Goal: Task Accomplishment & Management: Use online tool/utility

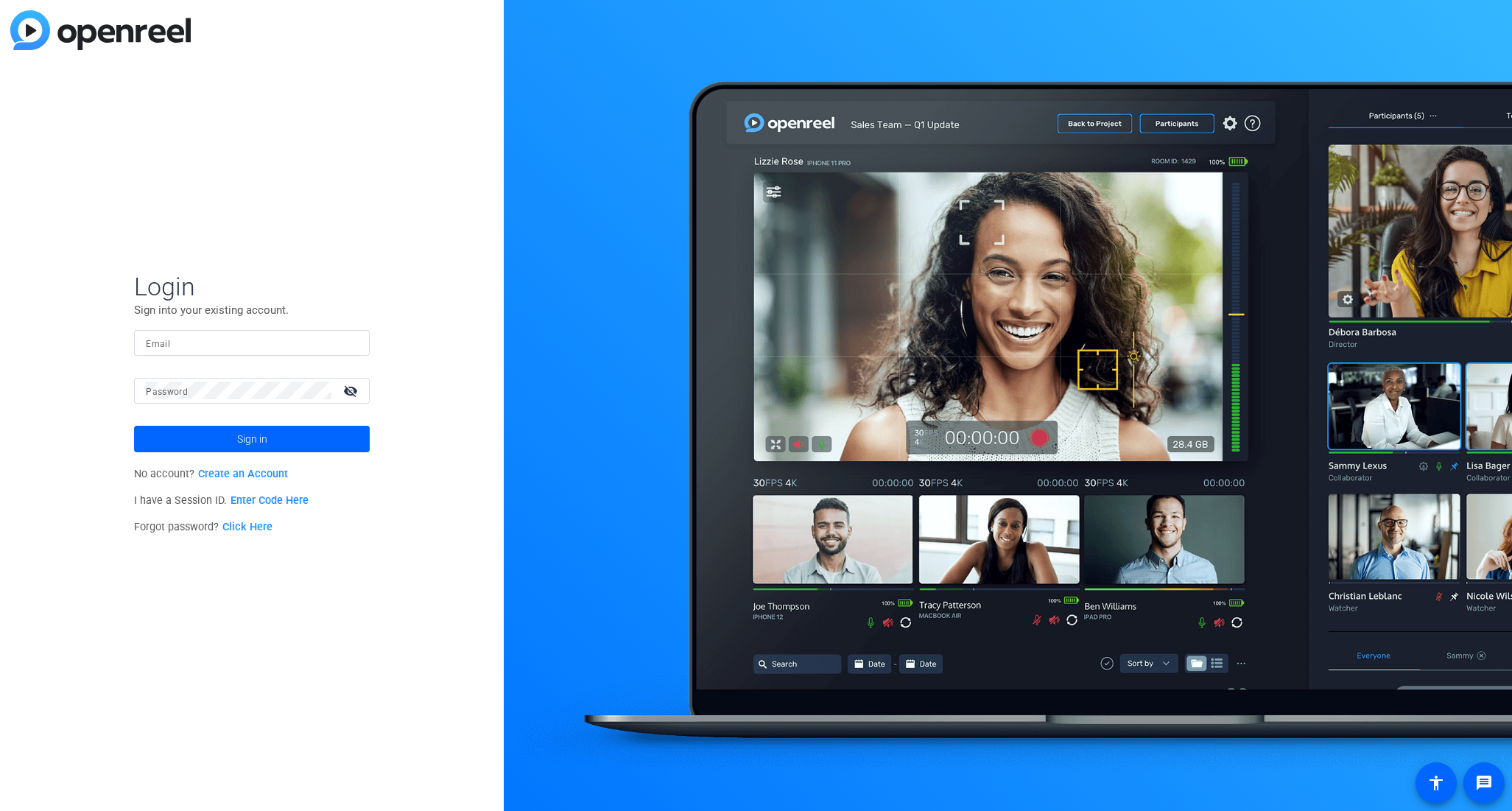
click at [292, 344] on input "Email" at bounding box center [252, 342] width 212 height 18
type input "[PERSON_NAME][EMAIL_ADDRESS][PERSON_NAME][DOMAIN_NAME]"
click at [237, 400] on div at bounding box center [239, 391] width 186 height 26
click at [258, 427] on span "Sign in" at bounding box center [252, 438] width 30 height 37
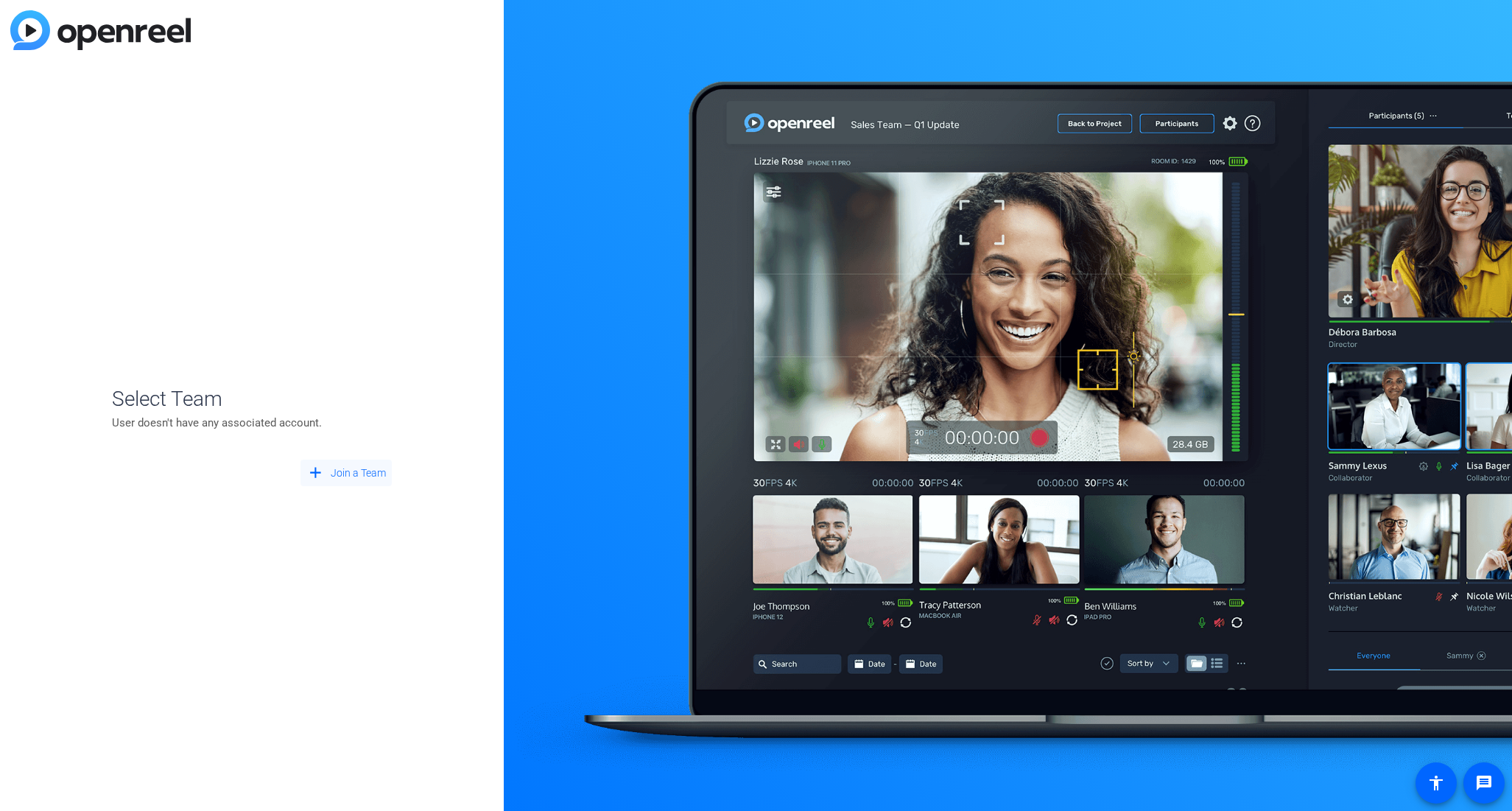
click at [364, 475] on span "Join a Team" at bounding box center [359, 473] width 55 height 16
click at [213, 427] on span "Create New Team" at bounding box center [253, 424] width 184 height 13
click at [211, 406] on input at bounding box center [252, 403] width 233 height 18
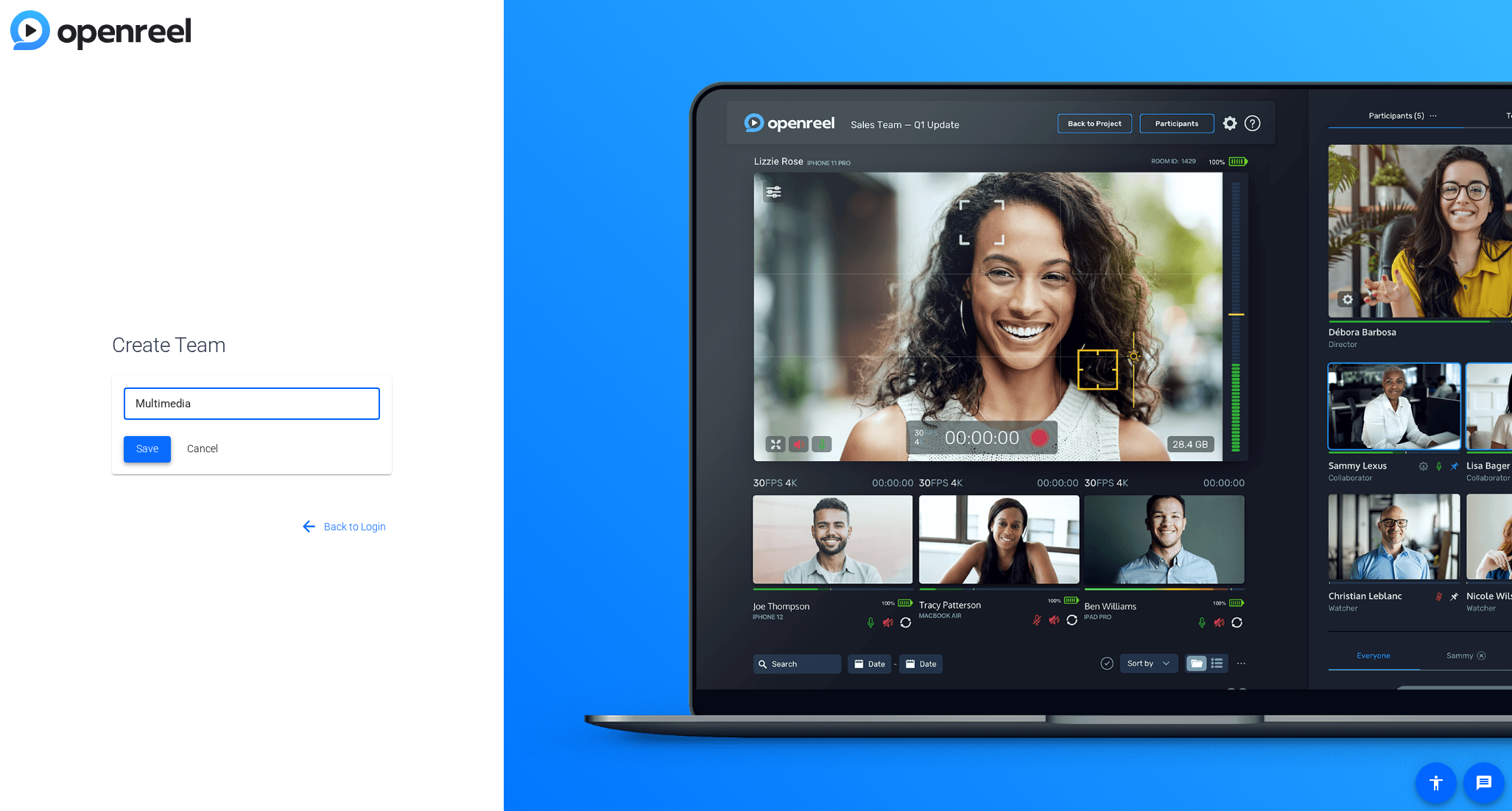
type input "Multimedia"
click at [138, 451] on span "Save" at bounding box center [148, 449] width 22 height 16
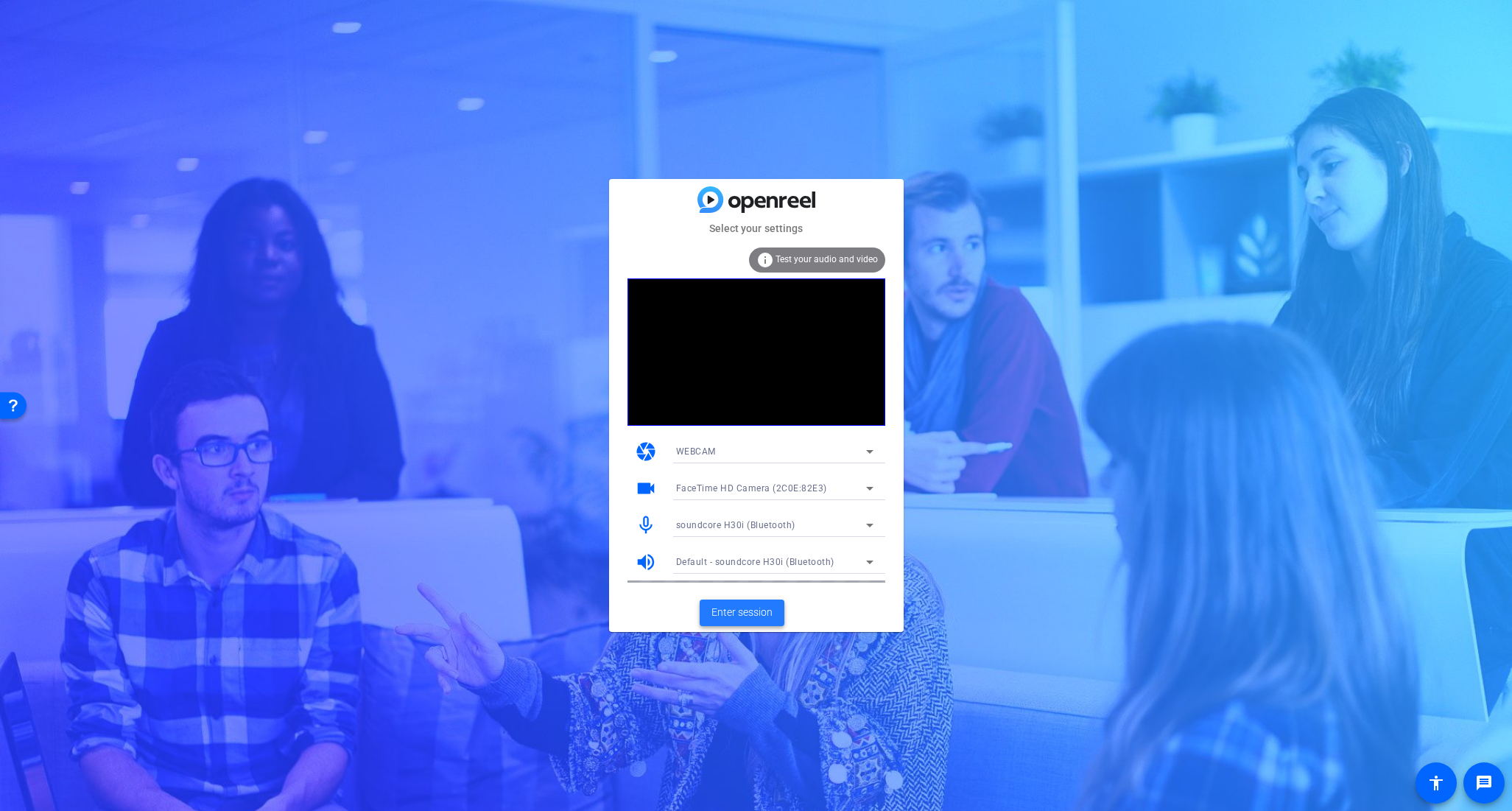
click at [743, 613] on span "Enter session" at bounding box center [742, 613] width 61 height 16
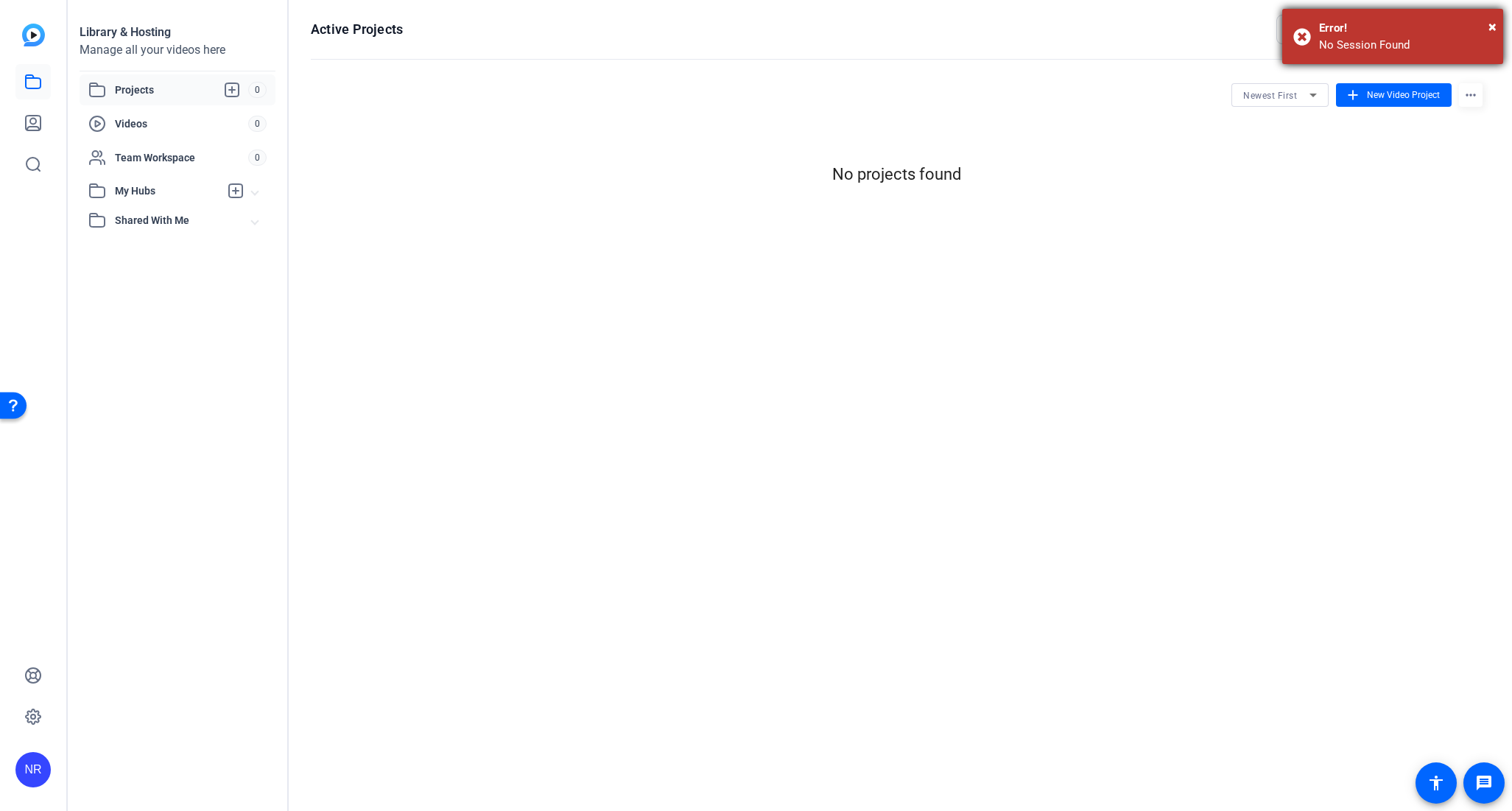
click at [1304, 39] on div "× Error! No Session Found" at bounding box center [1393, 36] width 221 height 55
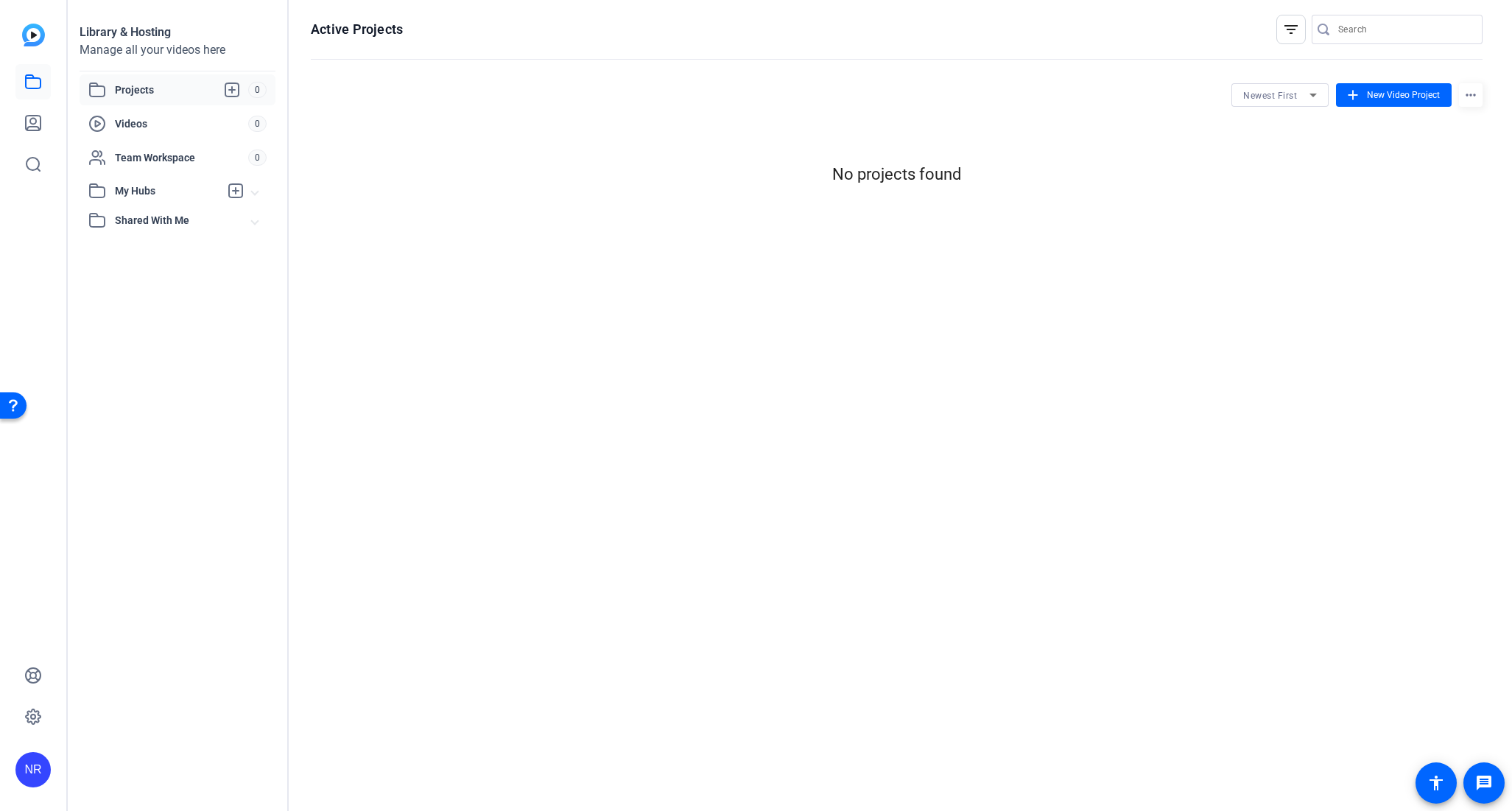
click at [1486, 99] on div "Active Projects filter_list Newest First add New Video Project more_horiz No pr…" at bounding box center [897, 406] width 1216 height 811
click at [1480, 95] on mat-icon "more_horiz" at bounding box center [1471, 95] width 24 height 24
click at [1480, 95] on div at bounding box center [756, 406] width 1512 height 811
click at [1306, 41] on div "filter_list" at bounding box center [1294, 30] width 35 height 30
click at [1299, 35] on mat-icon "filter_list" at bounding box center [1291, 29] width 18 height 18
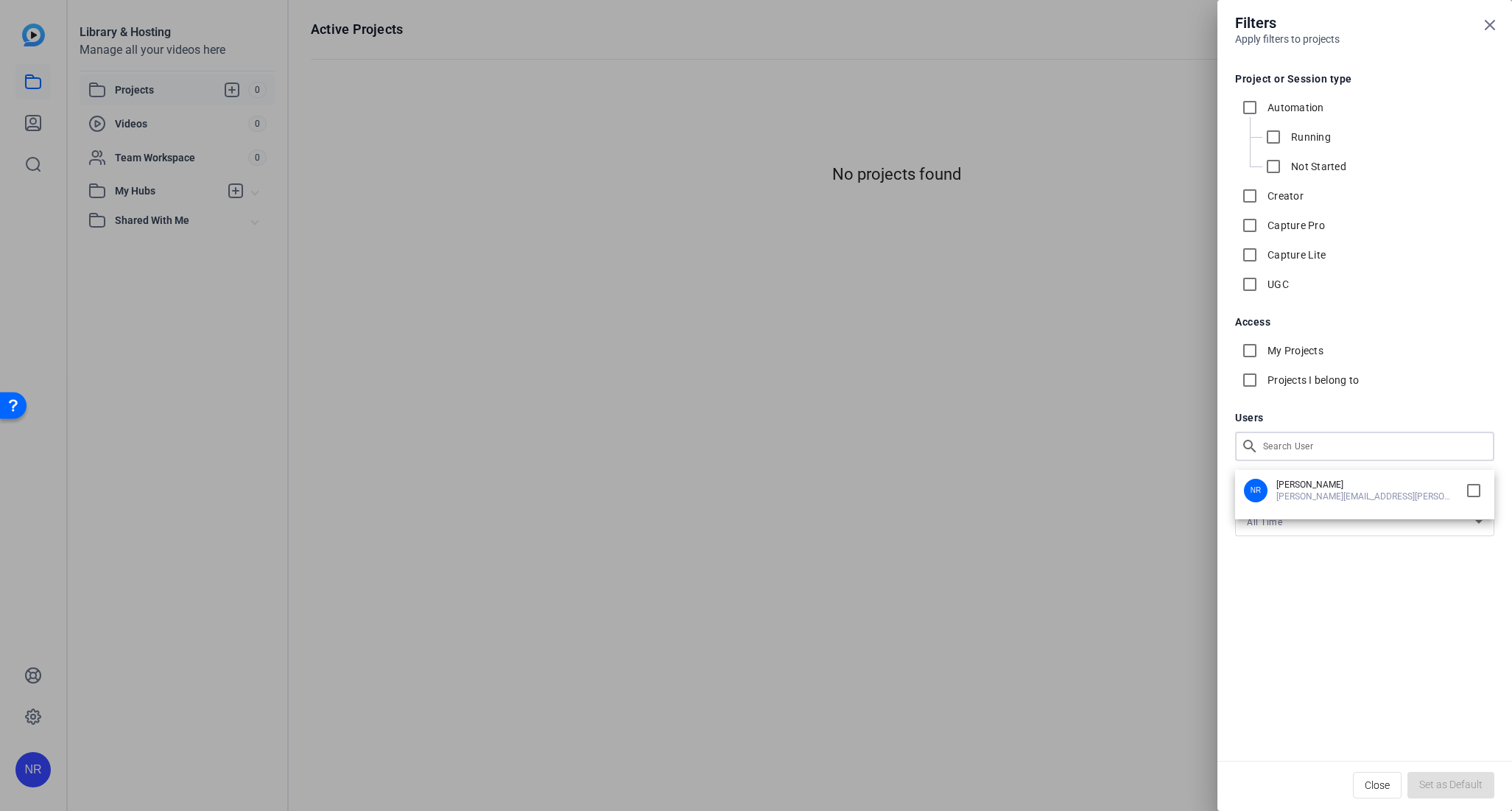
click at [1346, 442] on div "Filters Apply filters to projects Project or Session type Automation Running No…" at bounding box center [756, 406] width 1512 height 811
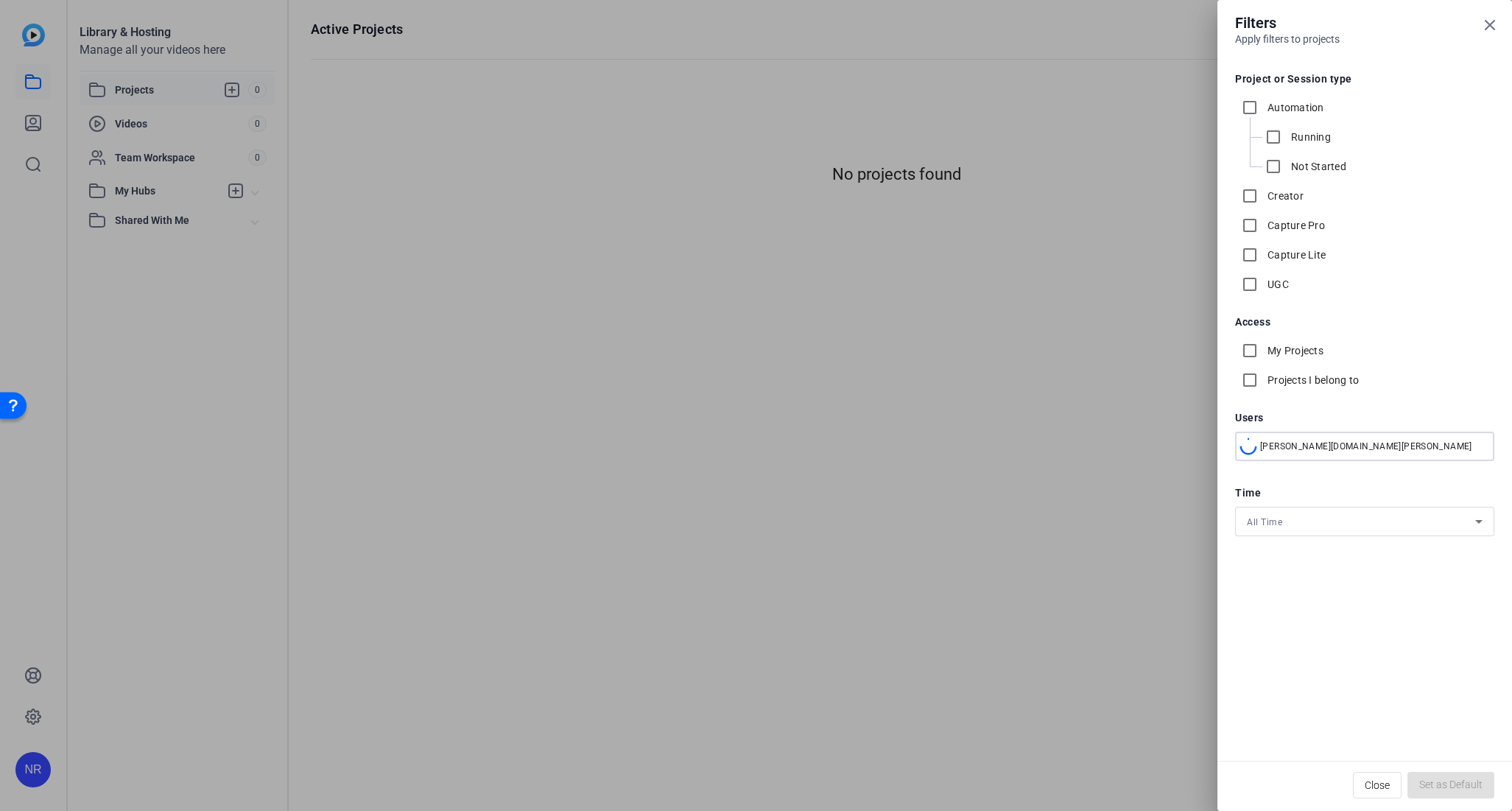
click at [1392, 447] on input "carl.schmidt" at bounding box center [1372, 446] width 223 height 18
click at [1392, 447] on input "carl.schmidt" at bounding box center [1373, 446] width 220 height 18
drag, startPoint x: 1392, startPoint y: 447, endPoint x: 1200, endPoint y: 445, distance: 192.0
click at [1200, 445] on div "Filters Apply filters to projects Project or Session type Automation Running No…" at bounding box center [756, 406] width 1512 height 811
type input "carl"
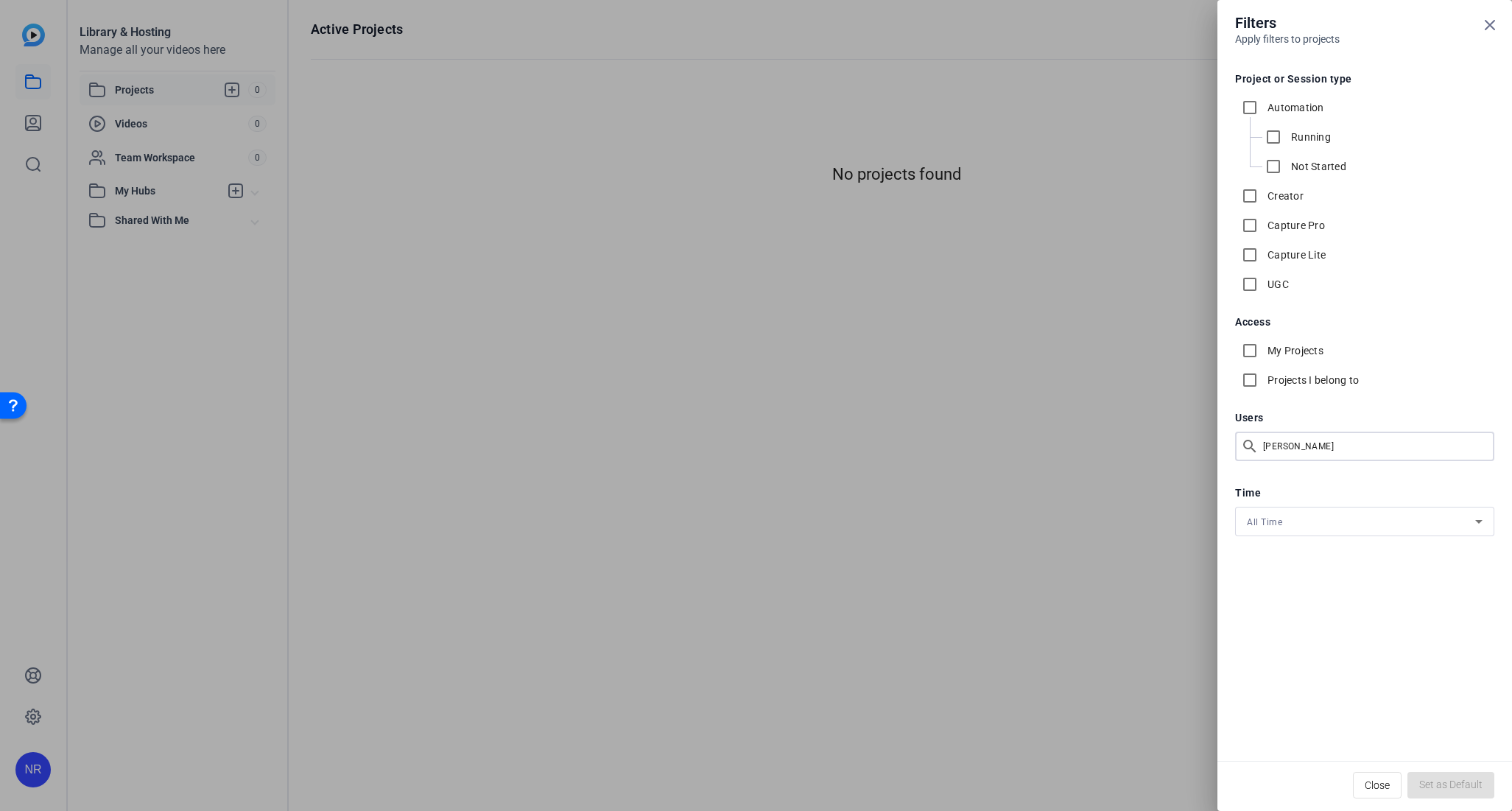
click at [1486, 527] on icon at bounding box center [1479, 521] width 18 height 18
click at [1486, 527] on div at bounding box center [756, 406] width 1512 height 811
drag, startPoint x: 1350, startPoint y: 453, endPoint x: 1161, endPoint y: 427, distance: 190.8
click at [1168, 427] on div "Filters Apply filters to projects Project or Session type Automation Running No…" at bounding box center [756, 406] width 1512 height 811
click at [1488, 31] on icon at bounding box center [1490, 25] width 18 height 18
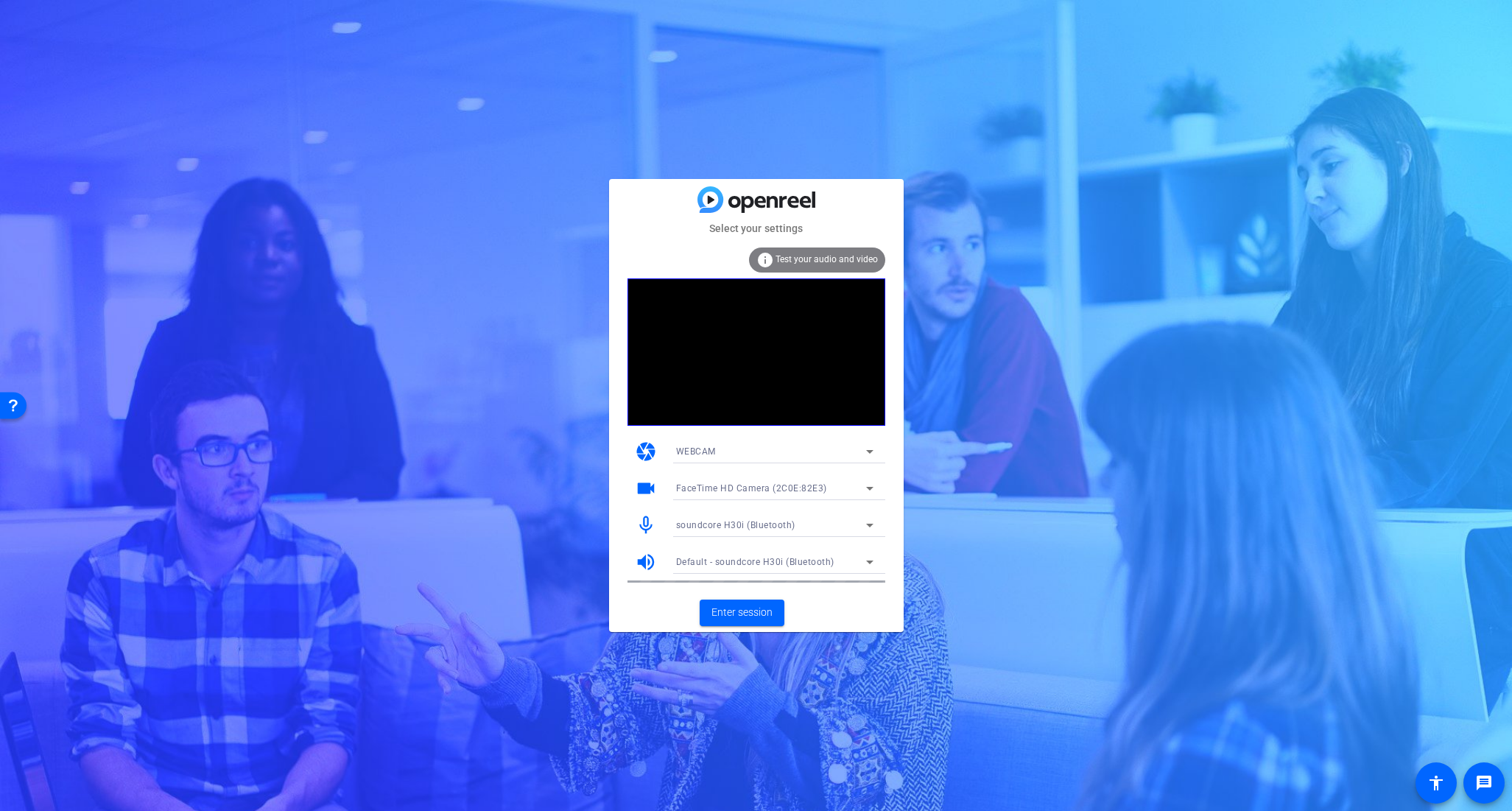
click at [874, 450] on icon at bounding box center [869, 451] width 18 height 18
click at [874, 450] on div at bounding box center [756, 406] width 1512 height 811
click at [875, 484] on icon at bounding box center [869, 488] width 18 height 18
click at [875, 484] on div at bounding box center [756, 406] width 1512 height 811
click at [756, 610] on span "Enter session" at bounding box center [742, 613] width 61 height 16
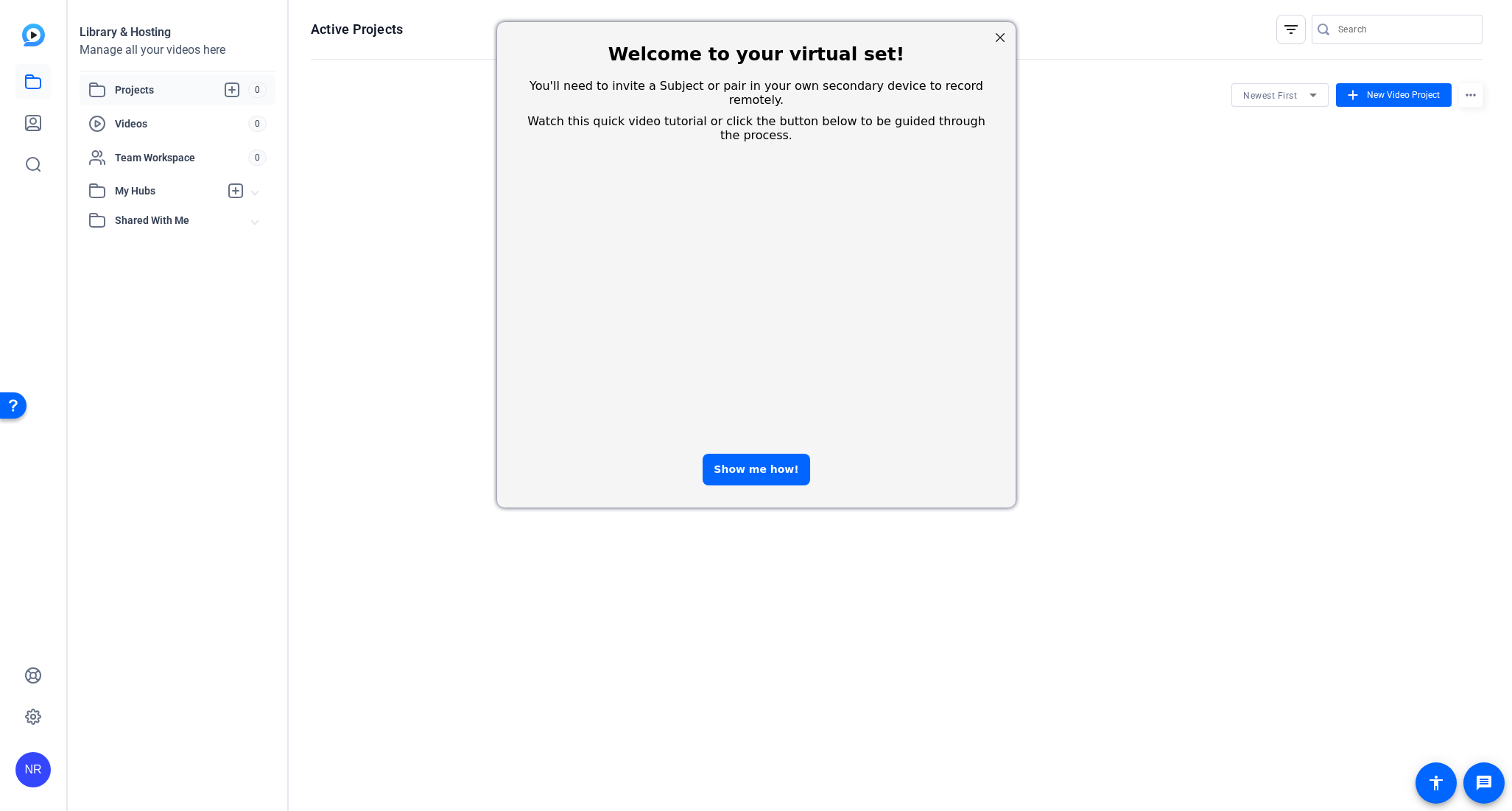
click at [999, 36] on div "Close Step" at bounding box center [1000, 38] width 19 height 19
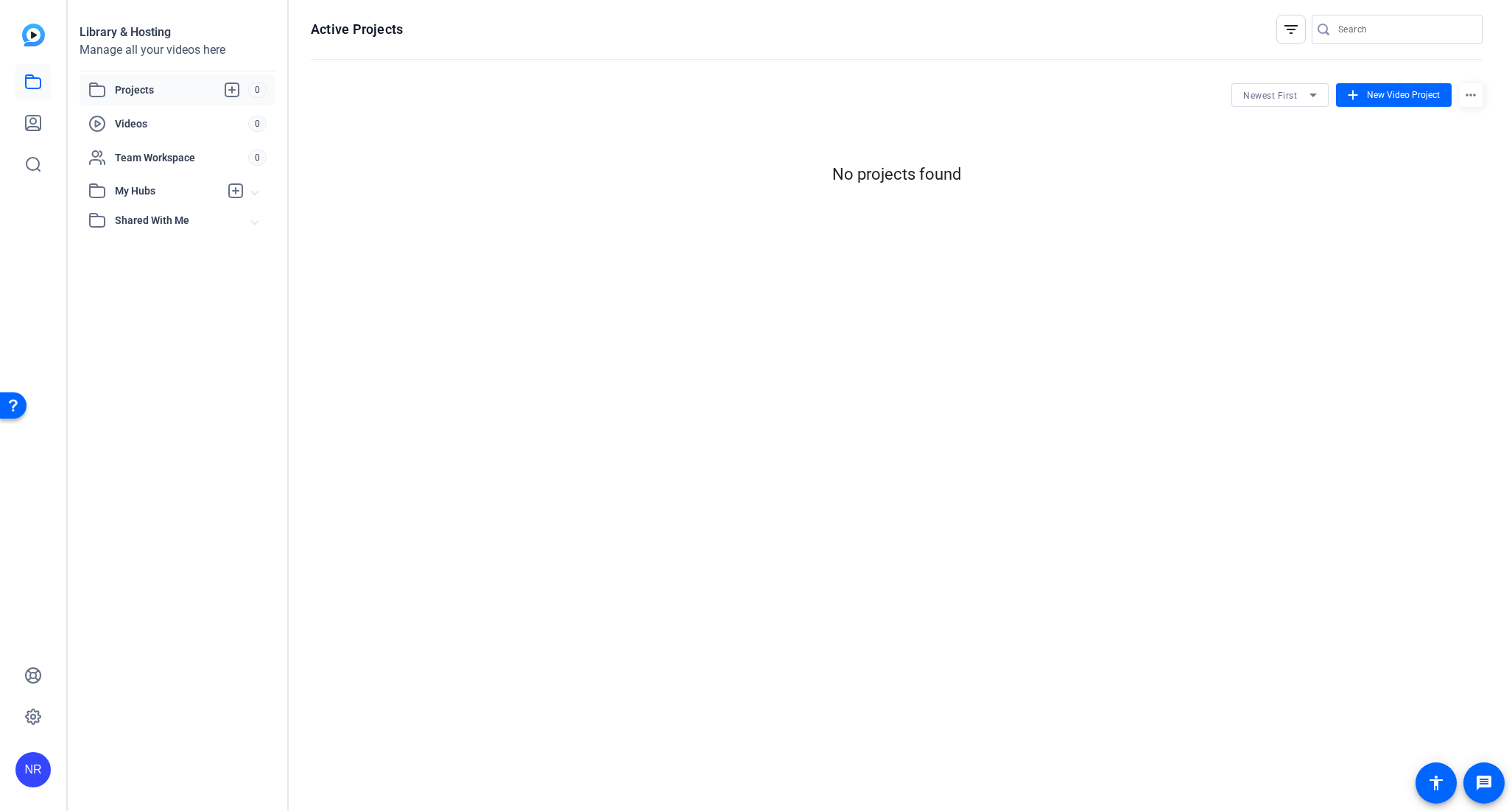
click at [148, 80] on div "Projects 0" at bounding box center [177, 89] width 196 height 31
click at [259, 88] on span "0" at bounding box center [257, 89] width 18 height 16
click at [24, 82] on icon at bounding box center [33, 82] width 18 height 18
click at [30, 672] on icon at bounding box center [33, 675] width 15 height 15
click at [24, 722] on icon at bounding box center [33, 716] width 18 height 18
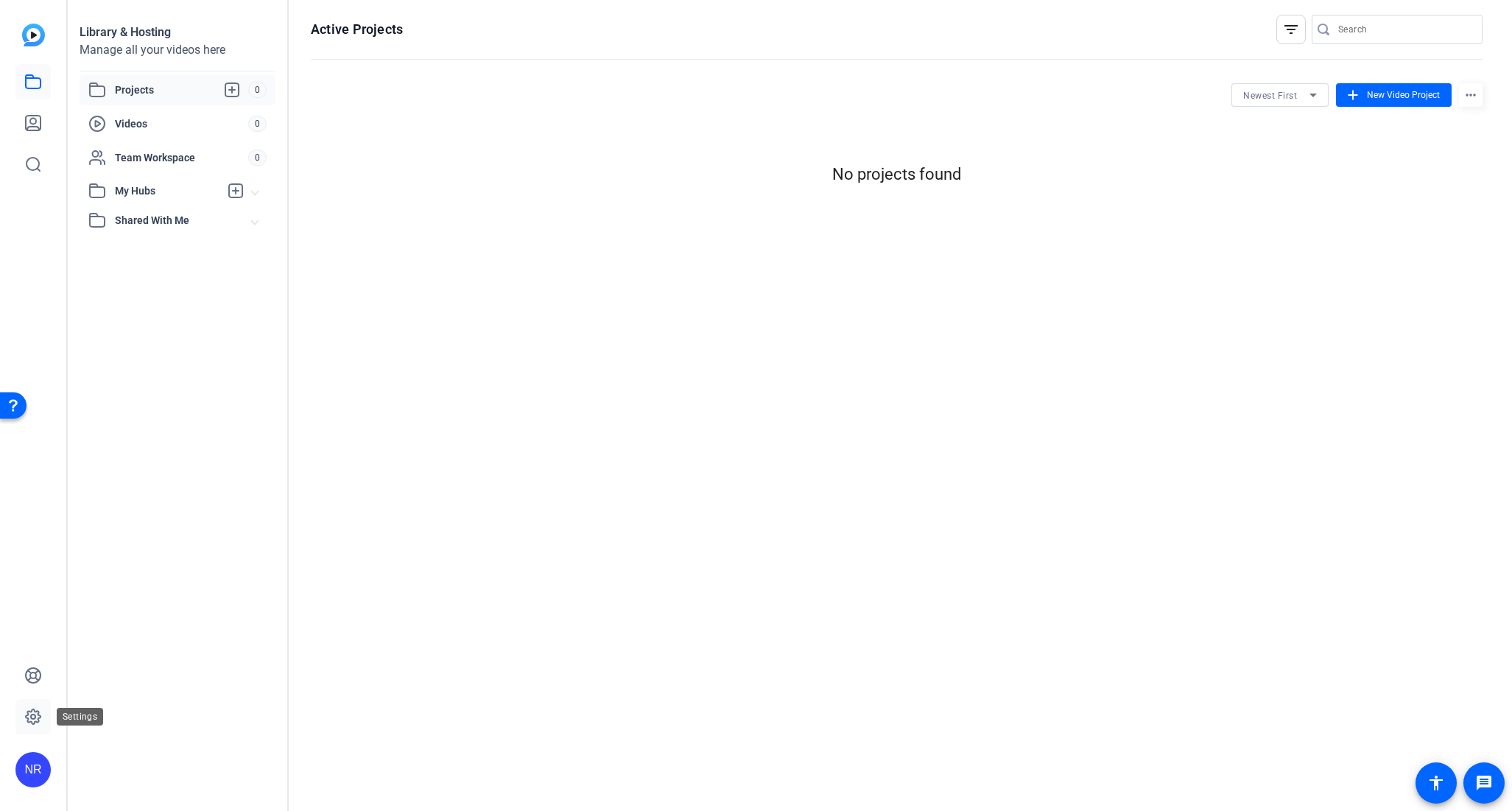
click at [34, 720] on icon at bounding box center [33, 716] width 18 height 18
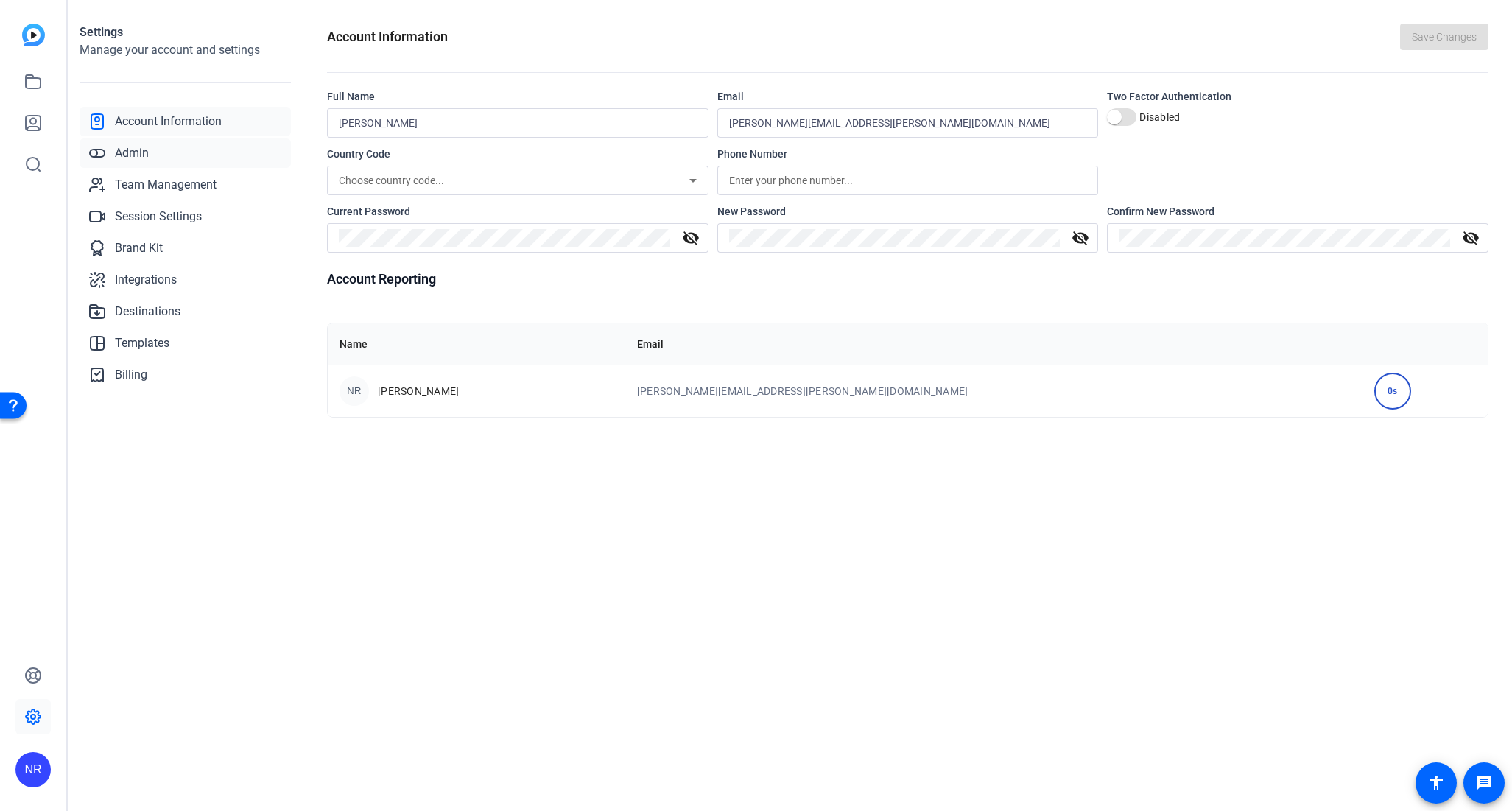
click at [143, 155] on span "Admin" at bounding box center [131, 153] width 34 height 18
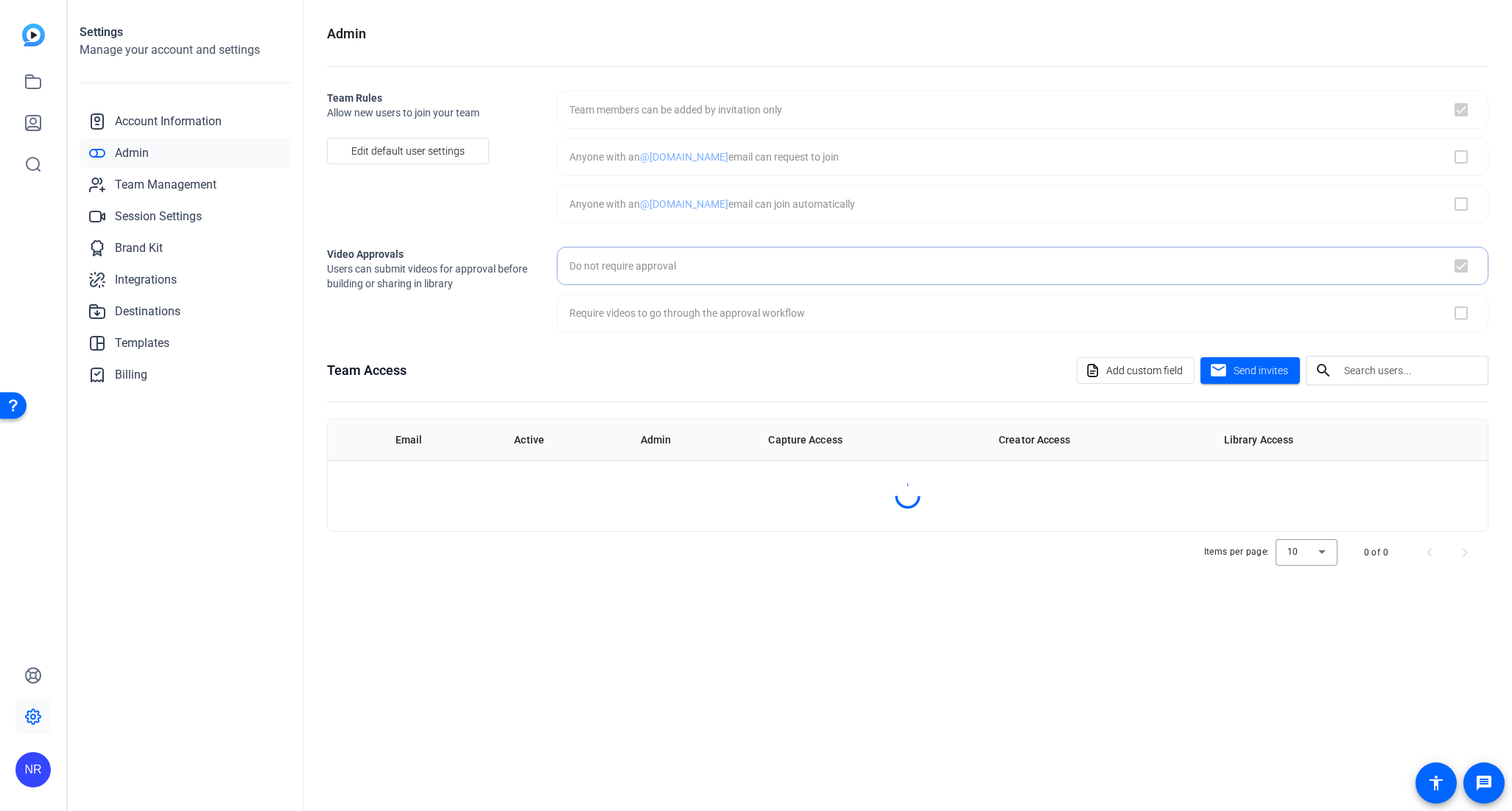
checkbox input "true"
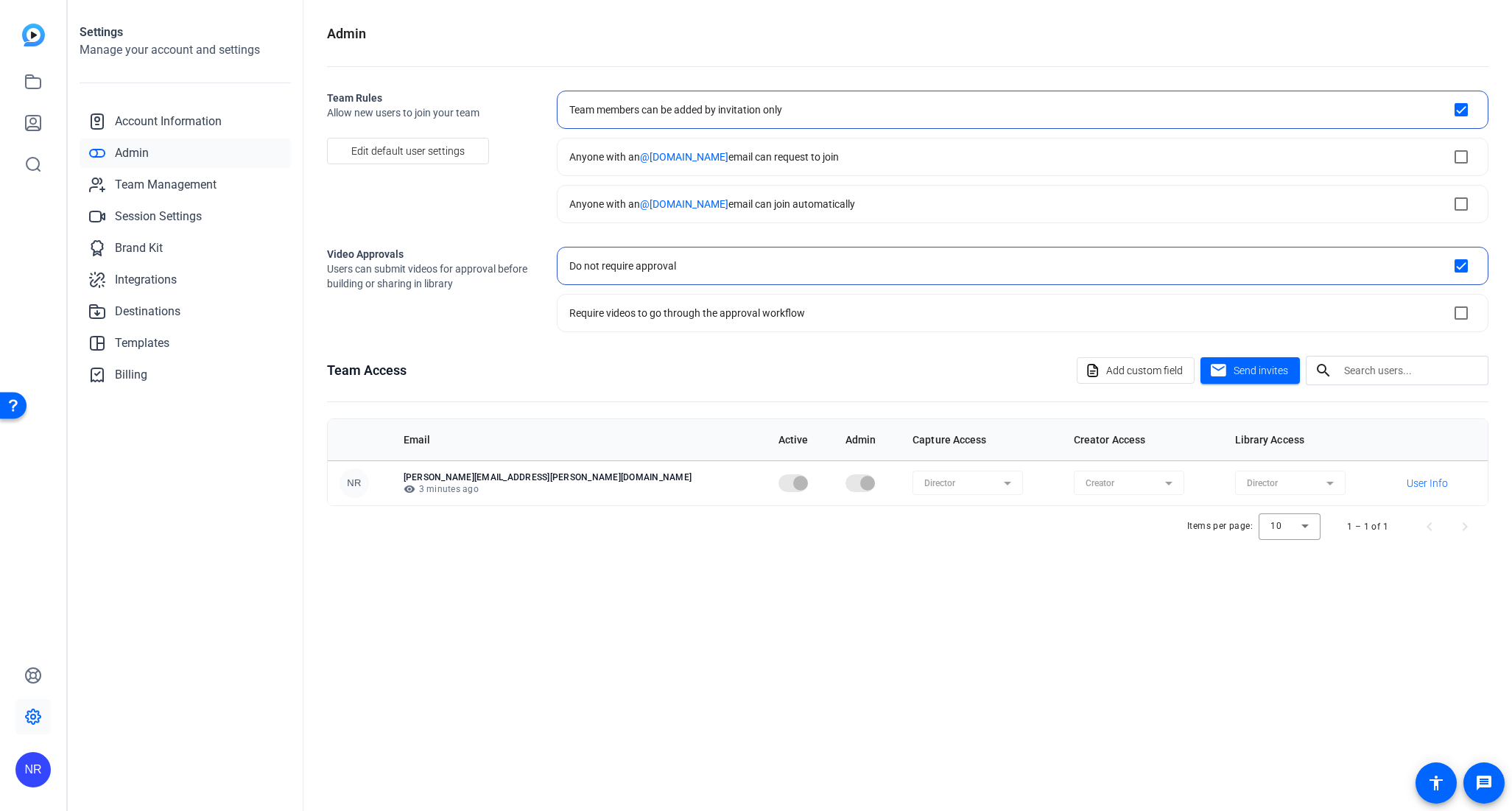
click at [1361, 370] on input "text" at bounding box center [1410, 370] width 133 height 18
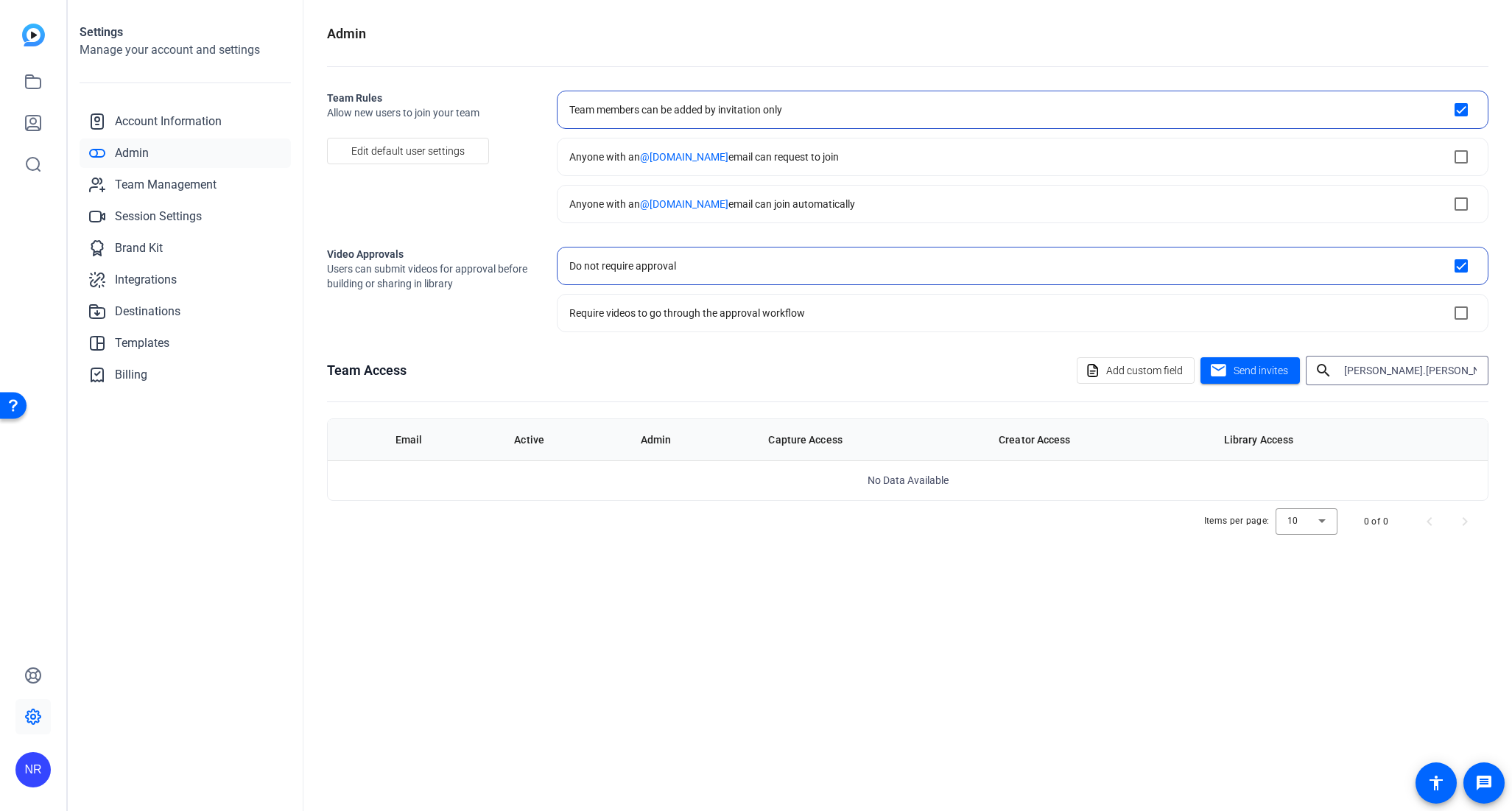
click at [1380, 369] on input "carl.scmidt" at bounding box center [1410, 370] width 133 height 18
type input "carl.schmidt"
click at [1427, 361] on div "carl.schmidt" at bounding box center [1410, 370] width 133 height 30
click at [1425, 378] on input "carl.schmidt" at bounding box center [1410, 370] width 133 height 18
drag, startPoint x: 1425, startPoint y: 378, endPoint x: 1230, endPoint y: 376, distance: 195.0
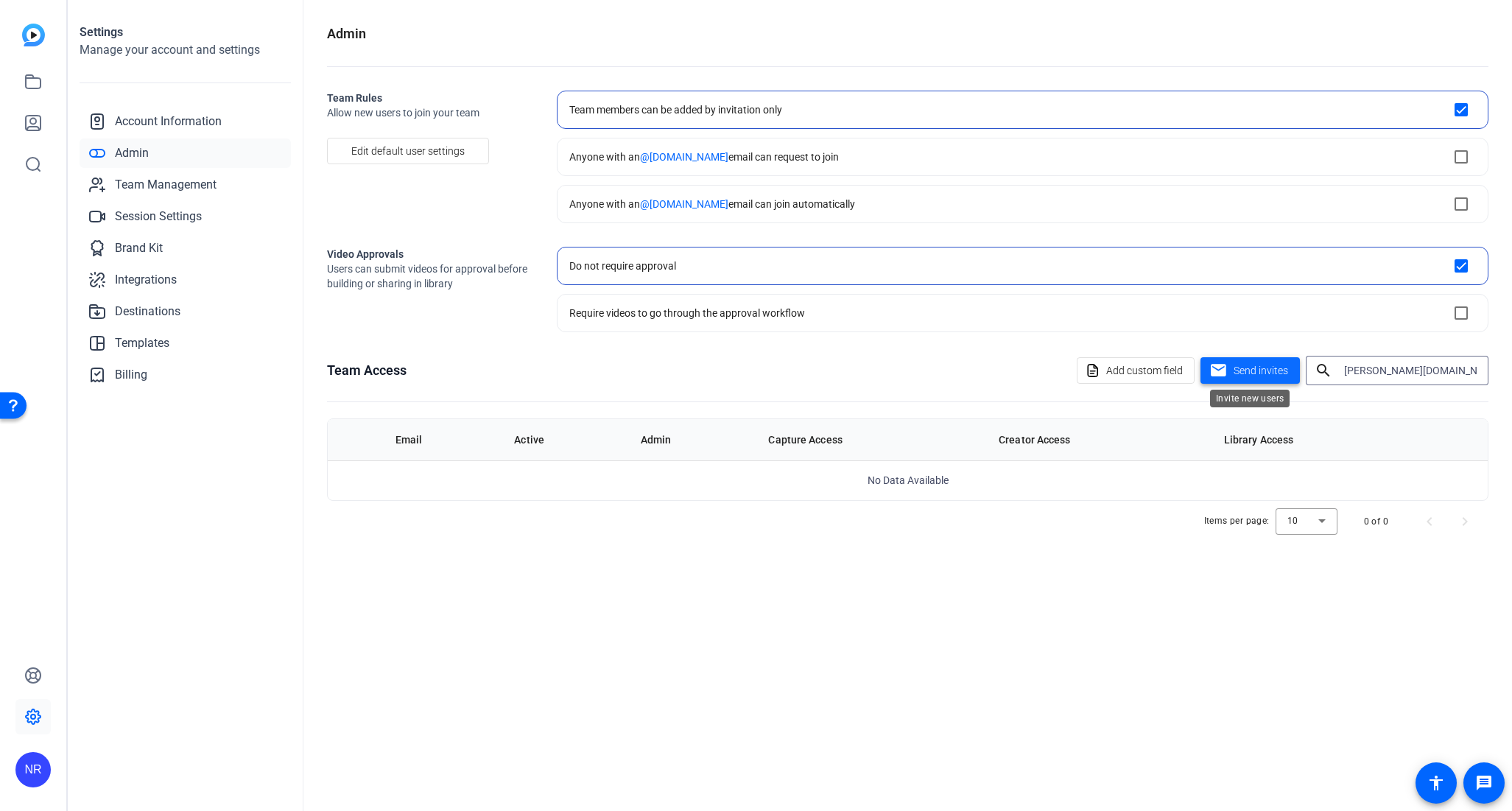
click at [1230, 376] on div "Add custom field mail Send invites search carl.schmidt" at bounding box center [1282, 370] width 412 height 30
drag, startPoint x: 1426, startPoint y: 376, endPoint x: 1260, endPoint y: 358, distance: 167.0
click at [1263, 355] on div "Add custom field mail Send invites search carl.schmidt" at bounding box center [1282, 370] width 412 height 30
click at [831, 571] on div "Items per page: 10 0 of 0" at bounding box center [908, 552] width 1161 height 42
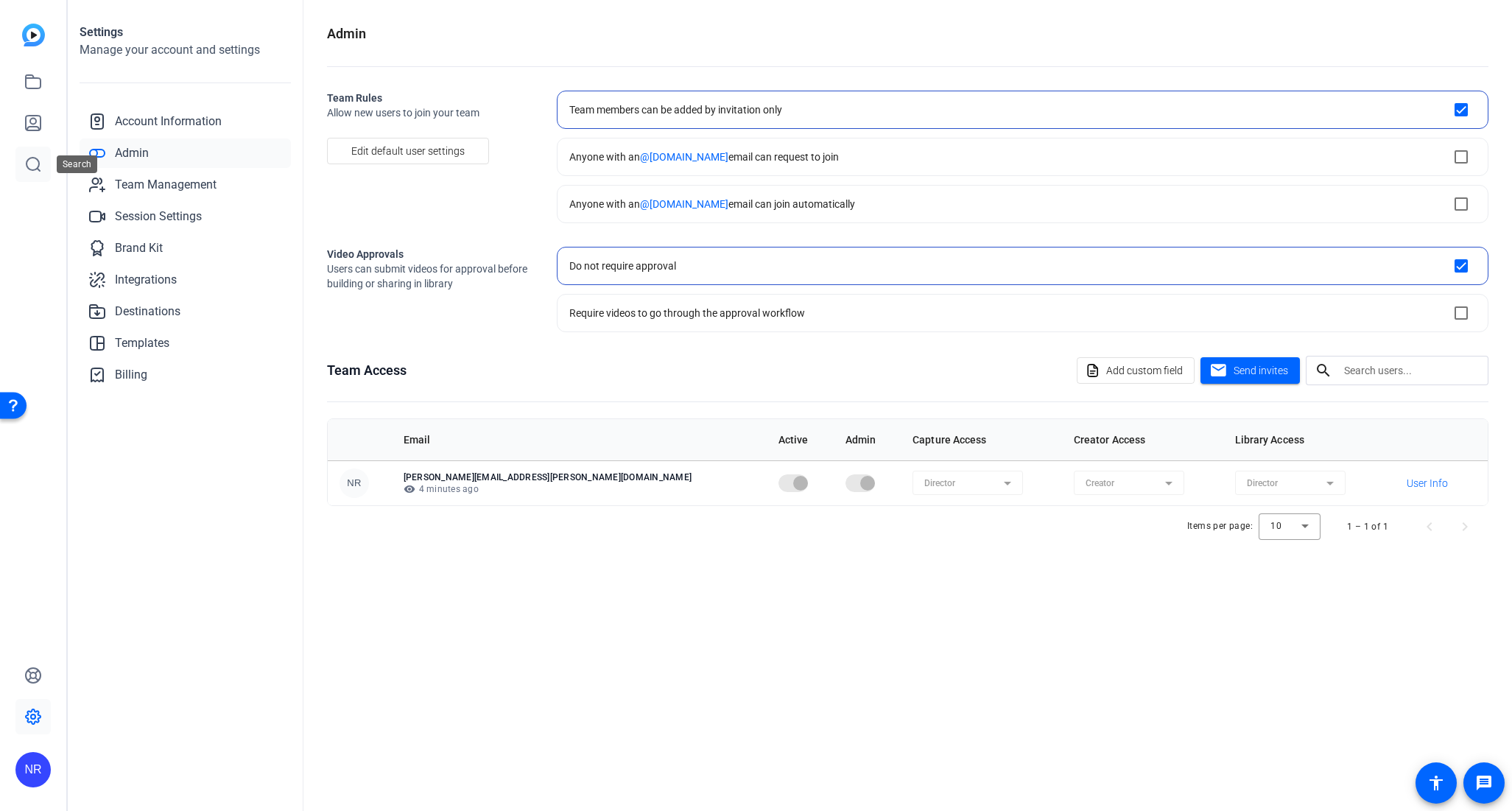
click at [33, 151] on link at bounding box center [33, 164] width 35 height 35
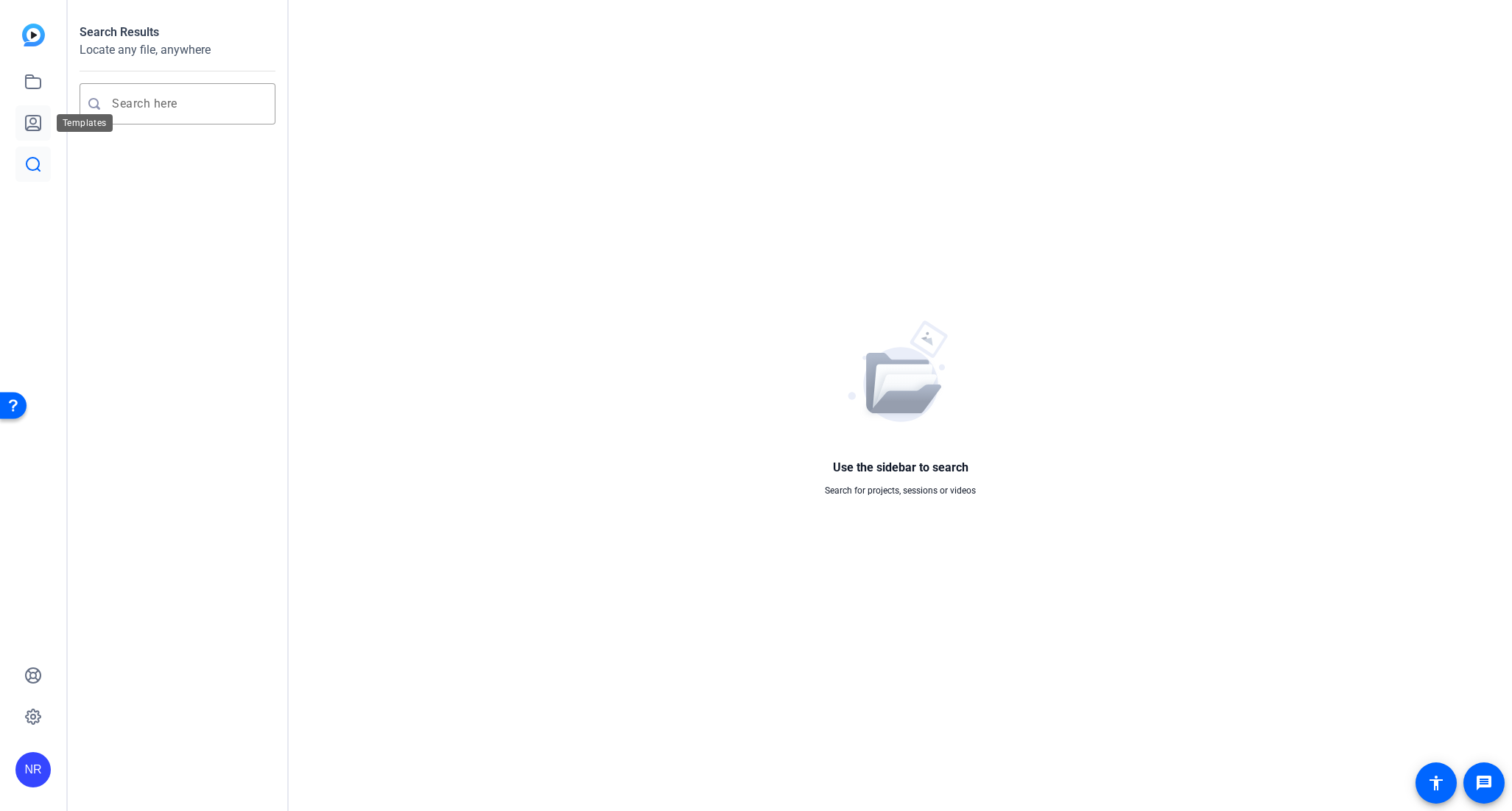
click at [27, 122] on icon at bounding box center [33, 123] width 18 height 18
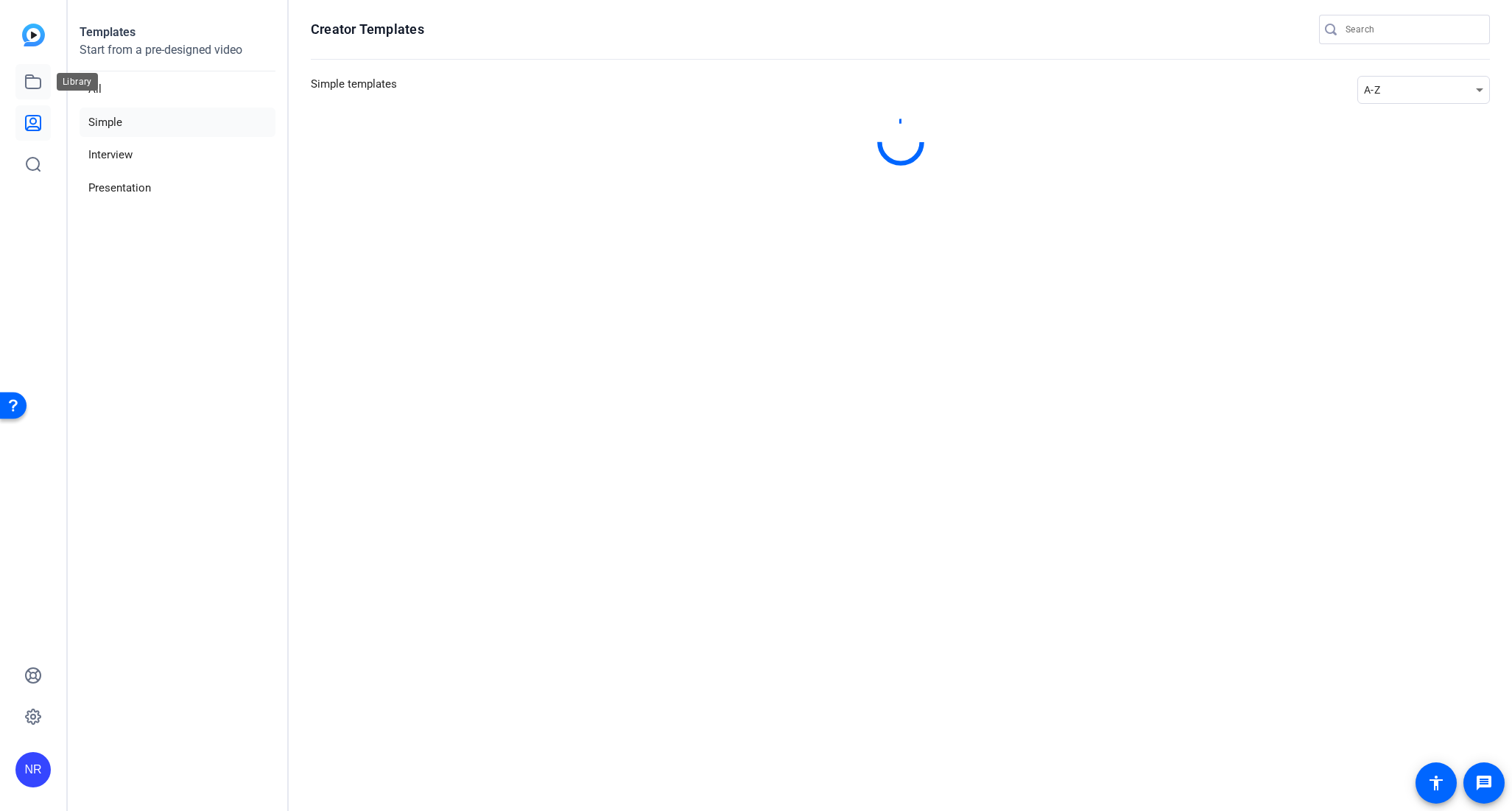
click at [29, 75] on icon at bounding box center [33, 82] width 15 height 13
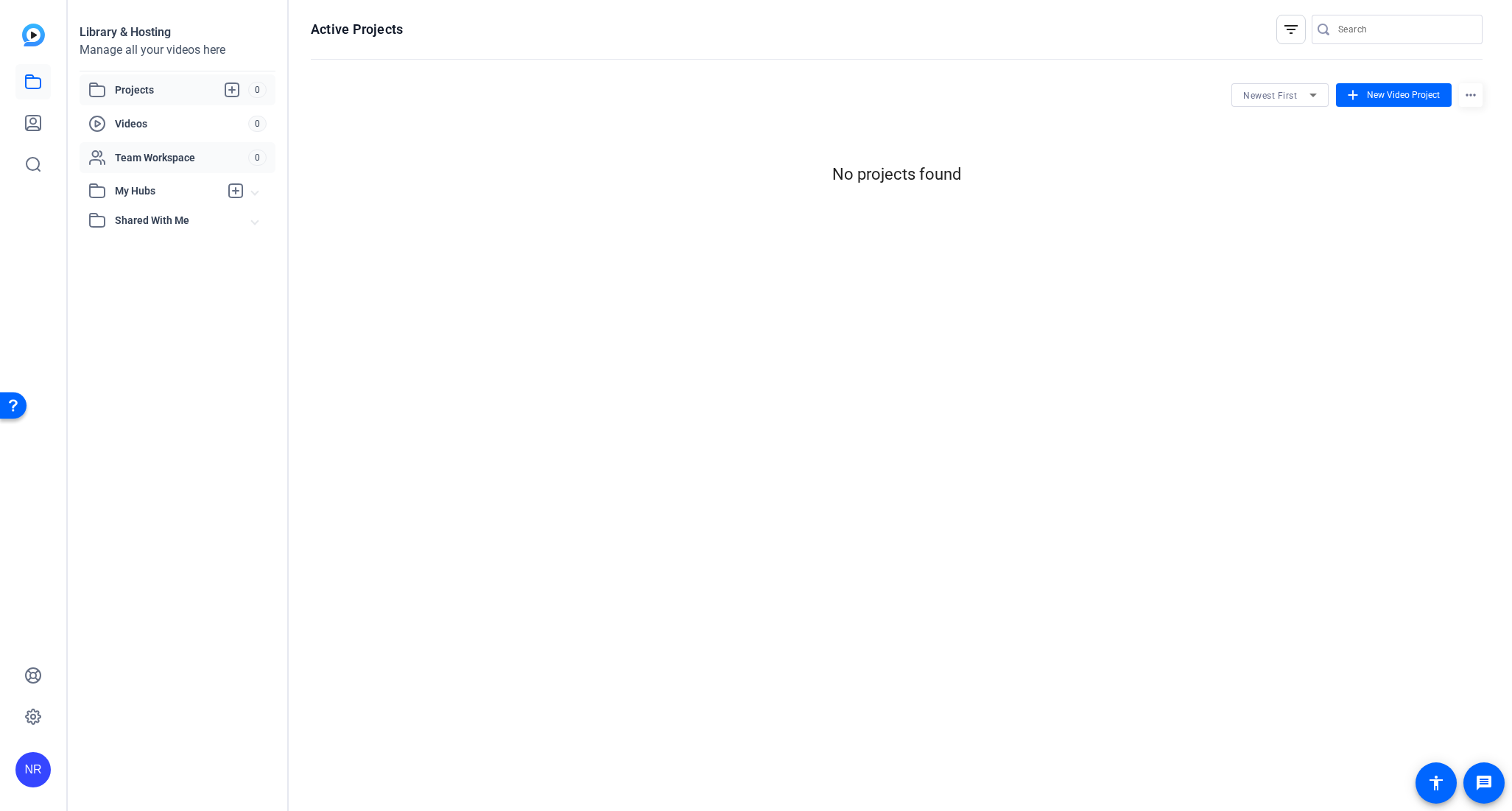
click at [140, 155] on span "Team Workspace" at bounding box center [181, 158] width 133 height 15
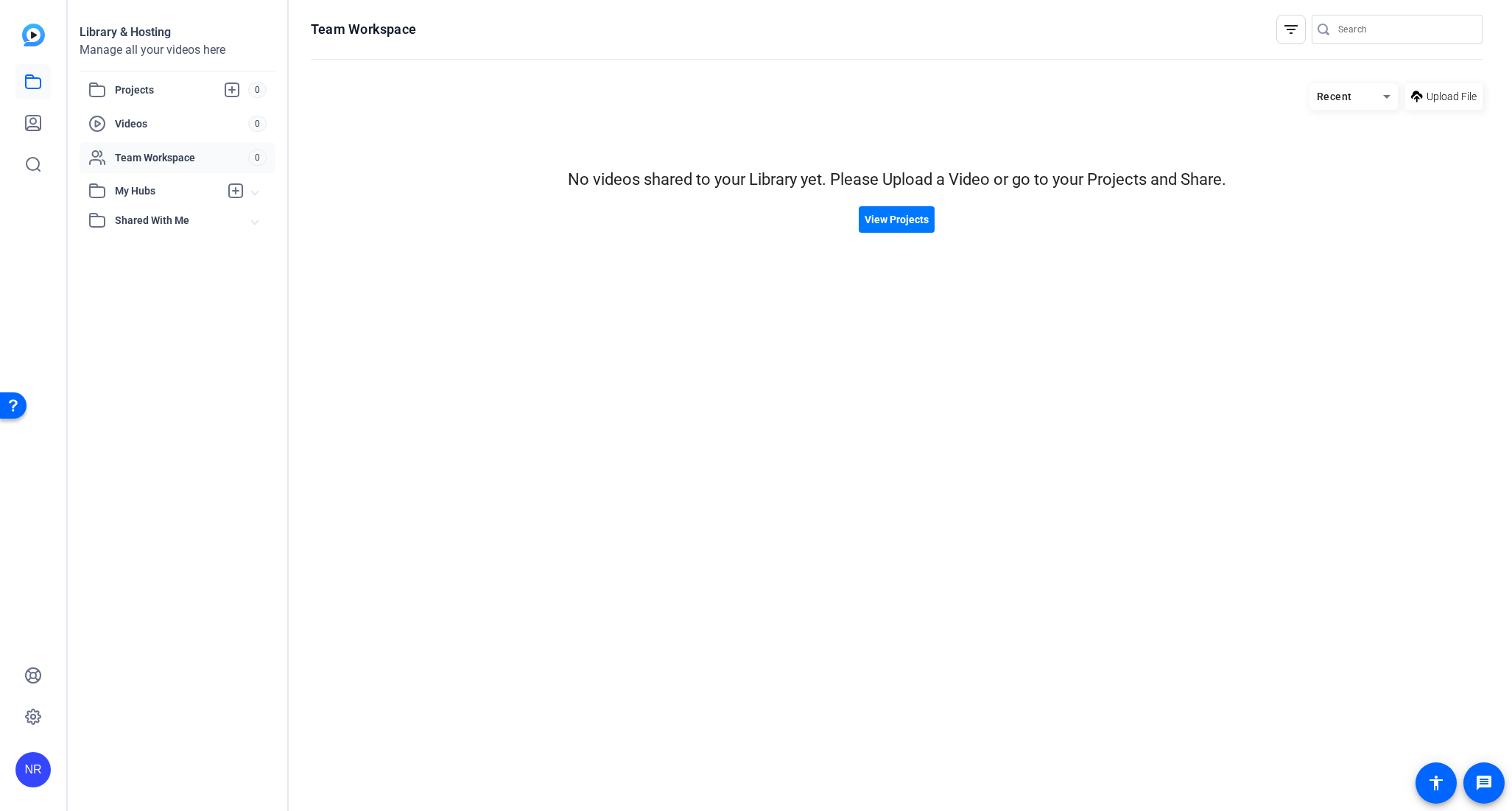
click at [146, 196] on span "My Hubs" at bounding box center [166, 191] width 104 height 16
click at [141, 248] on span "Shared With Me" at bounding box center [183, 253] width 137 height 16
click at [31, 784] on div "NR" at bounding box center [33, 769] width 35 height 35
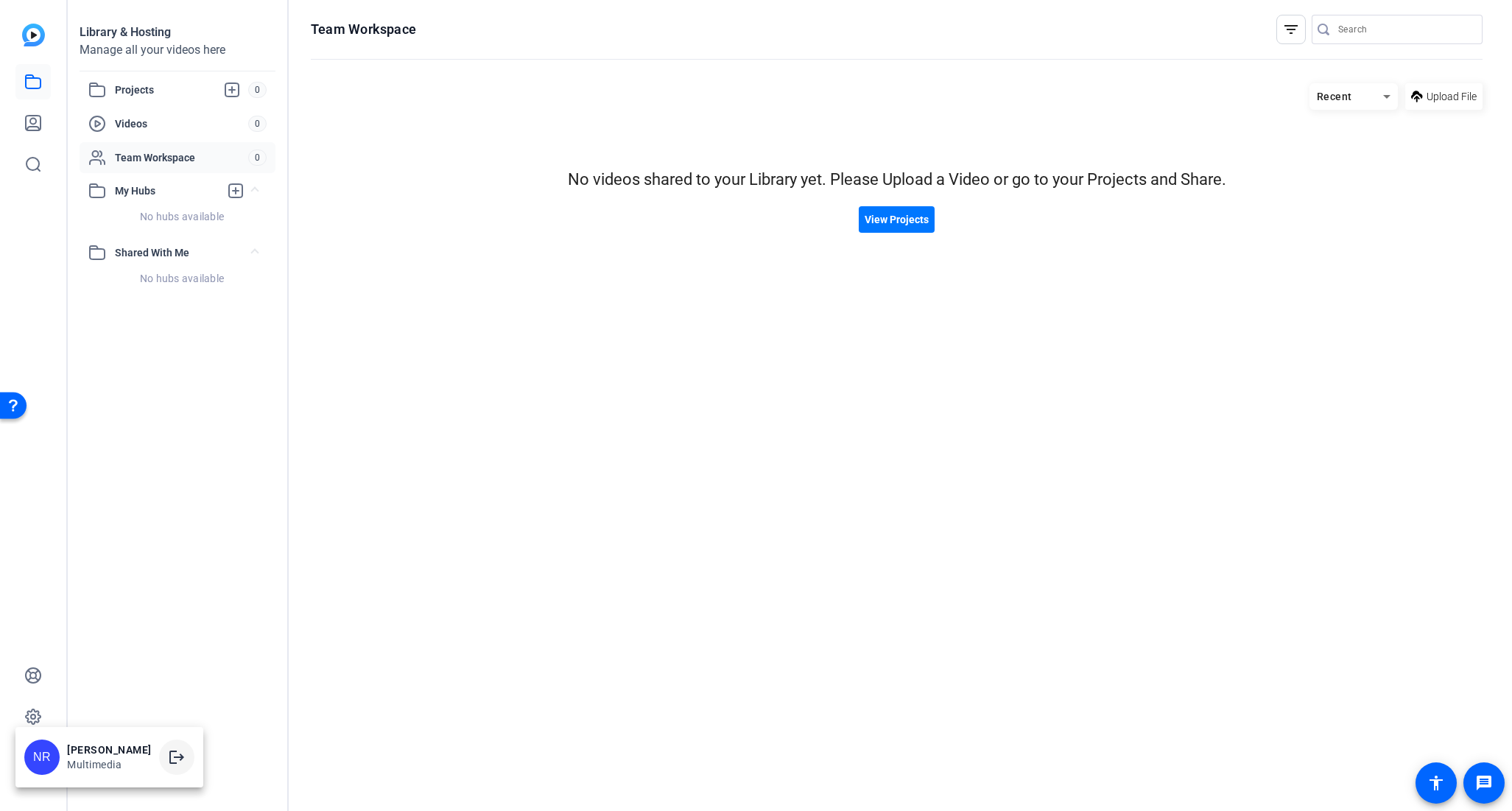
click at [168, 757] on mat-icon "logout" at bounding box center [177, 757] width 18 height 18
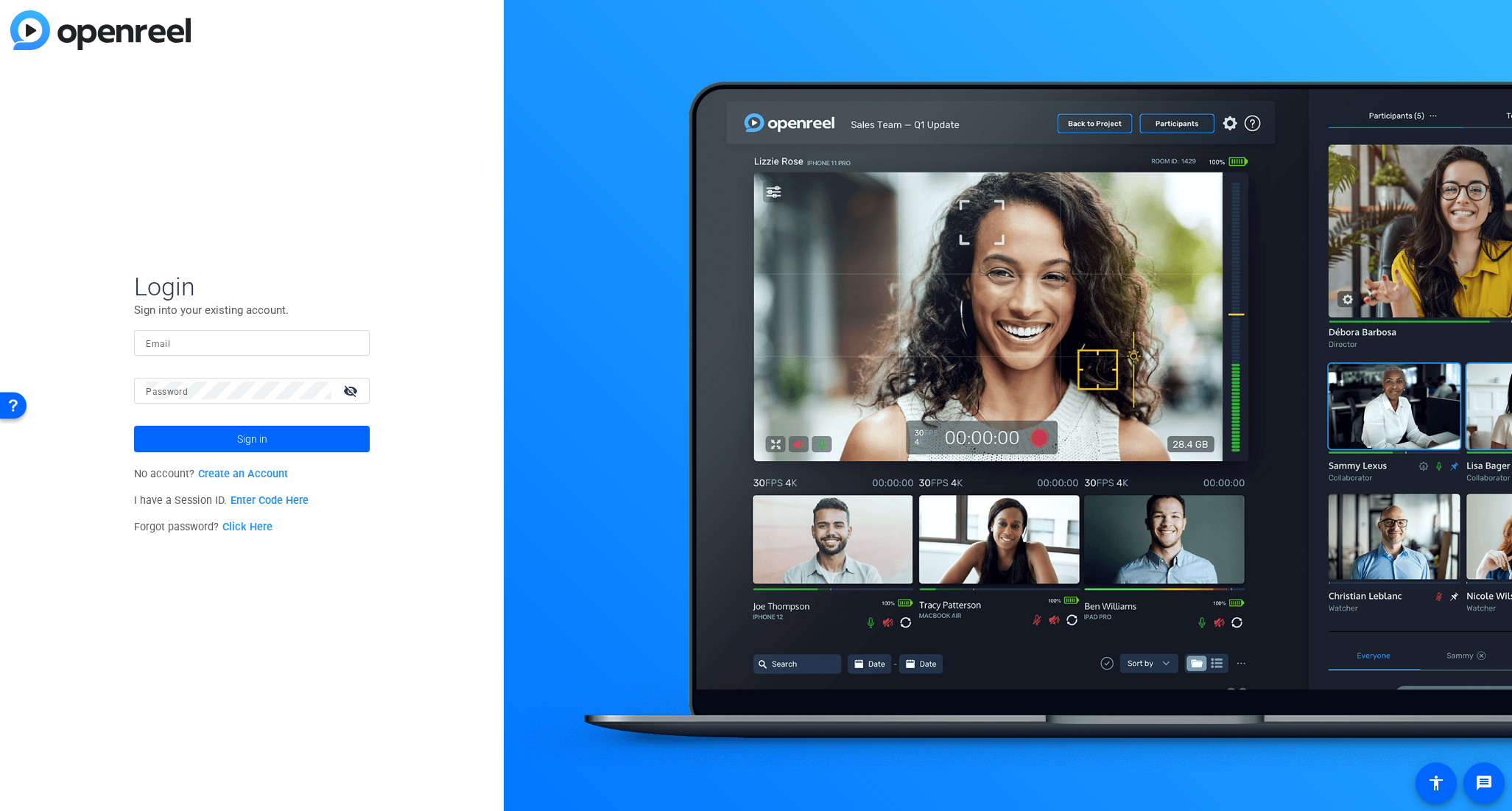
click at [273, 499] on link "Enter Code Here" at bounding box center [270, 500] width 78 height 13
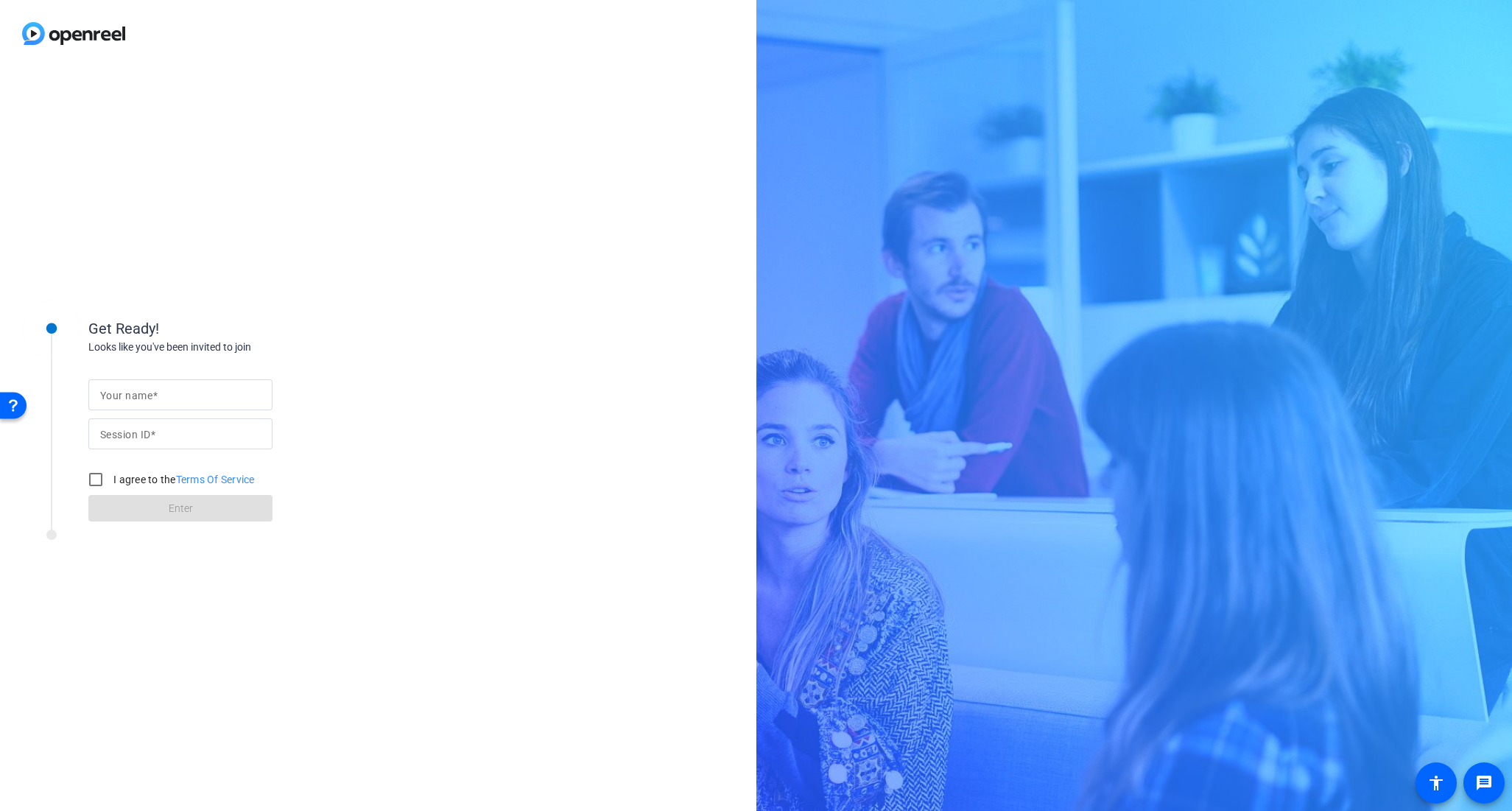
click at [195, 404] on div at bounding box center [180, 394] width 161 height 31
type input "Neri"
click at [143, 429] on mat-label "Session ID" at bounding box center [126, 434] width 50 height 12
click at [143, 429] on input "Session ID" at bounding box center [180, 434] width 161 height 18
paste input "6hpF"
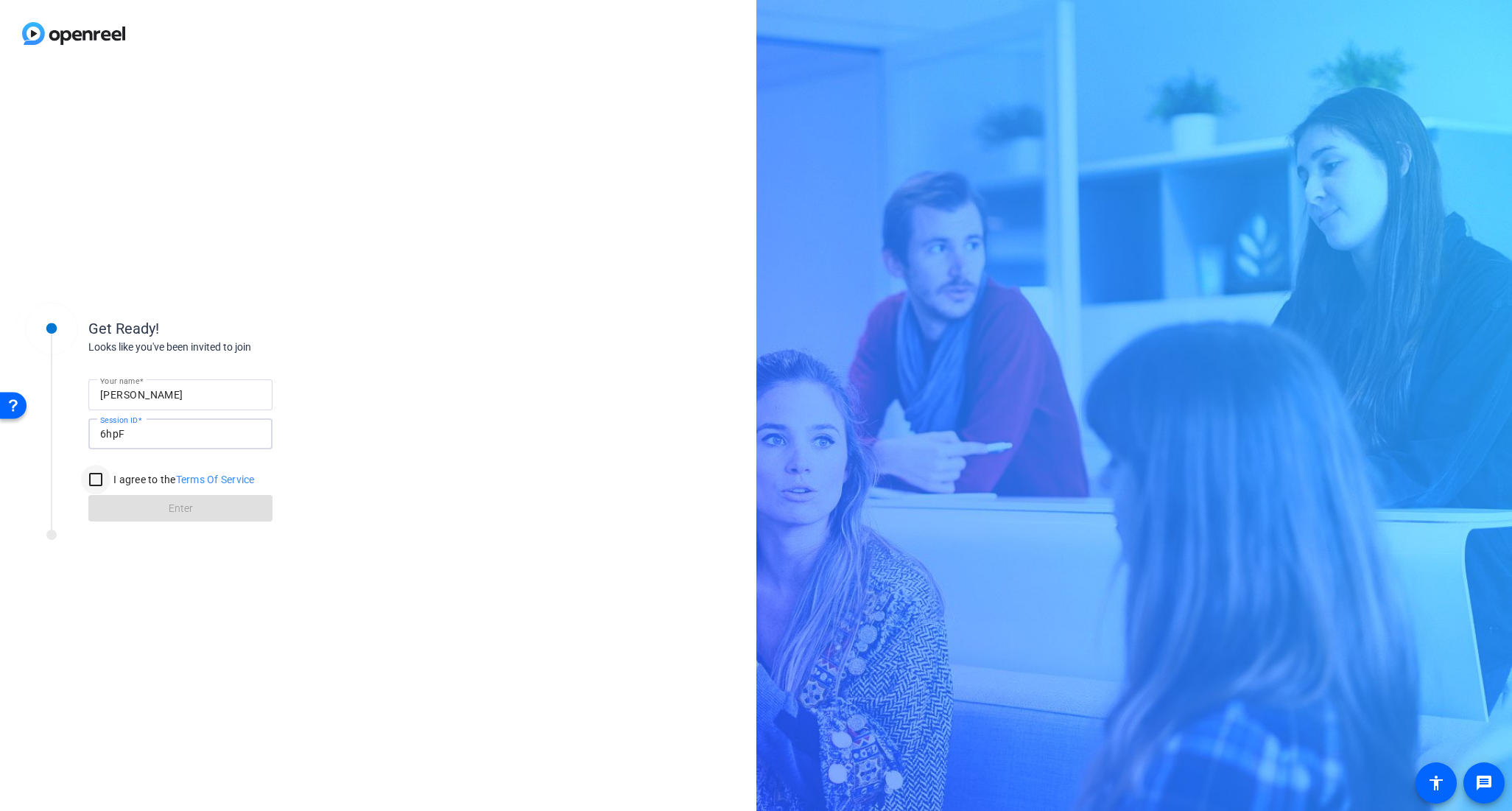
type input "6hpF"
drag, startPoint x: 99, startPoint y: 476, endPoint x: 107, endPoint y: 475, distance: 8.1
click at [98, 475] on input "I agree to the Terms Of Service" at bounding box center [96, 479] width 30 height 30
checkbox input "true"
click at [222, 510] on span at bounding box center [180, 507] width 184 height 35
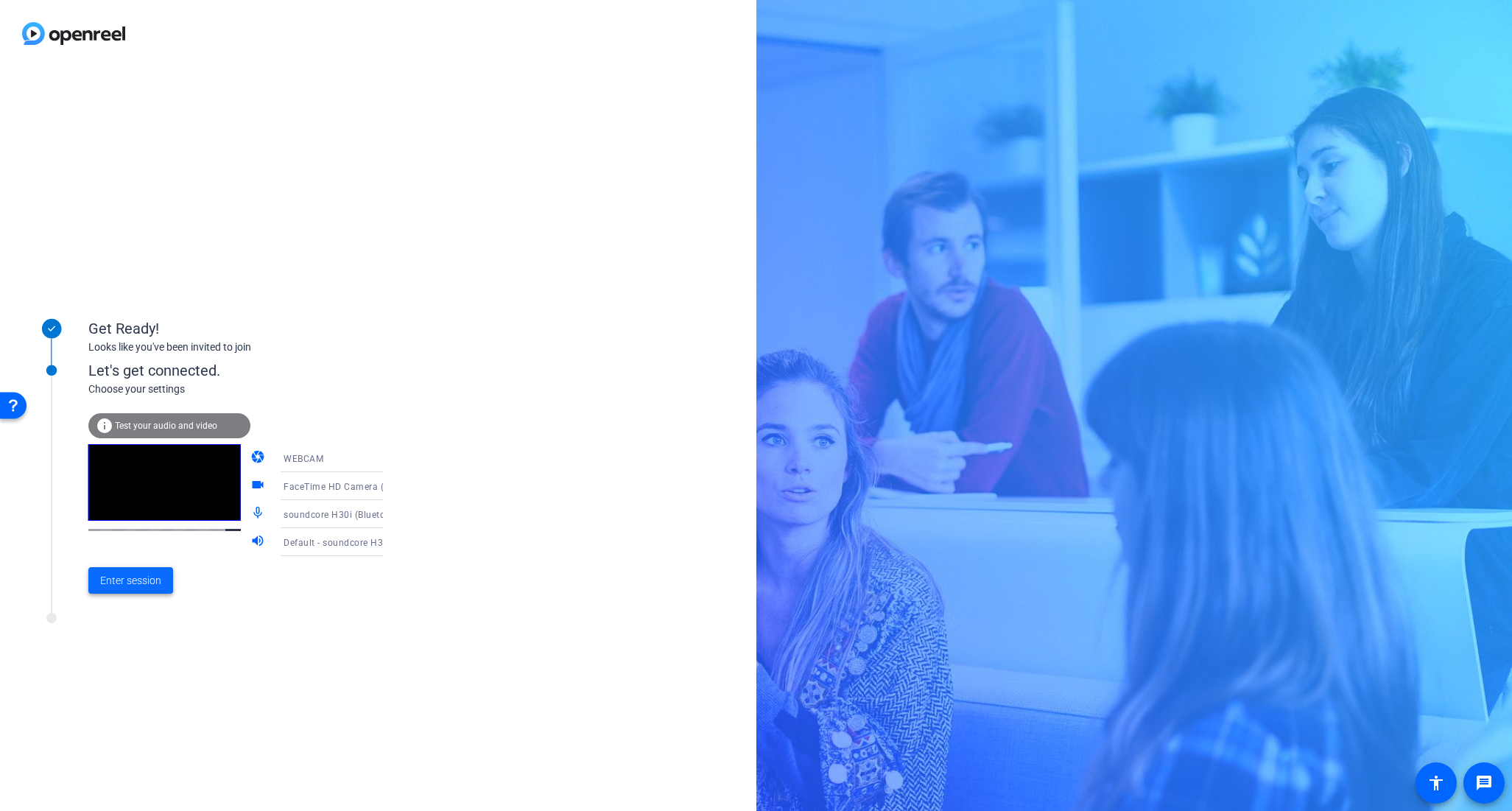
click at [107, 581] on span "Enter session" at bounding box center [131, 580] width 61 height 16
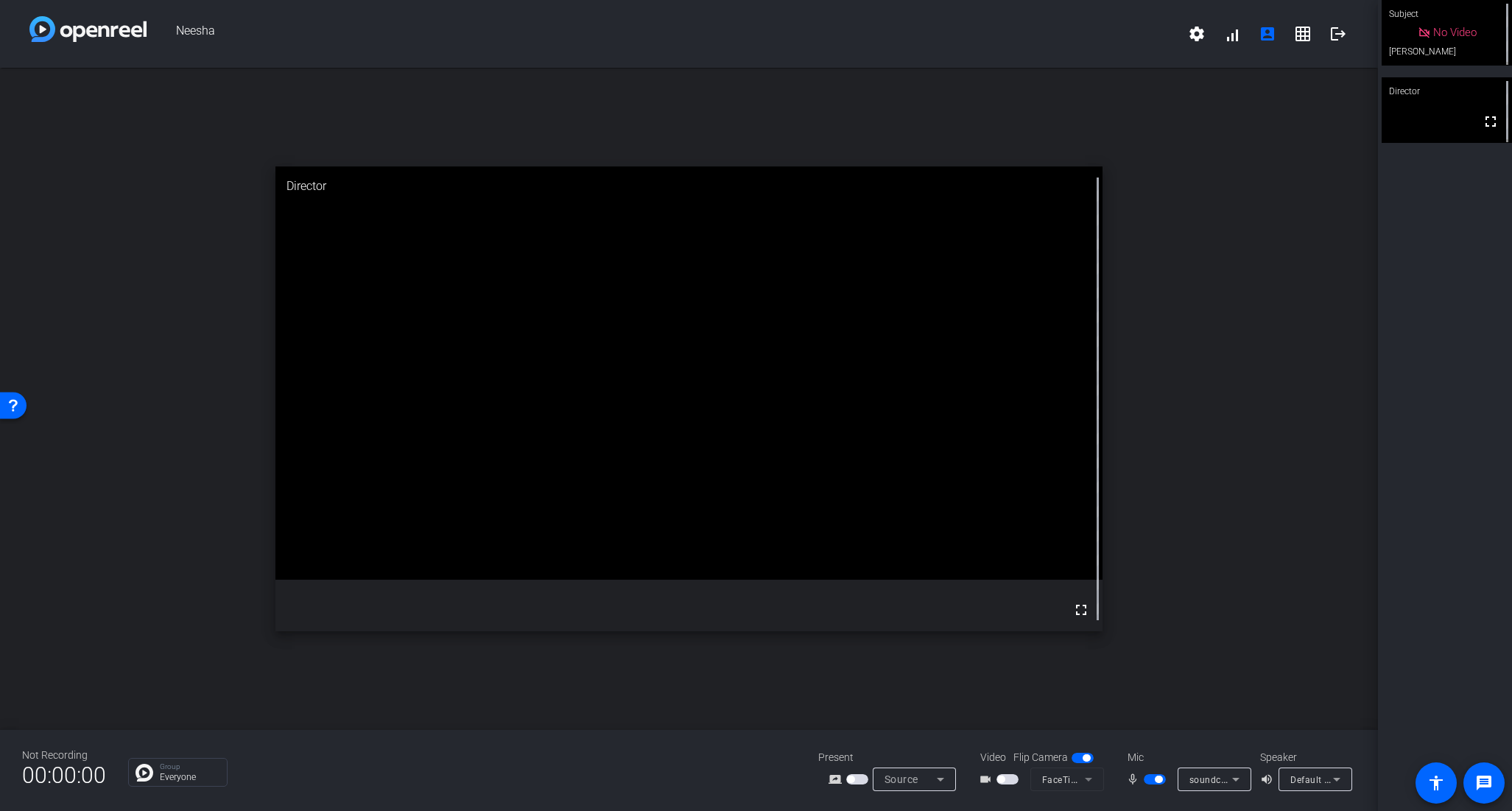
click at [1441, 38] on span "No Video" at bounding box center [1455, 32] width 43 height 13
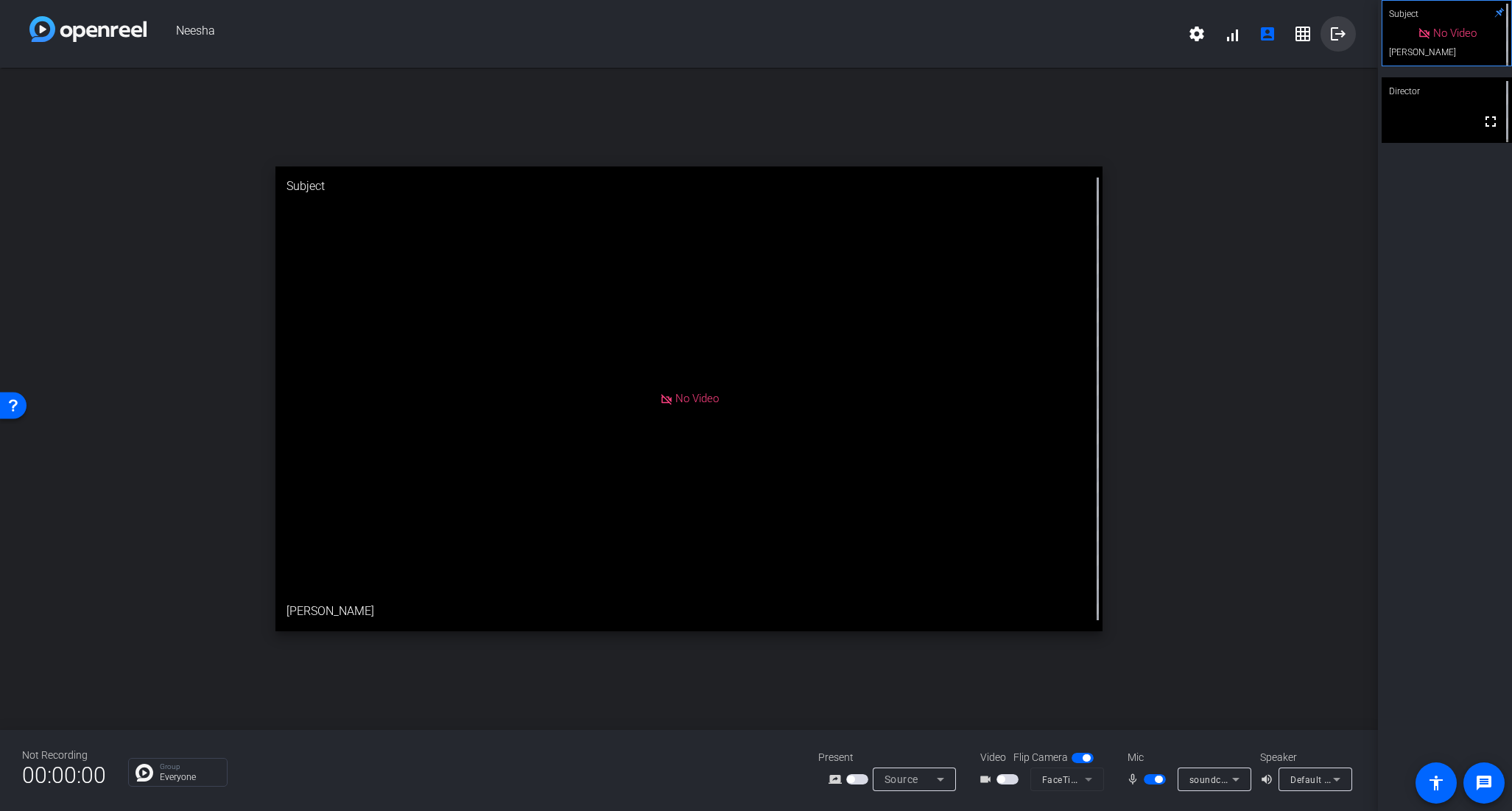
drag, startPoint x: 1333, startPoint y: 35, endPoint x: 1303, endPoint y: 280, distance: 246.8
click at [1303, 280] on div "Neesha settings signal_cellular_alt account_box grid_on logout open_in_new Subj…" at bounding box center [689, 406] width 1378 height 811
click at [1341, 40] on mat-icon "logout" at bounding box center [1338, 34] width 18 height 18
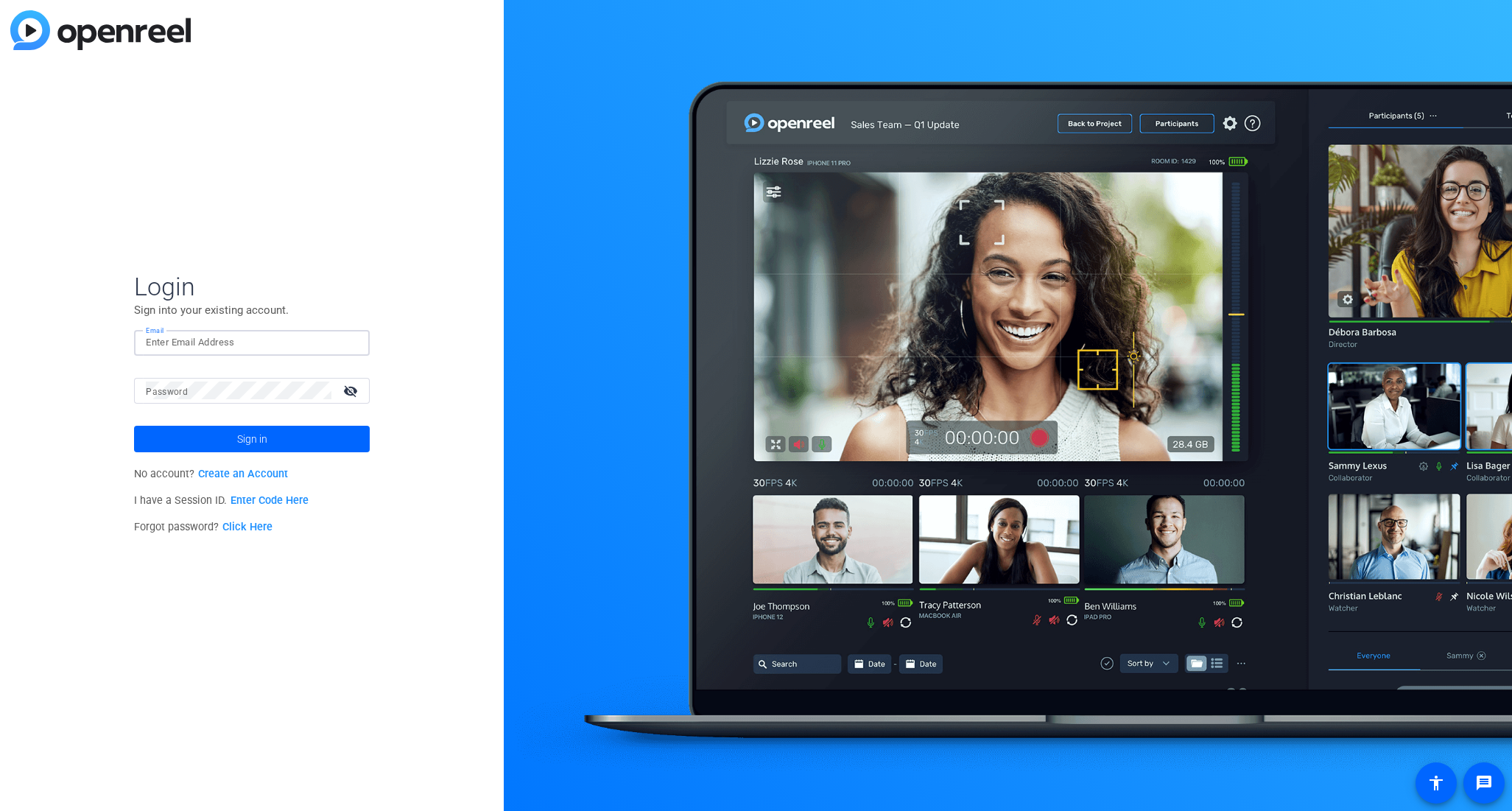
click at [196, 335] on input "Email" at bounding box center [252, 342] width 212 height 18
type input "[PERSON_NAME][EMAIL_ADDRESS][PERSON_NAME][DOMAIN_NAME]"
click at [199, 443] on span at bounding box center [252, 438] width 235 height 35
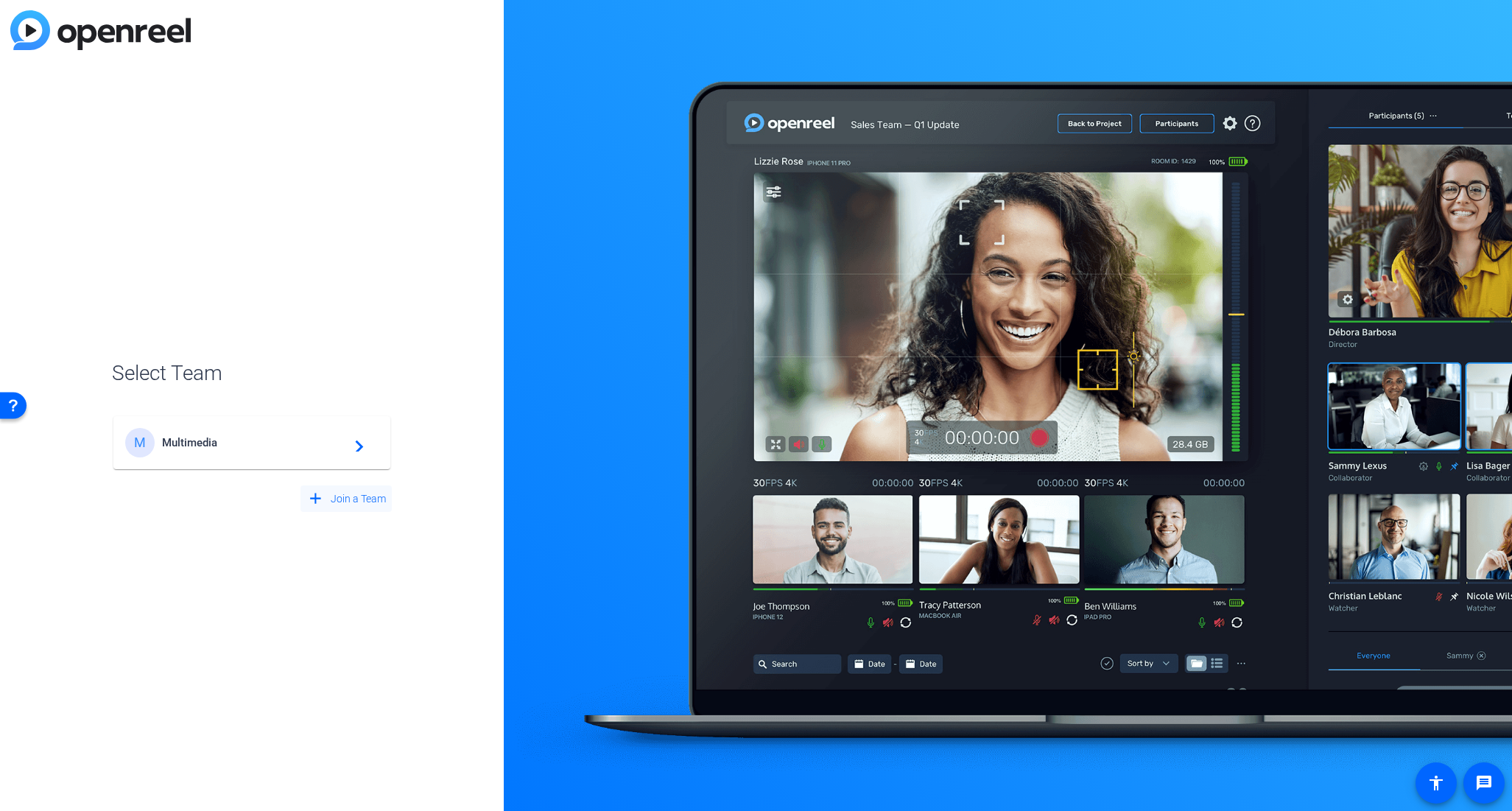
click at [350, 507] on span at bounding box center [346, 498] width 91 height 35
click at [1474, 777] on span at bounding box center [1484, 782] width 35 height 35
click at [345, 490] on span at bounding box center [343, 504] width 98 height 35
click at [347, 494] on span "Join a Team" at bounding box center [359, 499] width 55 height 16
click at [341, 504] on span "Back to Login" at bounding box center [355, 504] width 62 height 16
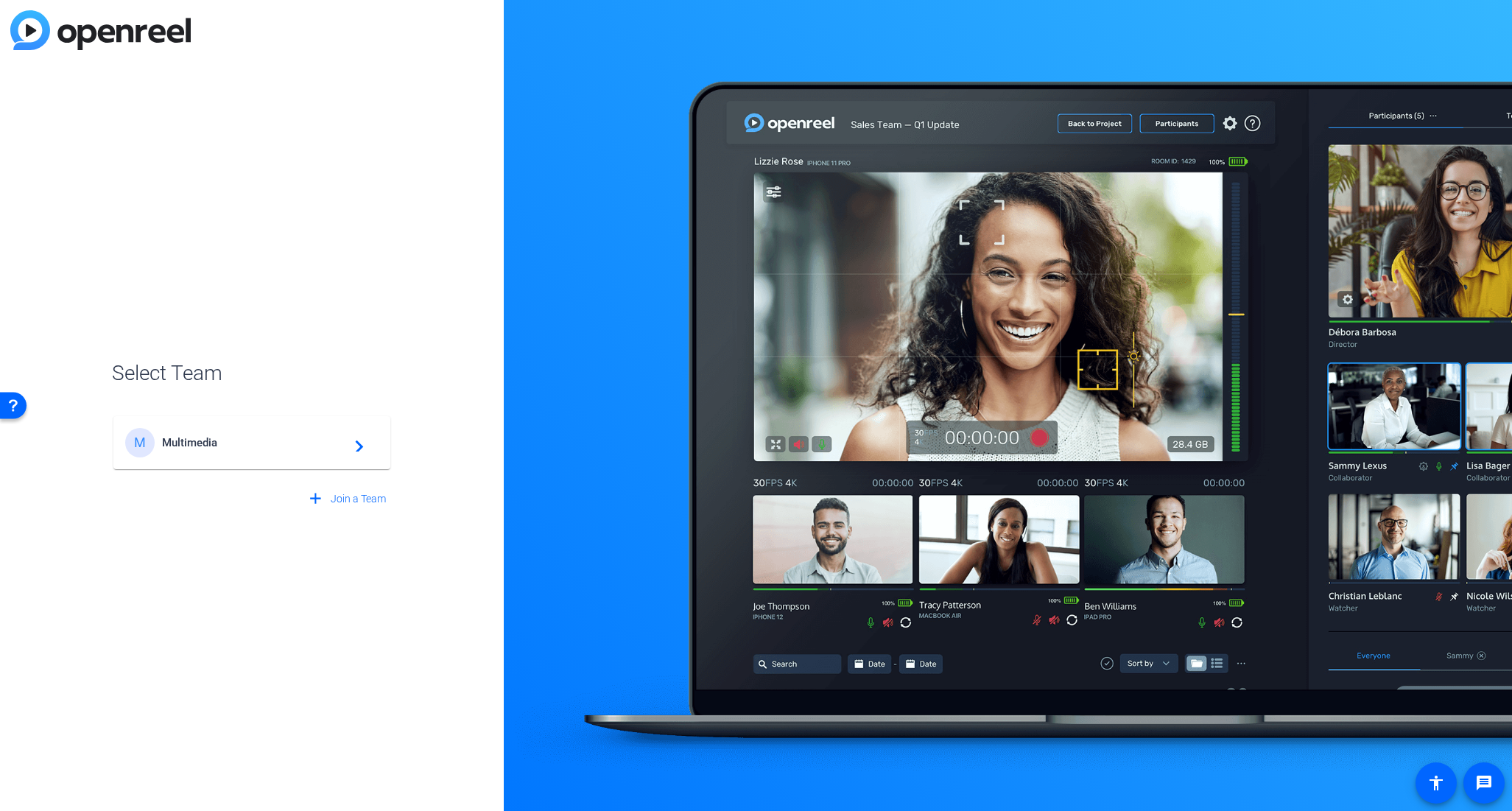
click at [359, 449] on mat-icon "navigate_next" at bounding box center [355, 442] width 18 height 18
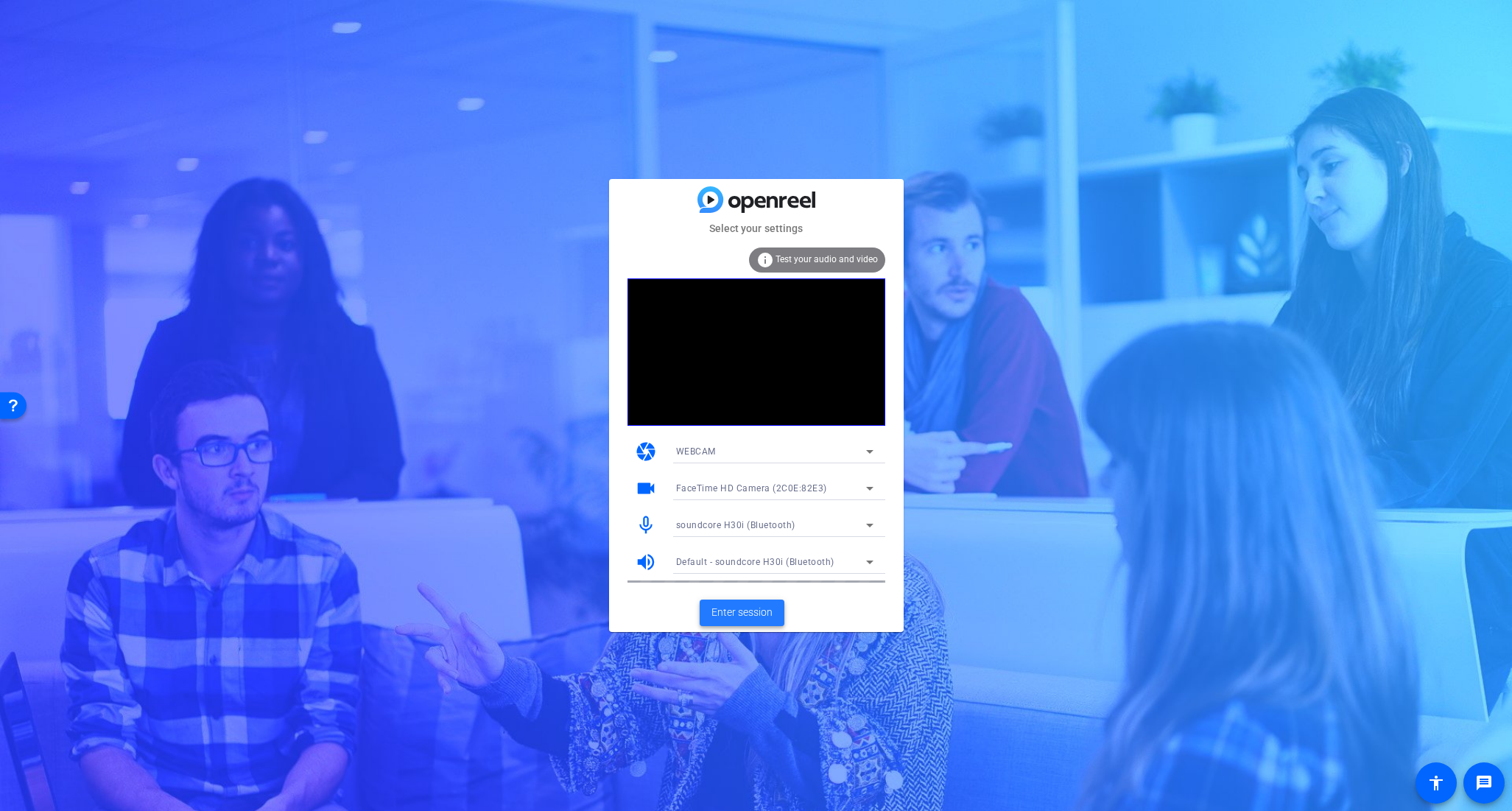
click at [762, 613] on span "Enter session" at bounding box center [742, 613] width 61 height 16
click at [756, 620] on span "Enter session" at bounding box center [742, 613] width 61 height 16
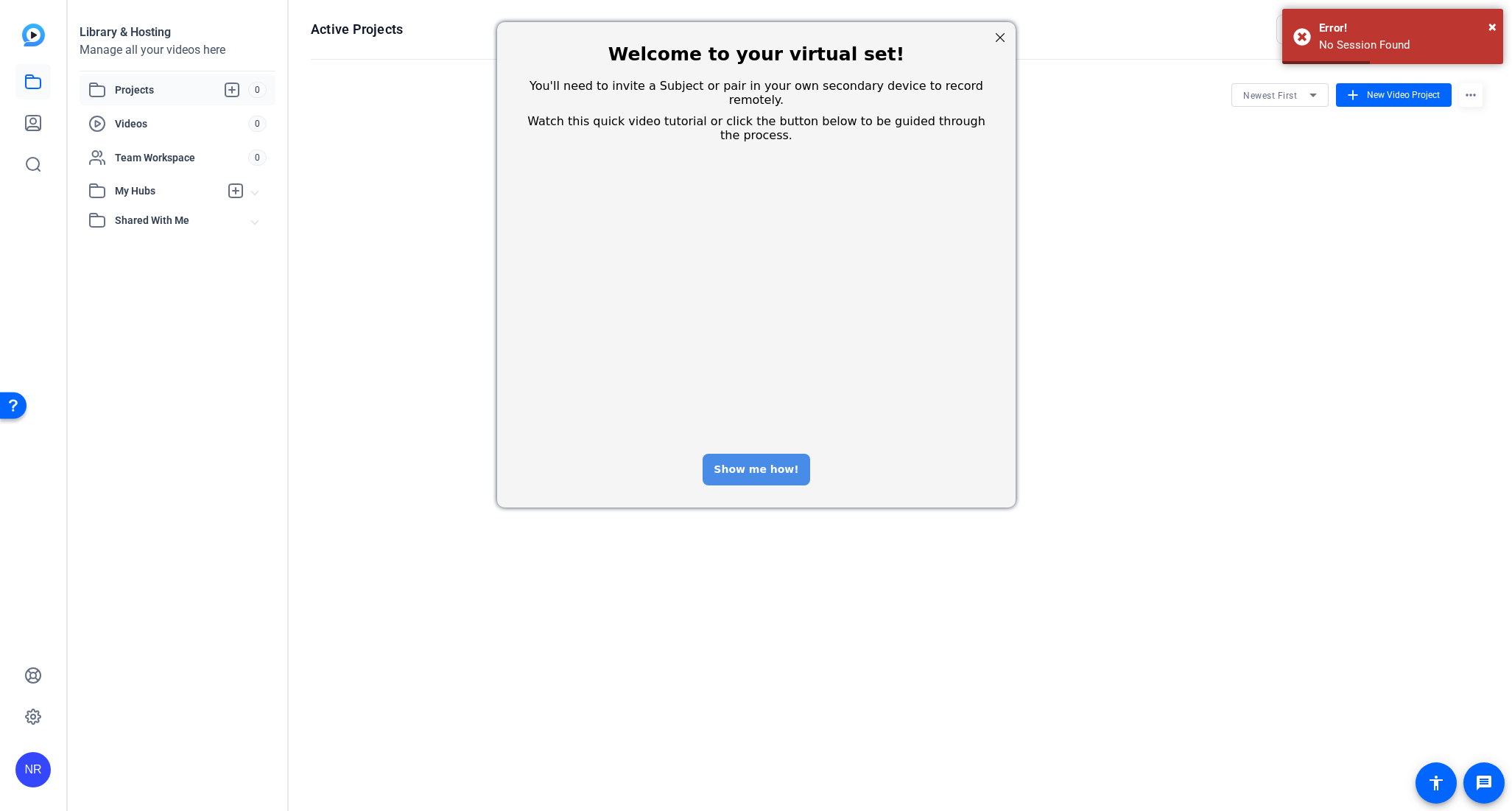
click at [779, 453] on div "Show me how!" at bounding box center [756, 469] width 107 height 31
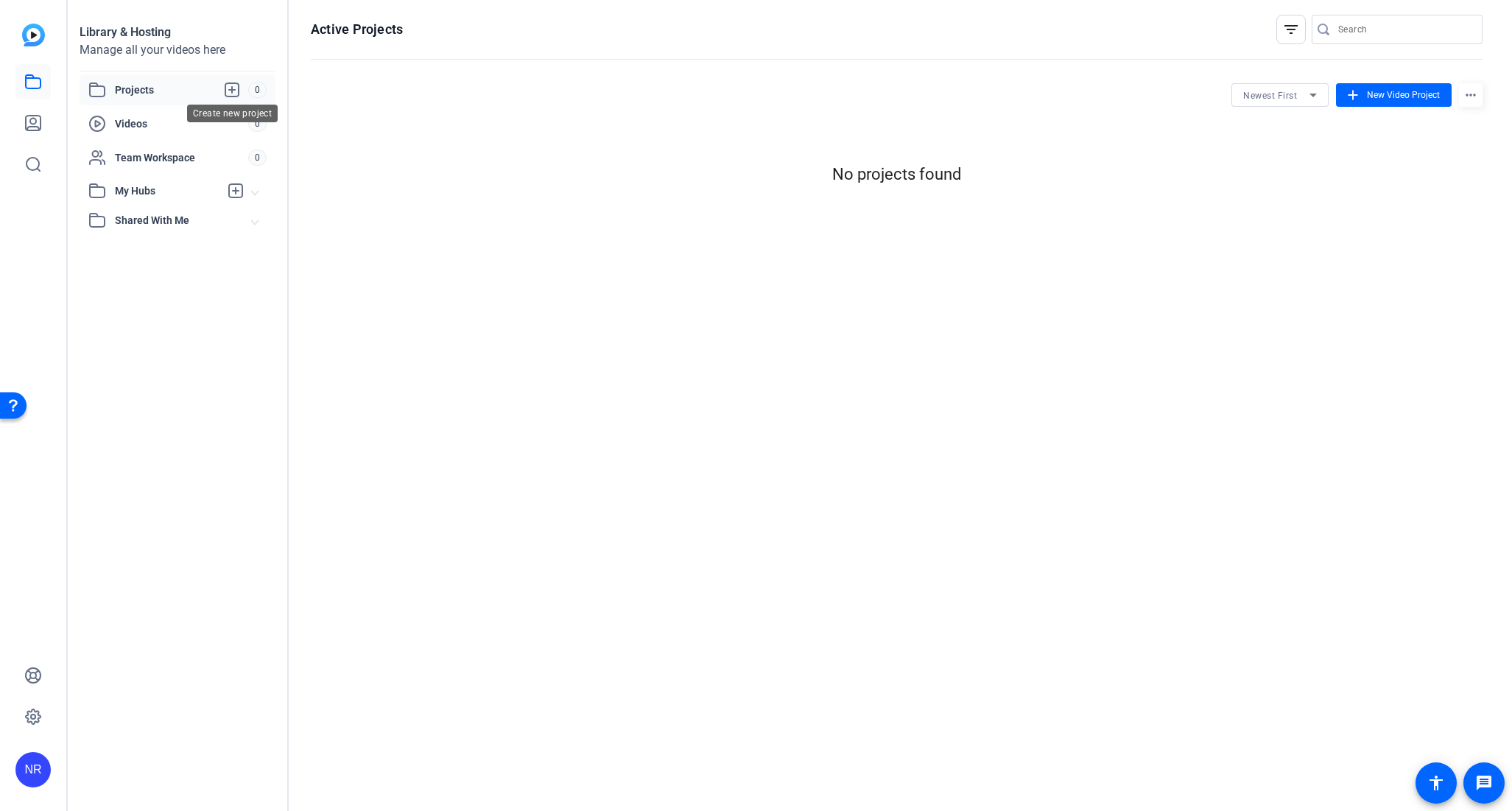
click at [232, 90] on icon at bounding box center [231, 89] width 13 height 13
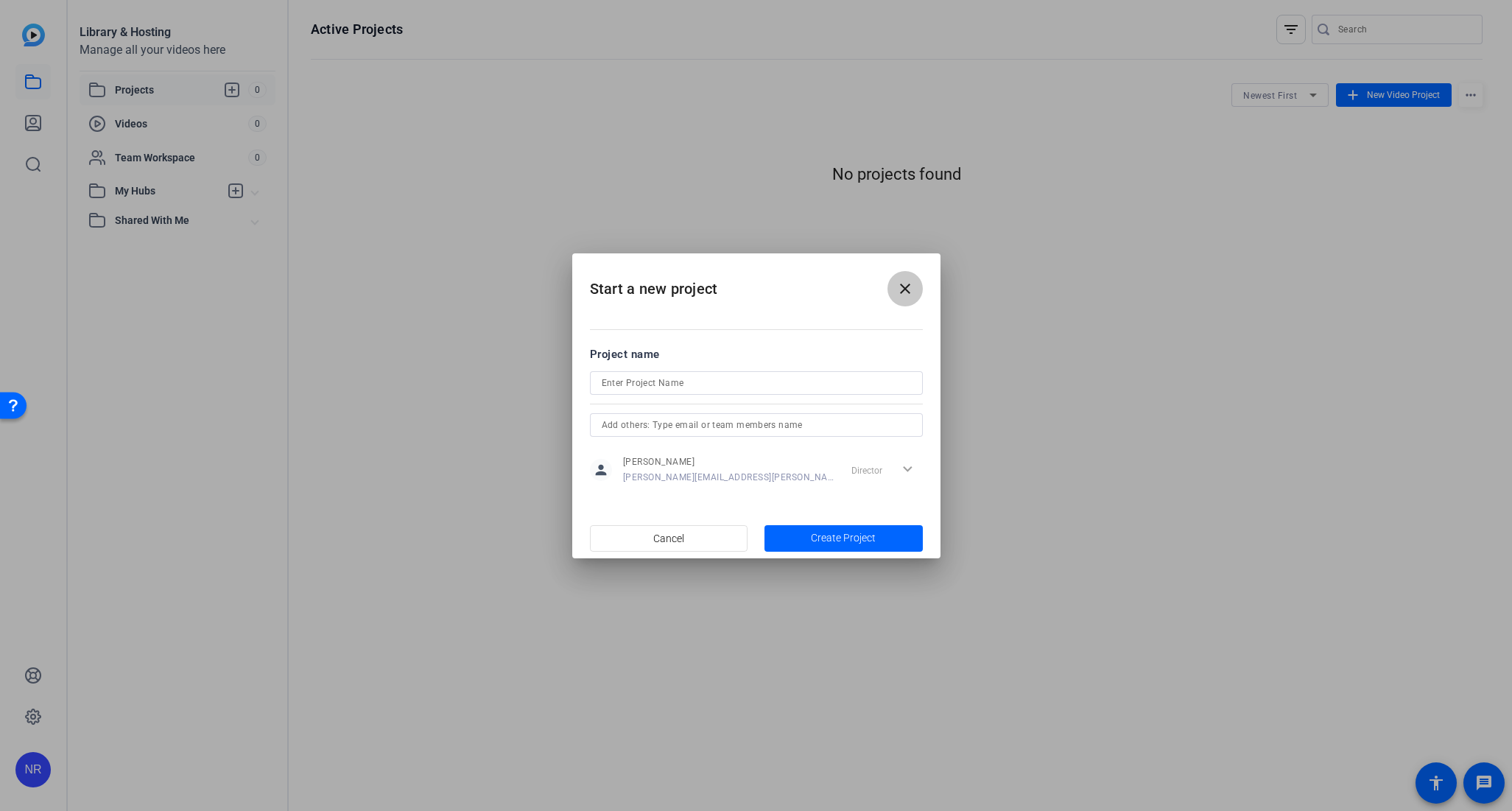
click at [913, 291] on mat-icon "close" at bounding box center [905, 289] width 18 height 18
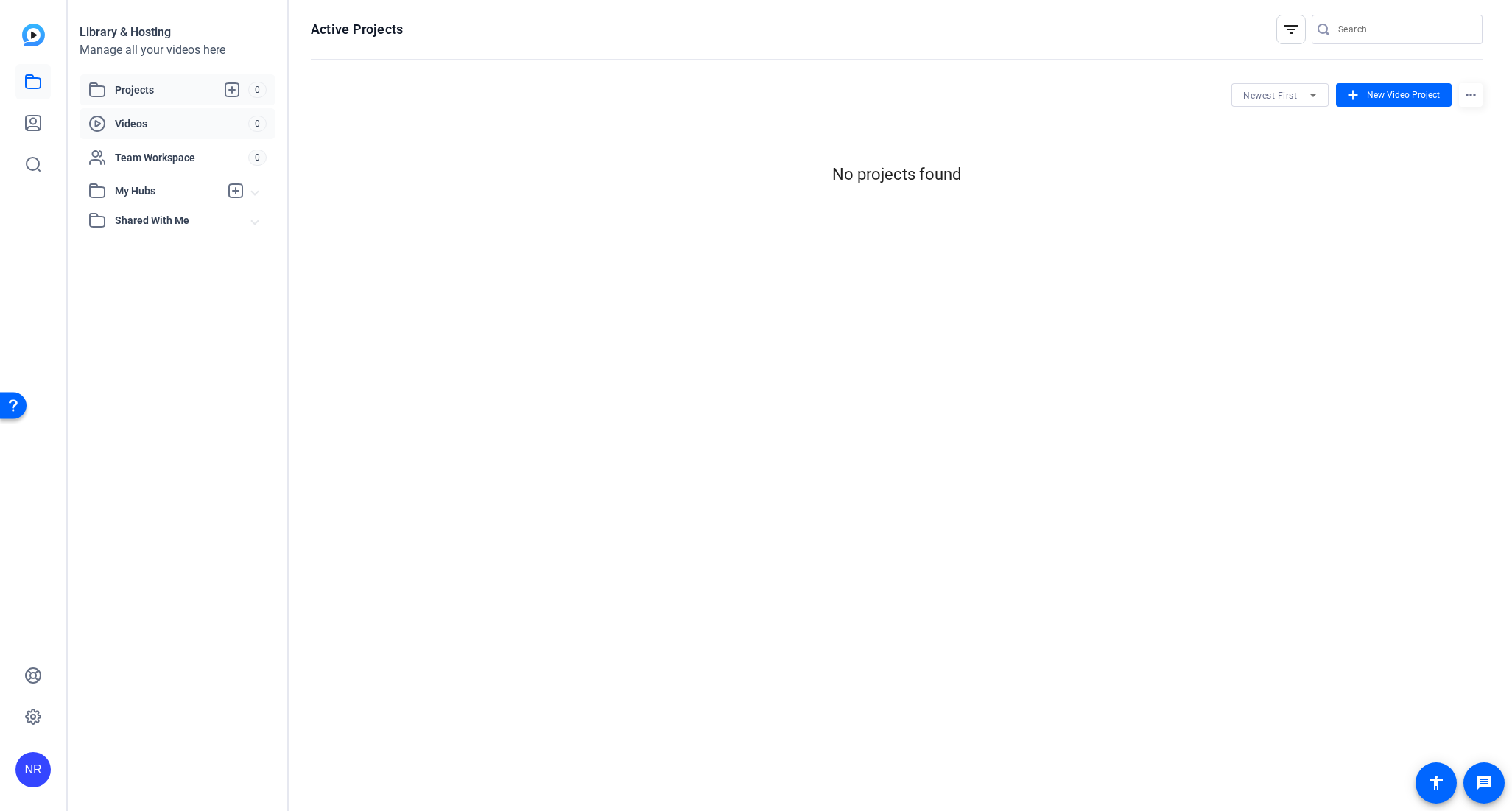
click at [143, 122] on span "Videos" at bounding box center [181, 123] width 133 height 15
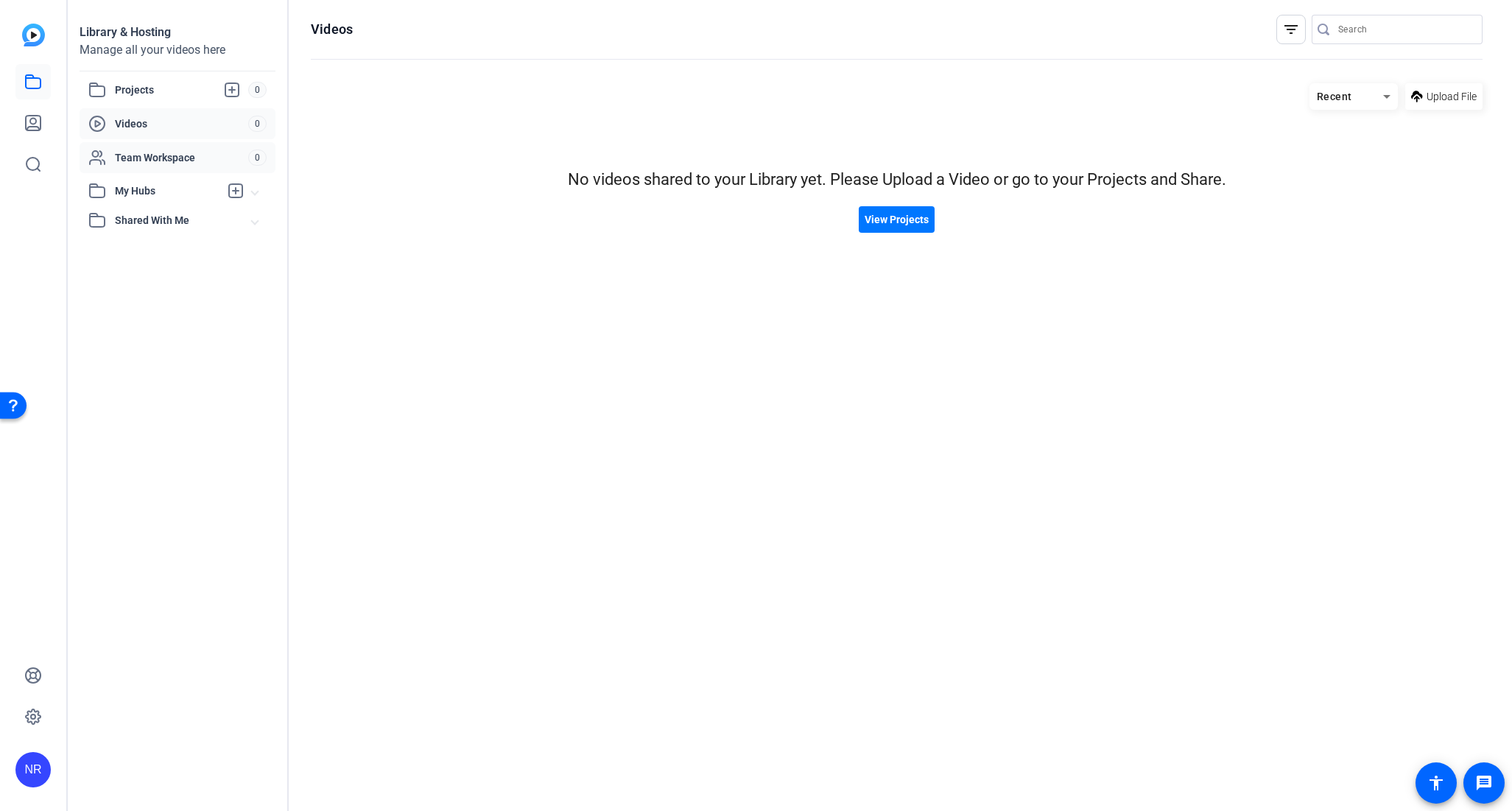
click at [140, 155] on span "Team Workspace" at bounding box center [181, 158] width 133 height 15
click at [134, 191] on span "My Hubs" at bounding box center [166, 191] width 104 height 16
click at [143, 258] on span "Shared With Me" at bounding box center [183, 253] width 137 height 16
click at [20, 129] on link at bounding box center [33, 122] width 35 height 35
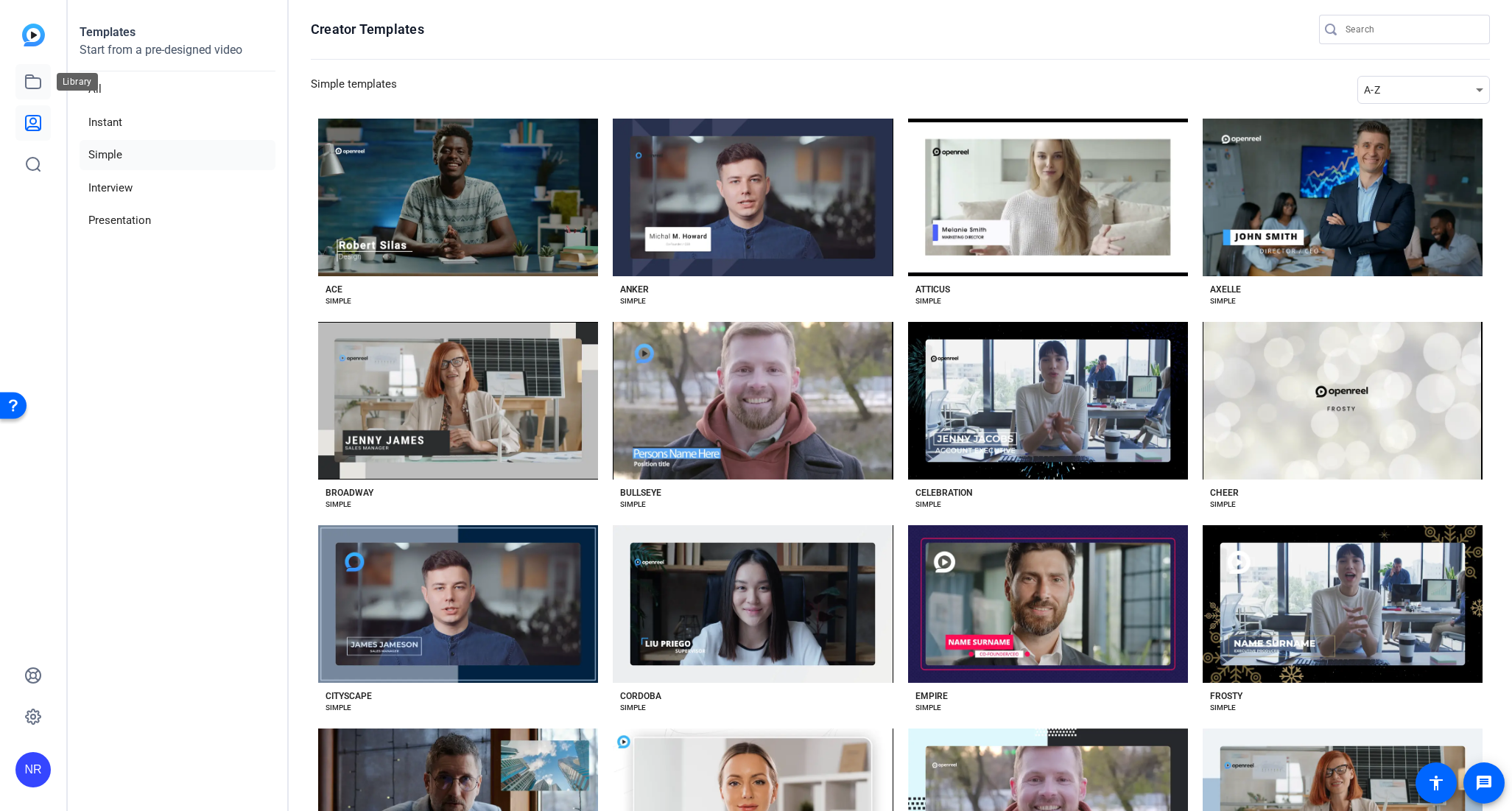
click at [27, 80] on icon at bounding box center [33, 82] width 18 height 18
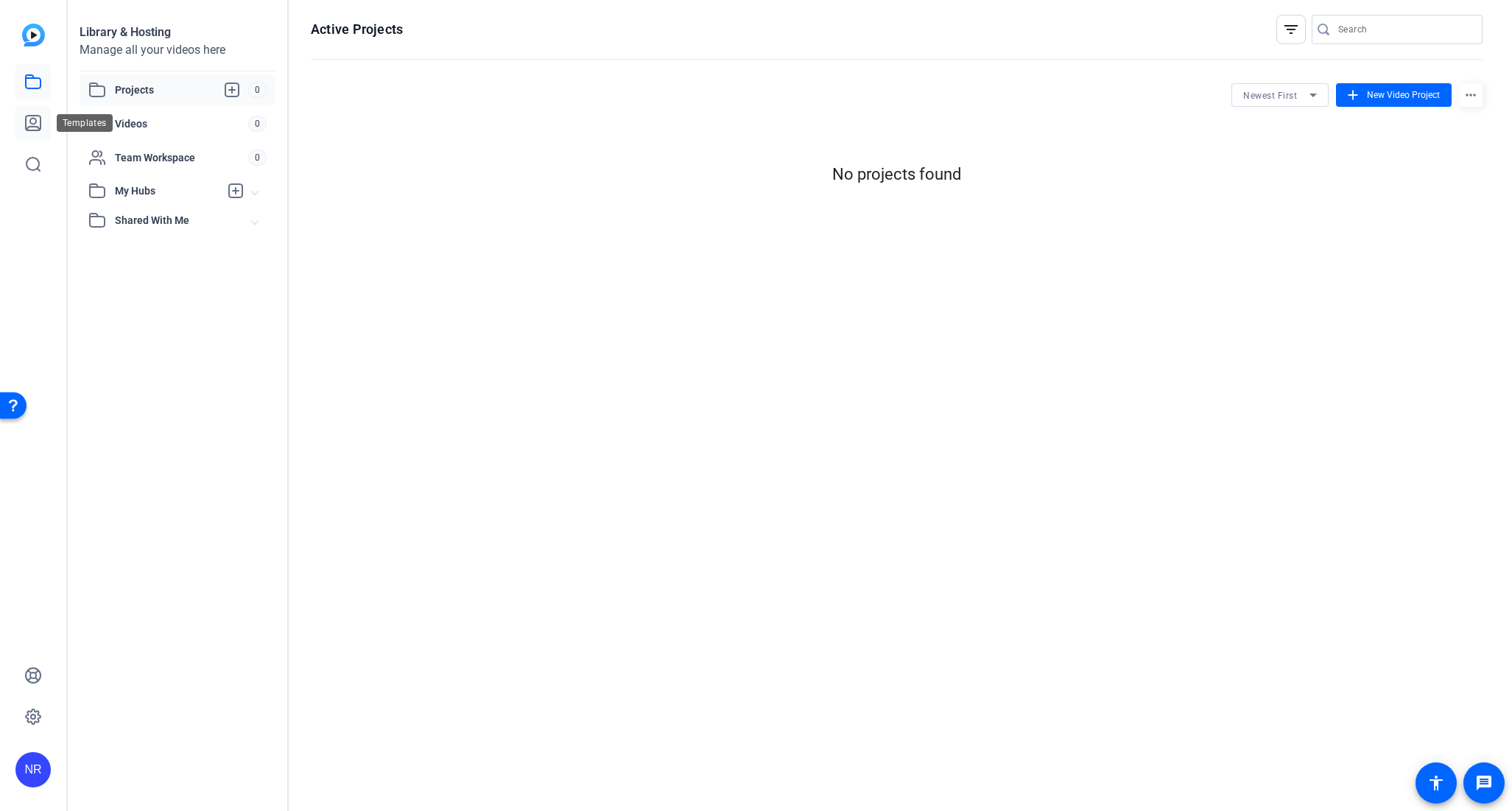
click at [23, 126] on link at bounding box center [33, 122] width 35 height 35
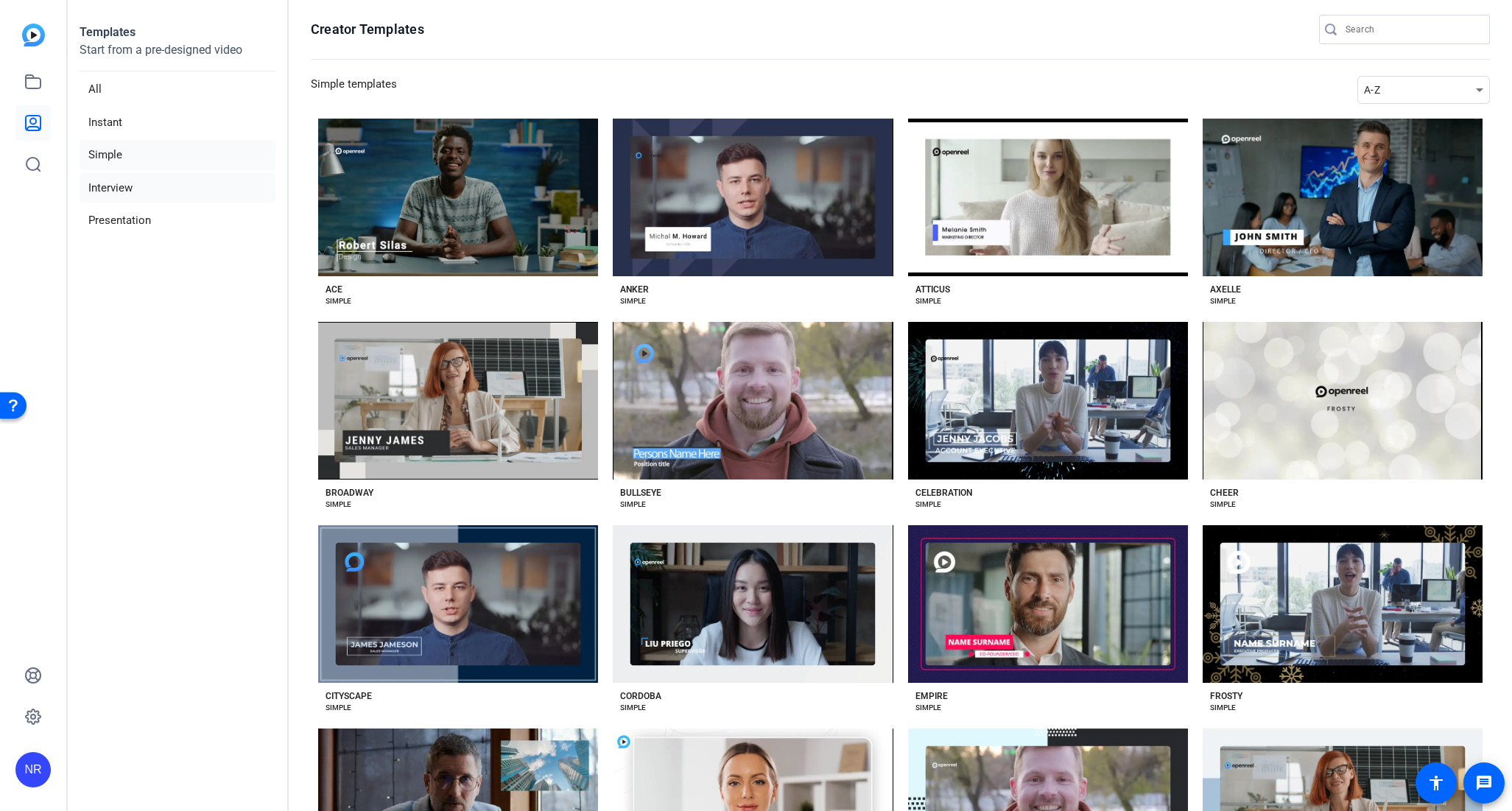
click at [118, 199] on li "Interview" at bounding box center [177, 188] width 196 height 30
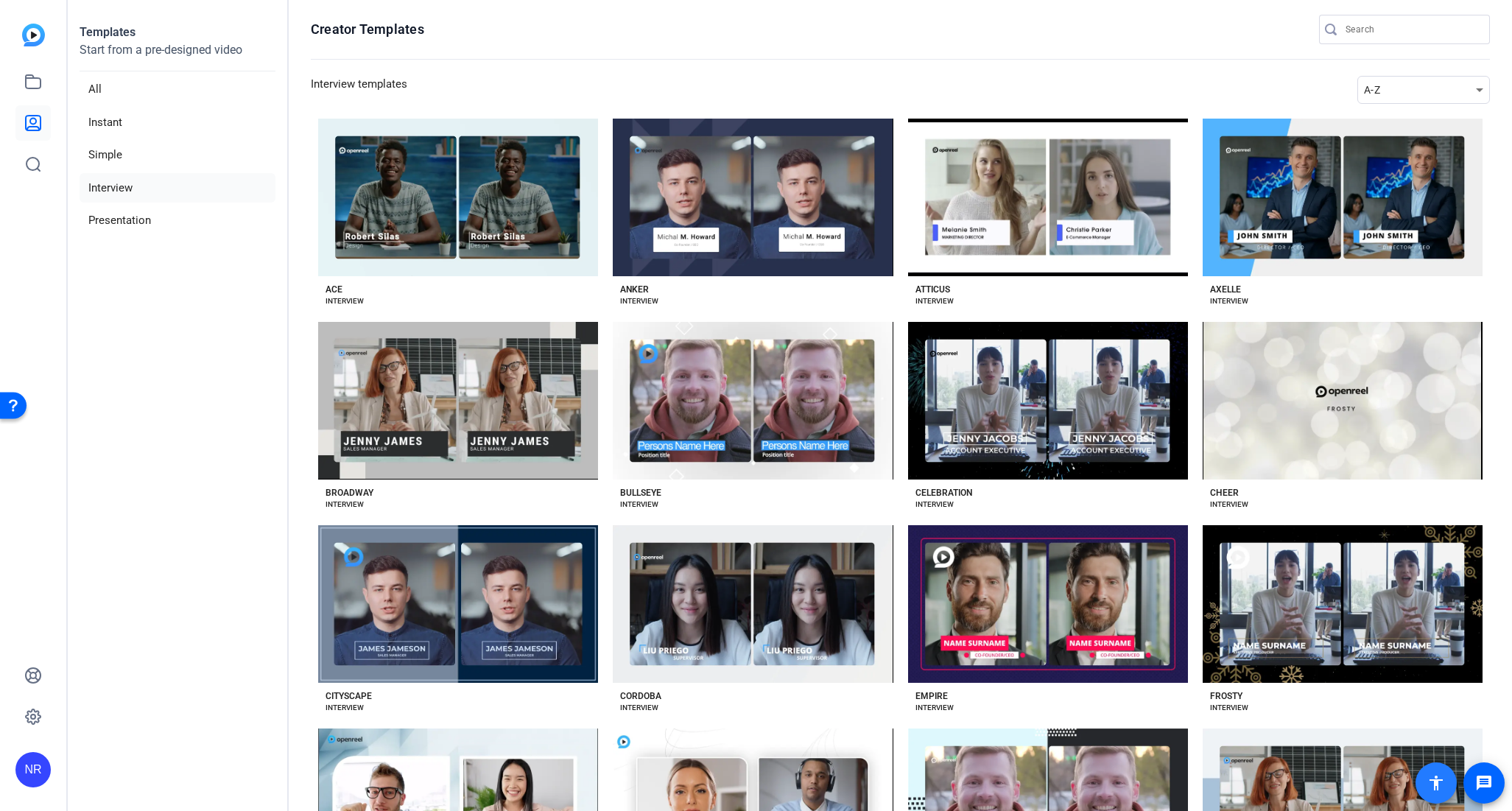
click at [1437, 787] on mat-icon "accessibility" at bounding box center [1436, 783] width 18 height 18
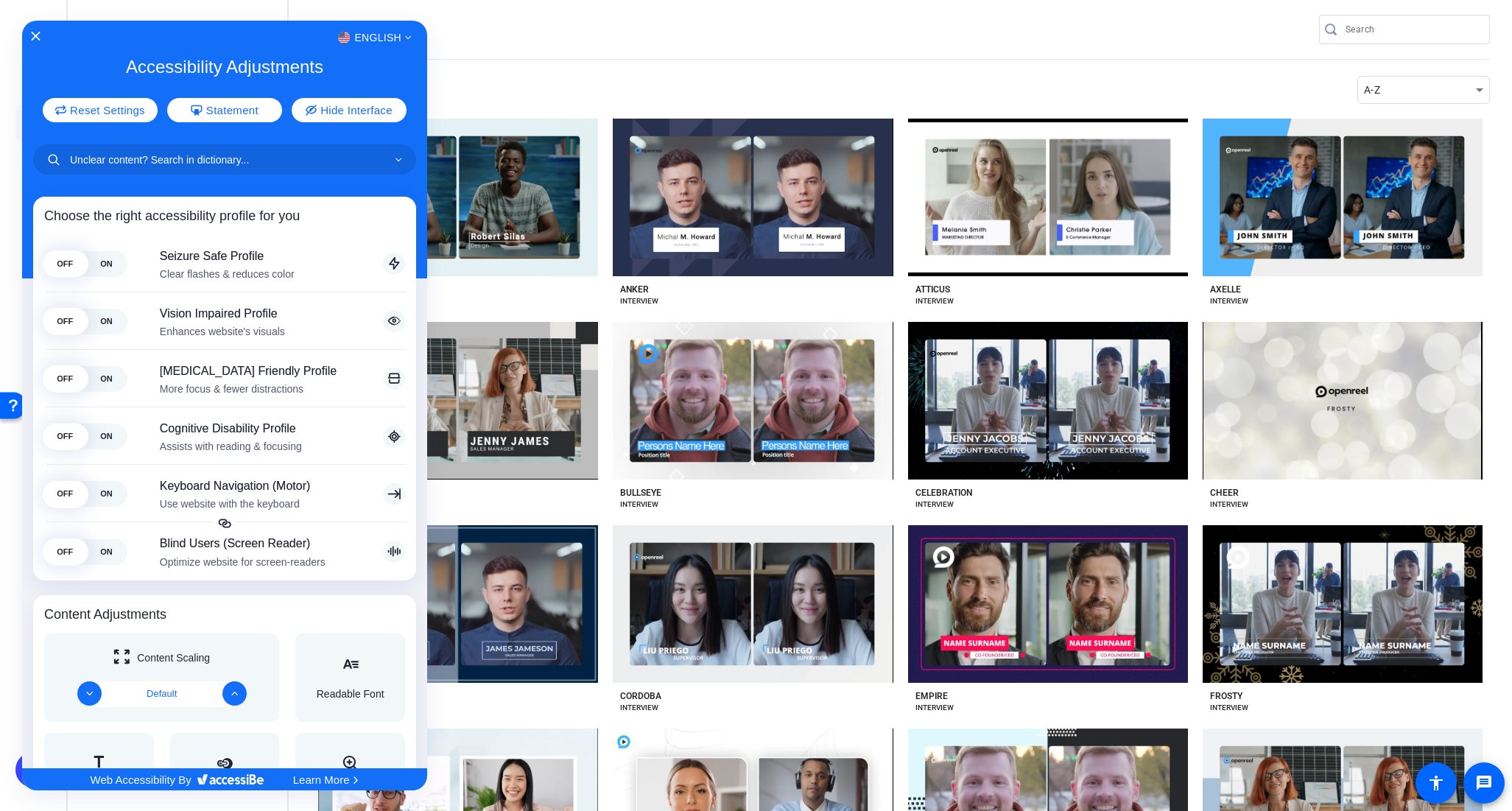
click at [503, 34] on div at bounding box center [756, 406] width 1512 height 811
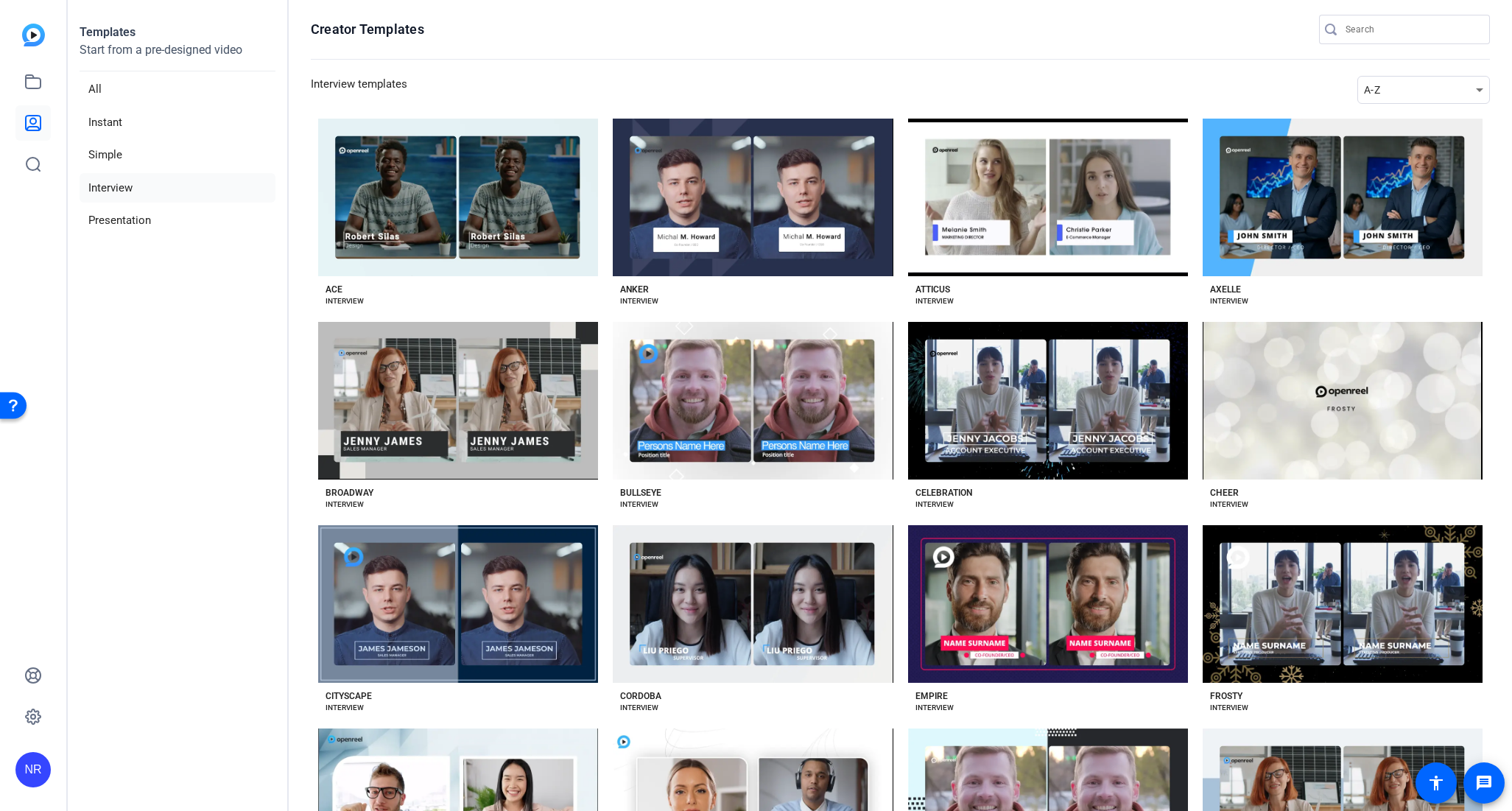
click at [146, 42] on p "Start from a pre-designed video" at bounding box center [177, 56] width 196 height 30
click at [30, 30] on img at bounding box center [33, 35] width 23 height 23
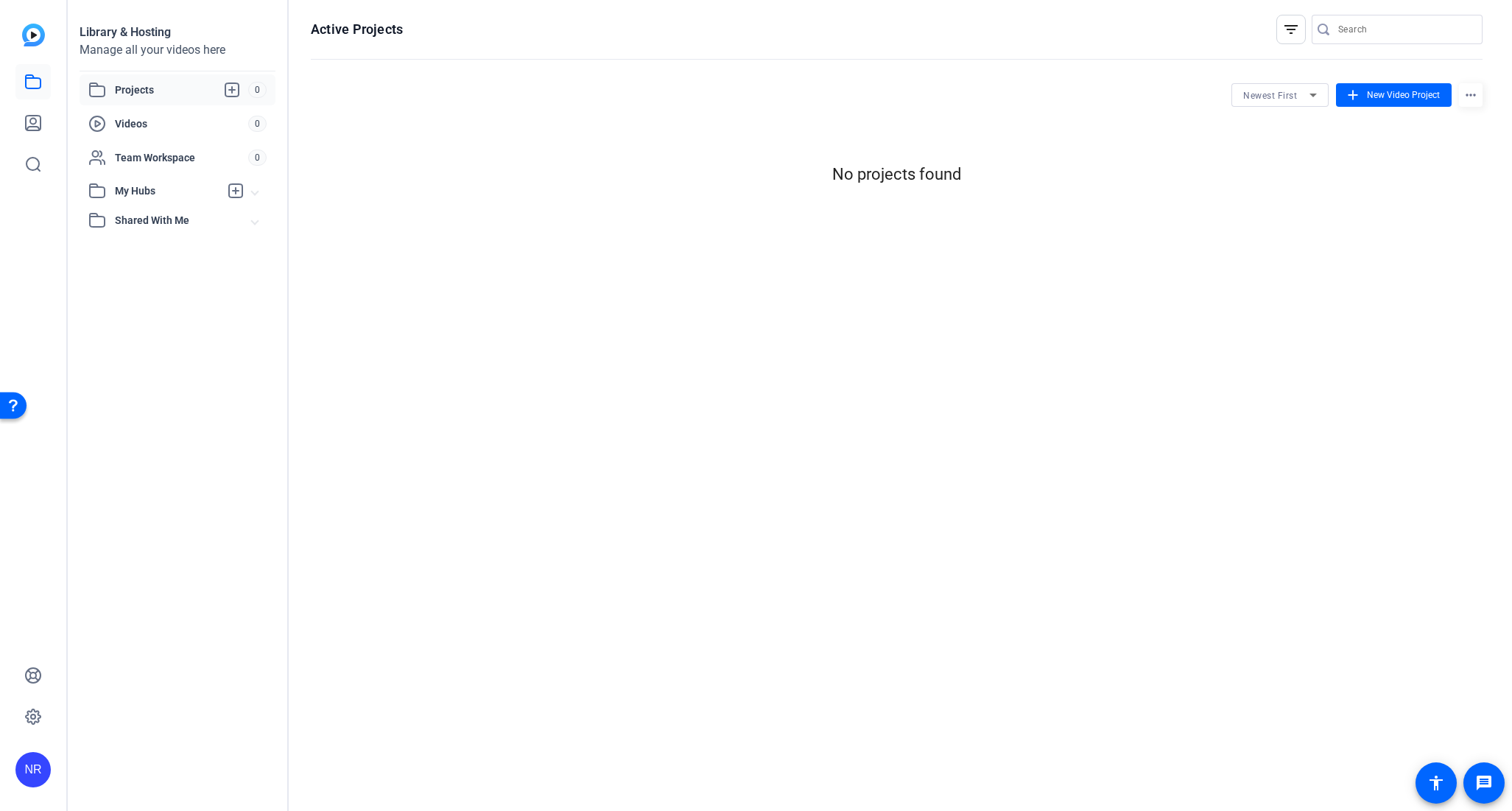
click at [16, 401] on div "Open Resource Center" at bounding box center [13, 404] width 12 height 12
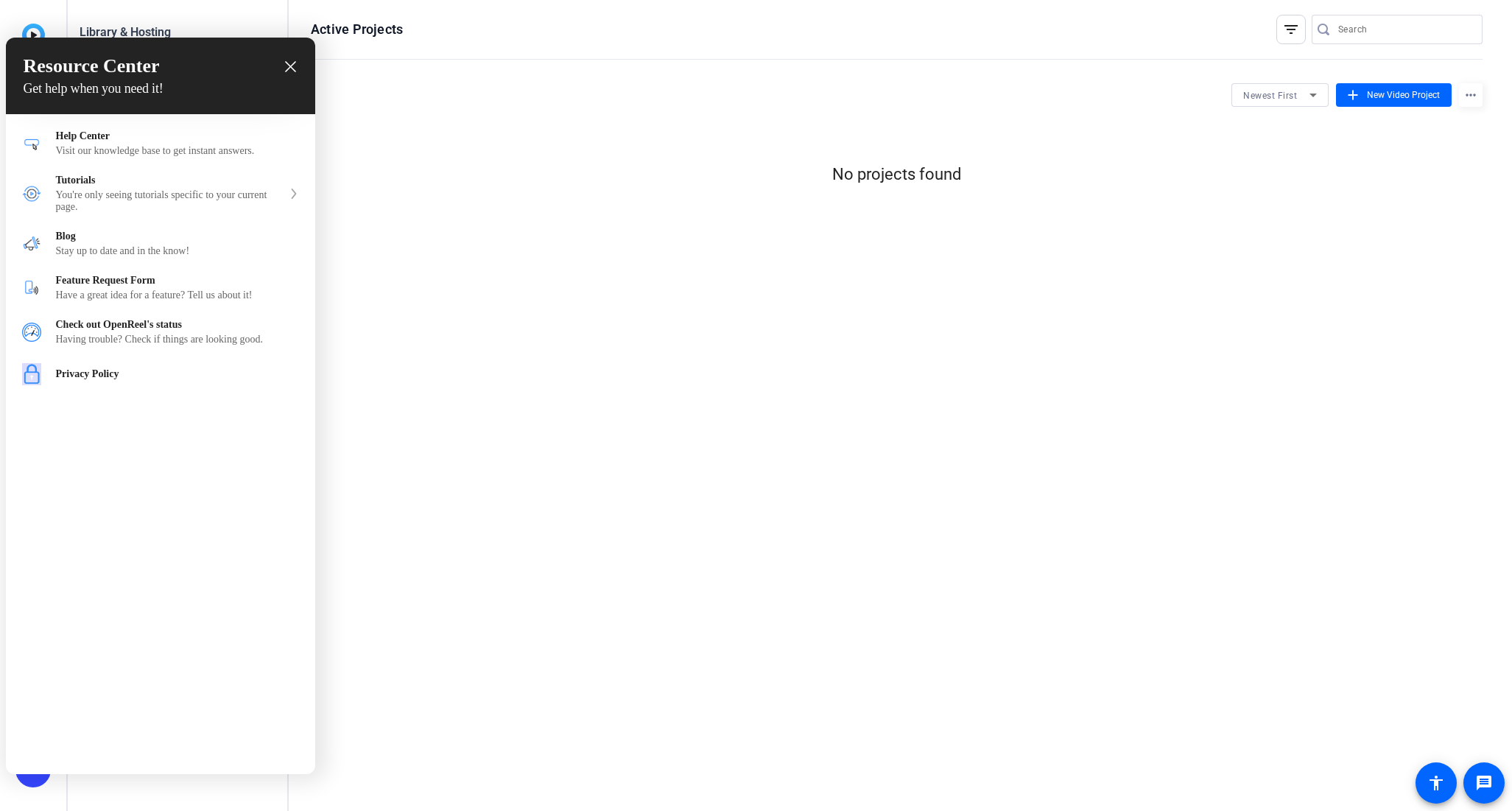
click at [293, 69] on icon "close resource center" at bounding box center [290, 67] width 11 height 11
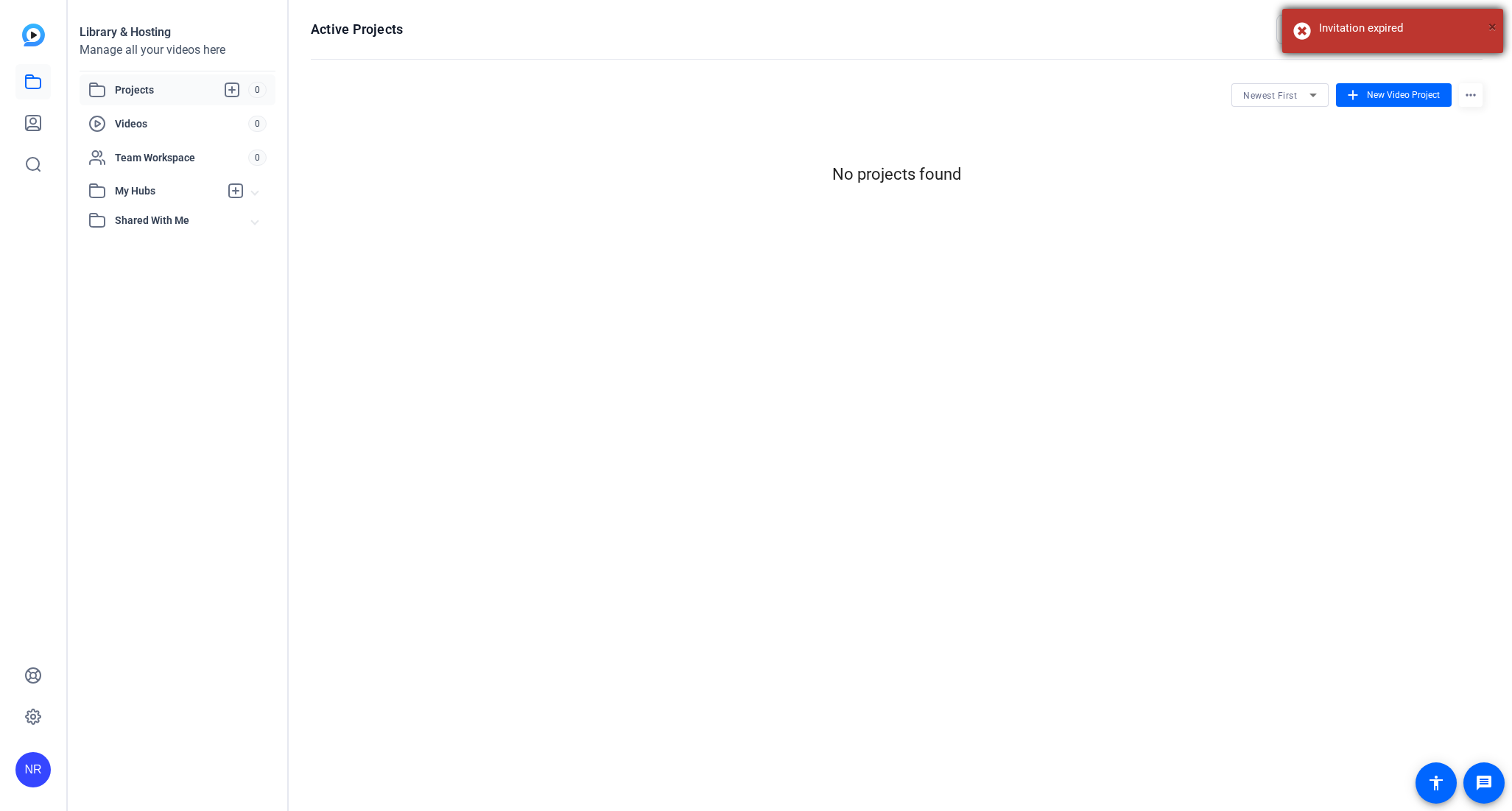
click at [1491, 20] on span "×" at bounding box center [1492, 27] width 8 height 18
click at [1473, 94] on mat-icon "more_horiz" at bounding box center [1471, 95] width 24 height 24
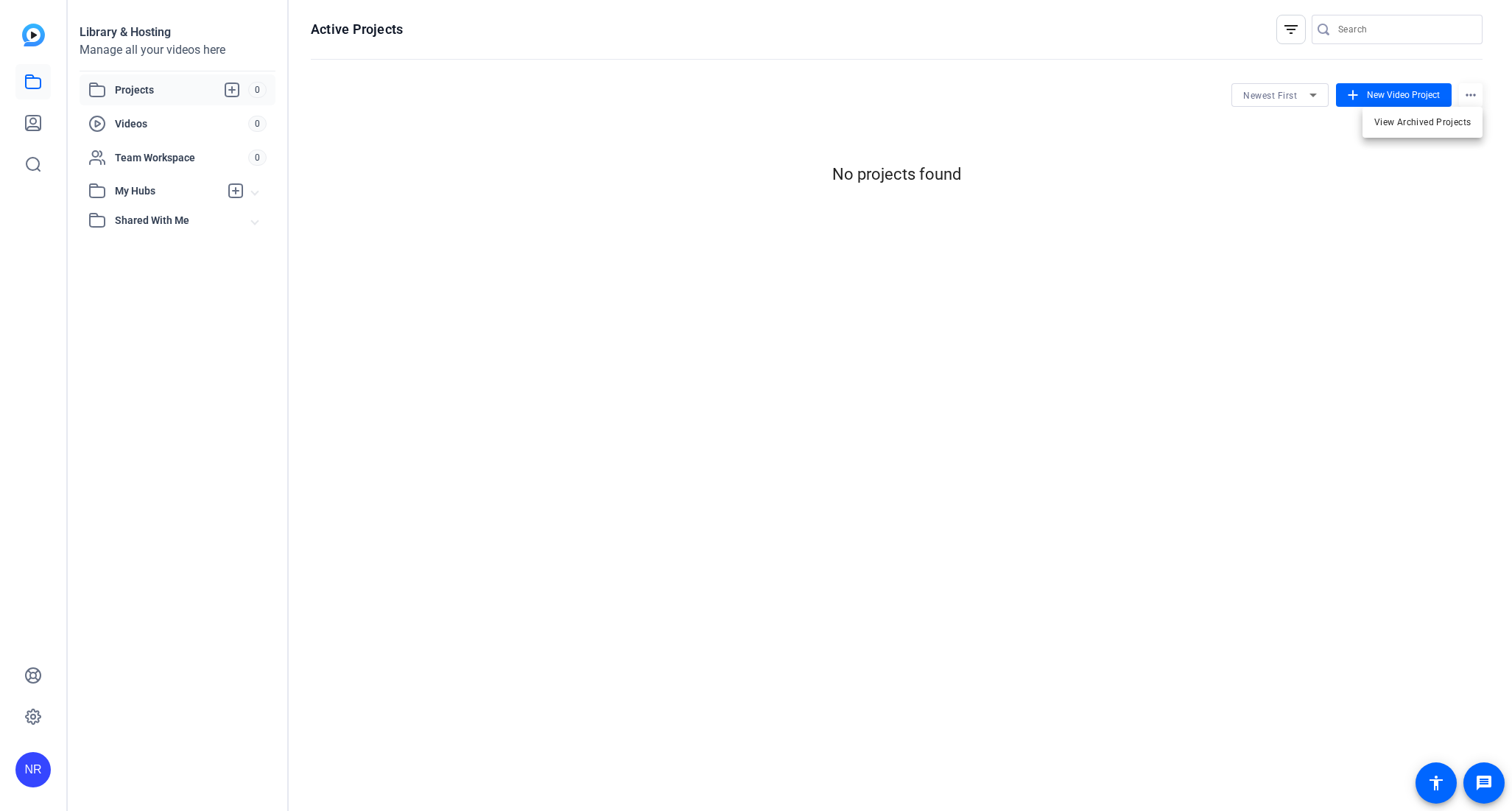
click at [1473, 94] on div at bounding box center [756, 406] width 1512 height 811
click at [1491, 773] on span at bounding box center [1484, 782] width 35 height 35
click at [38, 766] on div "NR" at bounding box center [33, 769] width 35 height 35
click at [159, 766] on span at bounding box center [177, 757] width 35 height 35
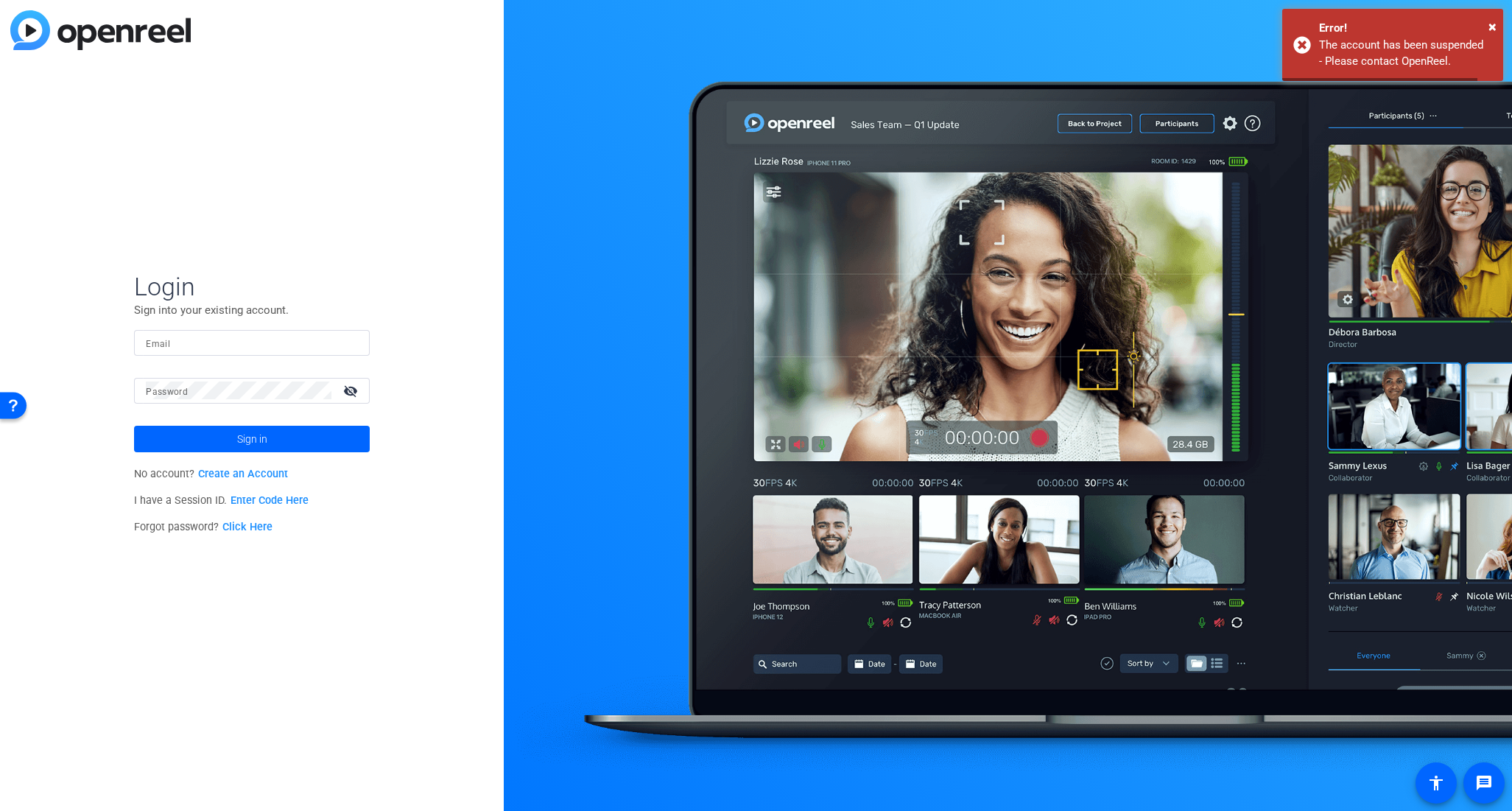
click at [276, 729] on div "Login Sign into your existing account. Email Password visibility_off Sign in No…" at bounding box center [252, 406] width 504 height 811
click at [1306, 45] on div "× Error! The account has been suspended - Please contact OpenReel." at bounding box center [1393, 45] width 221 height 72
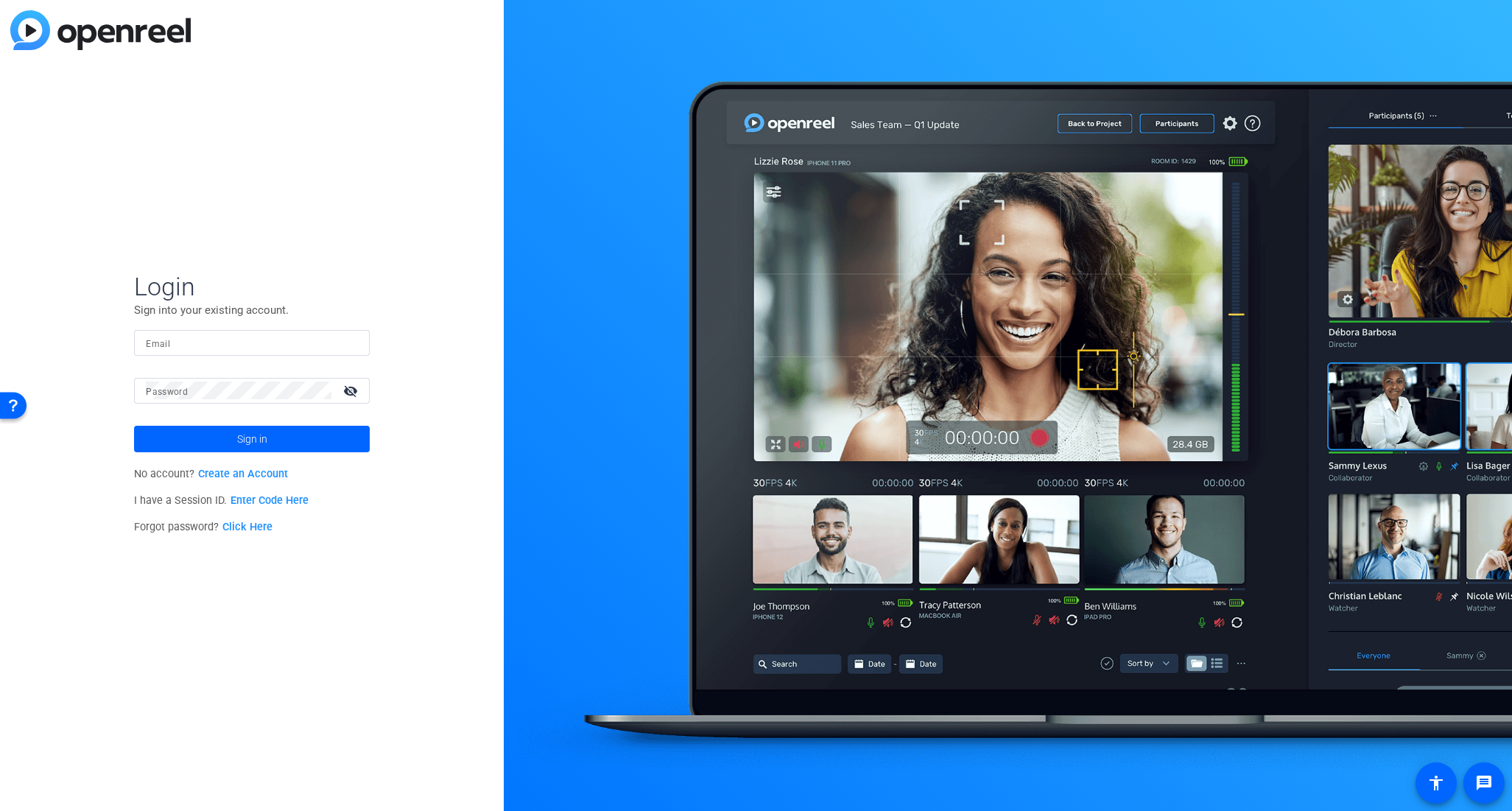
click at [261, 330] on div at bounding box center [252, 343] width 212 height 26
click at [252, 343] on input "Email" at bounding box center [252, 342] width 212 height 18
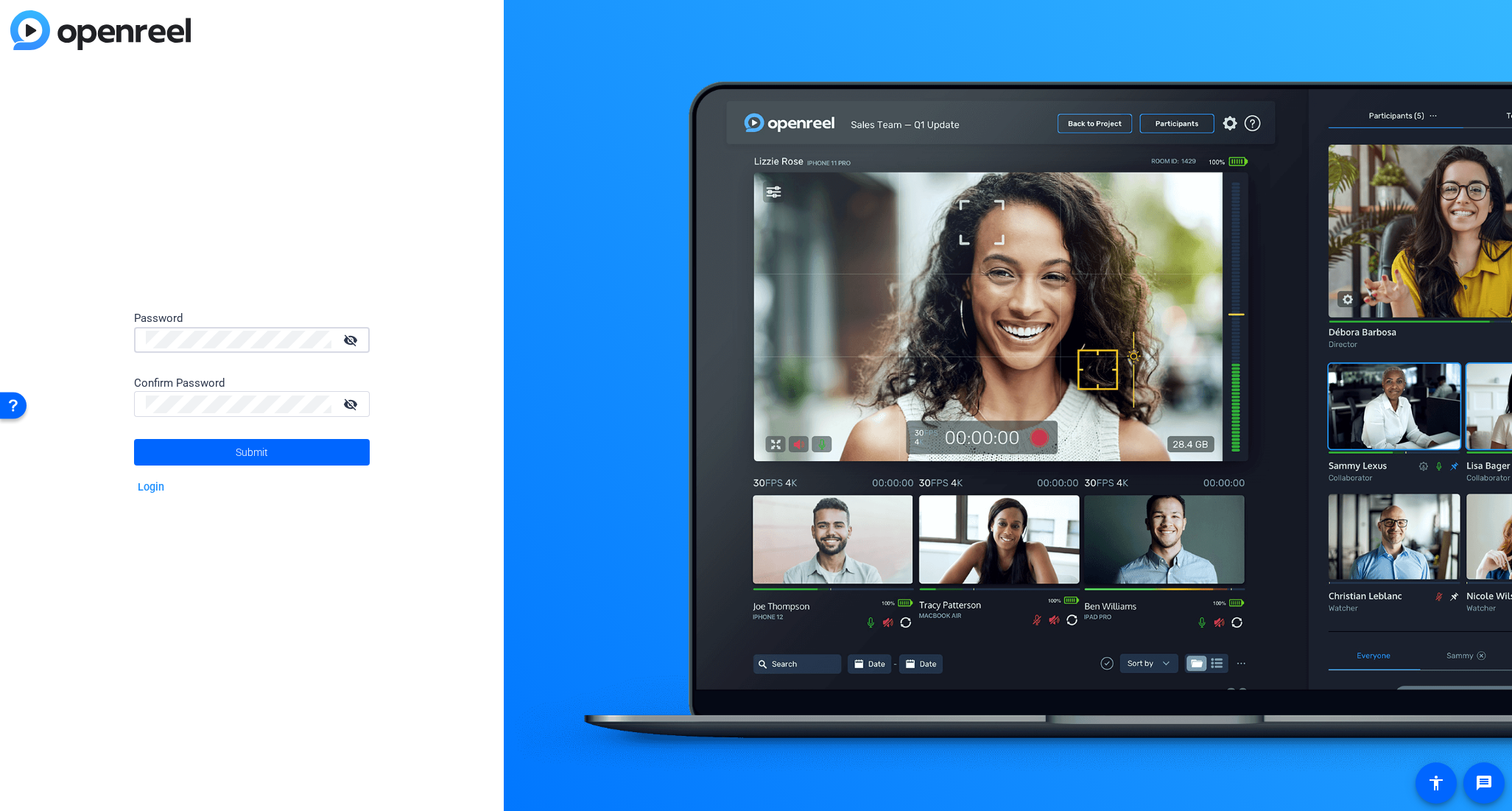
click at [62, 340] on div "Password visibility_off Confirm Password visibility_off Submit Login" at bounding box center [252, 406] width 504 height 811
click at [359, 340] on mat-icon "visibility_off" at bounding box center [352, 340] width 35 height 21
drag, startPoint x: 359, startPoint y: 340, endPoint x: 263, endPoint y: 390, distance: 108.2
click at [359, 340] on mat-icon "visibility" at bounding box center [352, 340] width 35 height 21
click at [228, 415] on div at bounding box center [239, 403] width 186 height 26
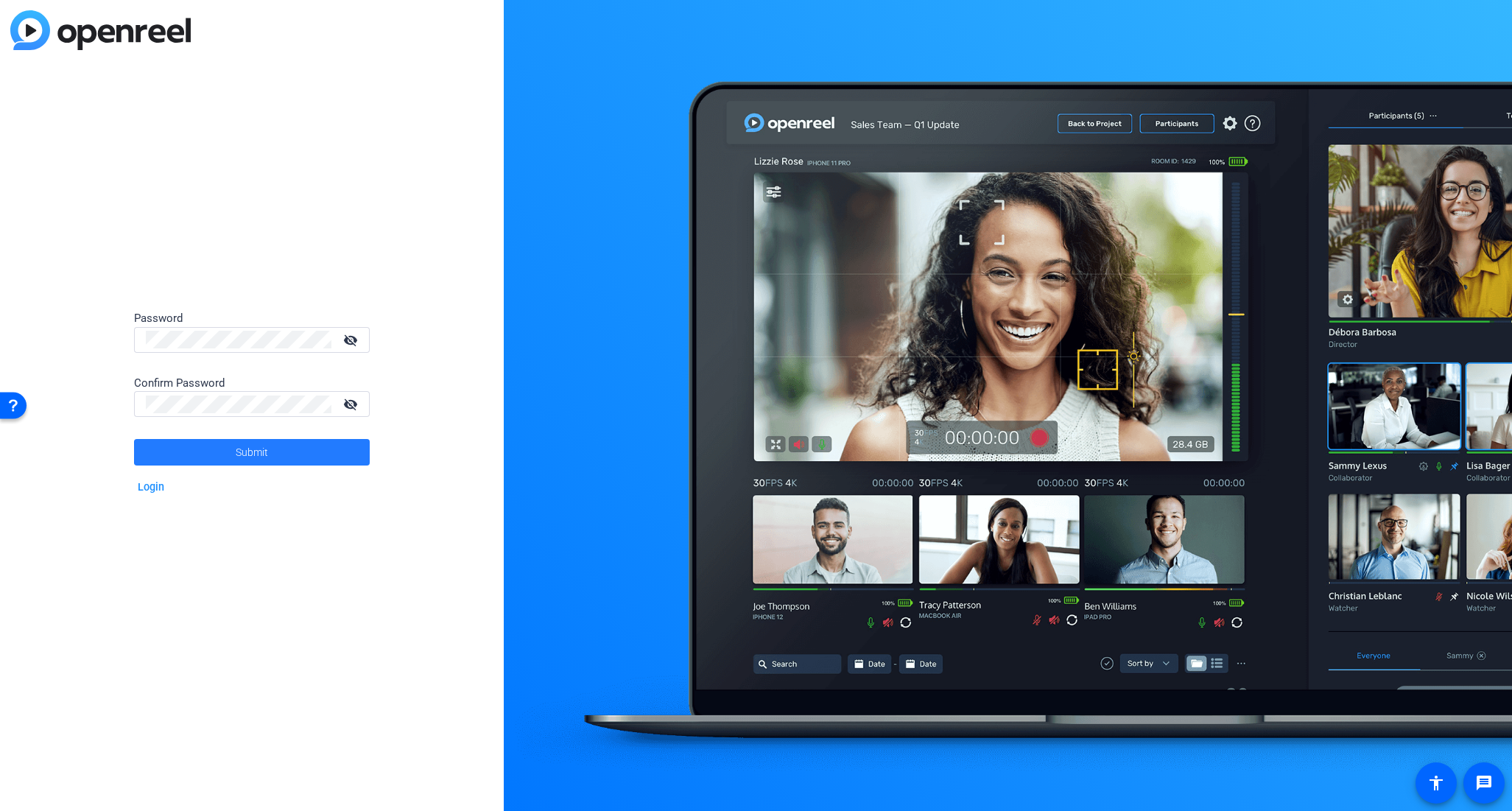
click at [319, 452] on span at bounding box center [252, 452] width 235 height 35
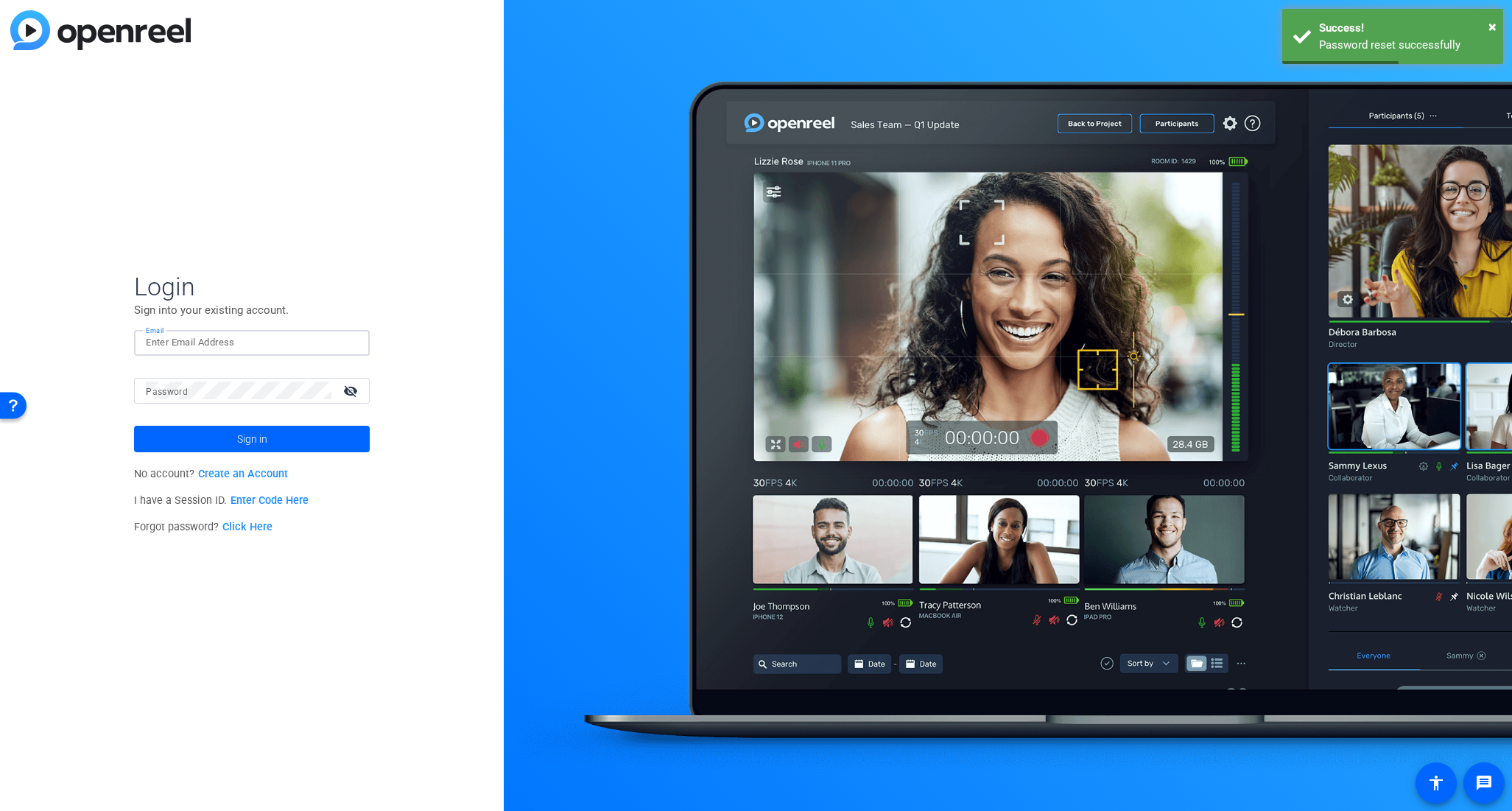
click at [230, 336] on input "Email" at bounding box center [252, 342] width 212 height 18
type input "[PERSON_NAME][EMAIL_ADDRESS][PERSON_NAME][DOMAIN_NAME]"
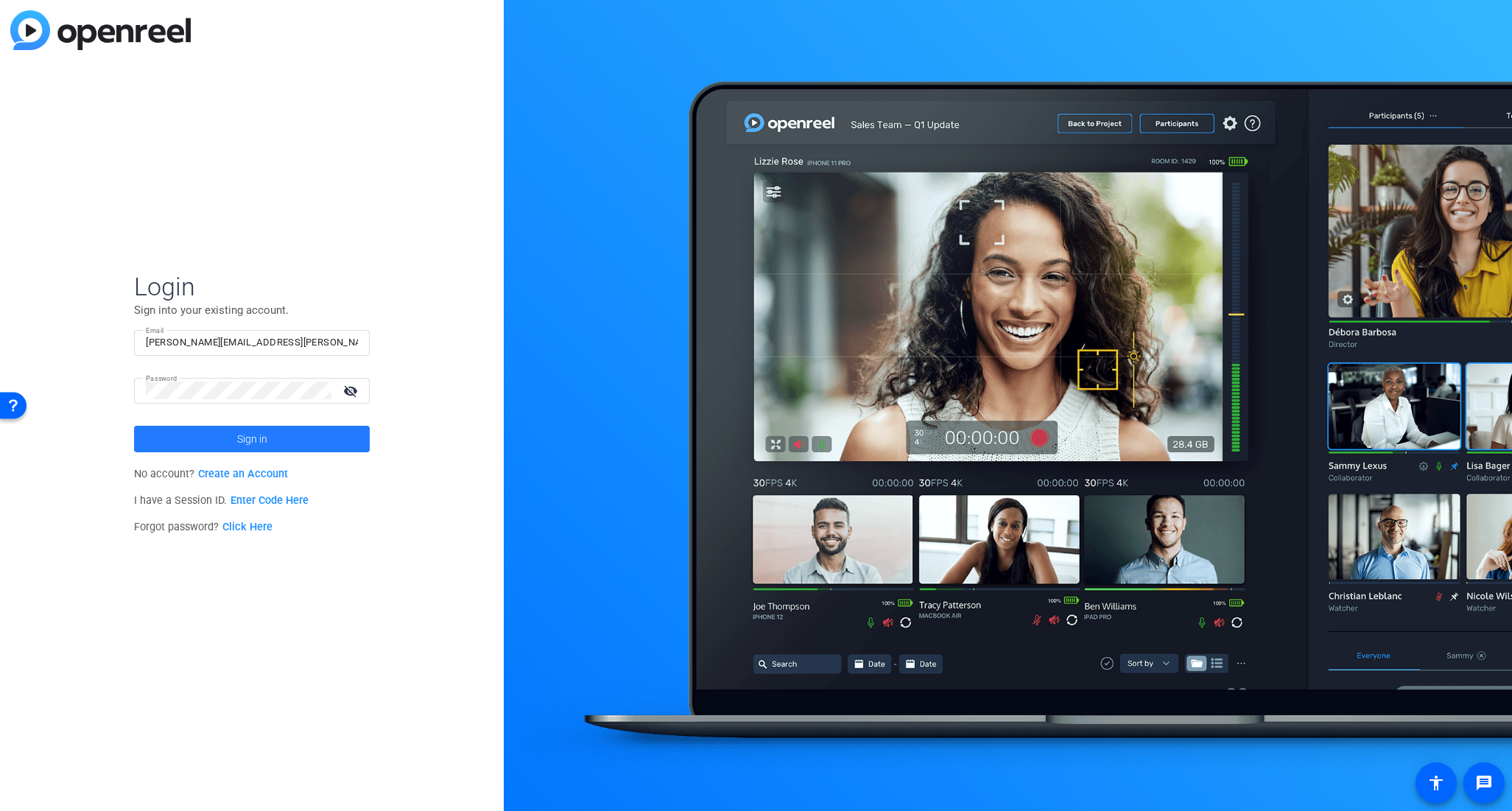
click at [266, 441] on span "Sign in" at bounding box center [252, 438] width 30 height 37
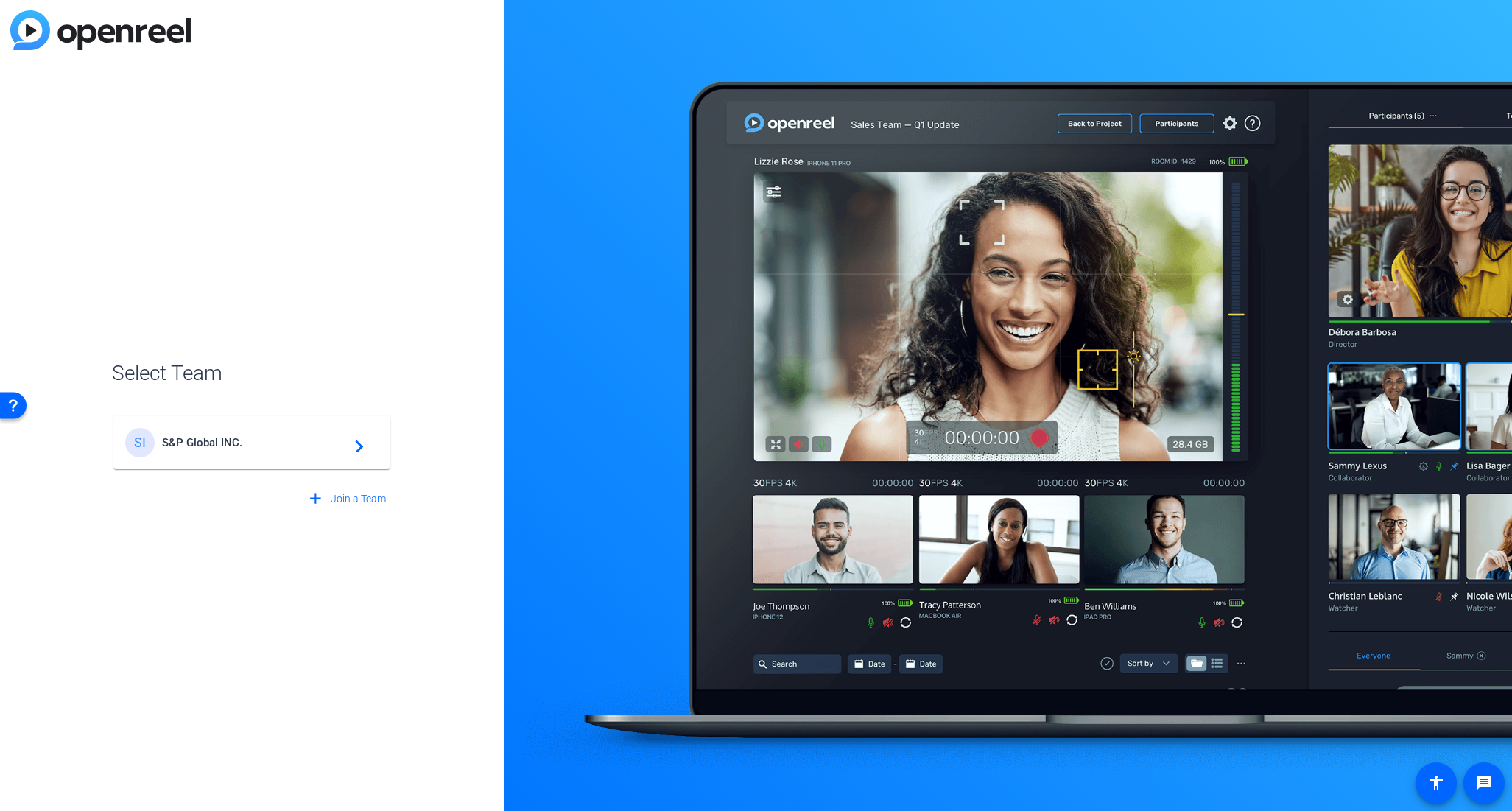
click at [259, 453] on div "SI S&P Global INC. navigate_next" at bounding box center [252, 442] width 253 height 30
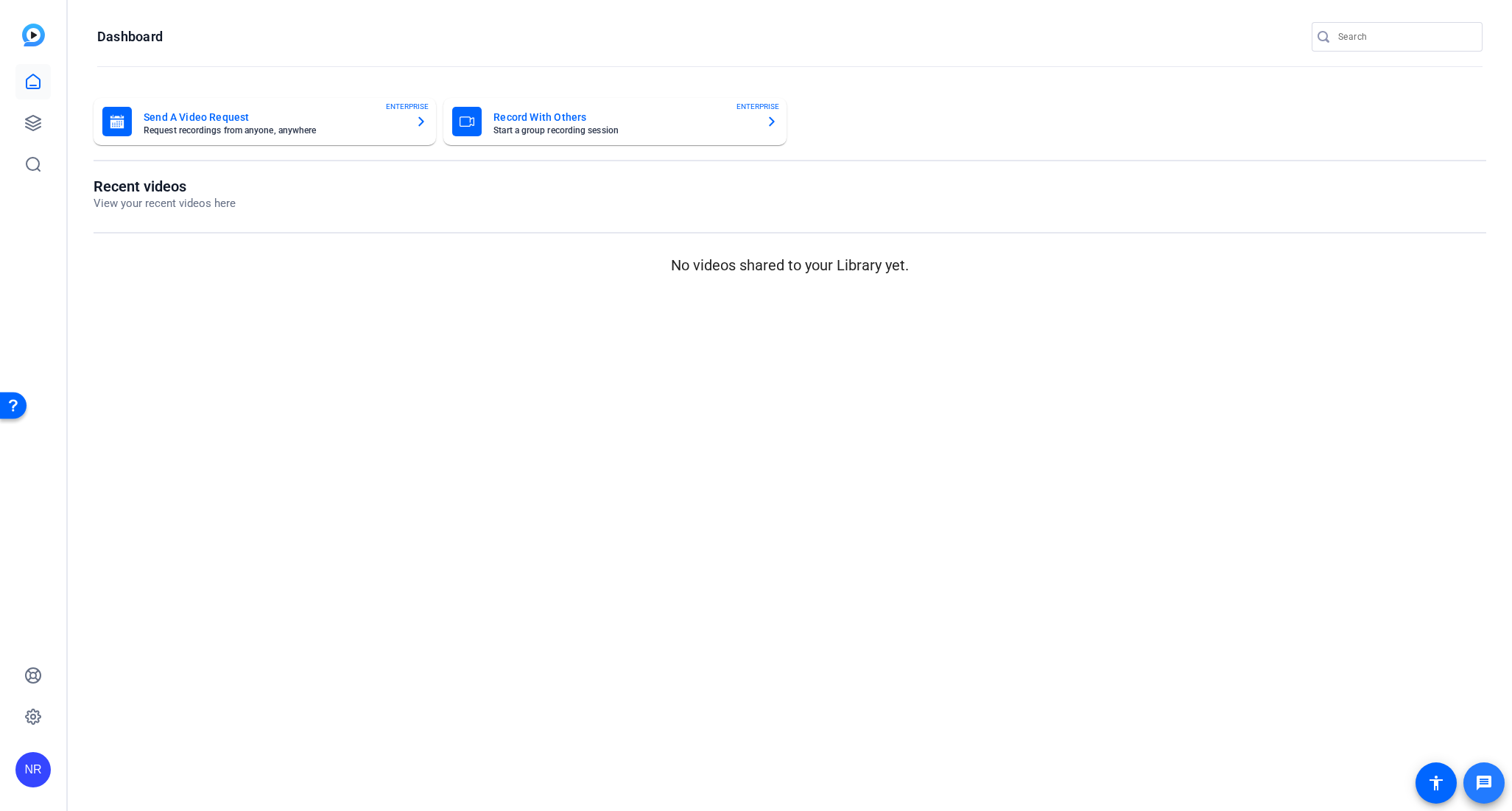
click at [1494, 788] on span at bounding box center [1484, 782] width 35 height 35
click at [35, 131] on icon at bounding box center [33, 123] width 18 height 18
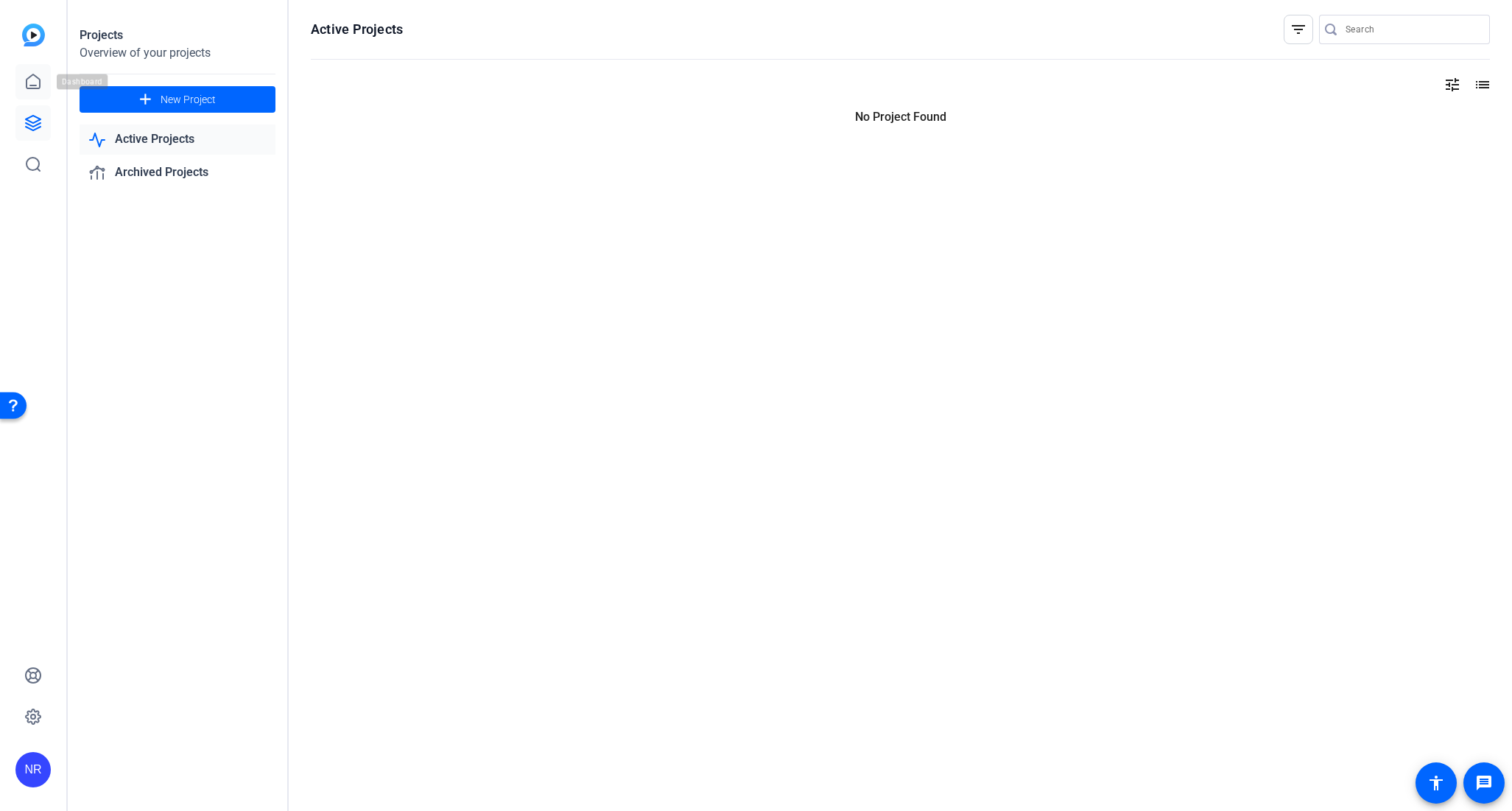
click at [31, 78] on icon at bounding box center [33, 82] width 18 height 18
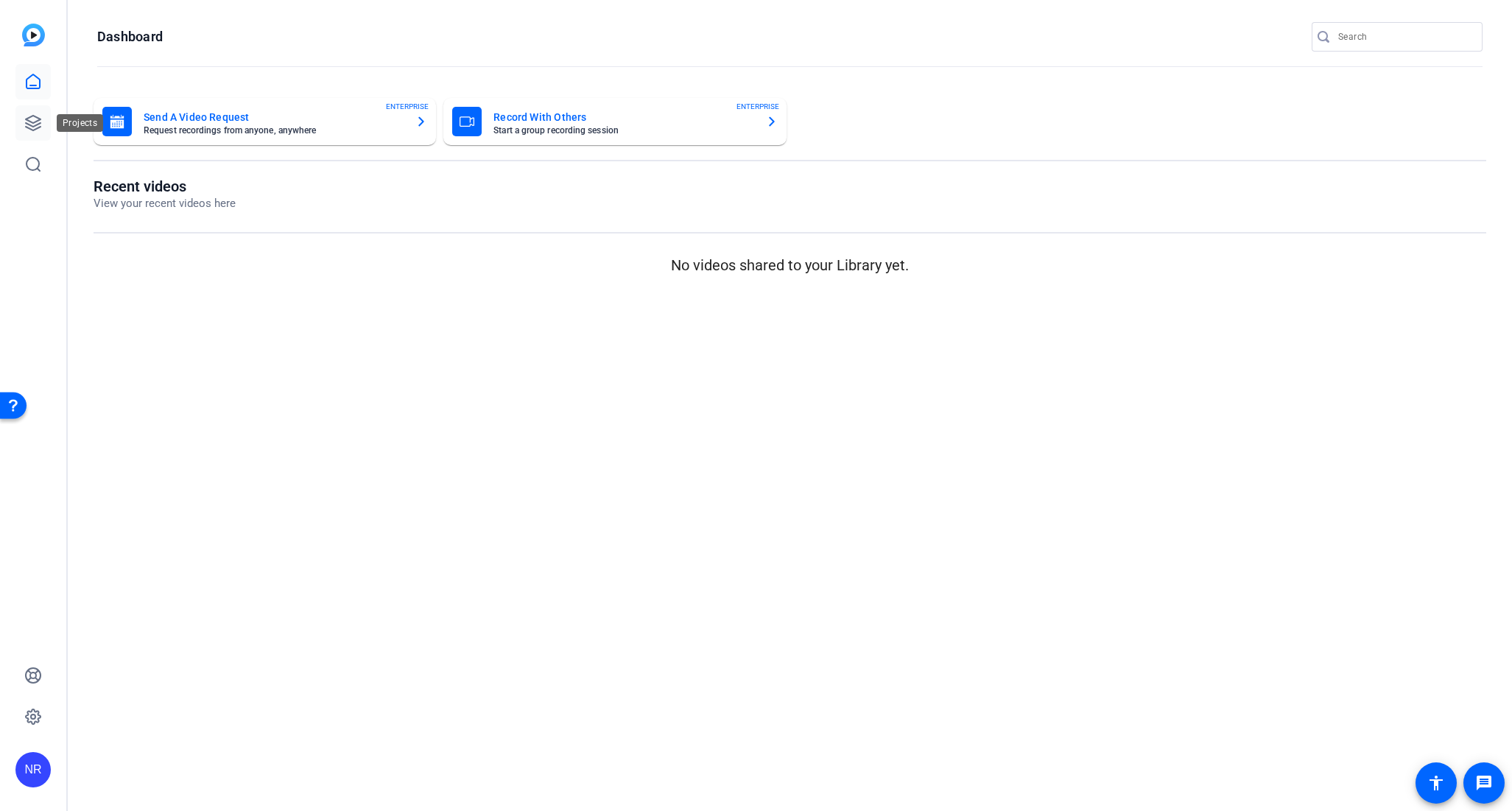
click at [38, 121] on icon at bounding box center [33, 123] width 18 height 18
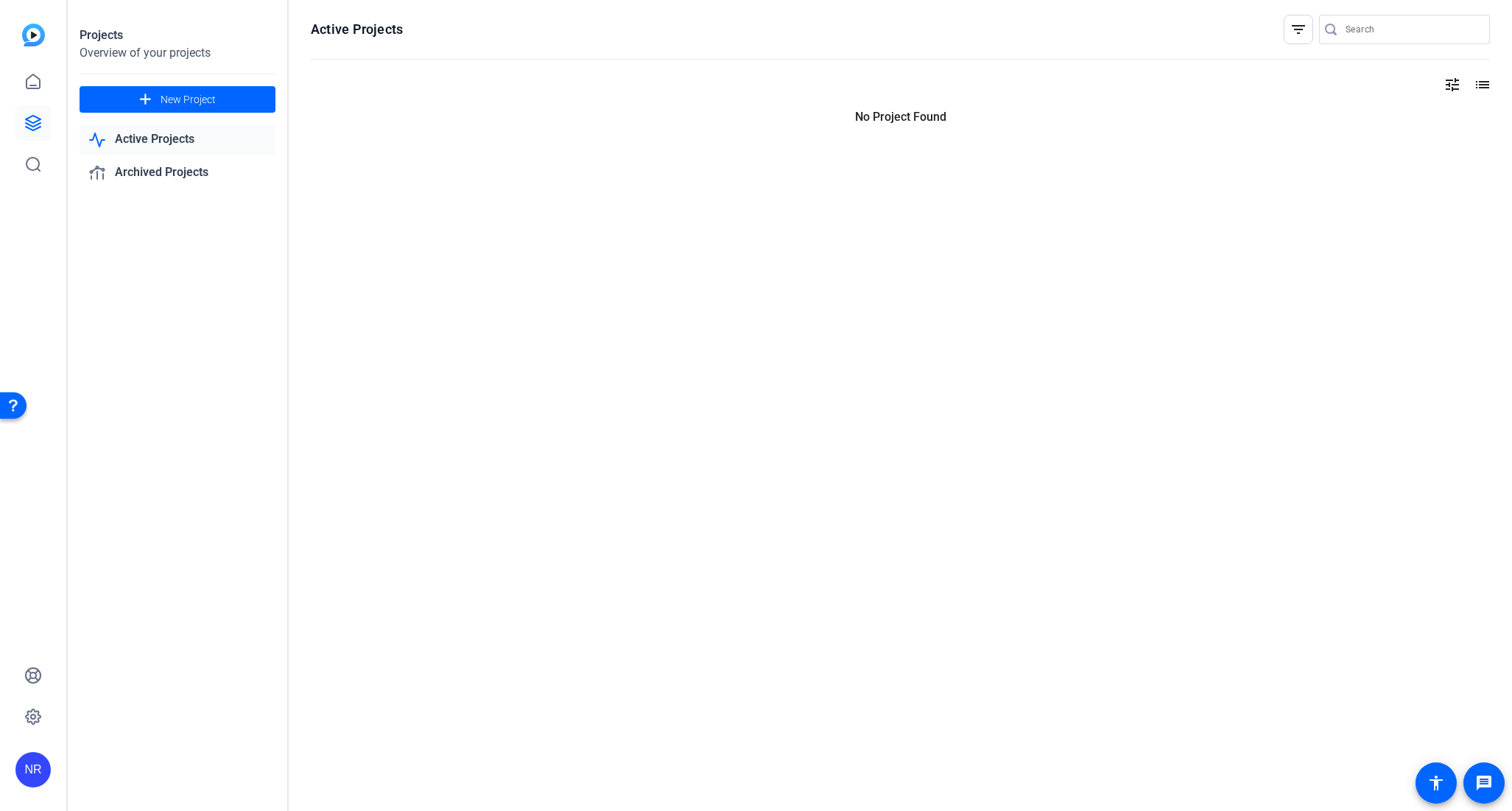
click at [25, 38] on img at bounding box center [33, 35] width 23 height 23
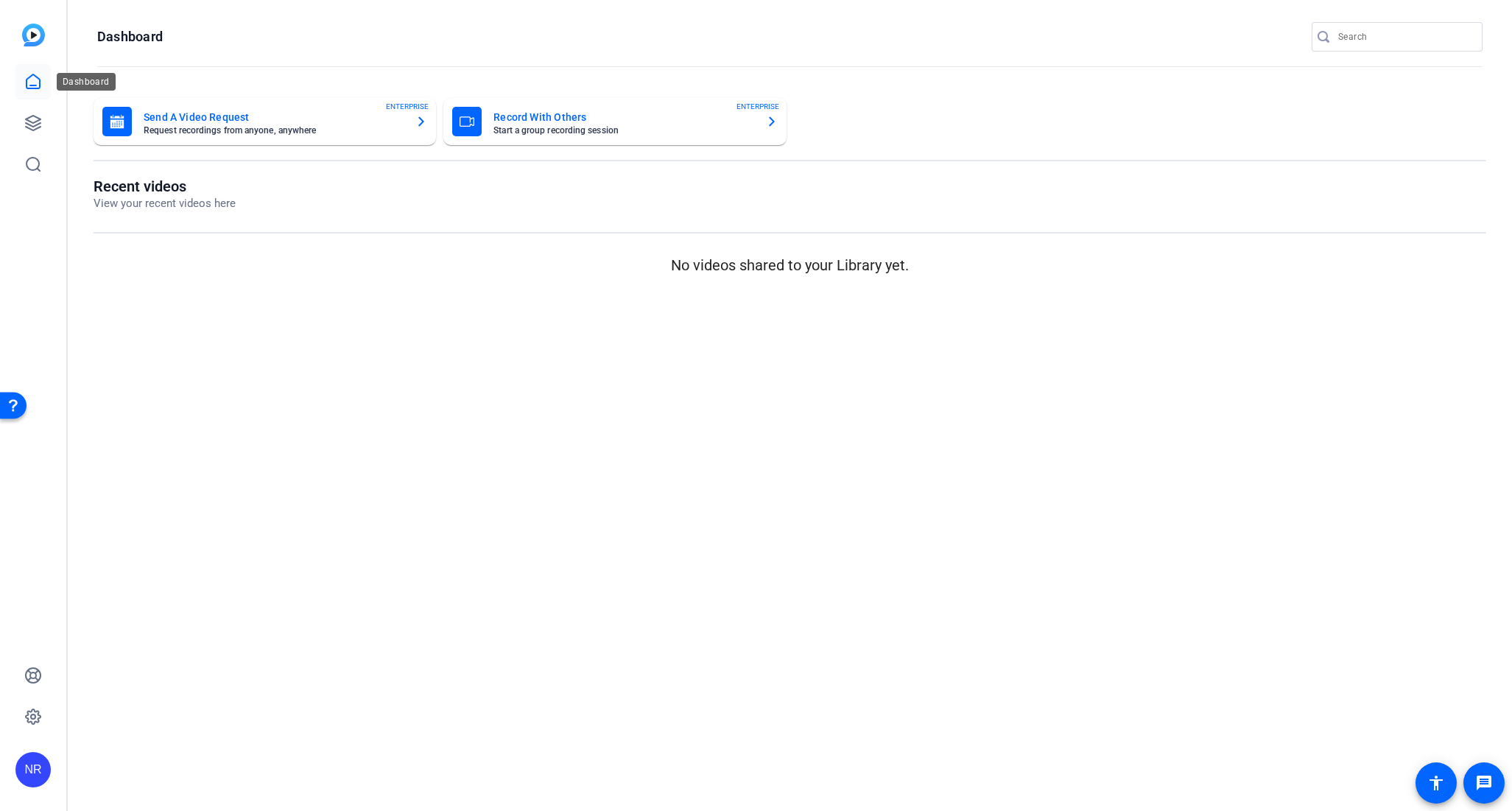
click at [36, 84] on icon at bounding box center [33, 82] width 18 height 18
click at [17, 74] on link at bounding box center [33, 82] width 35 height 35
click at [34, 115] on icon at bounding box center [33, 123] width 18 height 18
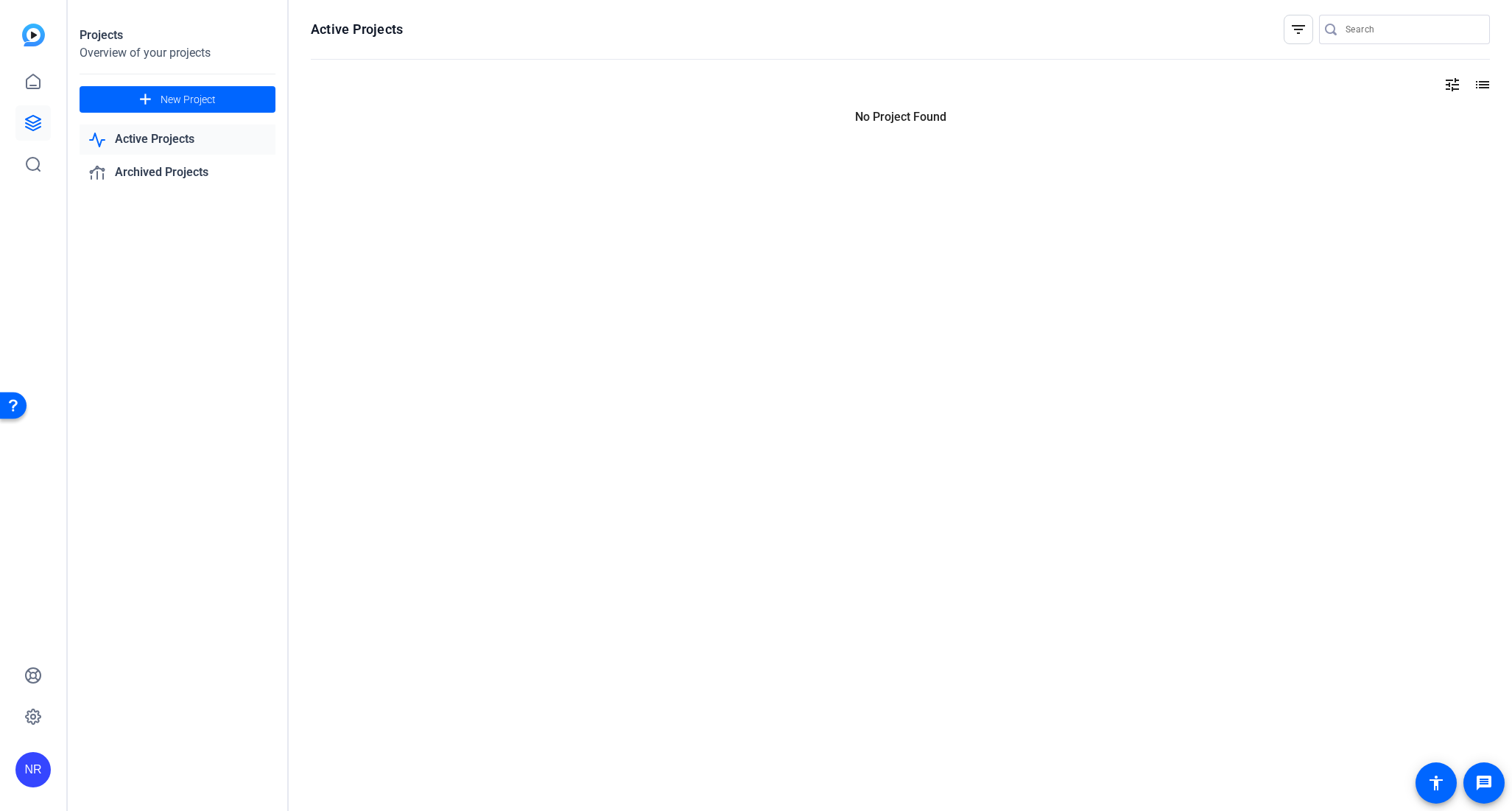
click at [156, 137] on link "Active Projects" at bounding box center [177, 140] width 196 height 30
click at [190, 170] on link "Archived Projects" at bounding box center [177, 173] width 196 height 30
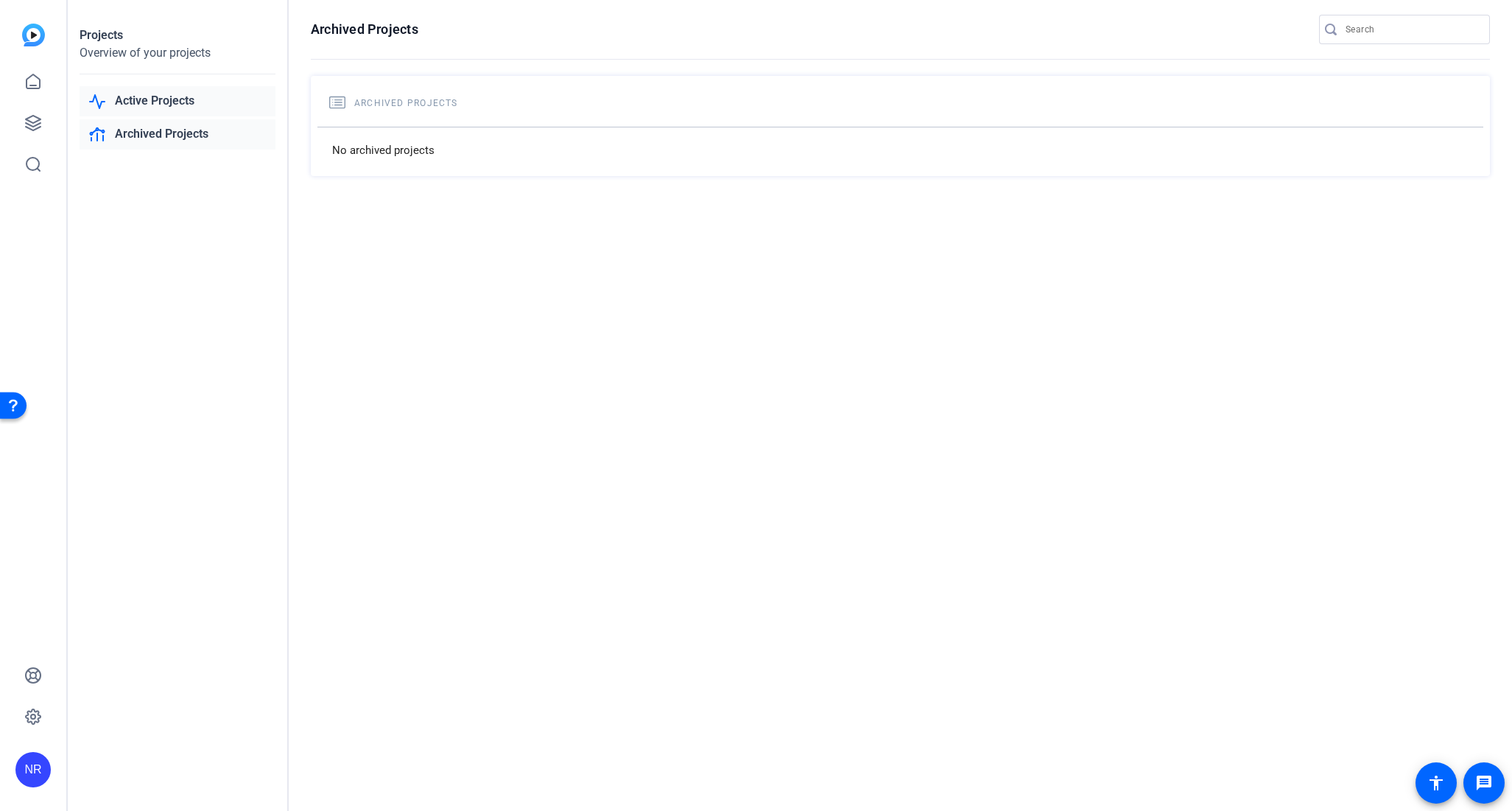
click at [178, 96] on link "Active Projects" at bounding box center [177, 101] width 196 height 30
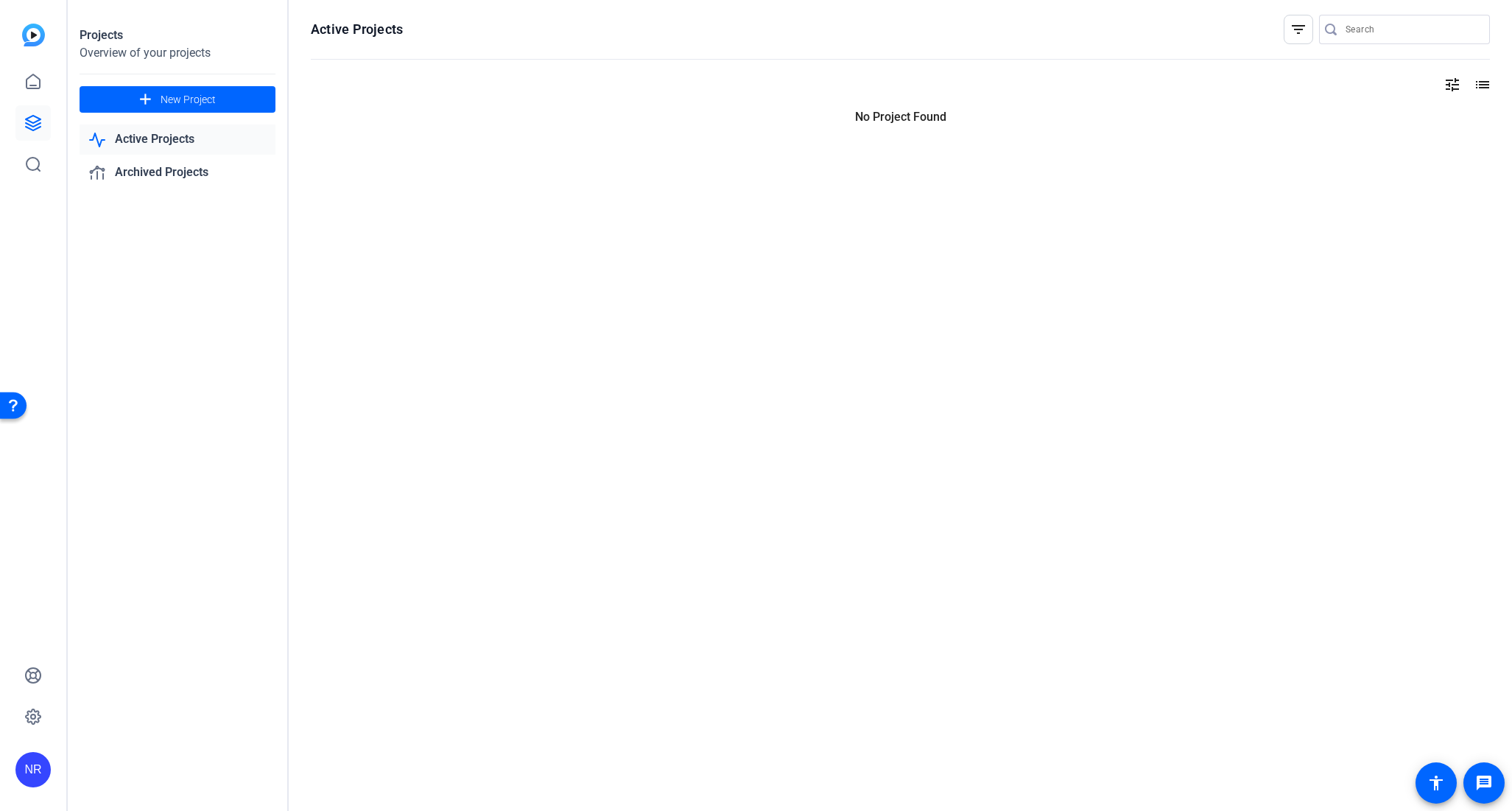
click at [28, 765] on div "NR" at bounding box center [33, 769] width 35 height 35
drag, startPoint x: 74, startPoint y: 766, endPoint x: 116, endPoint y: 765, distance: 42.0
click at [116, 765] on div "S&P Global INC." at bounding box center [109, 764] width 85 height 15
click at [250, 339] on div "Projects Overview of your projects add New Project Active Projects Archived Pro…" at bounding box center [178, 406] width 221 height 811
click at [1482, 88] on mat-icon "list" at bounding box center [1481, 85] width 18 height 18
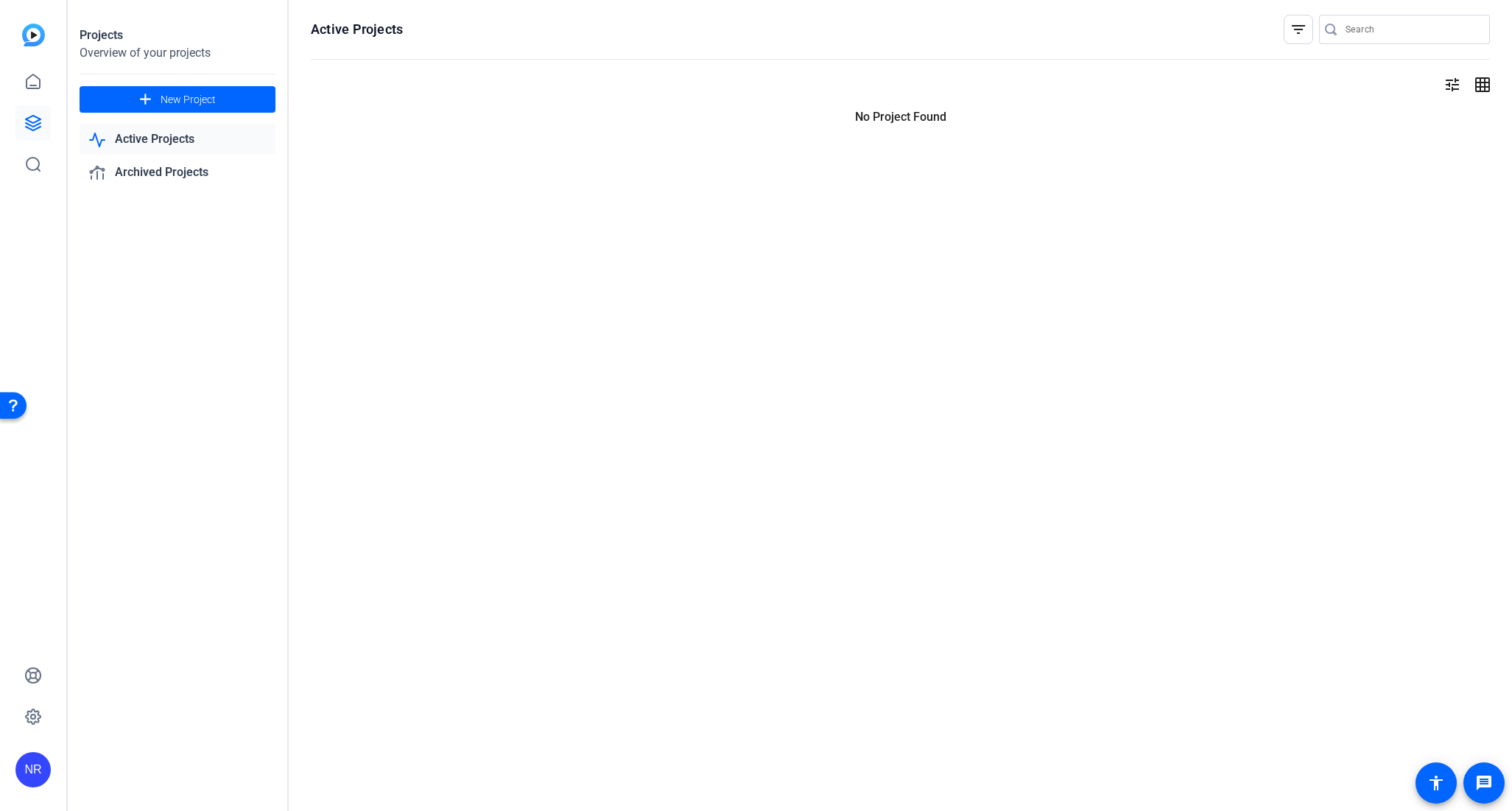
click at [1452, 87] on mat-icon "tune" at bounding box center [1452, 85] width 18 height 18
click at [1452, 87] on div at bounding box center [756, 406] width 1512 height 811
click at [173, 158] on link "Archived Projects" at bounding box center [177, 173] width 196 height 30
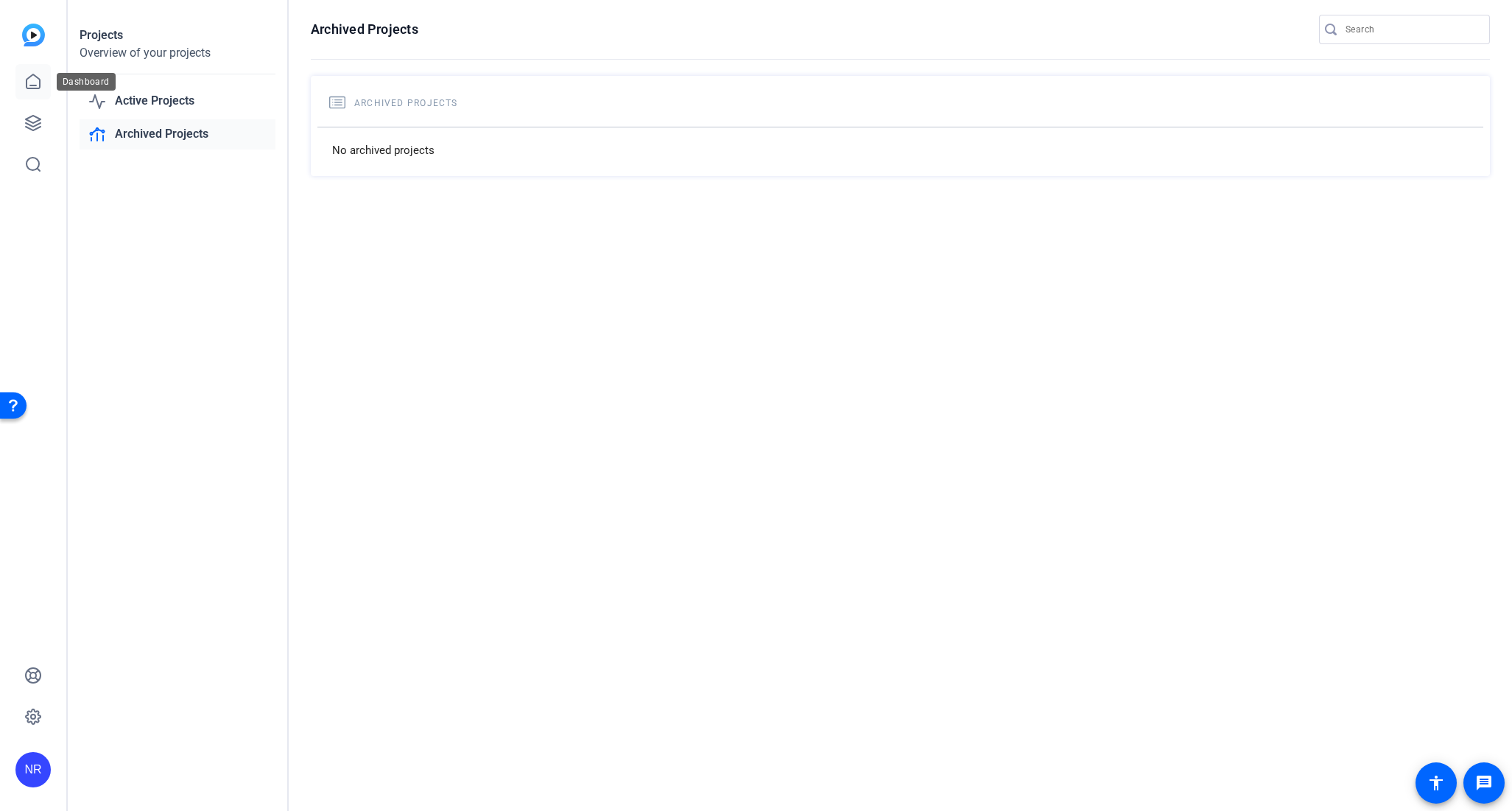
click at [28, 78] on icon at bounding box center [33, 82] width 13 height 14
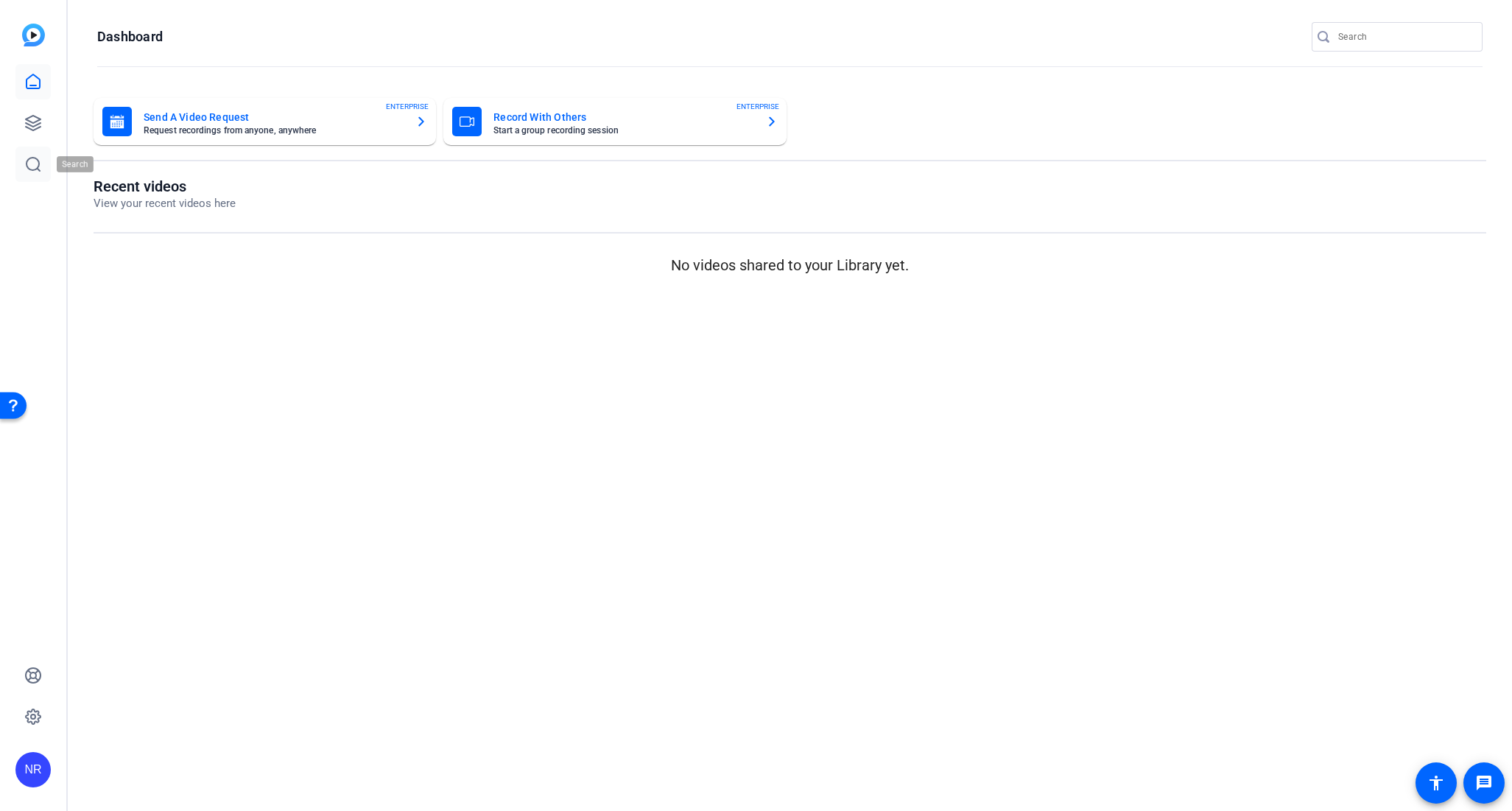
click at [43, 163] on link at bounding box center [33, 164] width 35 height 35
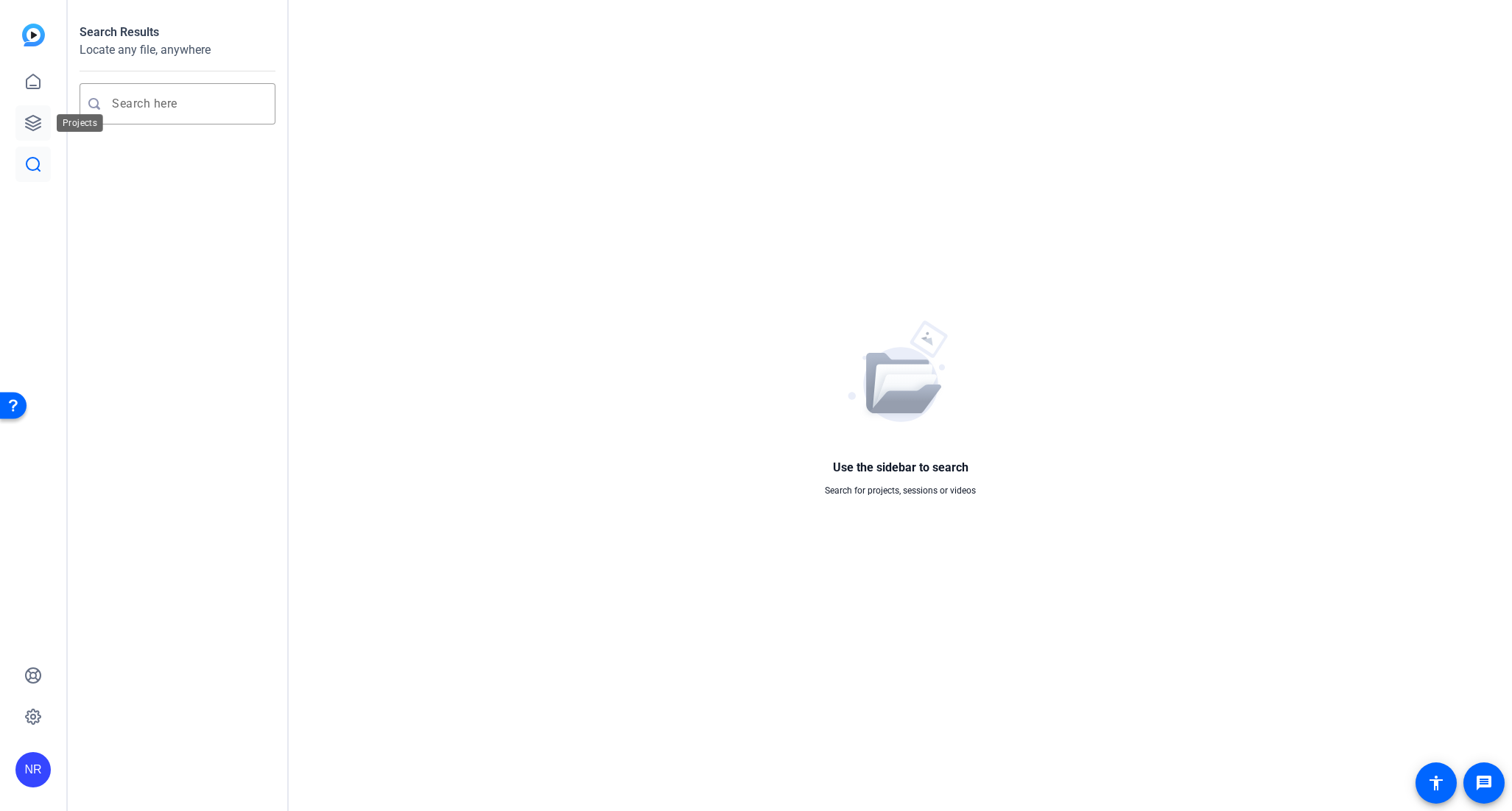
click at [41, 134] on link at bounding box center [33, 122] width 35 height 35
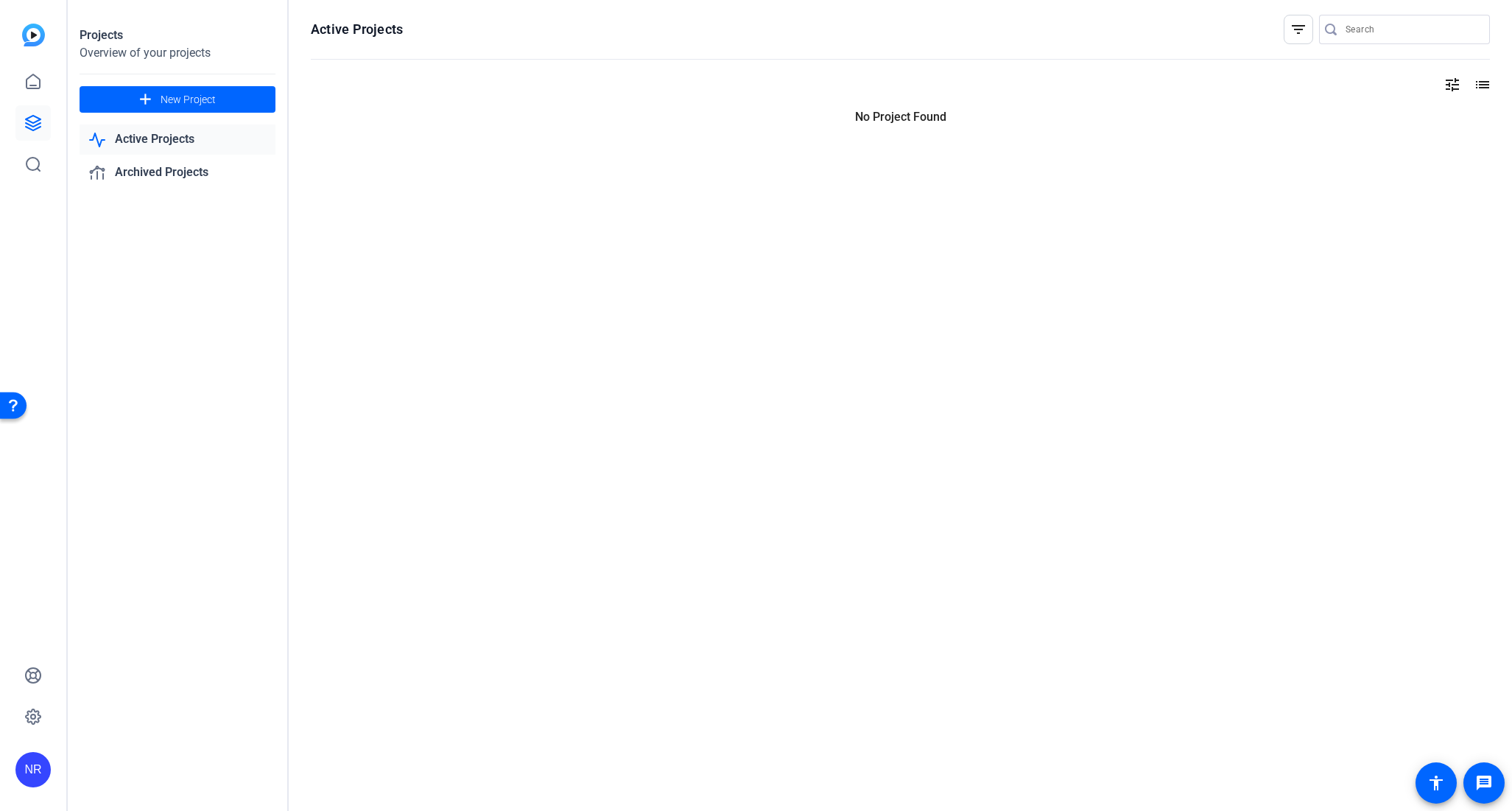
click at [164, 151] on link "Active Projects" at bounding box center [177, 140] width 196 height 30
click at [190, 133] on link "Active Projects" at bounding box center [177, 140] width 196 height 30
click at [181, 183] on link "Archived Projects" at bounding box center [177, 173] width 196 height 30
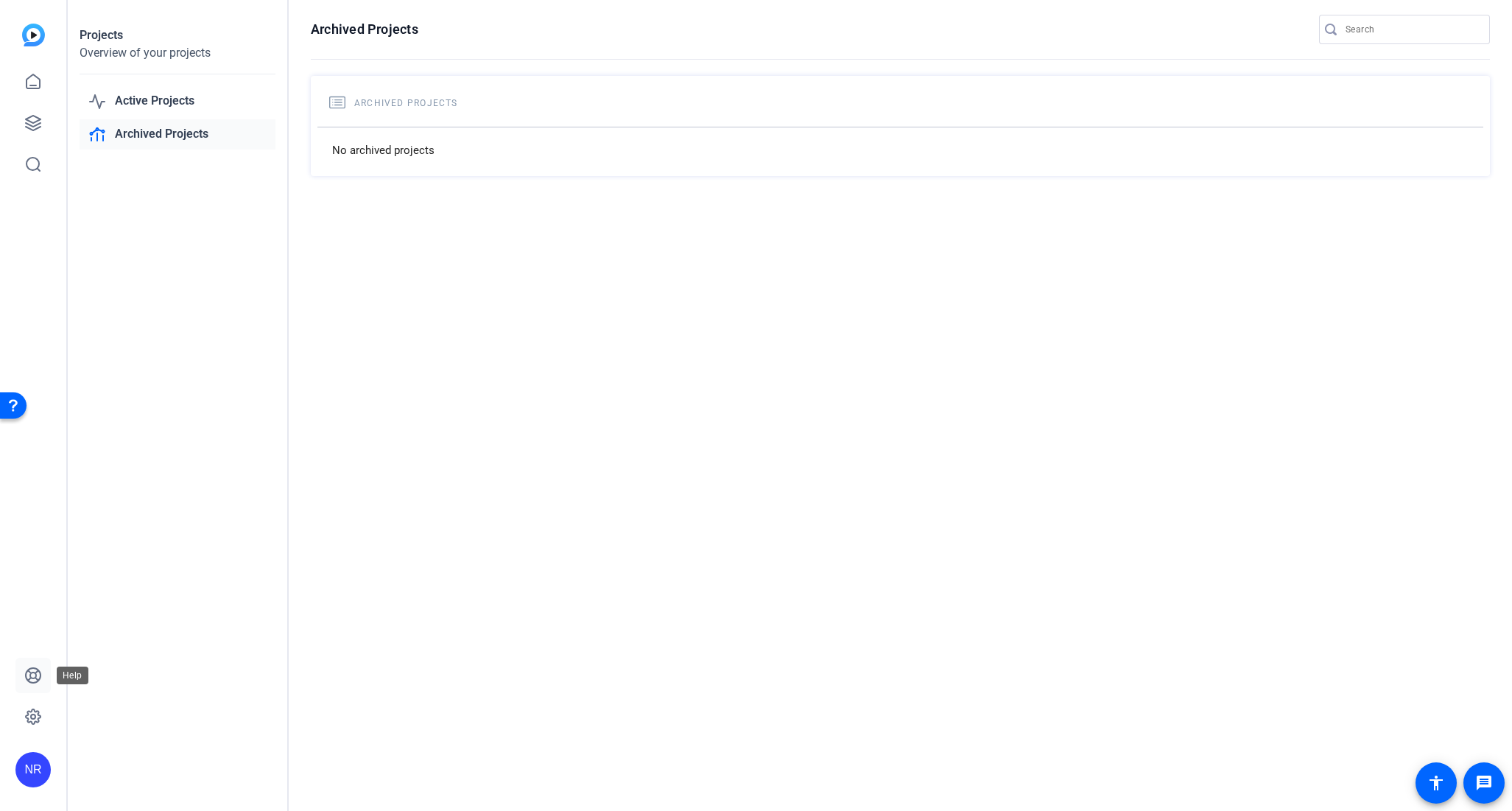
click at [38, 665] on link at bounding box center [33, 675] width 35 height 35
click at [37, 715] on icon at bounding box center [33, 716] width 18 height 18
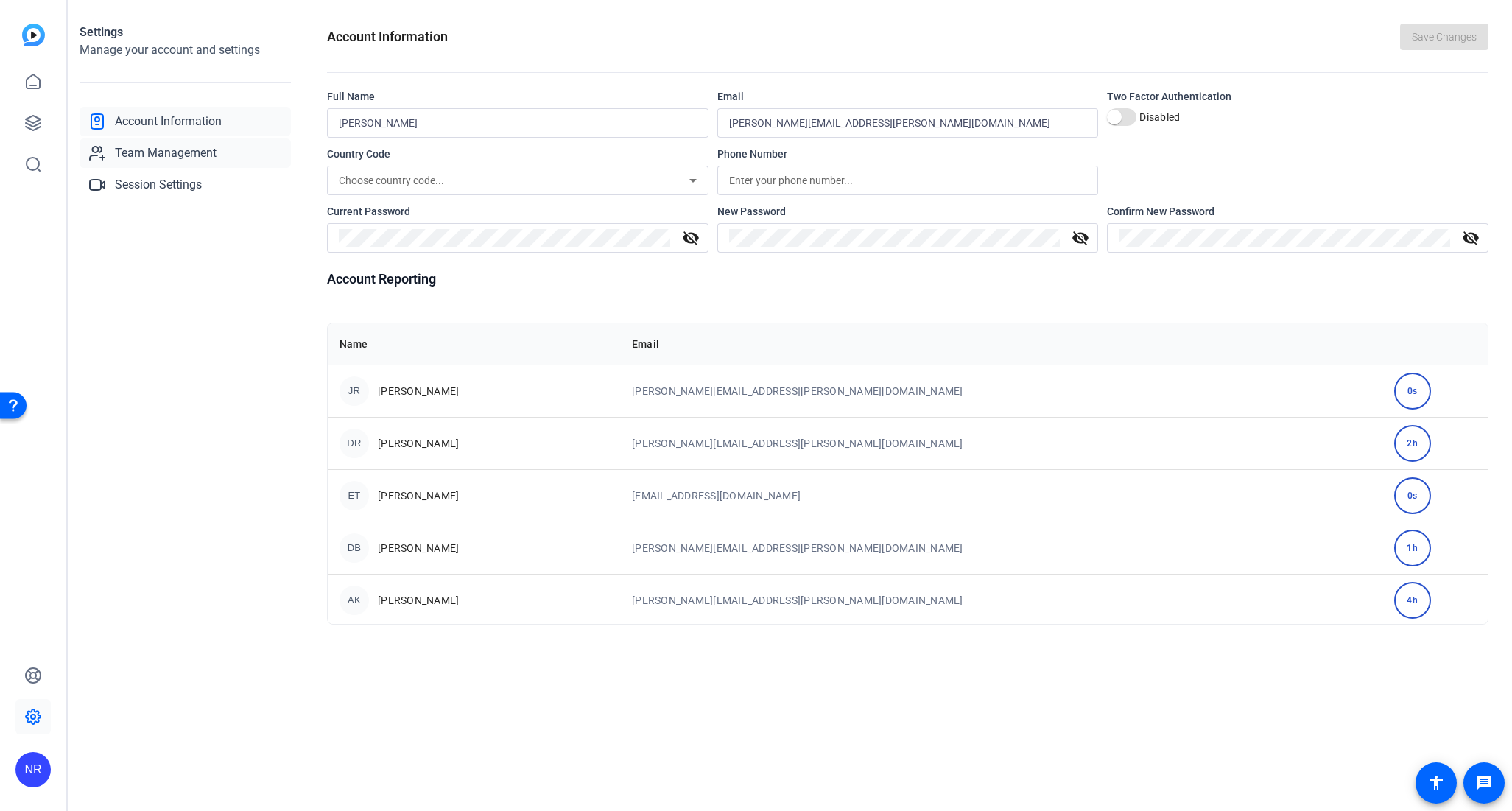
click at [178, 158] on span "Team Management" at bounding box center [166, 153] width 102 height 18
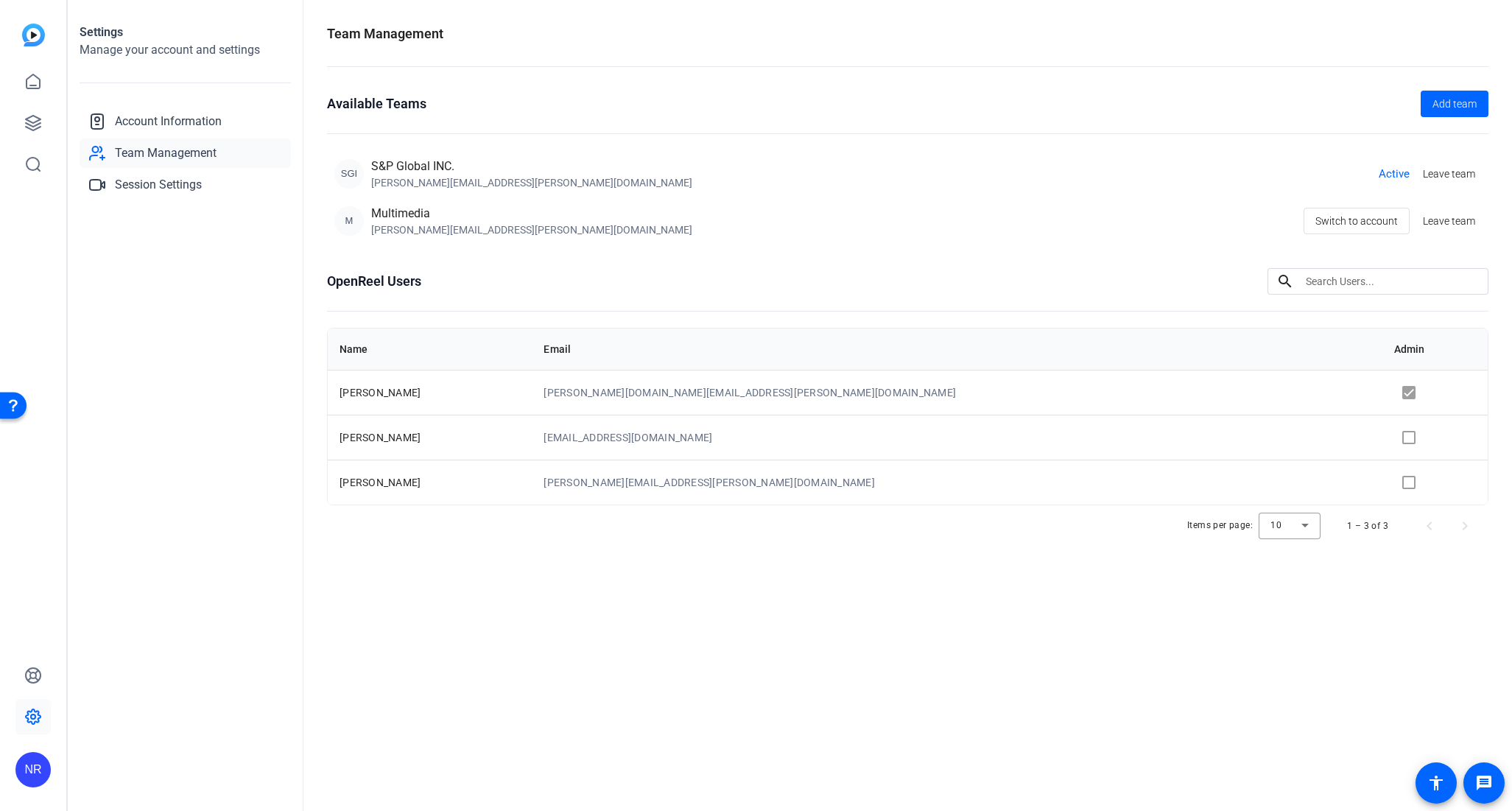
click at [767, 583] on div "Team Management Available Teams Add team SGI S&P Global INC. daniel.basson@spgl…" at bounding box center [908, 406] width 1209 height 811
click at [185, 191] on span "Session Settings" at bounding box center [158, 184] width 87 height 18
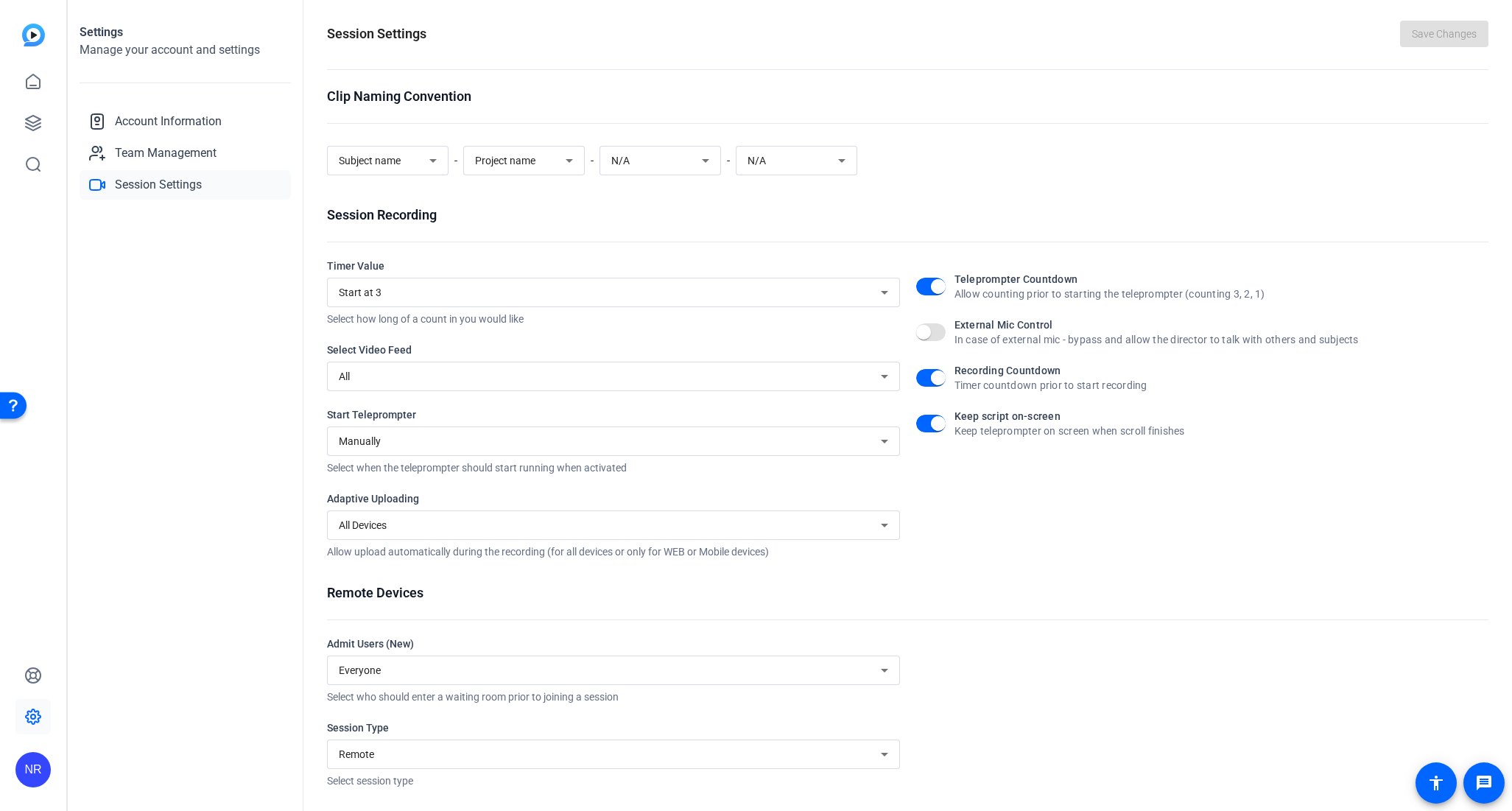
scroll to position [4, 0]
click at [30, 765] on div "NR" at bounding box center [33, 769] width 35 height 35
click at [168, 752] on mat-icon "logout" at bounding box center [177, 757] width 18 height 18
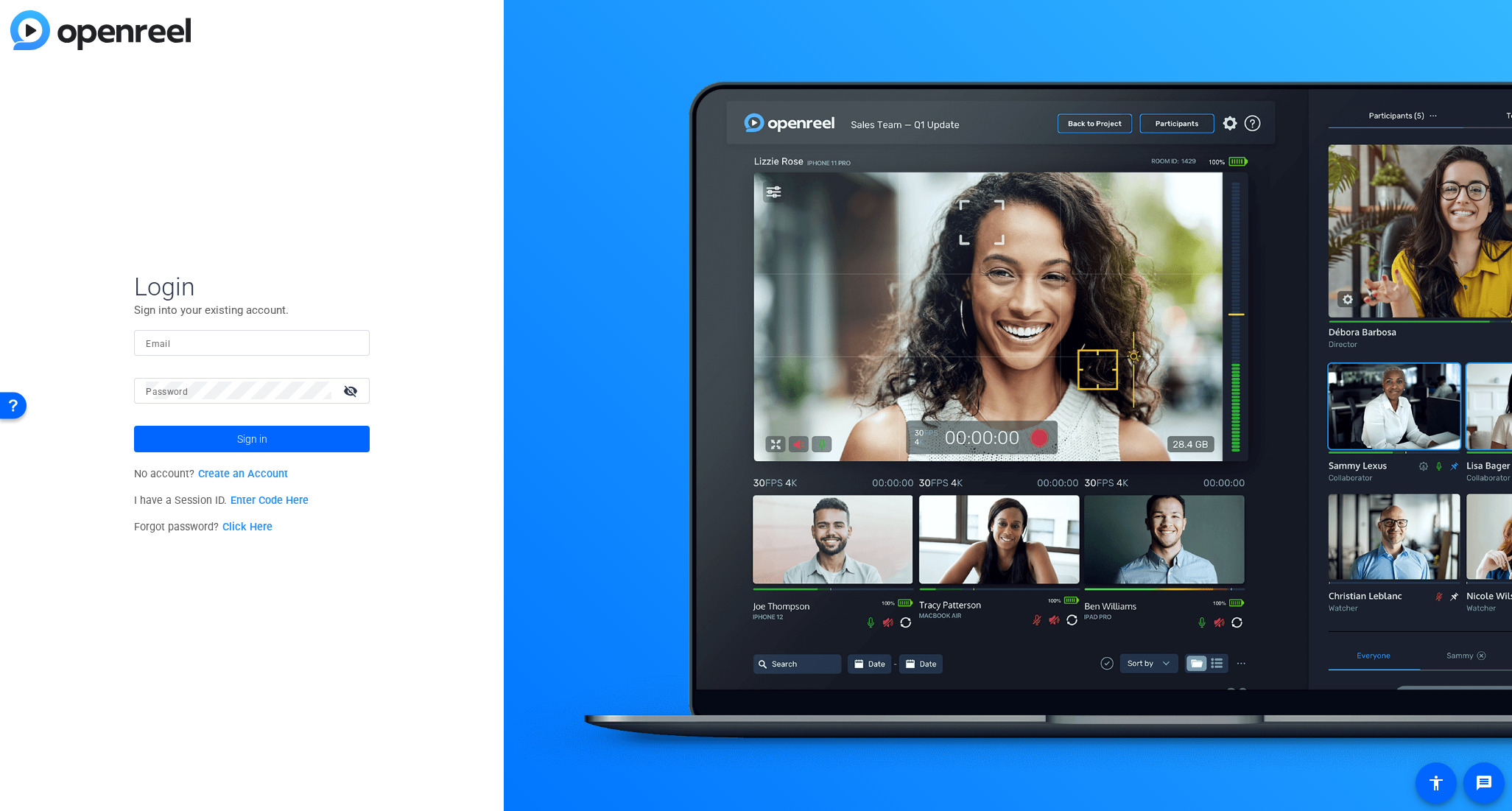
click at [325, 585] on div "Login Sign into your existing account. Email Password visibility_off Sign in No…" at bounding box center [252, 406] width 504 height 811
click at [172, 347] on input "Email" at bounding box center [252, 342] width 212 height 18
type input "neri.reyes@spglobal.com"
click at [355, 395] on mat-icon "visibility_off" at bounding box center [352, 390] width 35 height 21
click at [355, 395] on mat-icon "visibility" at bounding box center [352, 390] width 35 height 21
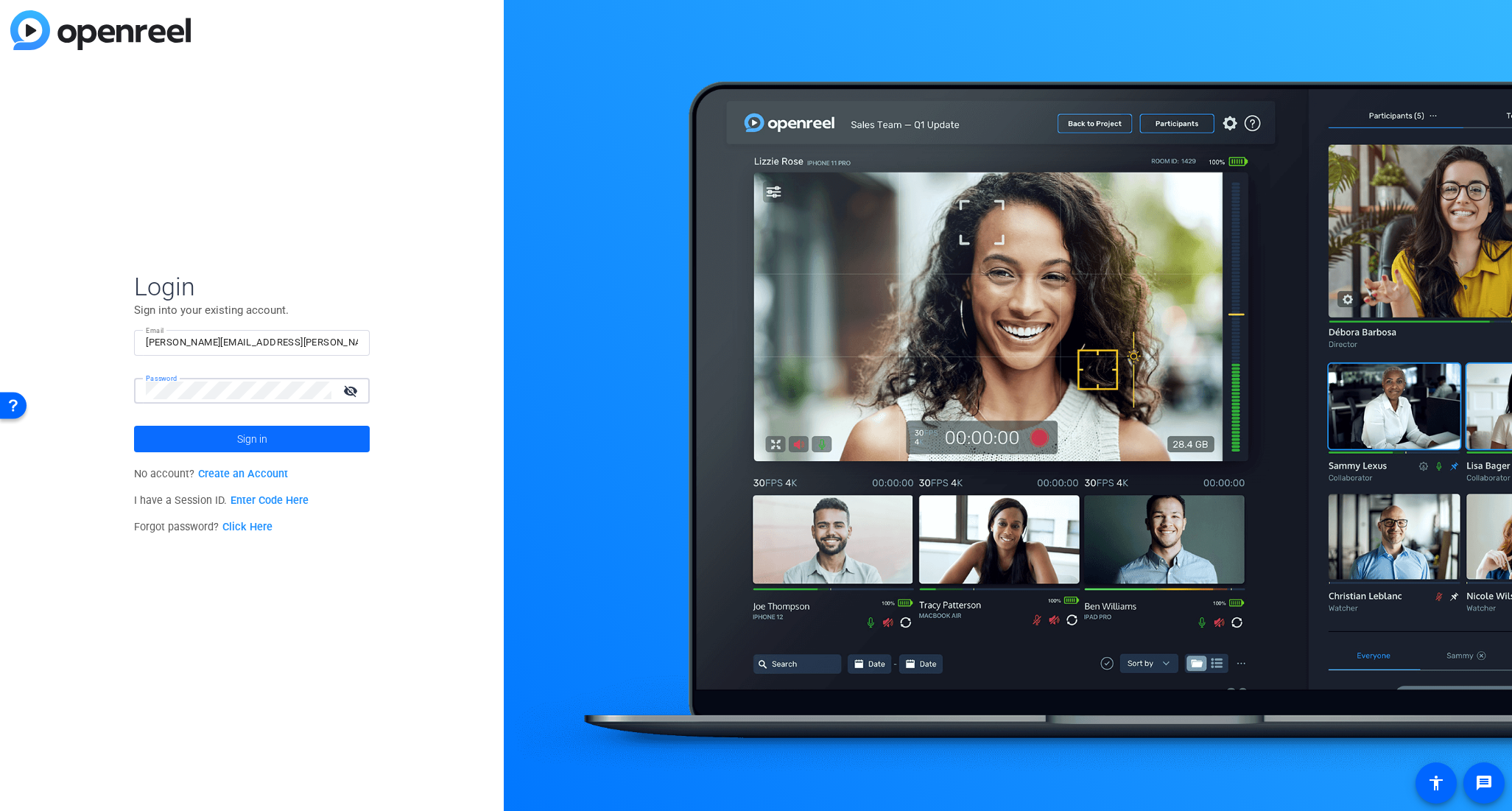
click at [343, 435] on span at bounding box center [252, 438] width 235 height 35
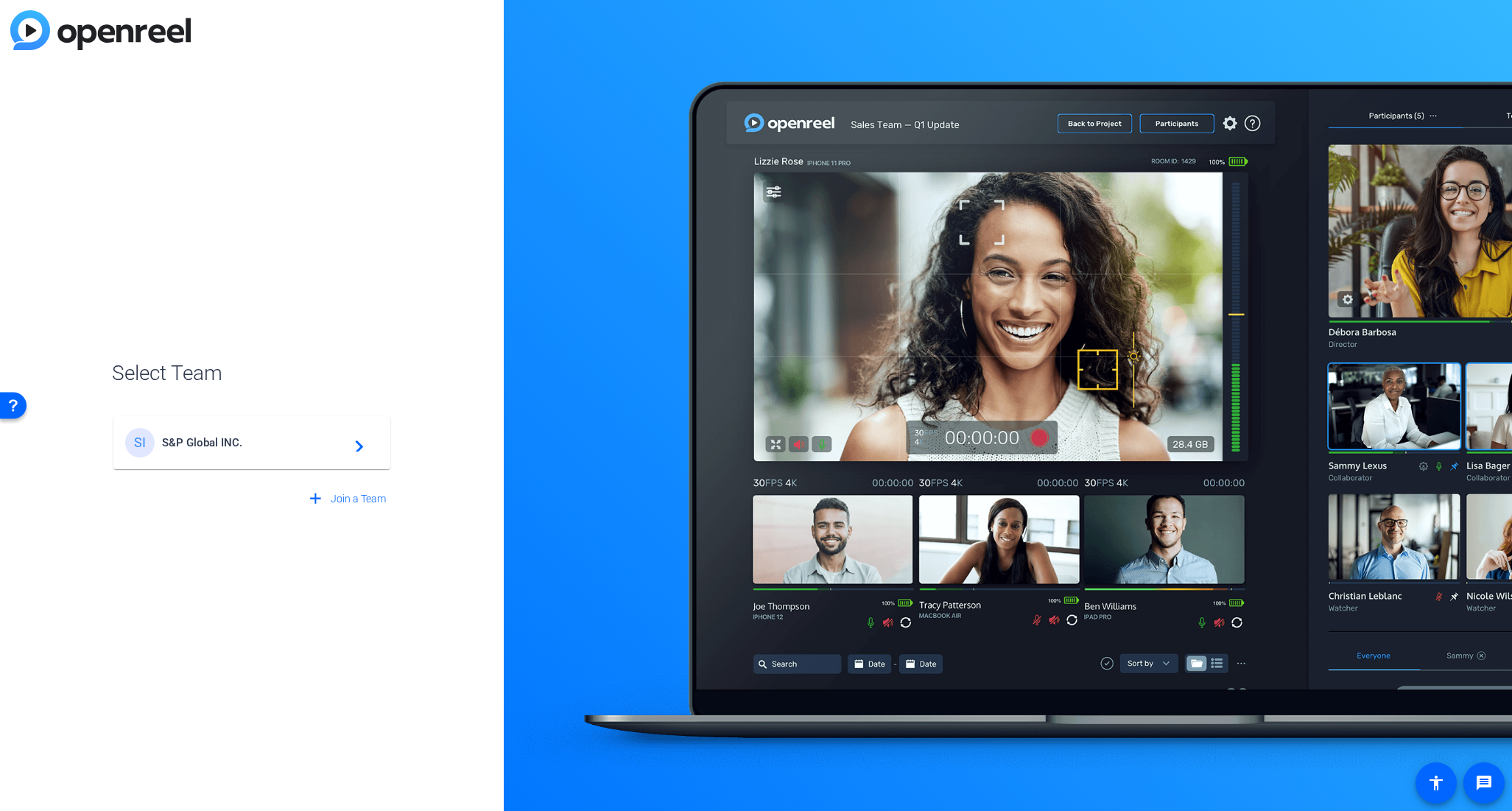
click at [218, 433] on div "SI S&P Global INC. navigate_next" at bounding box center [252, 442] width 253 height 30
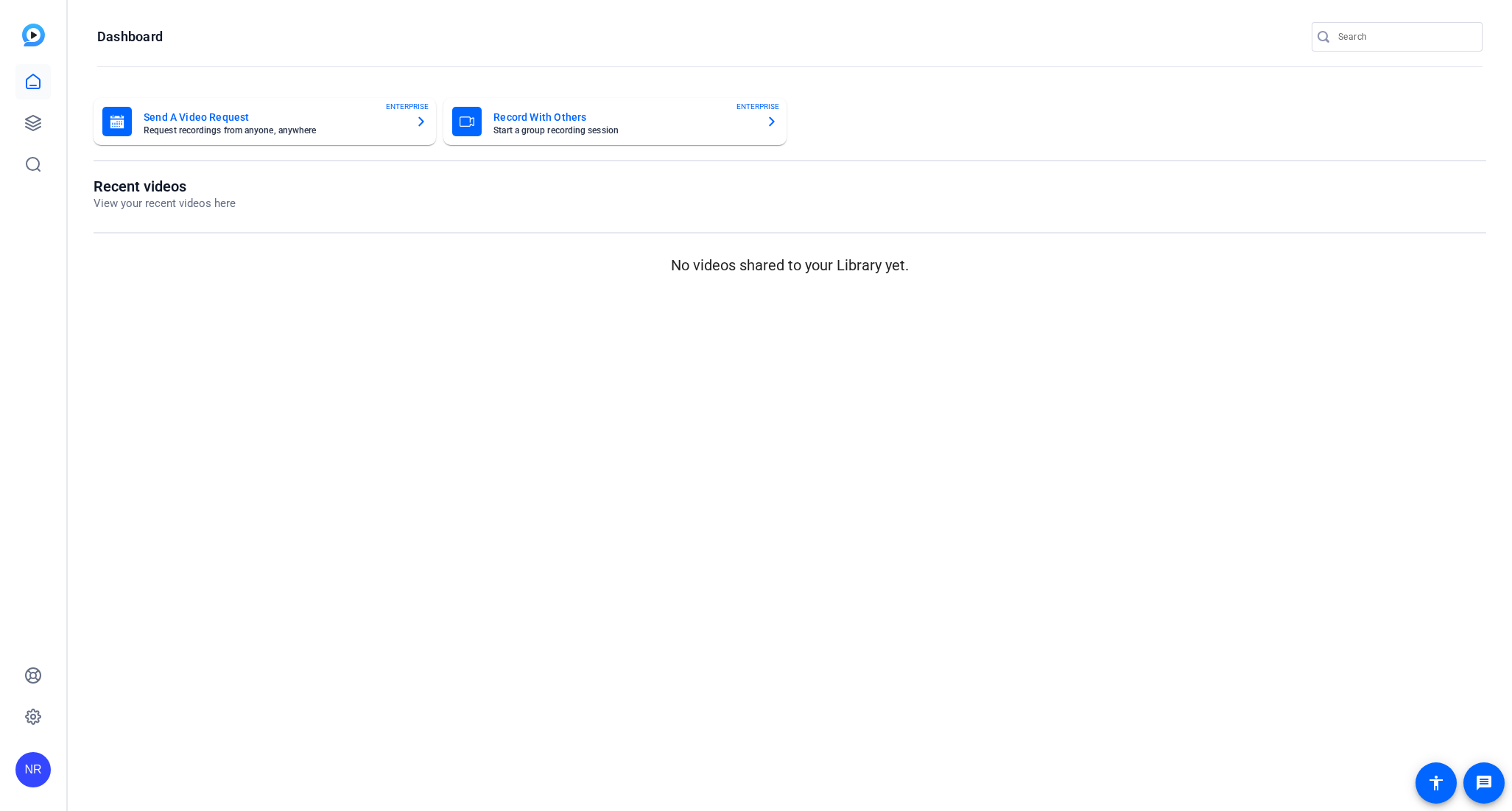
scroll to position [0, 0]
click at [35, 88] on icon at bounding box center [33, 82] width 13 height 14
click at [37, 125] on icon at bounding box center [33, 122] width 15 height 15
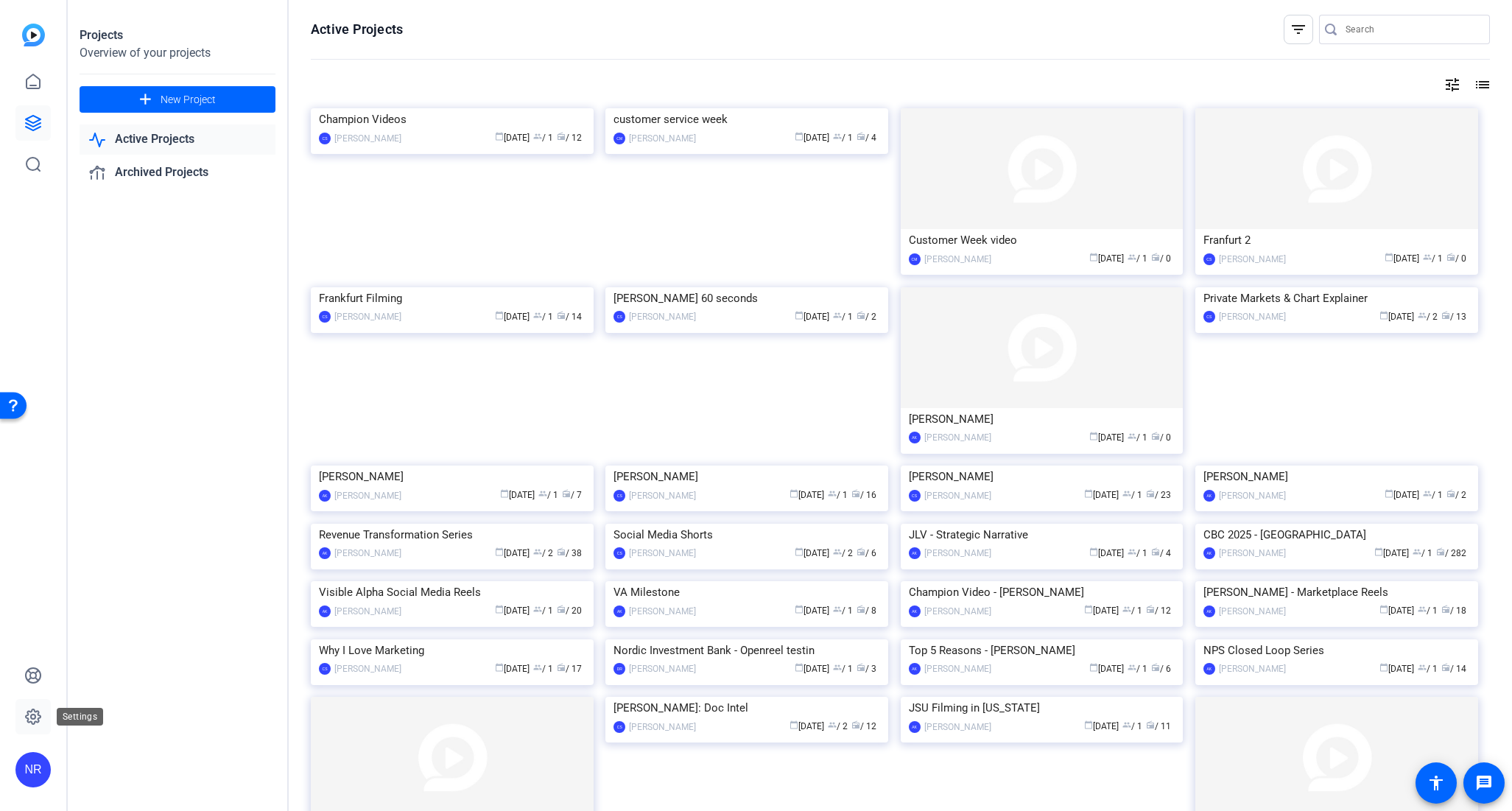
click at [39, 716] on icon at bounding box center [33, 716] width 15 height 15
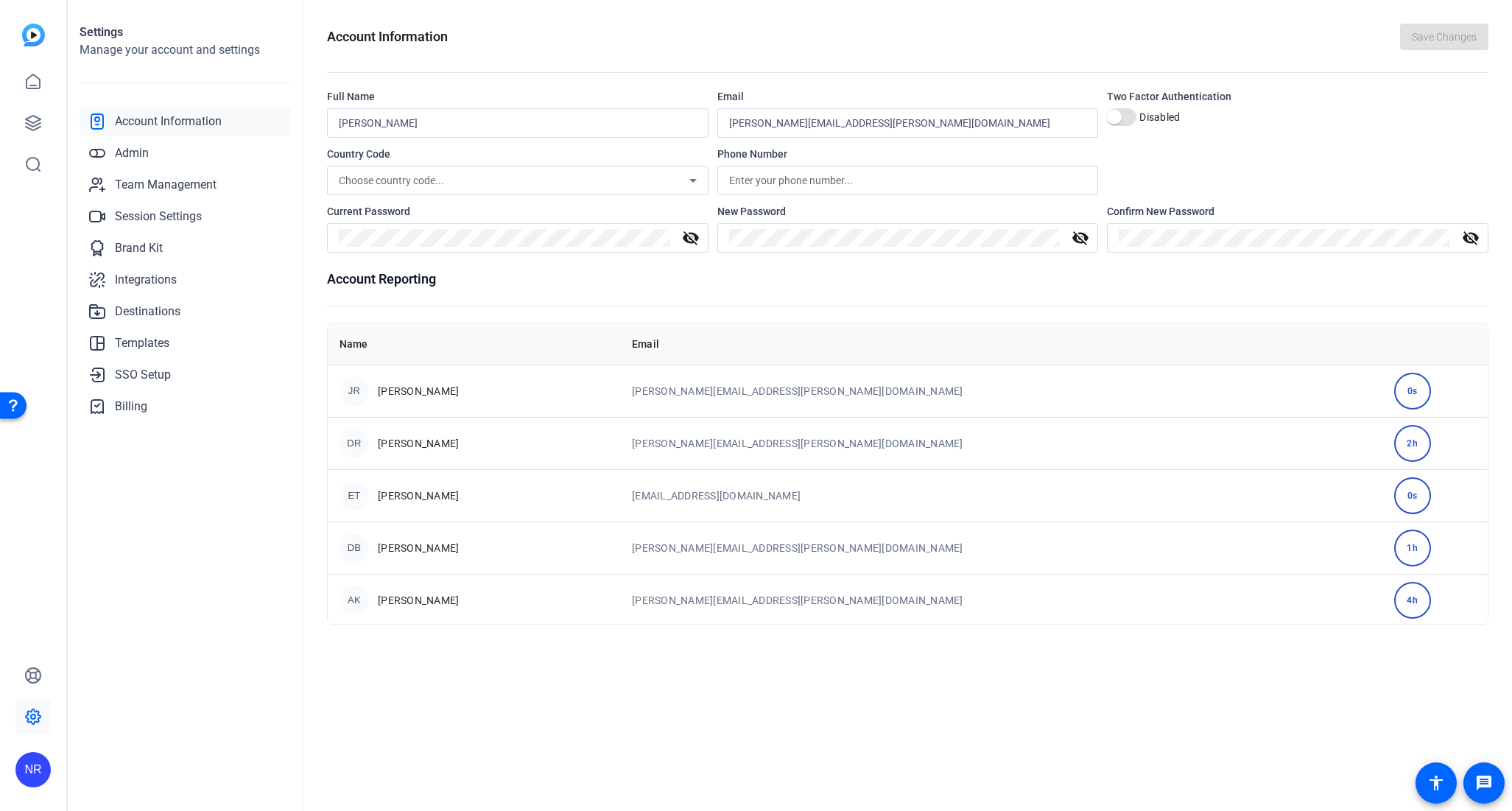
click at [907, 711] on div "Account Information Save Changes Full Name Neri Reyes Email neri.reyes@spglobal…" at bounding box center [908, 406] width 1209 height 811
click at [162, 153] on link "Admin" at bounding box center [184, 153] width 211 height 30
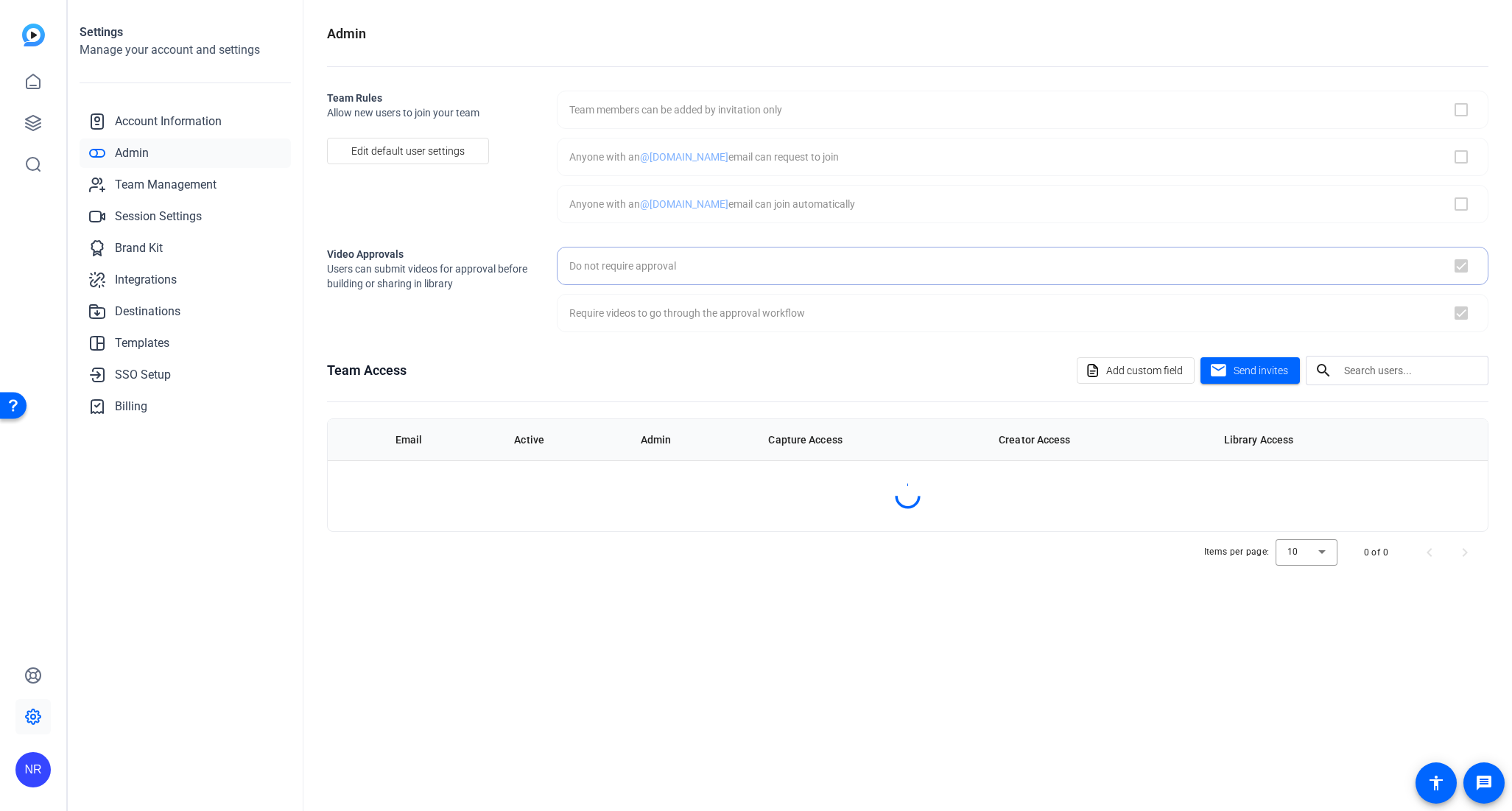
checkbox input "false"
checkbox input "true"
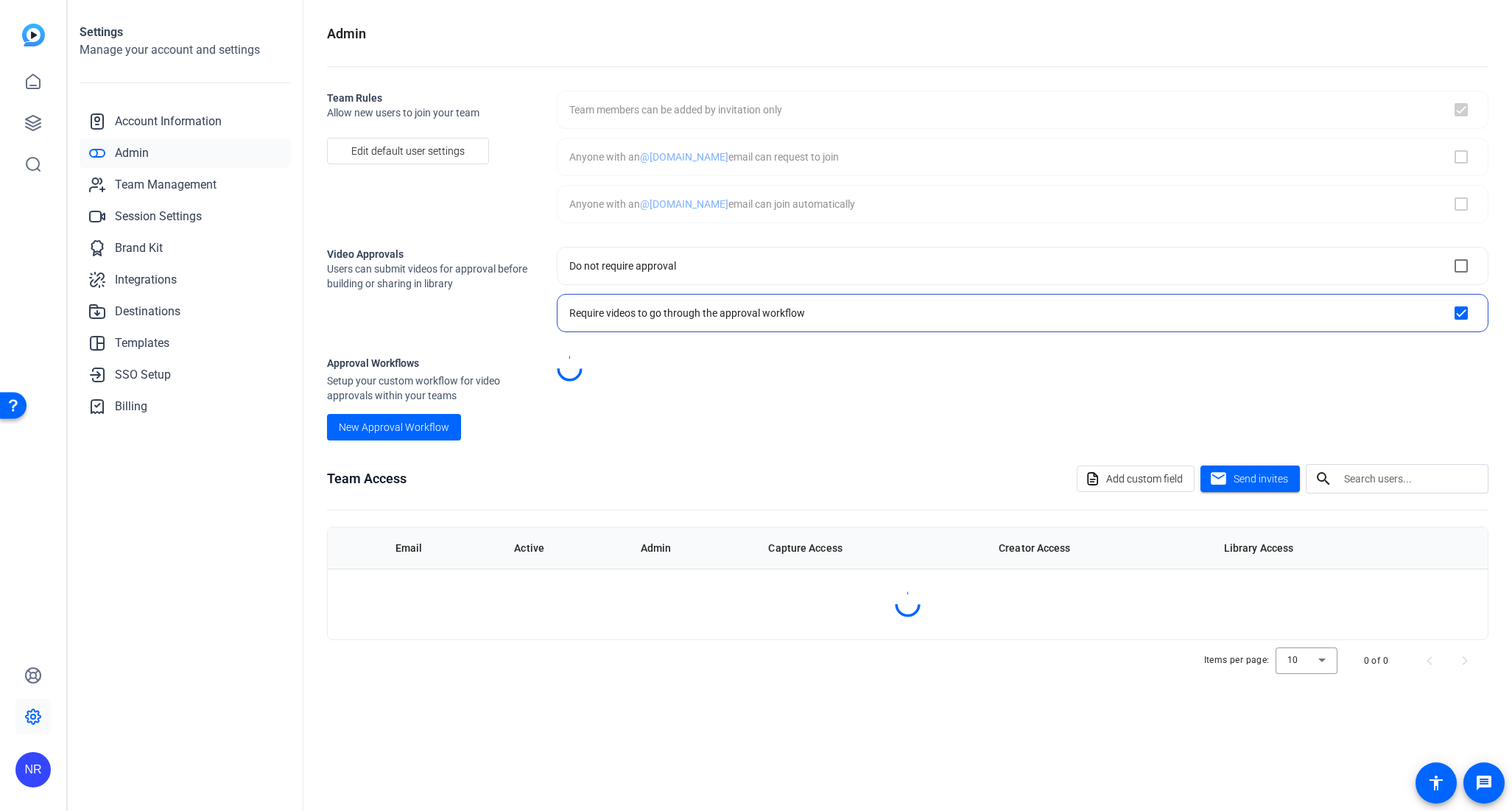
checkbox input "true"
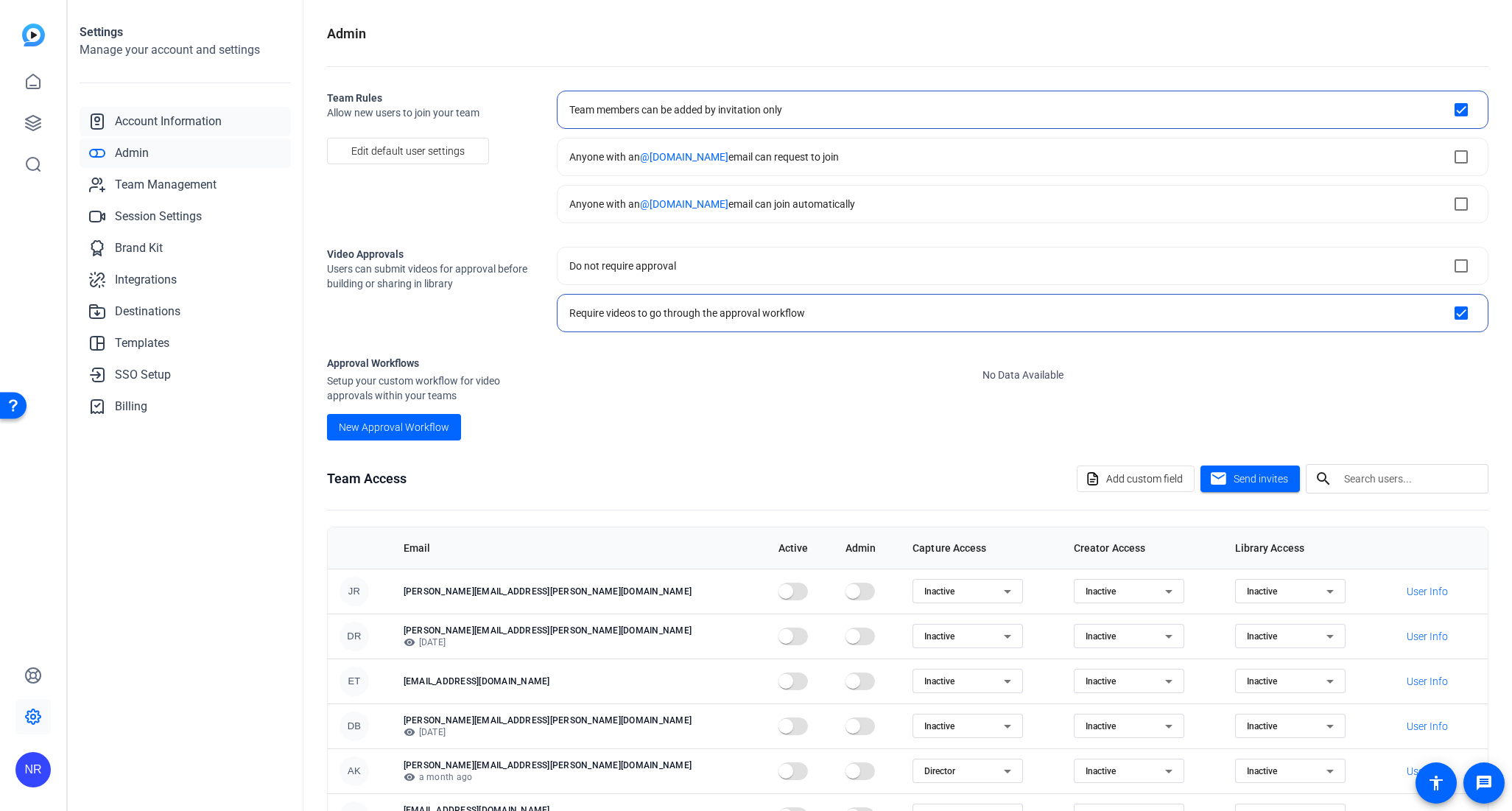
click at [160, 118] on span "Account Information" at bounding box center [168, 122] width 107 height 18
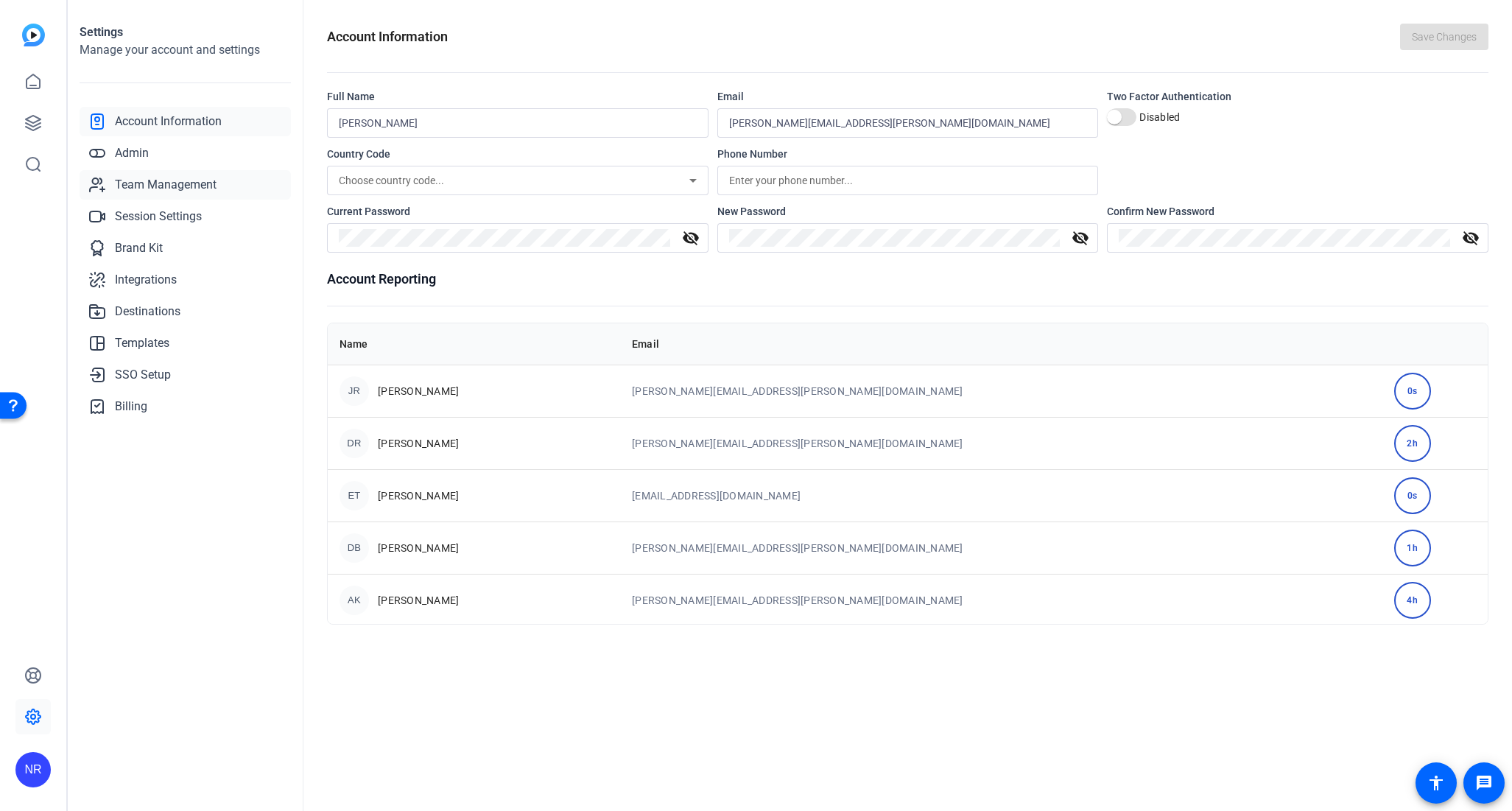
click at [155, 184] on span "Team Management" at bounding box center [166, 184] width 102 height 18
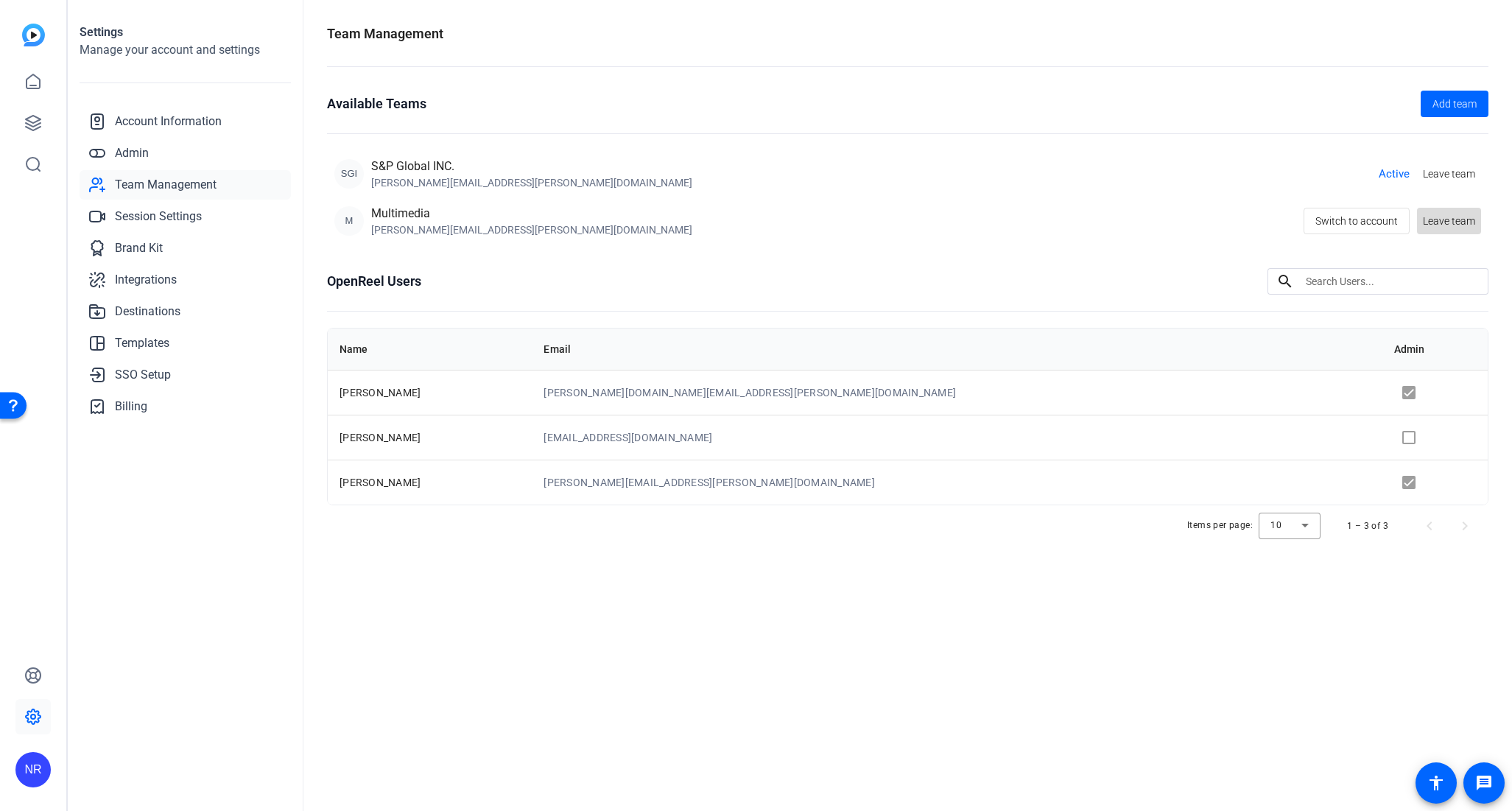
click at [1458, 224] on span "Leave team" at bounding box center [1449, 221] width 53 height 16
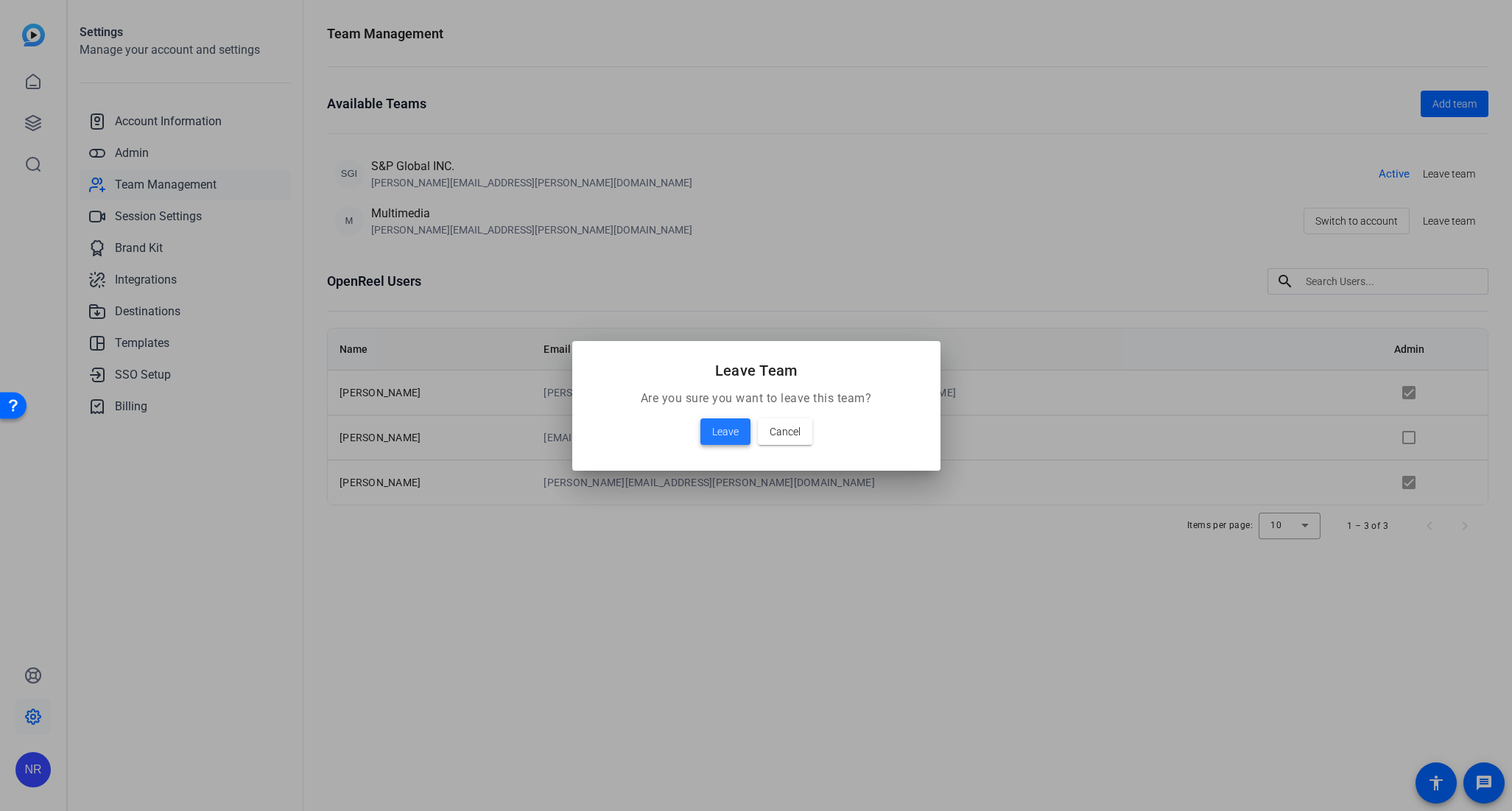
click at [732, 436] on span "Leave" at bounding box center [726, 431] width 27 height 18
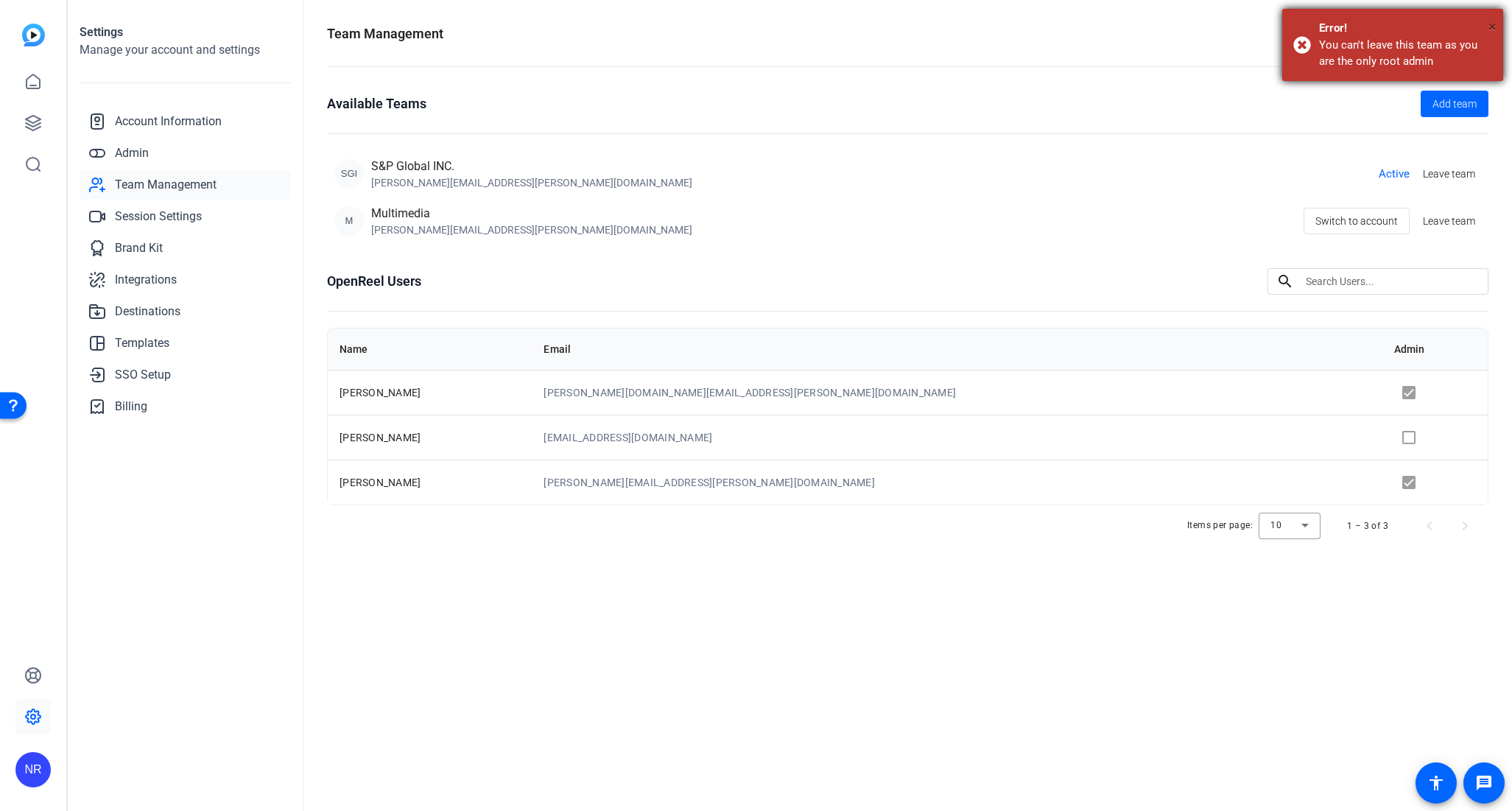
click at [1496, 24] on span "×" at bounding box center [1492, 27] width 8 height 18
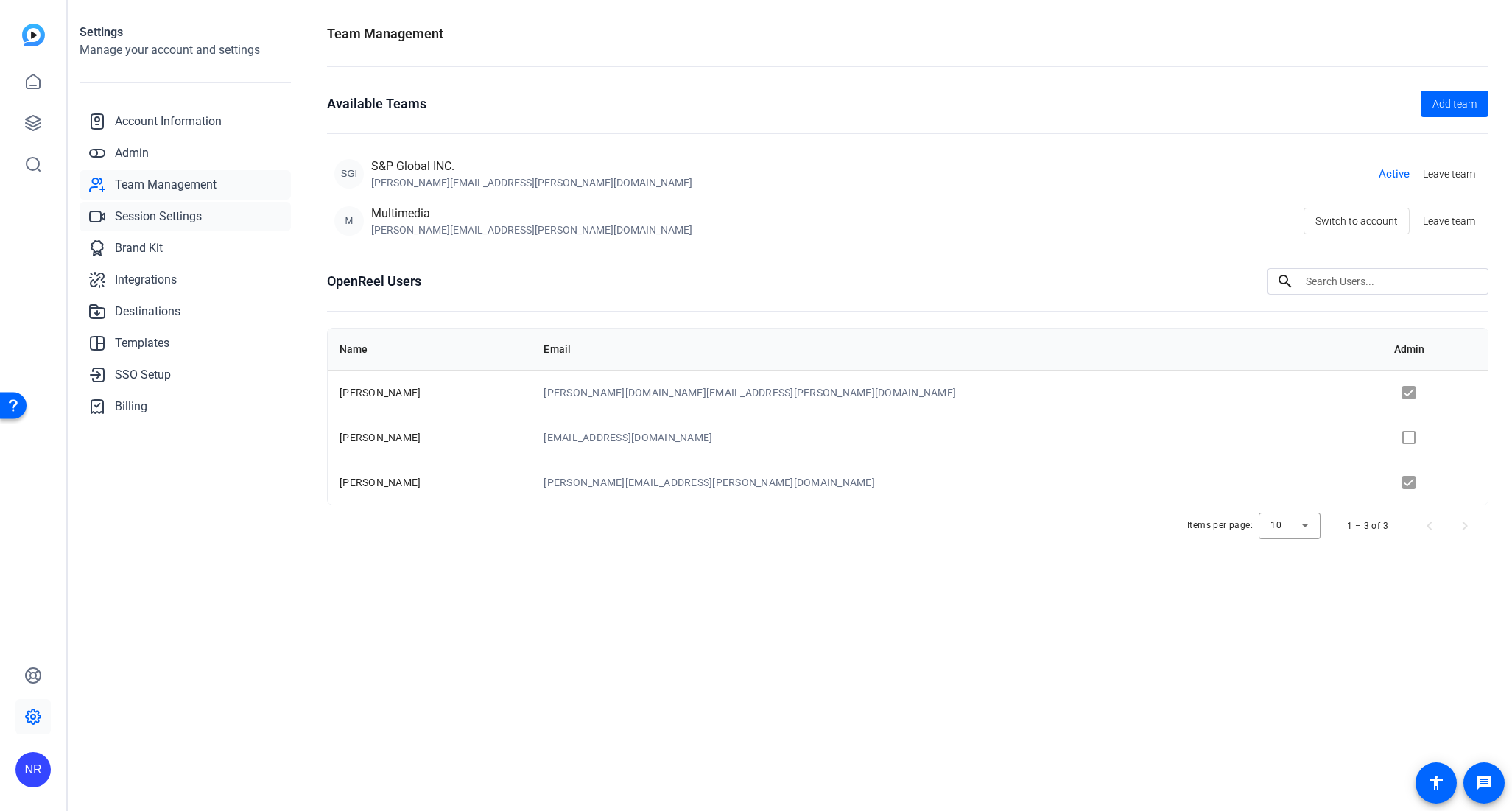
click at [151, 214] on span "Session Settings" at bounding box center [158, 216] width 87 height 18
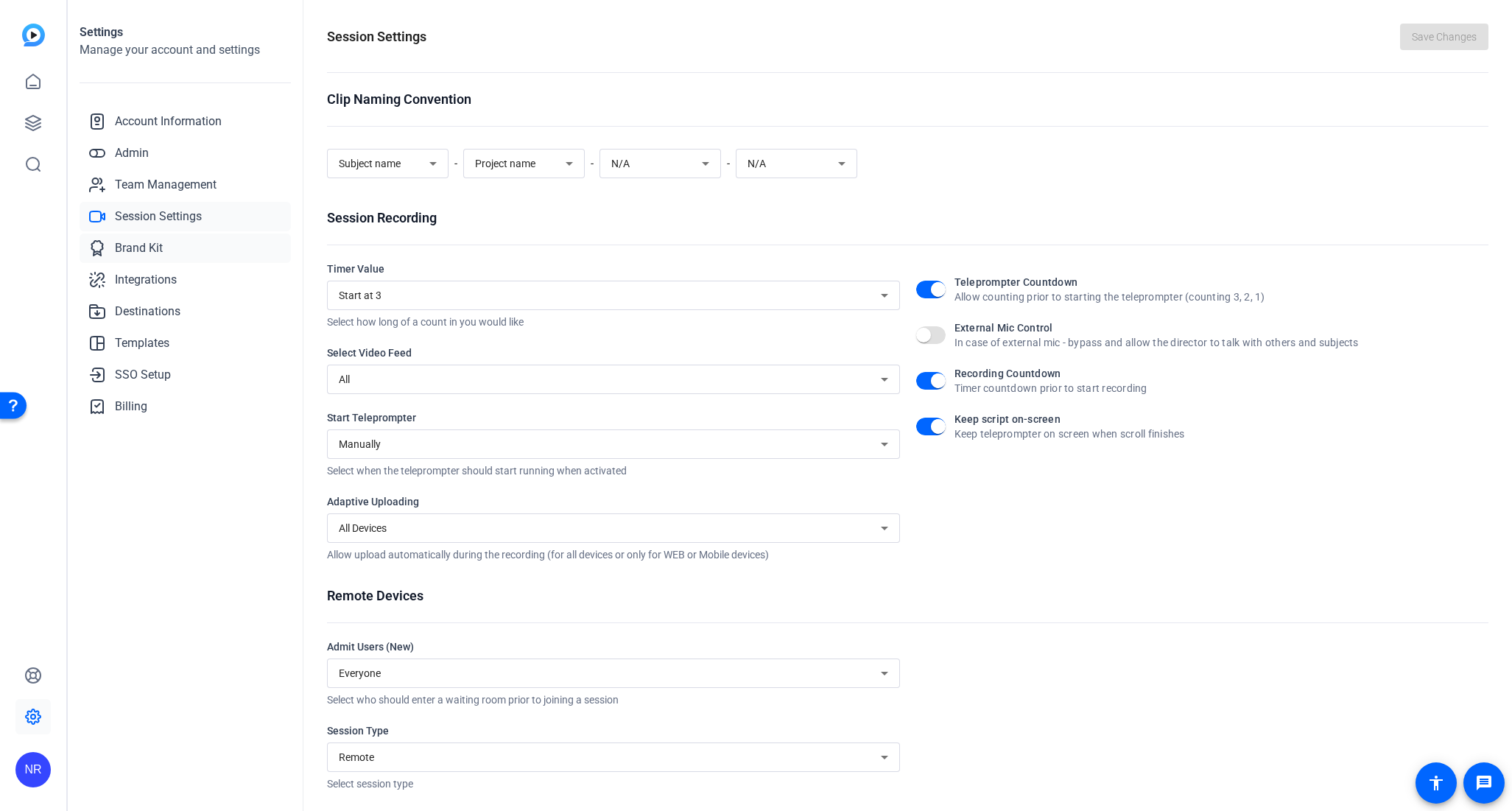
click at [133, 242] on span "Brand Kit" at bounding box center [138, 248] width 48 height 18
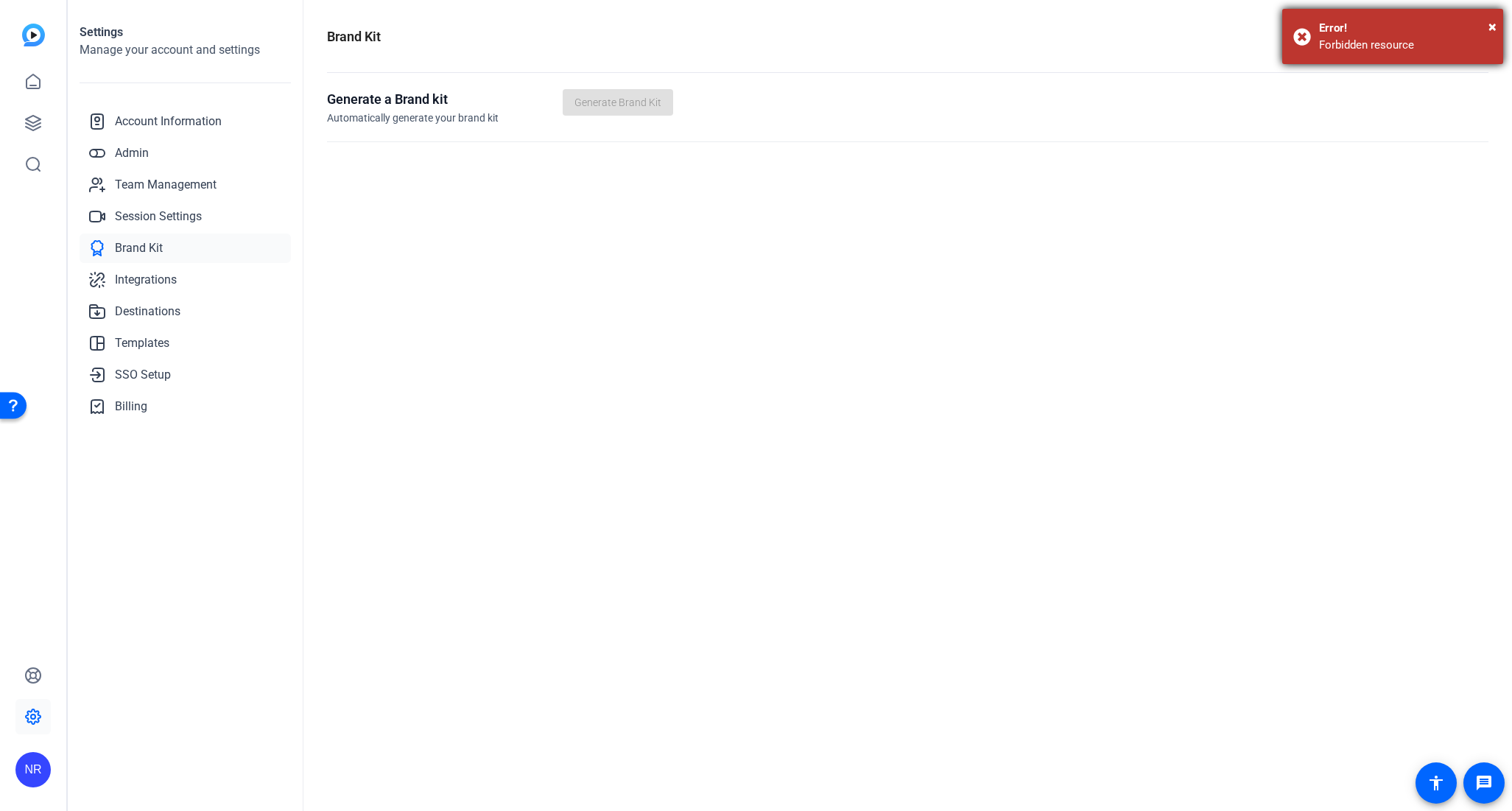
click at [1498, 30] on div "× Error! Forbidden resource" at bounding box center [1393, 36] width 221 height 55
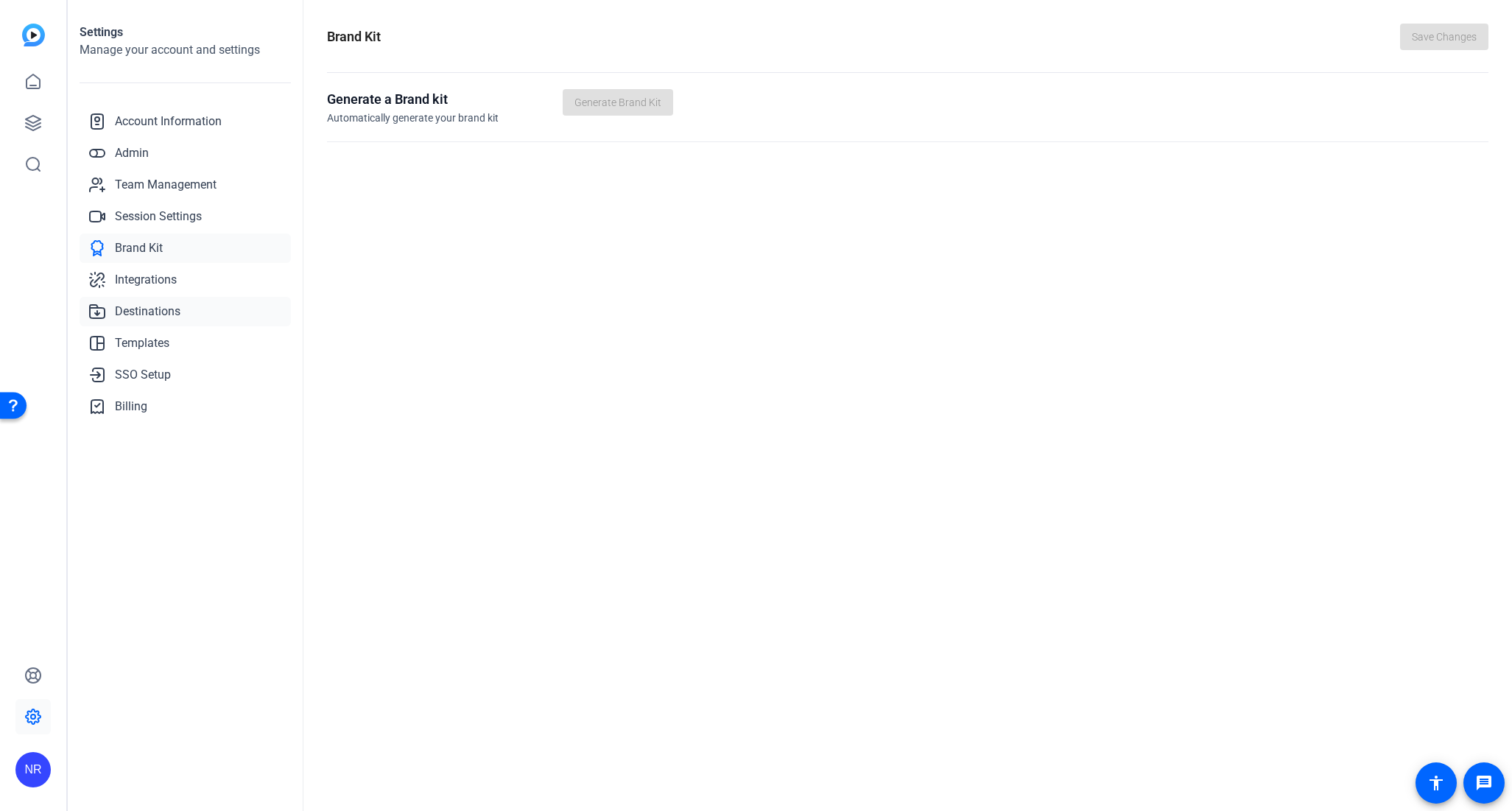
click at [162, 308] on span "Destinations" at bounding box center [148, 311] width 66 height 18
click at [160, 119] on span "Account Information" at bounding box center [168, 122] width 107 height 18
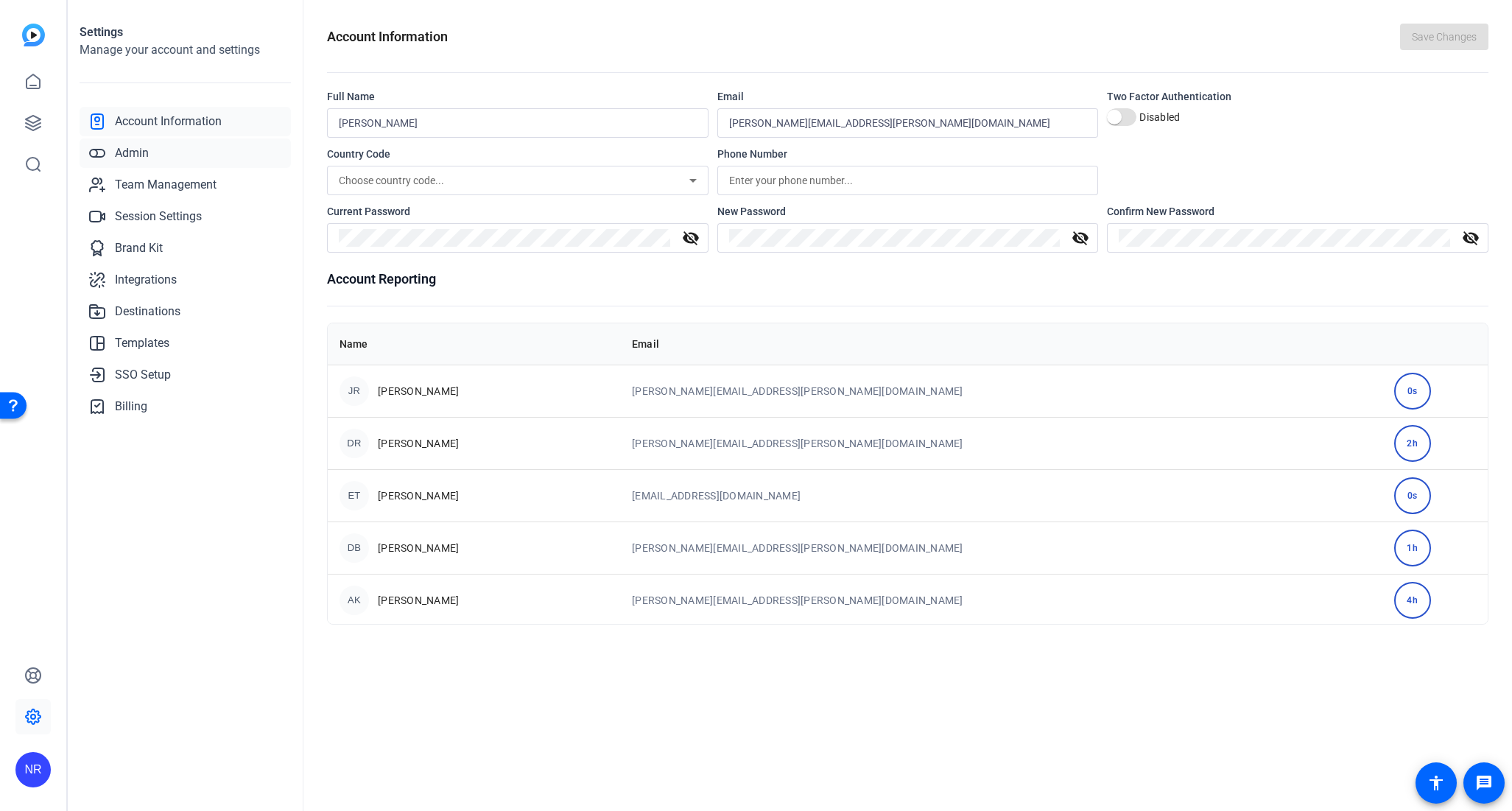
click at [148, 149] on span "Admin" at bounding box center [131, 153] width 34 height 18
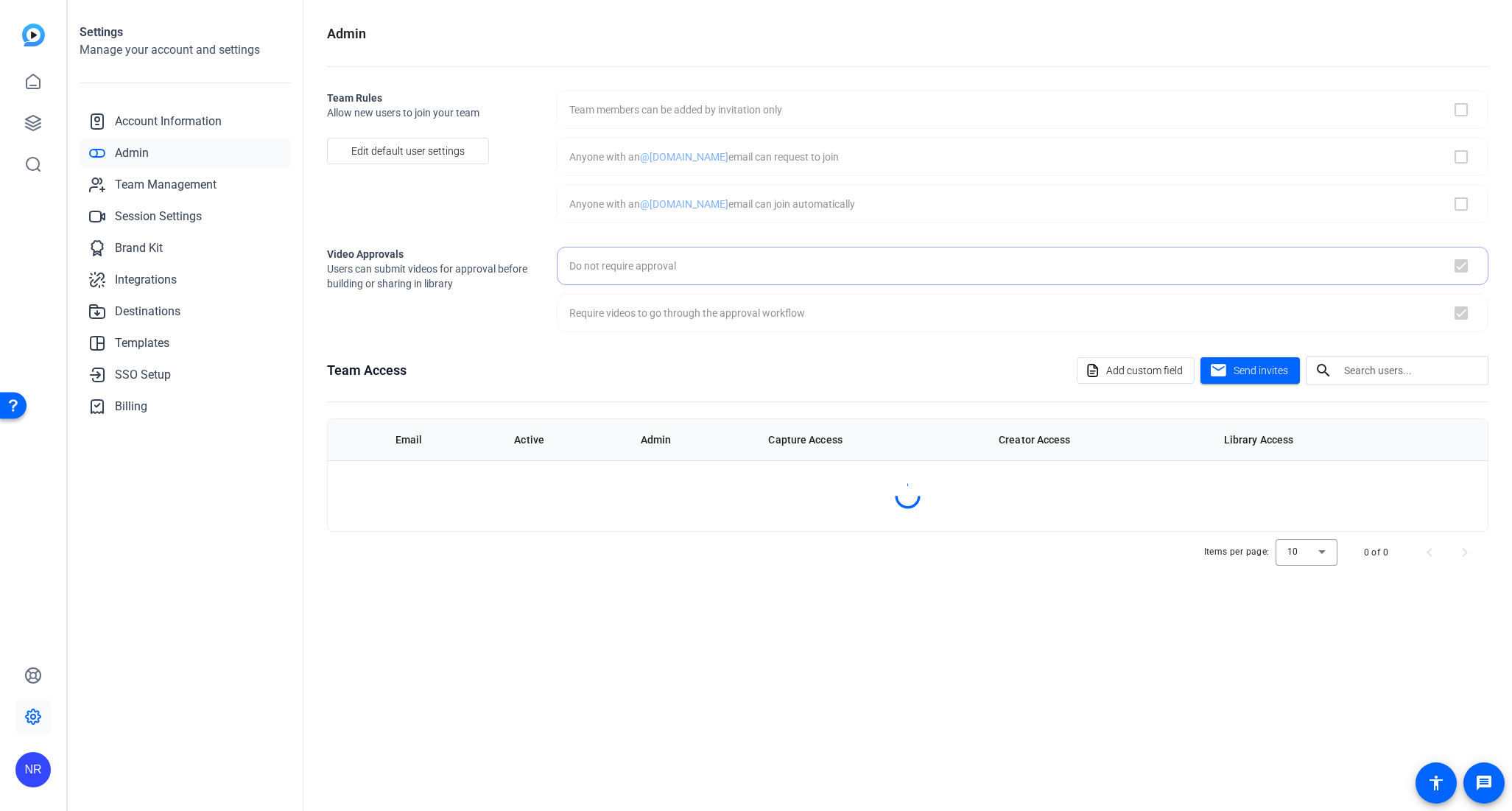
checkbox input "false"
checkbox input "true"
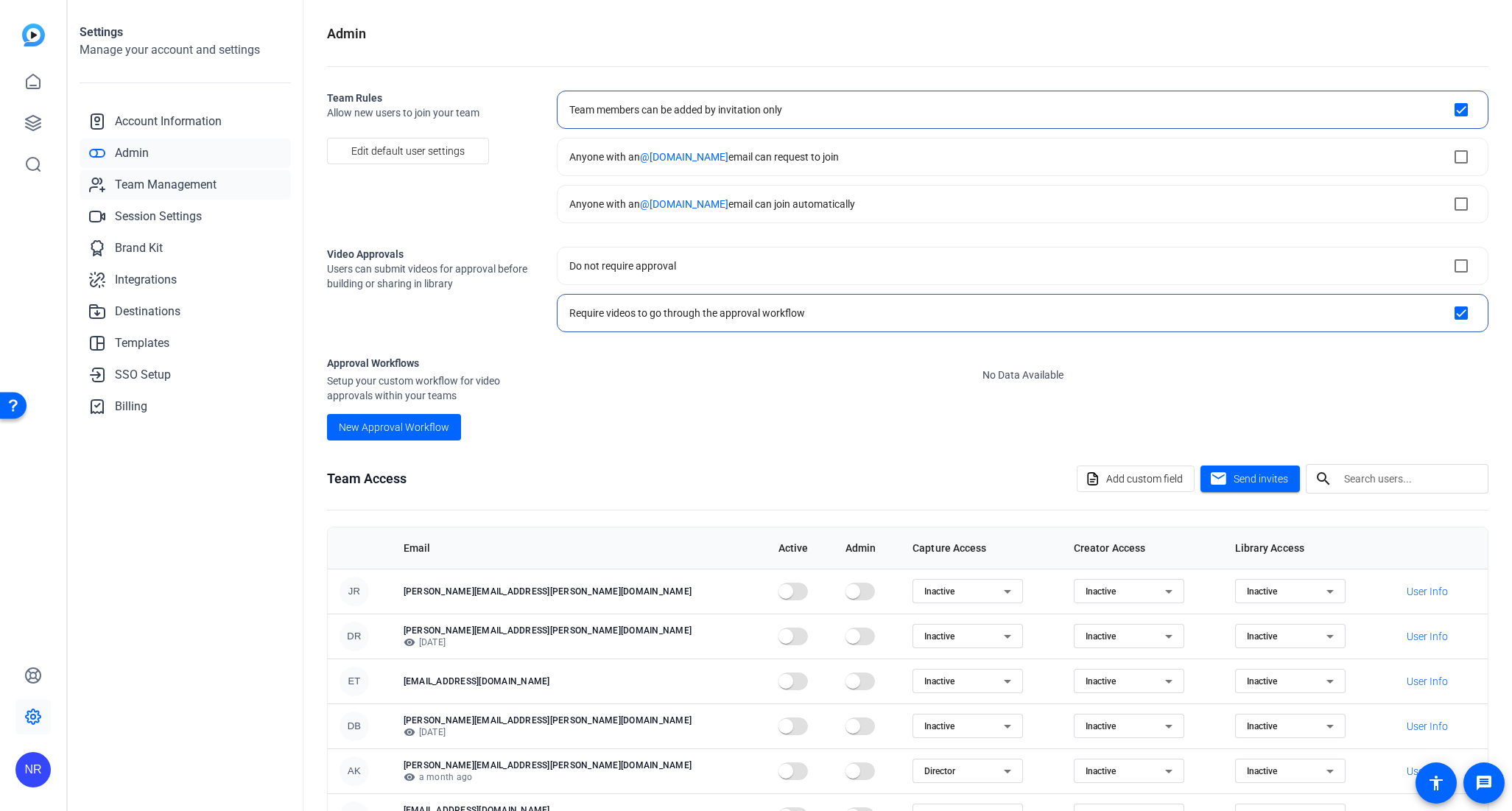
click at [151, 186] on span "Team Management" at bounding box center [166, 184] width 102 height 18
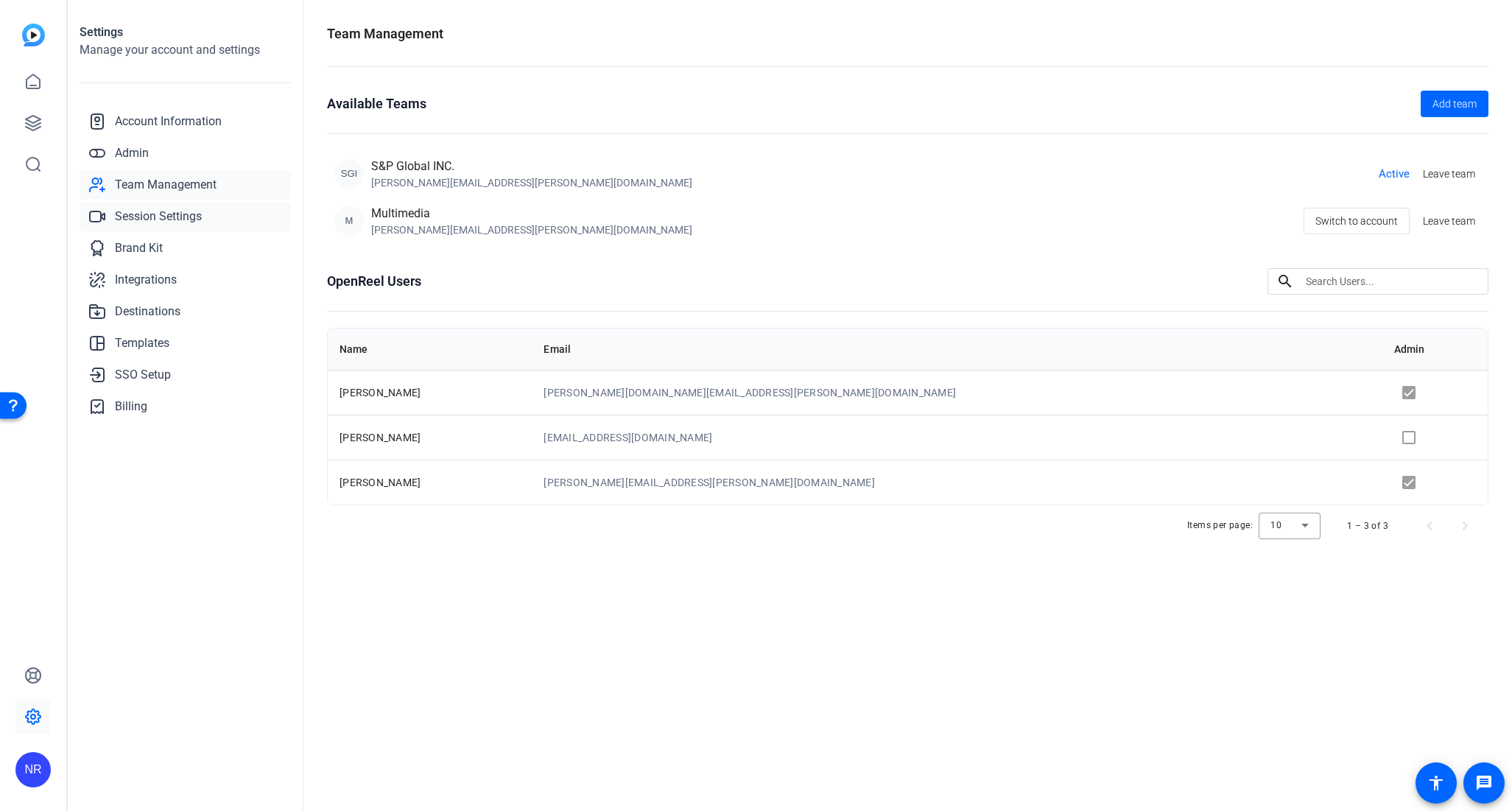
click at [161, 214] on span "Session Settings" at bounding box center [158, 216] width 87 height 18
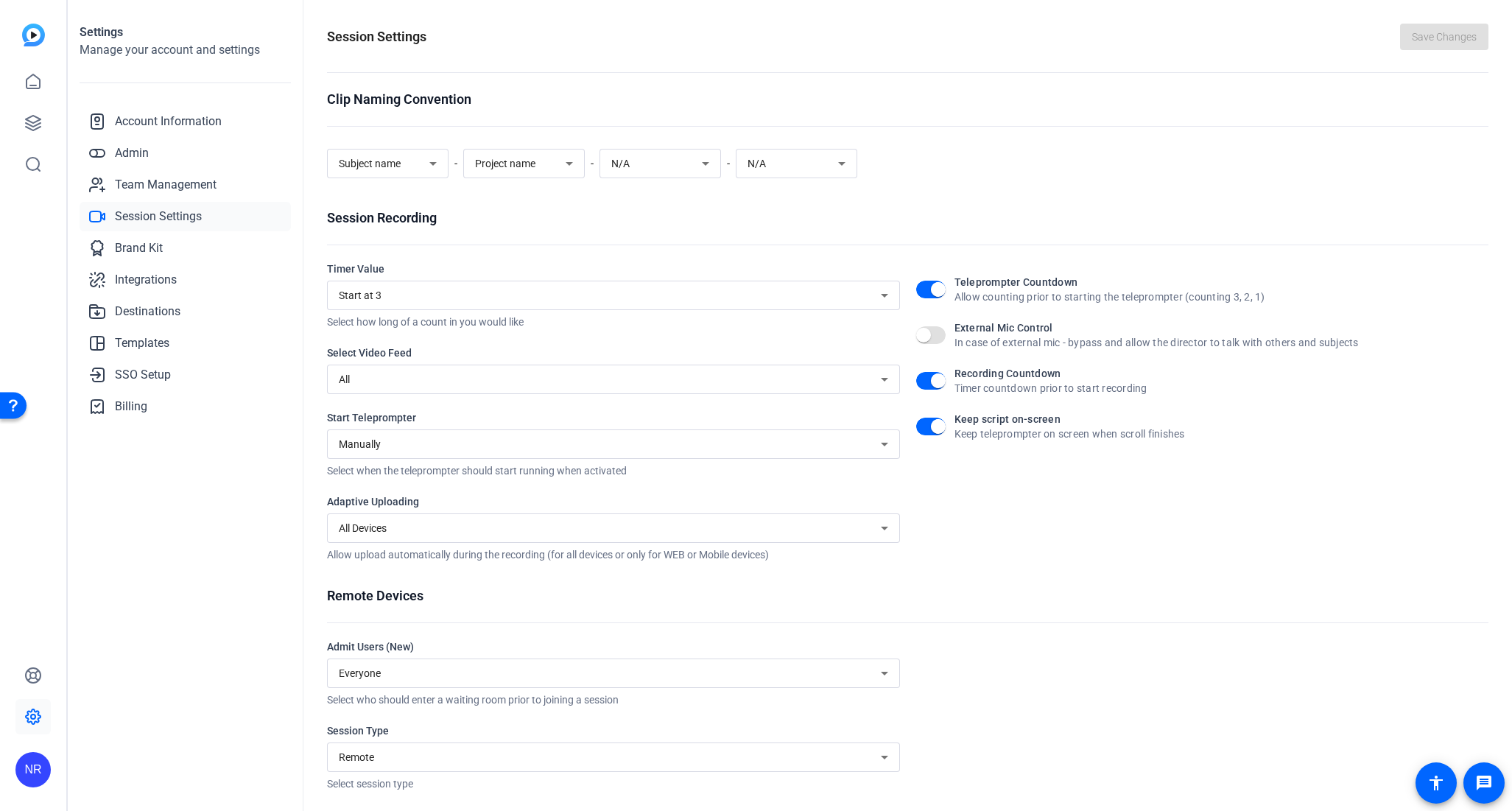
scroll to position [4, 0]
click at [142, 121] on span "Account Information" at bounding box center [168, 122] width 107 height 18
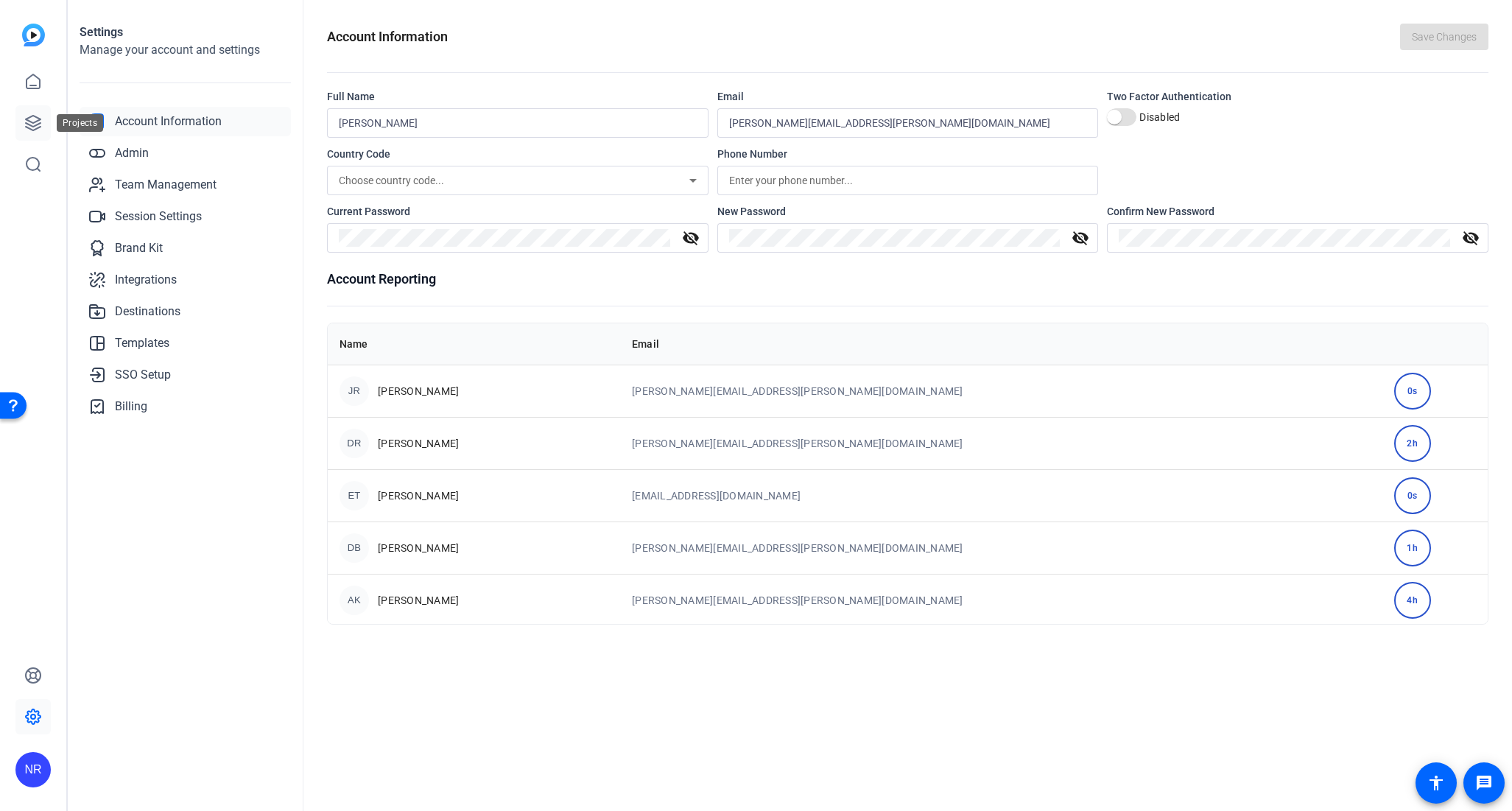
click at [27, 118] on icon at bounding box center [33, 122] width 15 height 15
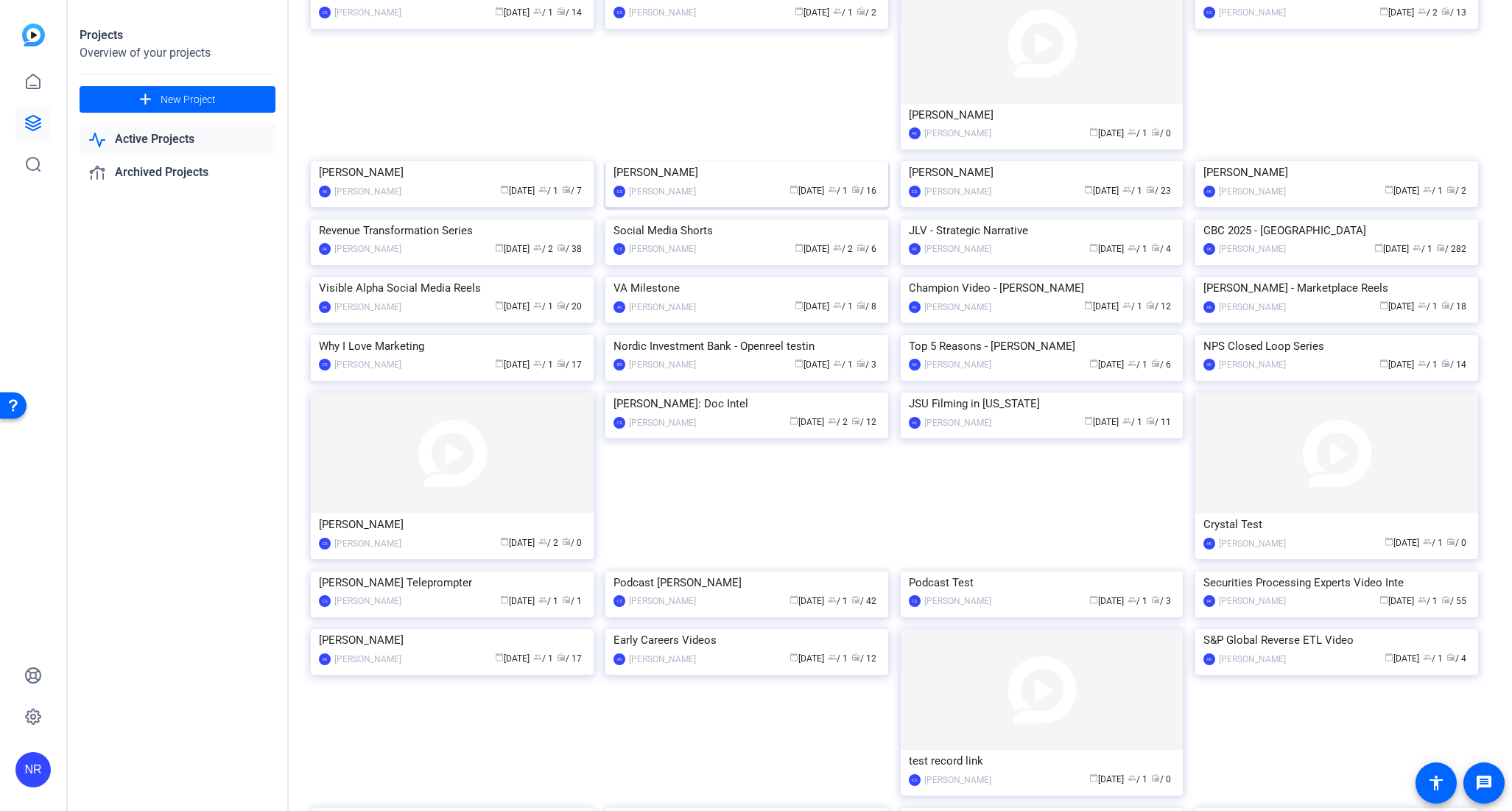
scroll to position [420, 0]
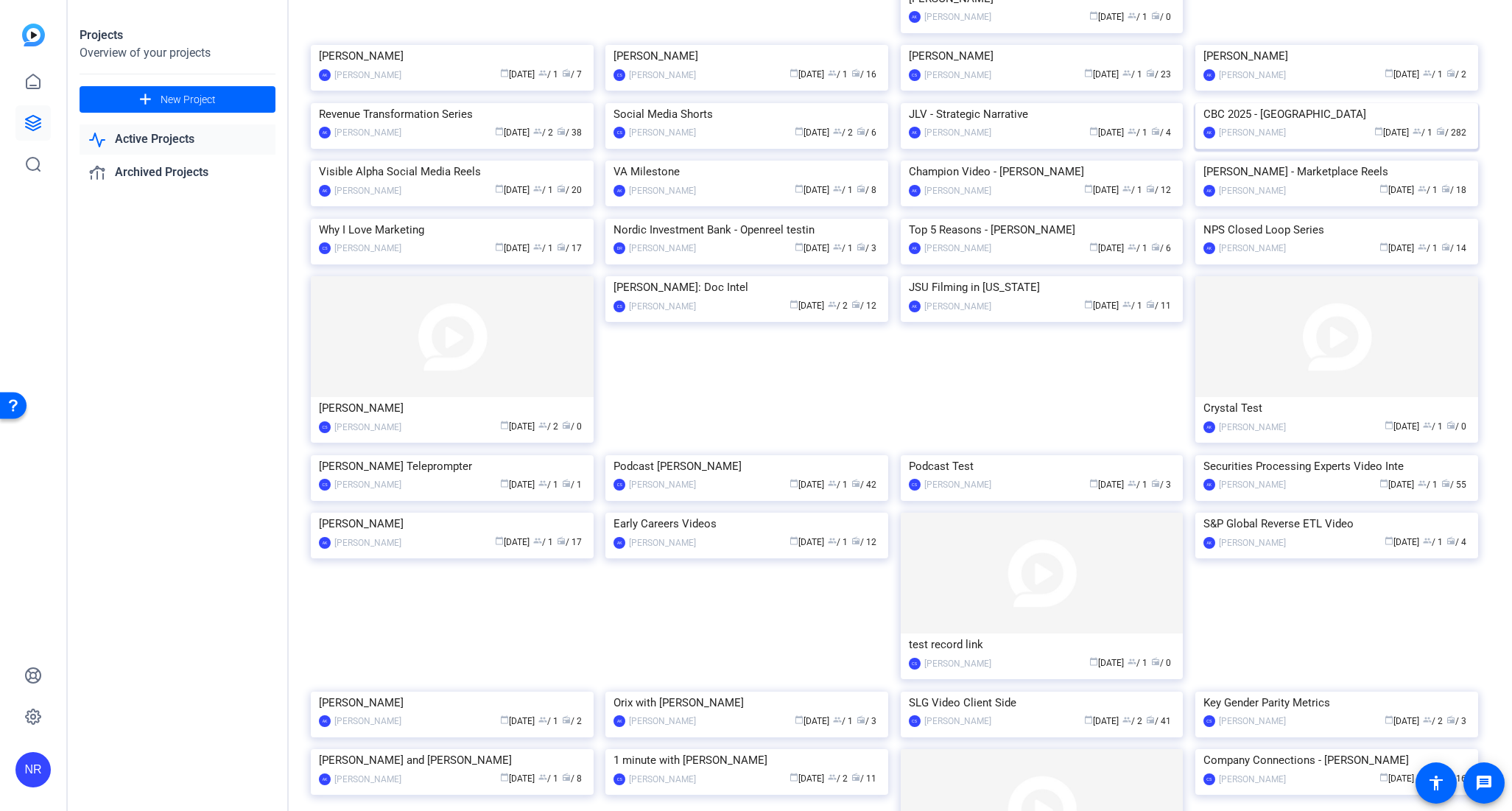
click at [1390, 103] on img at bounding box center [1337, 103] width 282 height 0
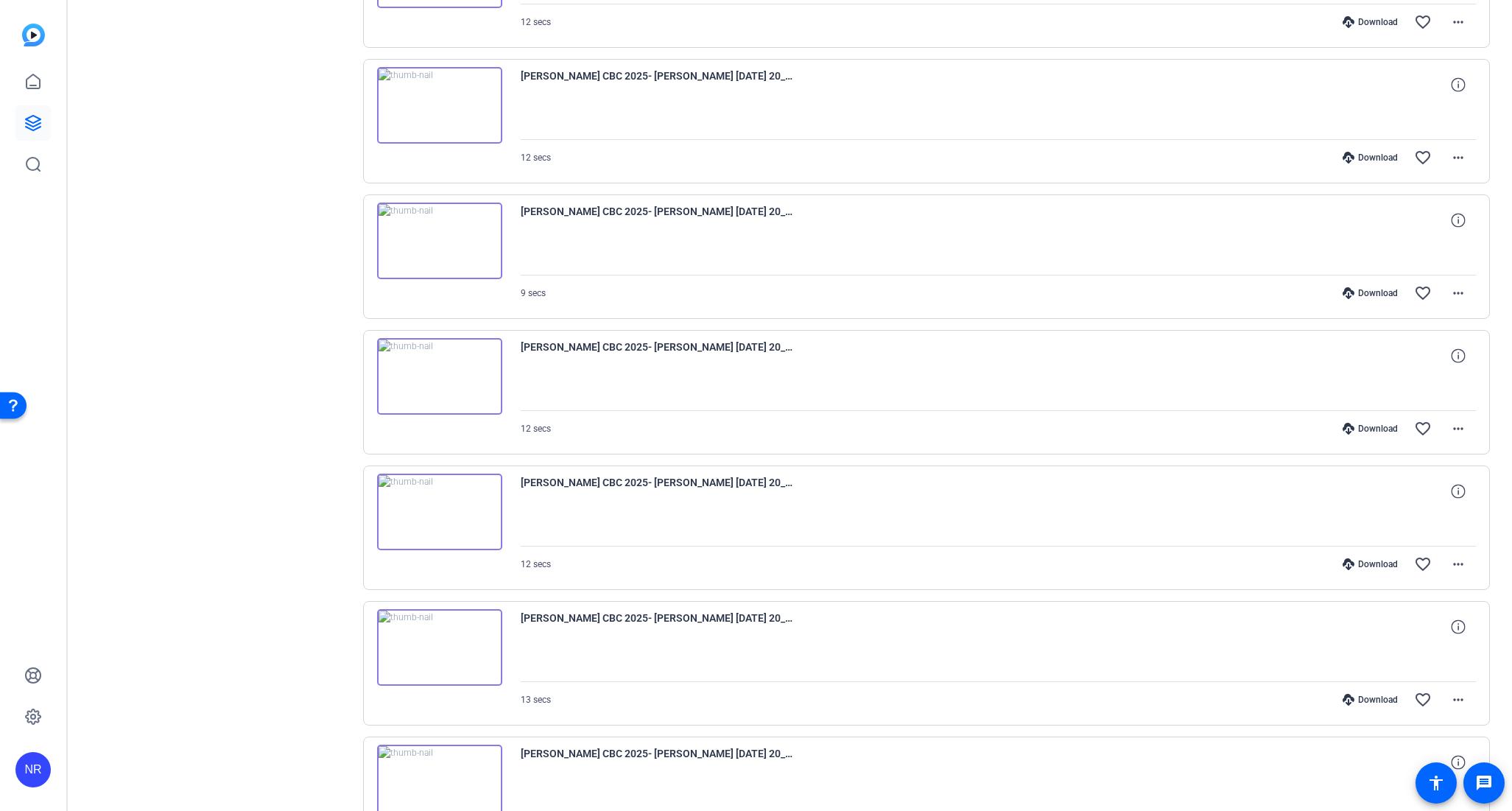
scroll to position [0, 0]
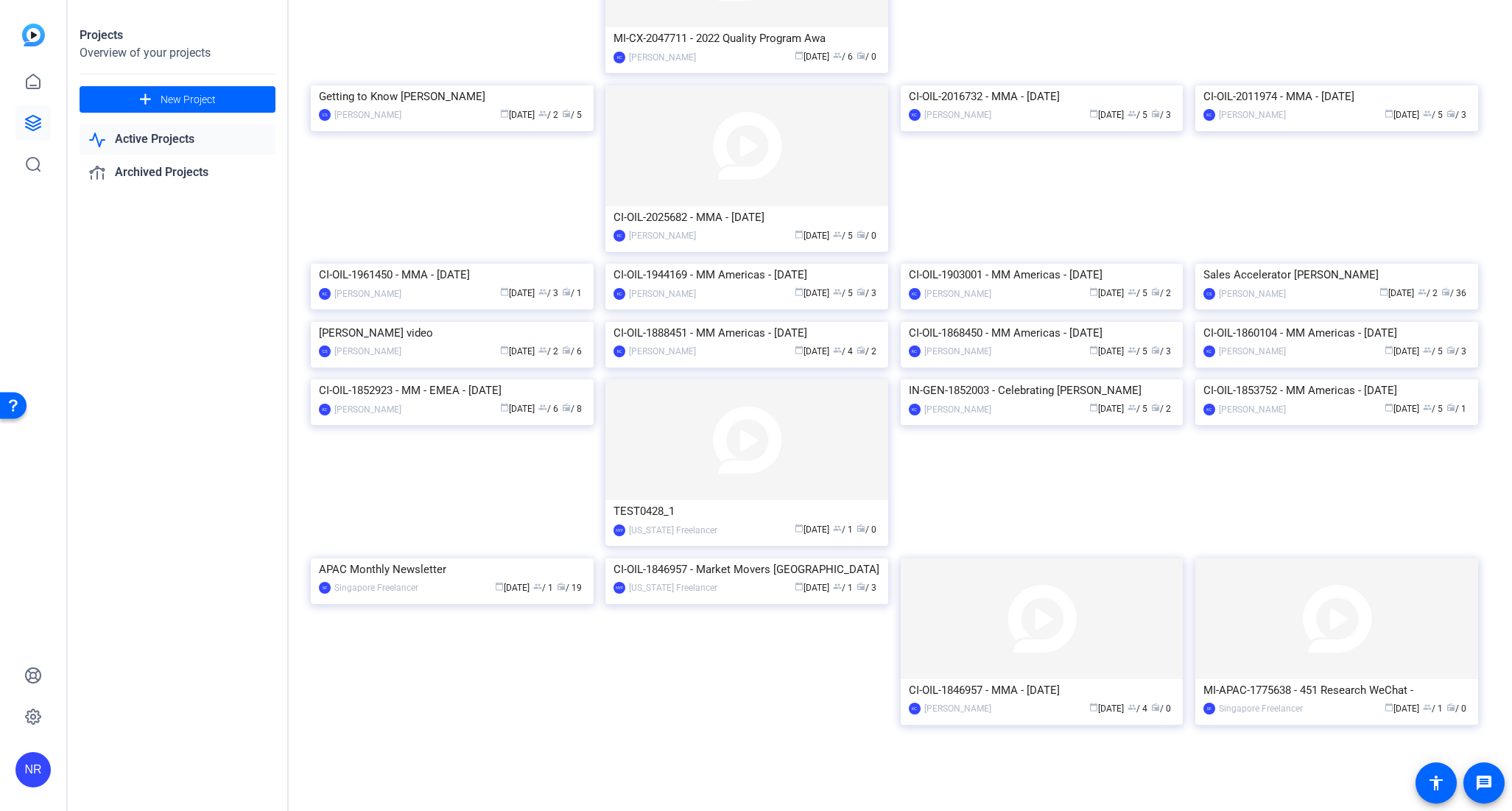
scroll to position [1606, 0]
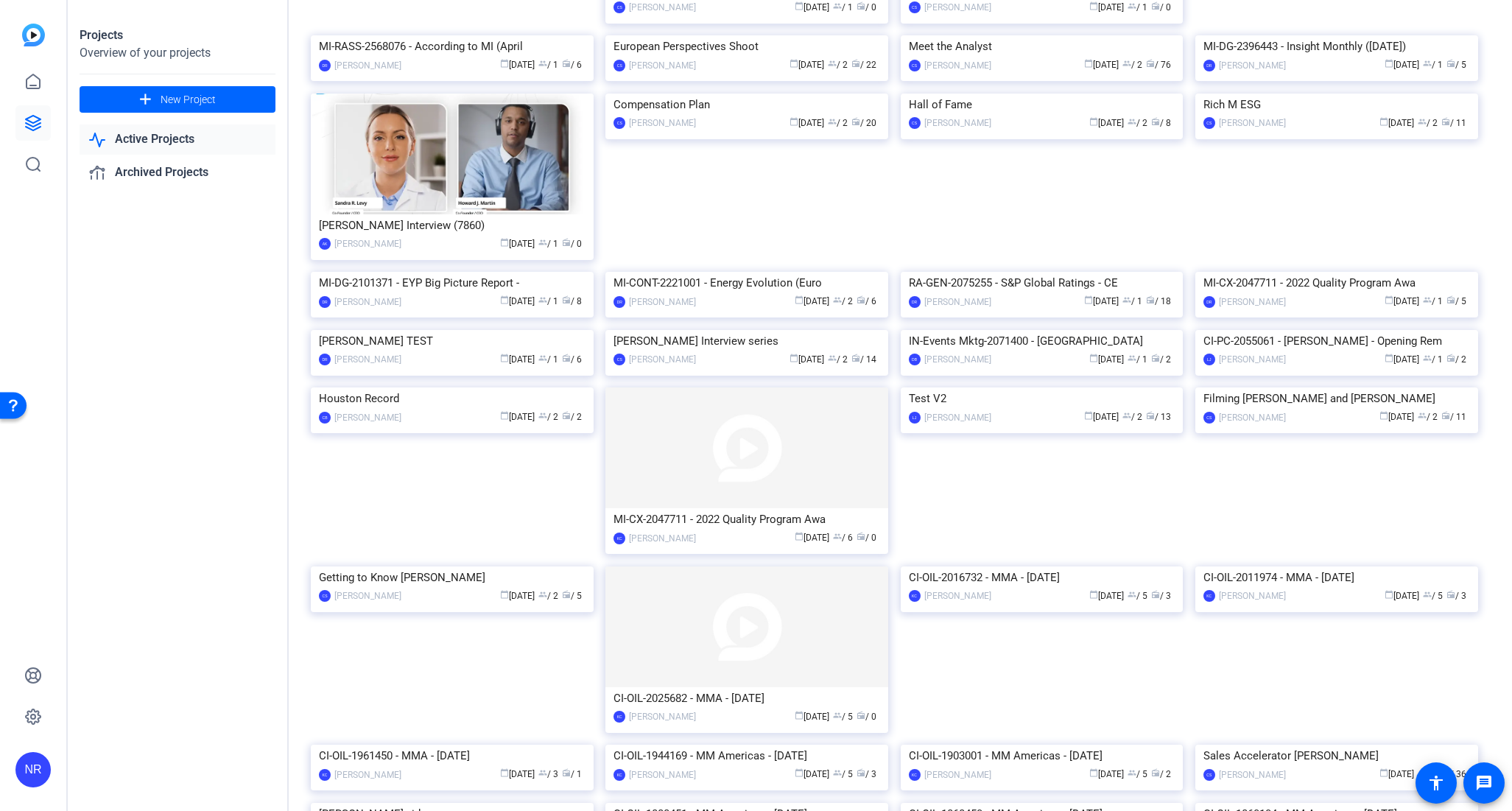
click at [30, 764] on div "NR" at bounding box center [33, 769] width 35 height 35
click at [164, 768] on span at bounding box center [177, 757] width 35 height 35
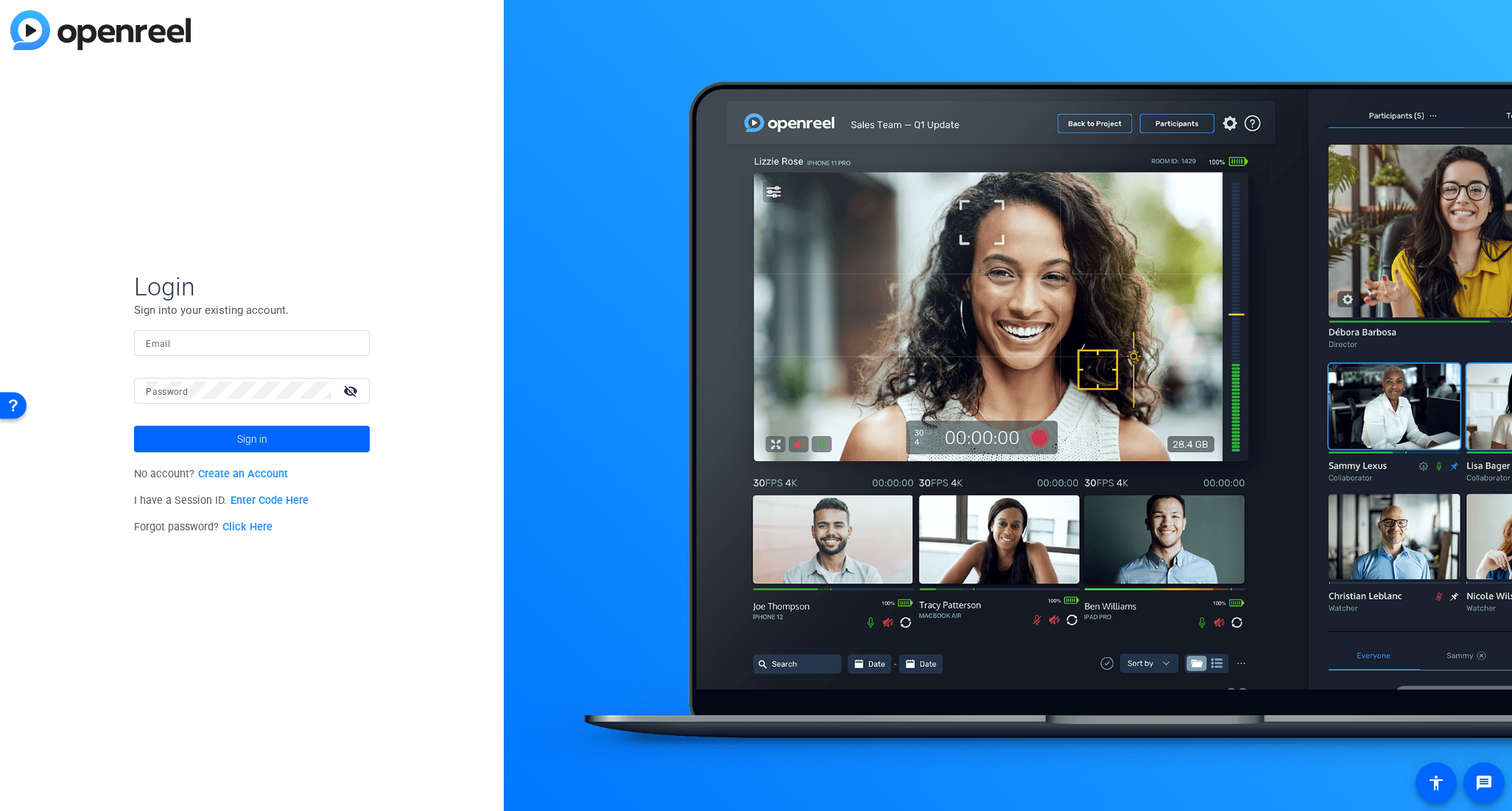
click at [344, 628] on div "Login Sign into your existing account. Email Password visibility_off Sign in No…" at bounding box center [252, 406] width 504 height 811
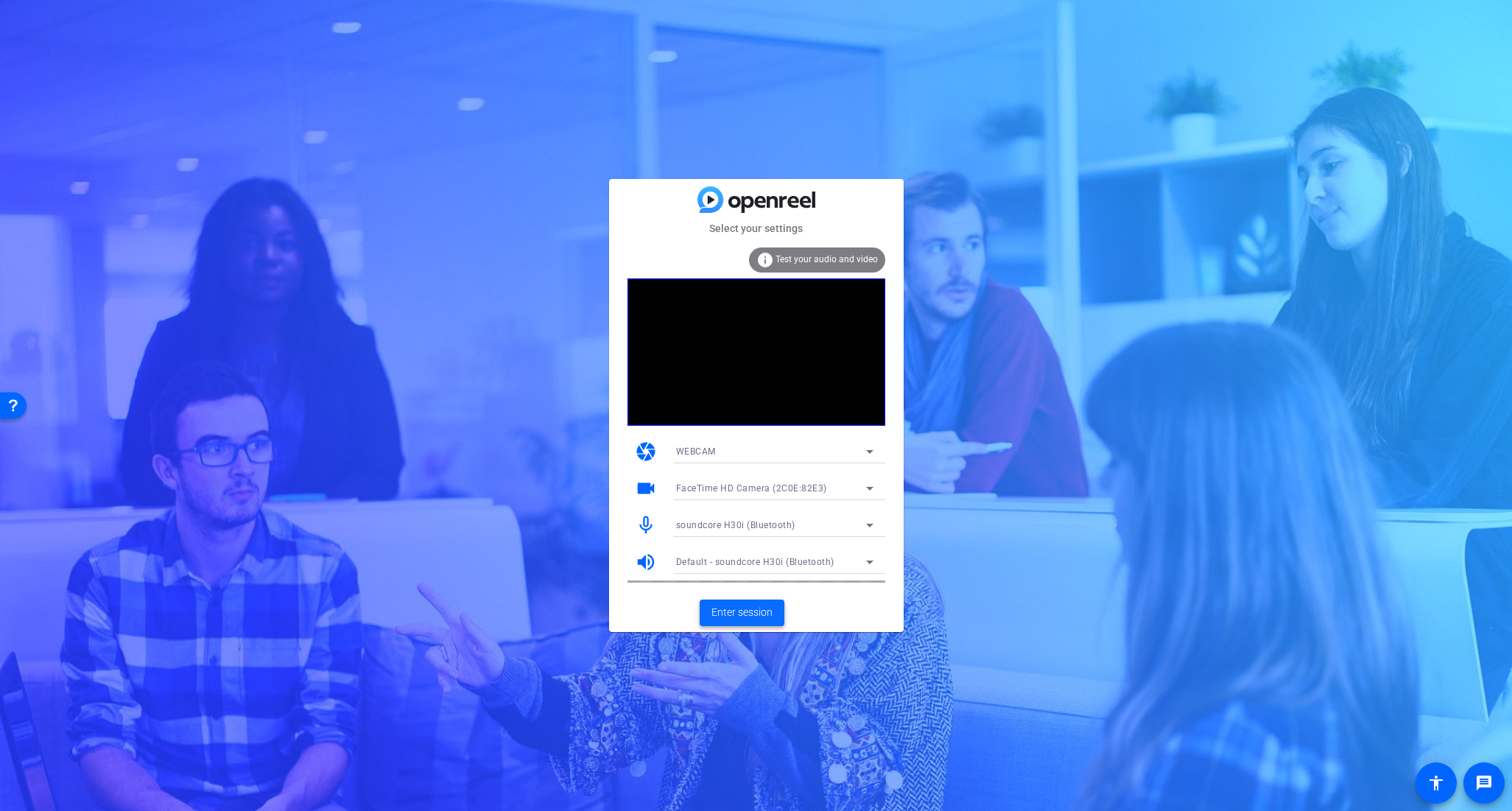
click at [745, 610] on span "Enter session" at bounding box center [742, 613] width 61 height 16
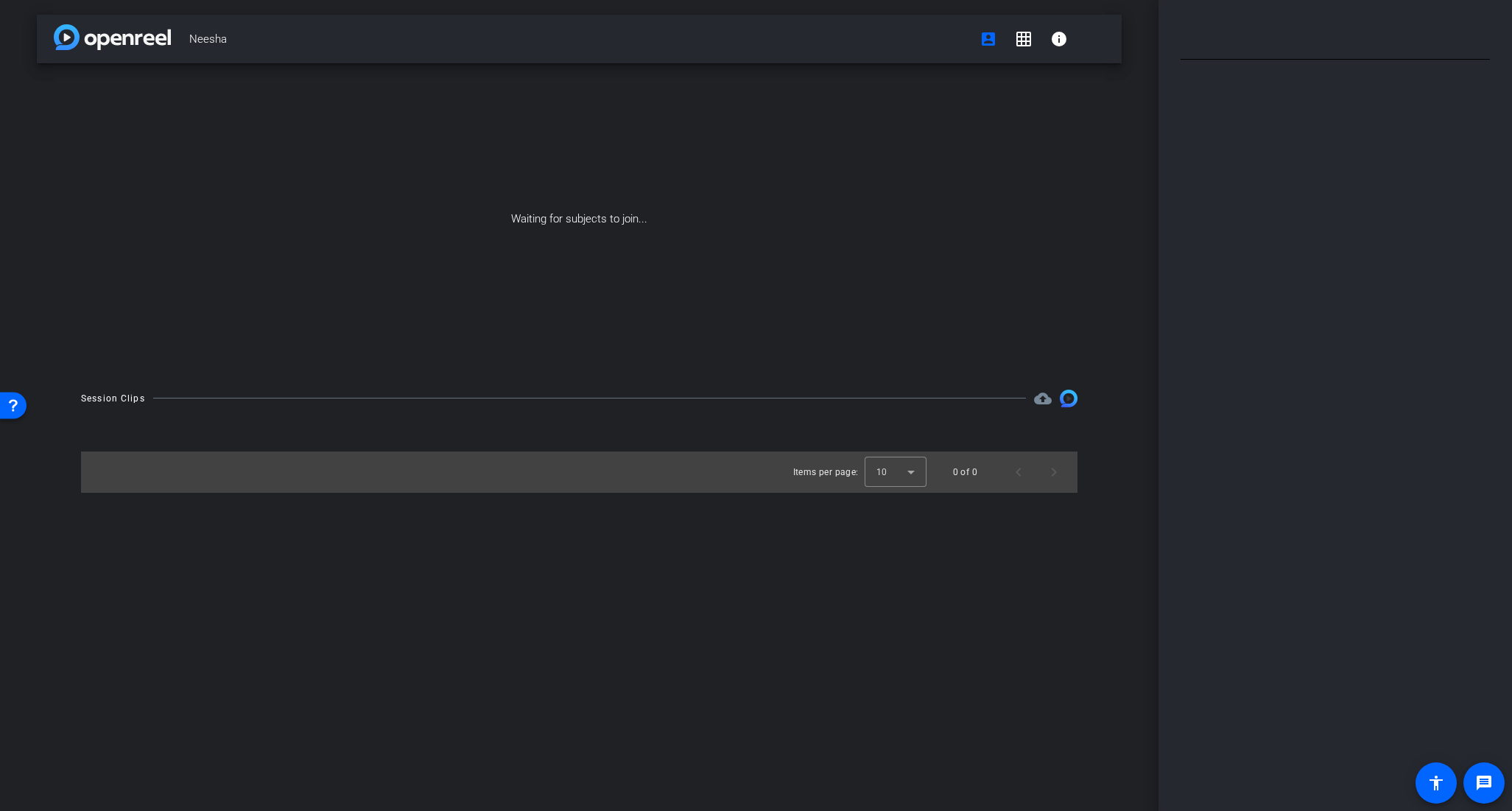
type input "script 1"
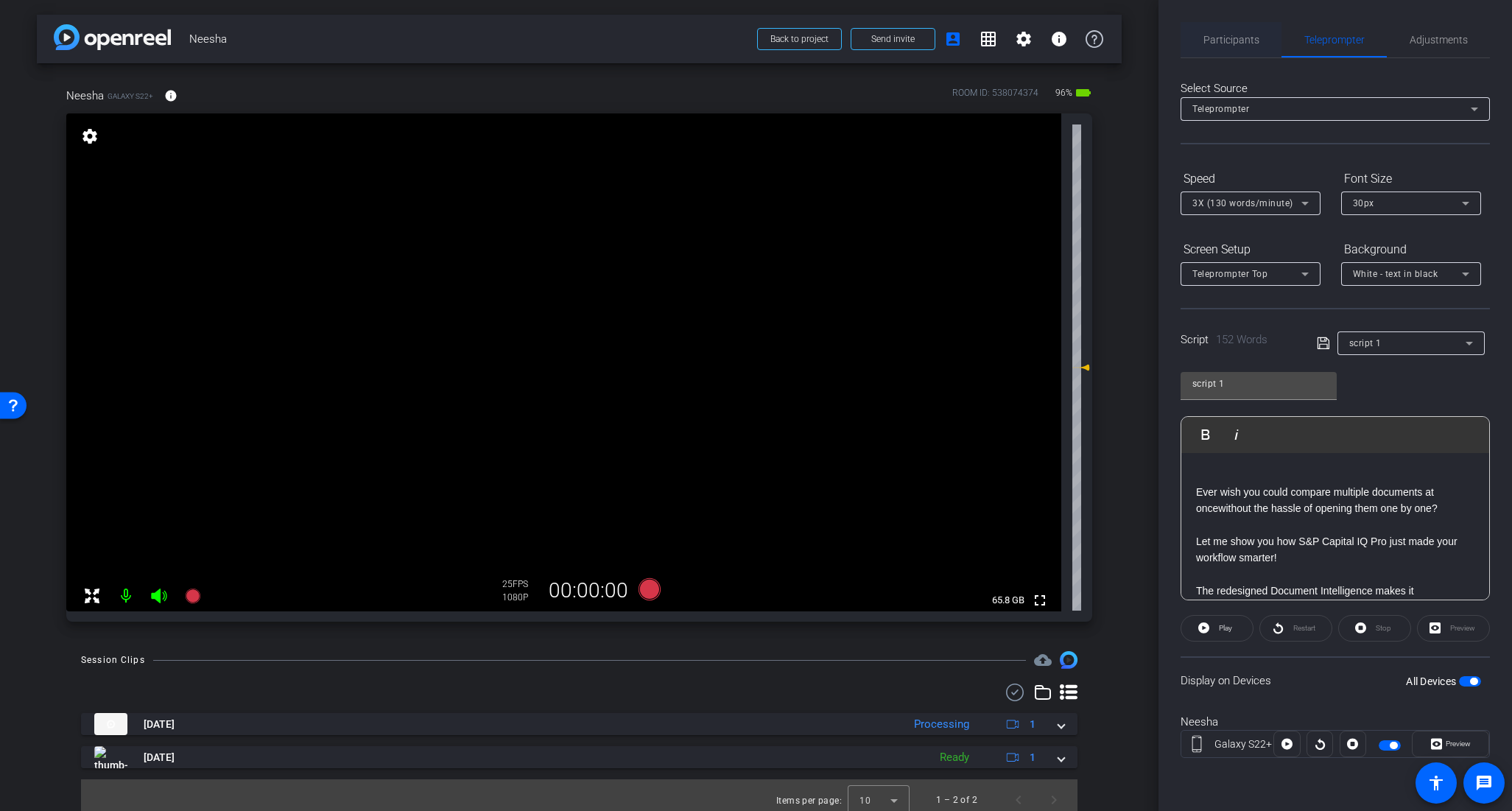
click at [1230, 40] on span "Participants" at bounding box center [1231, 39] width 56 height 10
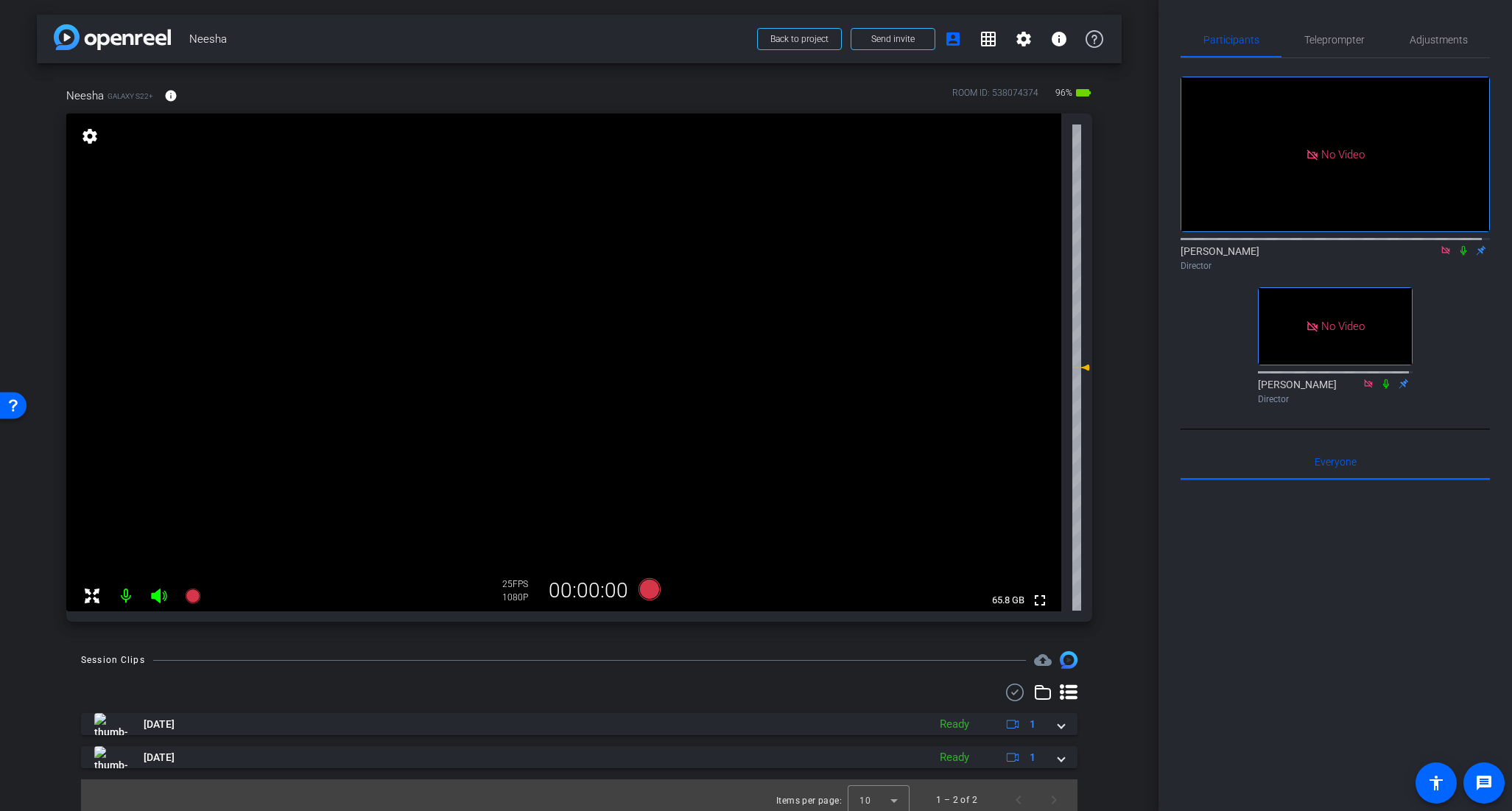
click at [1458, 245] on icon at bounding box center [1463, 250] width 12 height 10
click at [1460, 246] on icon at bounding box center [1464, 251] width 8 height 9
click at [1458, 245] on icon at bounding box center [1463, 250] width 12 height 10
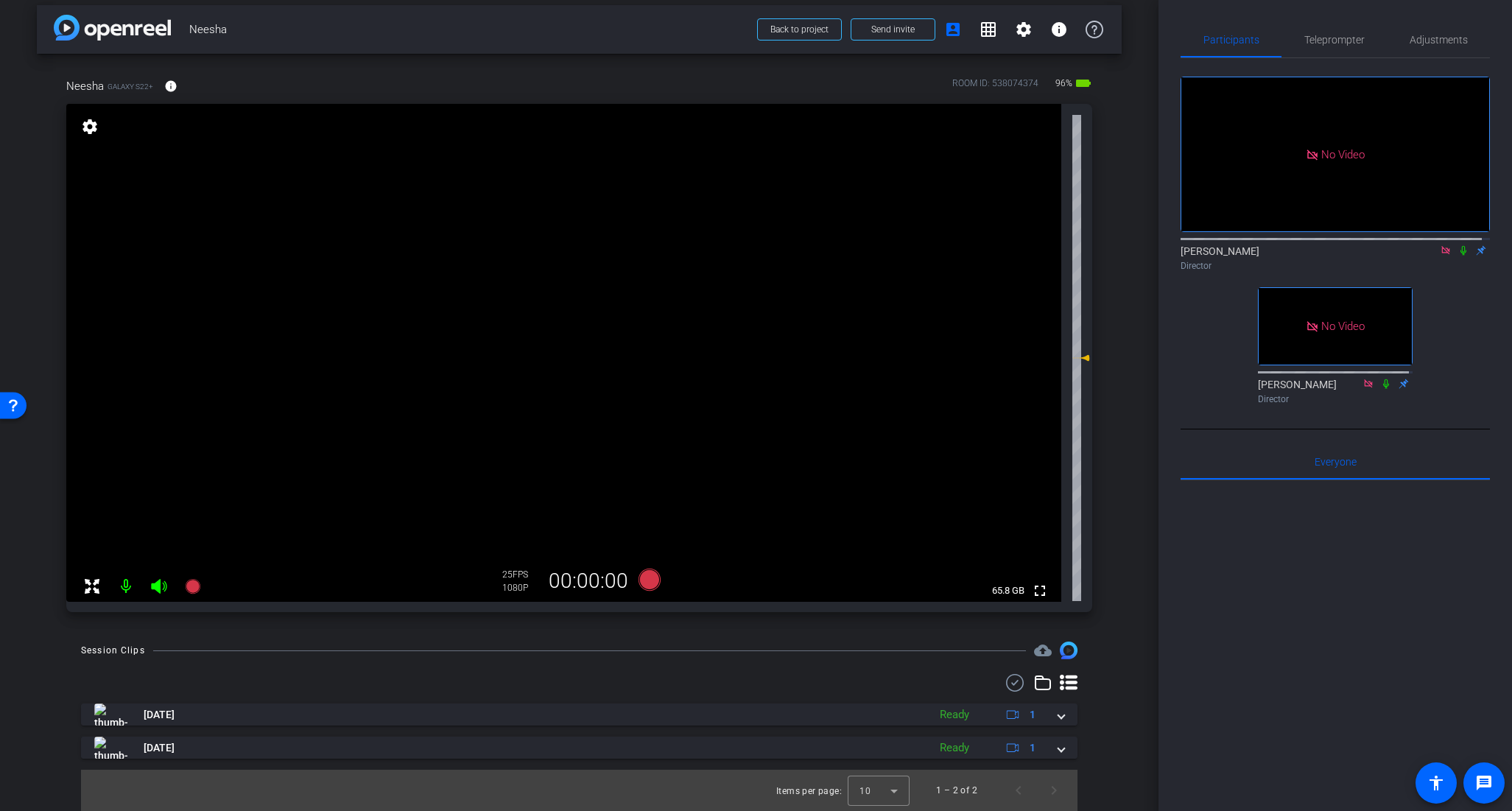
scroll to position [9, 0]
click at [1461, 246] on icon at bounding box center [1464, 251] width 6 height 9
click at [1339, 35] on span "Teleprompter" at bounding box center [1335, 39] width 60 height 10
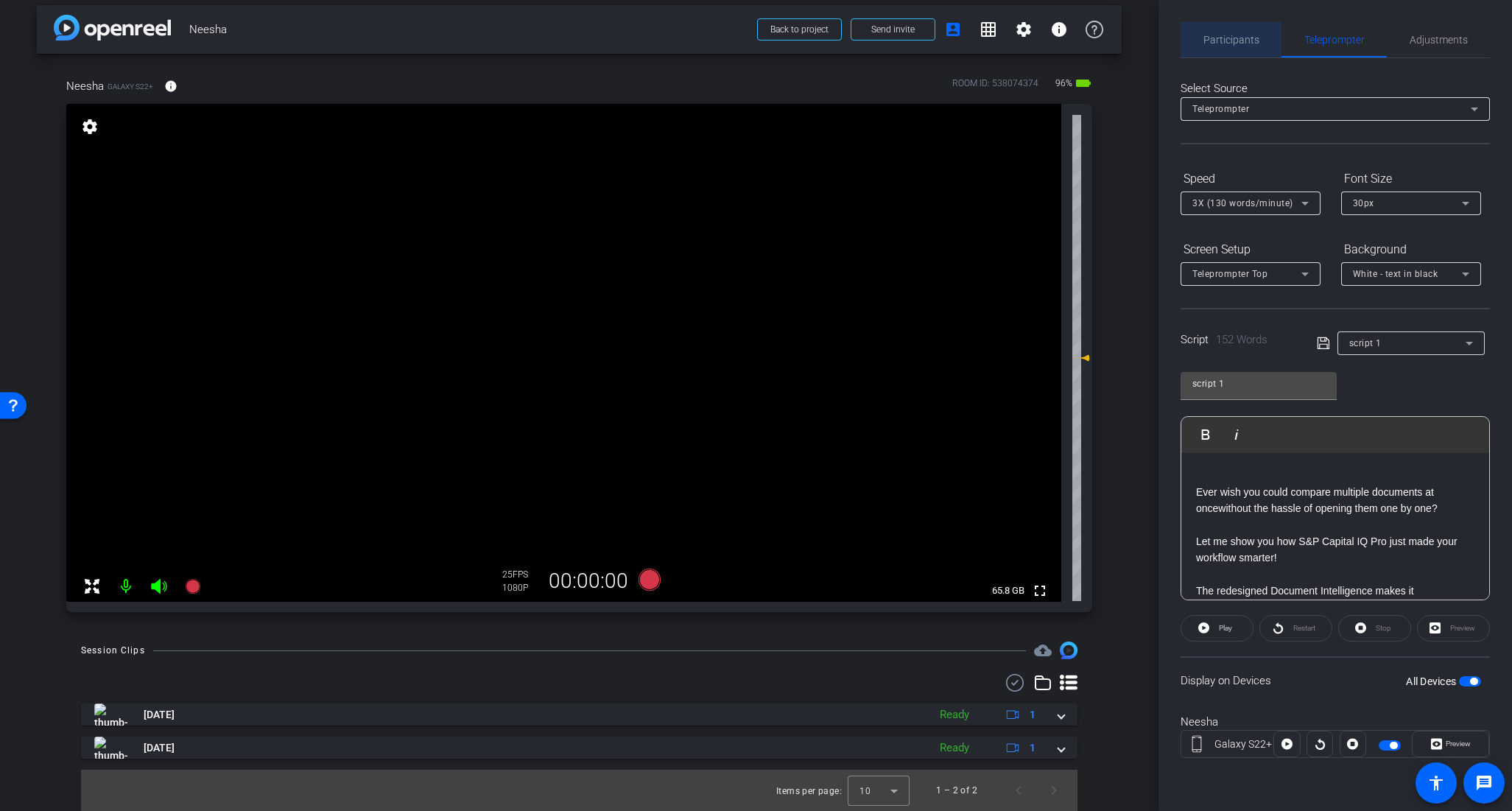
click at [1237, 36] on span "Participants" at bounding box center [1231, 39] width 56 height 10
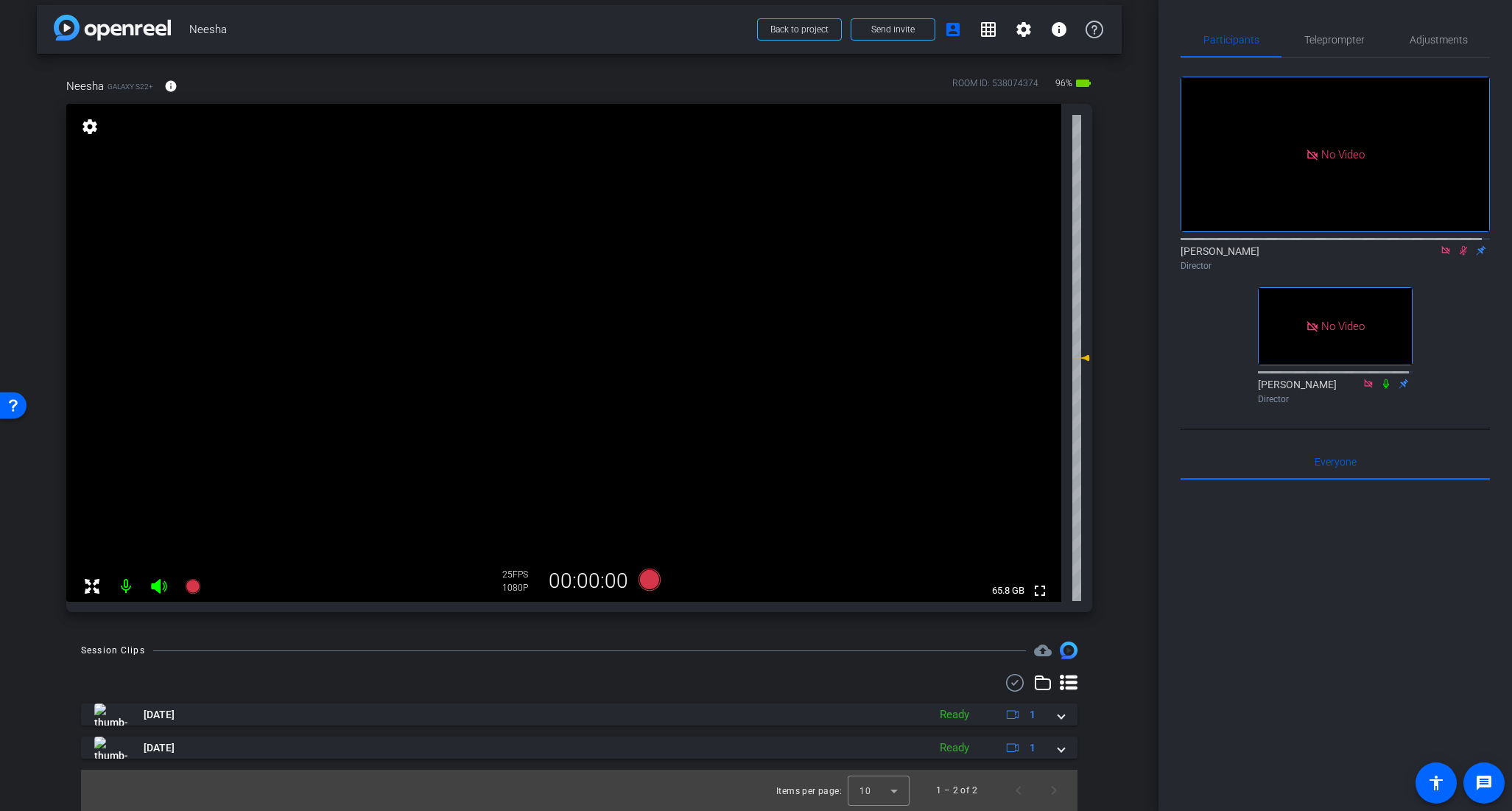
click at [1459, 245] on icon at bounding box center [1463, 250] width 12 height 10
click at [1426, 38] on span "Adjustments" at bounding box center [1439, 39] width 58 height 10
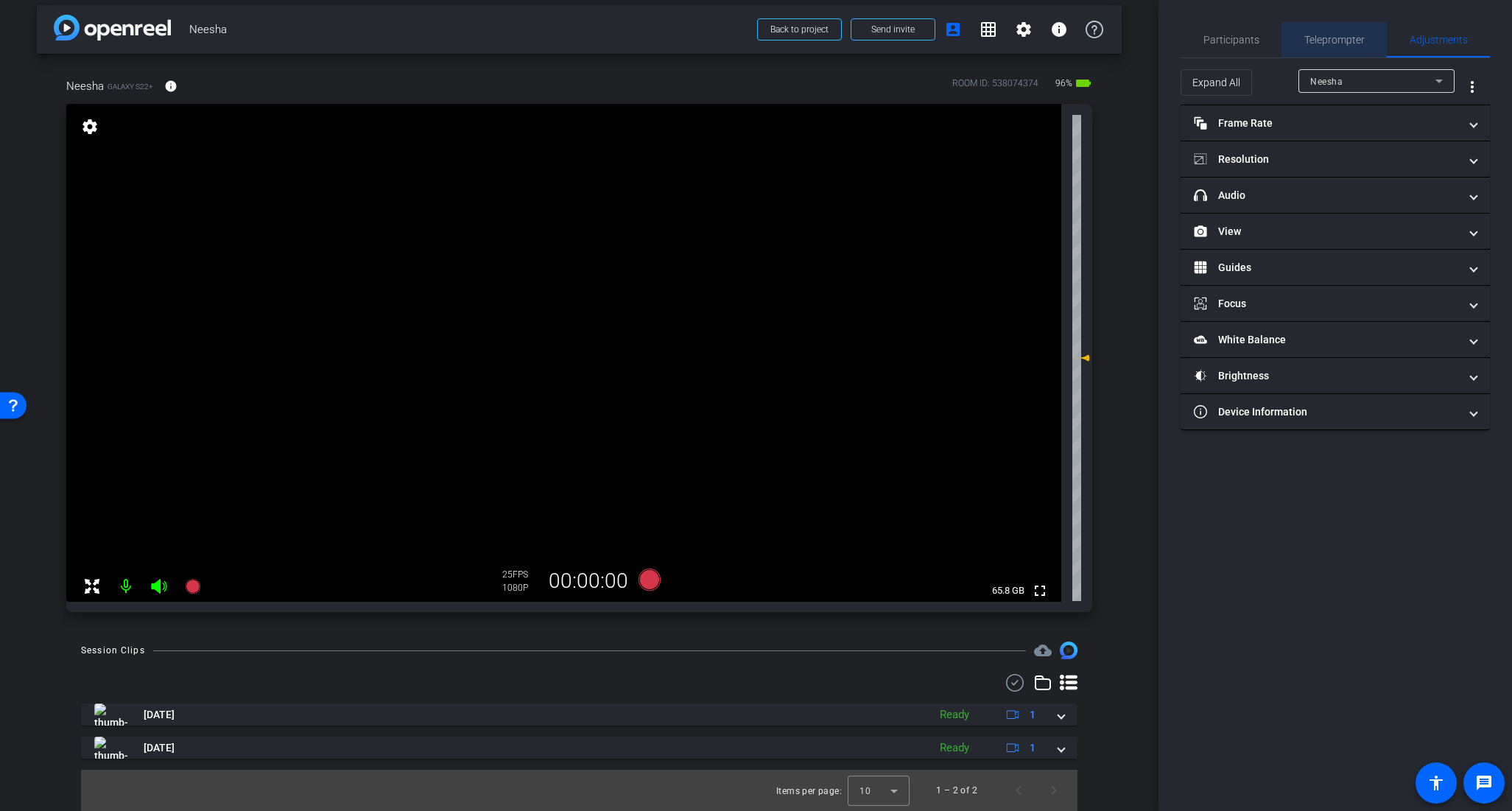
click at [1339, 38] on span "Teleprompter" at bounding box center [1335, 39] width 60 height 10
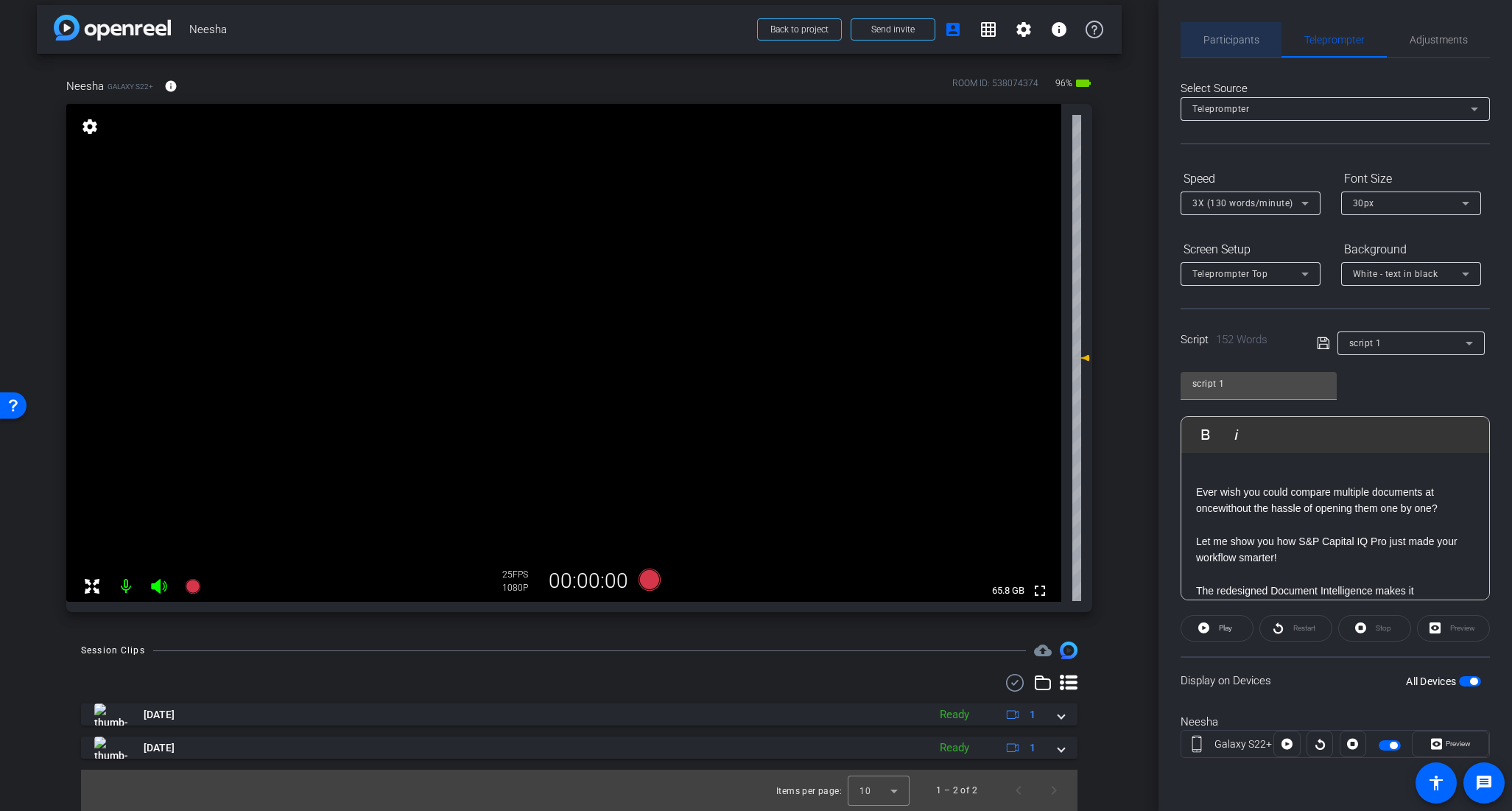
click at [1220, 36] on span "Participants" at bounding box center [1231, 39] width 56 height 10
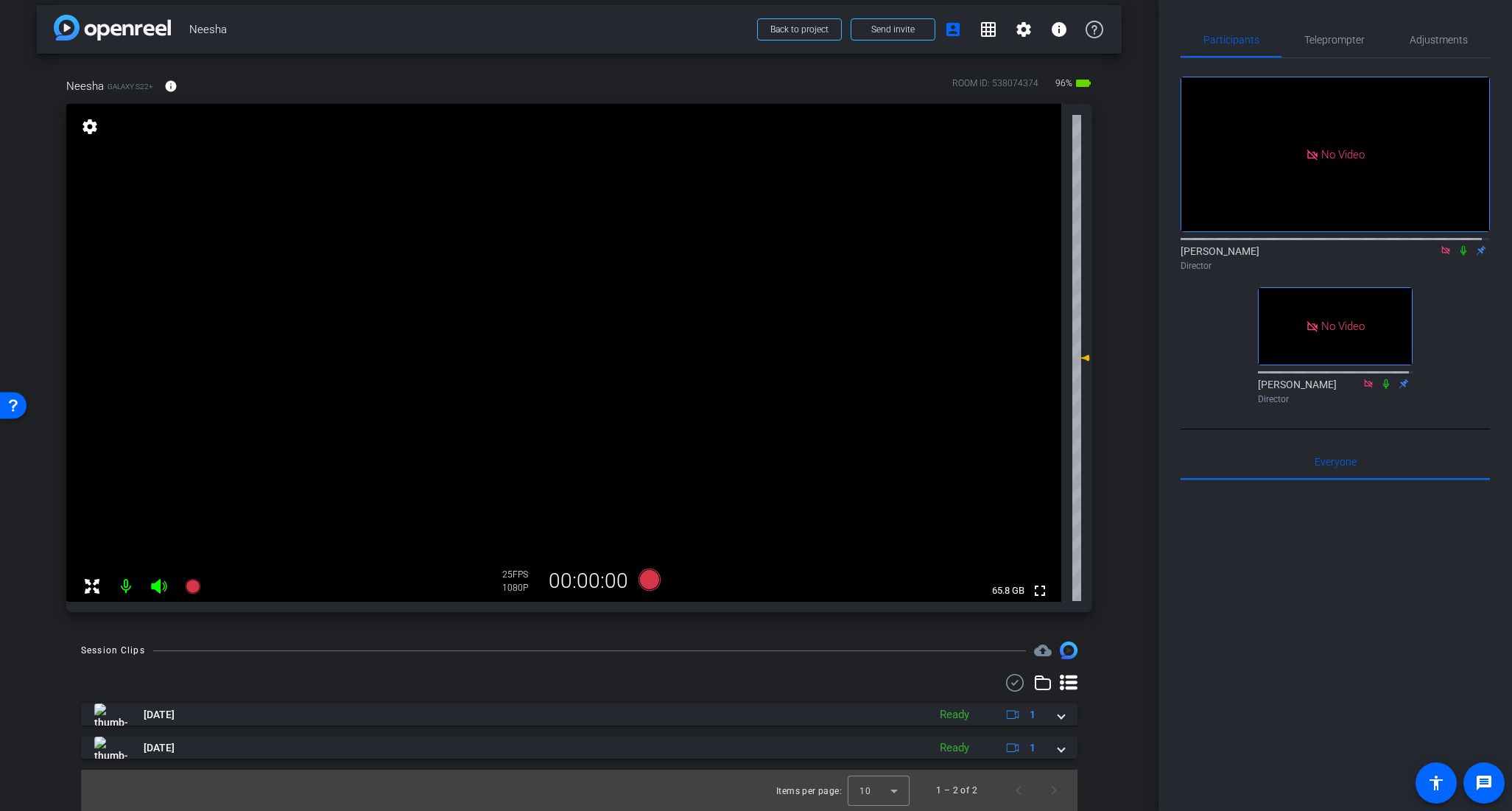
click at [1458, 245] on icon at bounding box center [1463, 250] width 12 height 10
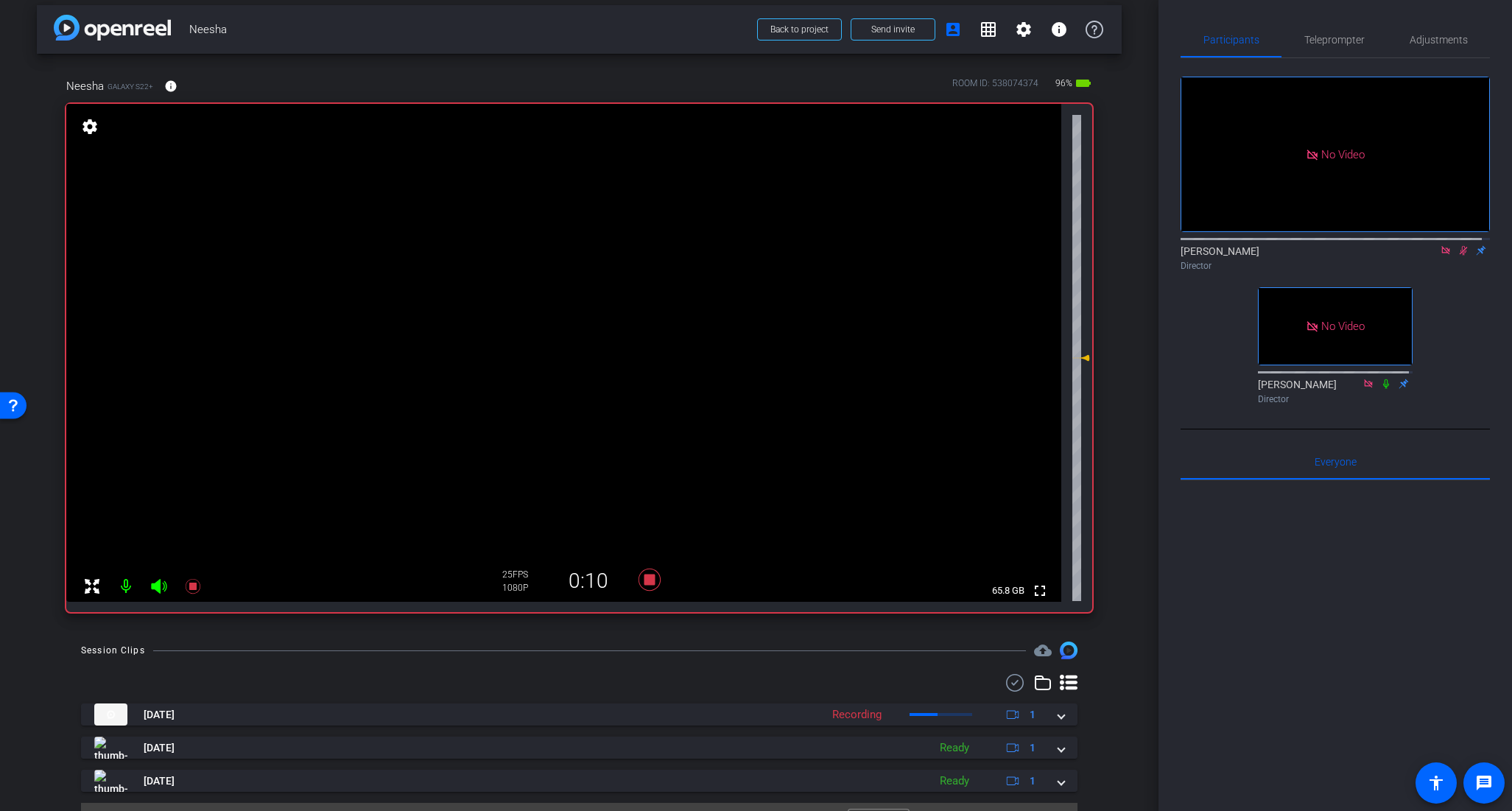
click at [1460, 246] on icon at bounding box center [1464, 251] width 8 height 9
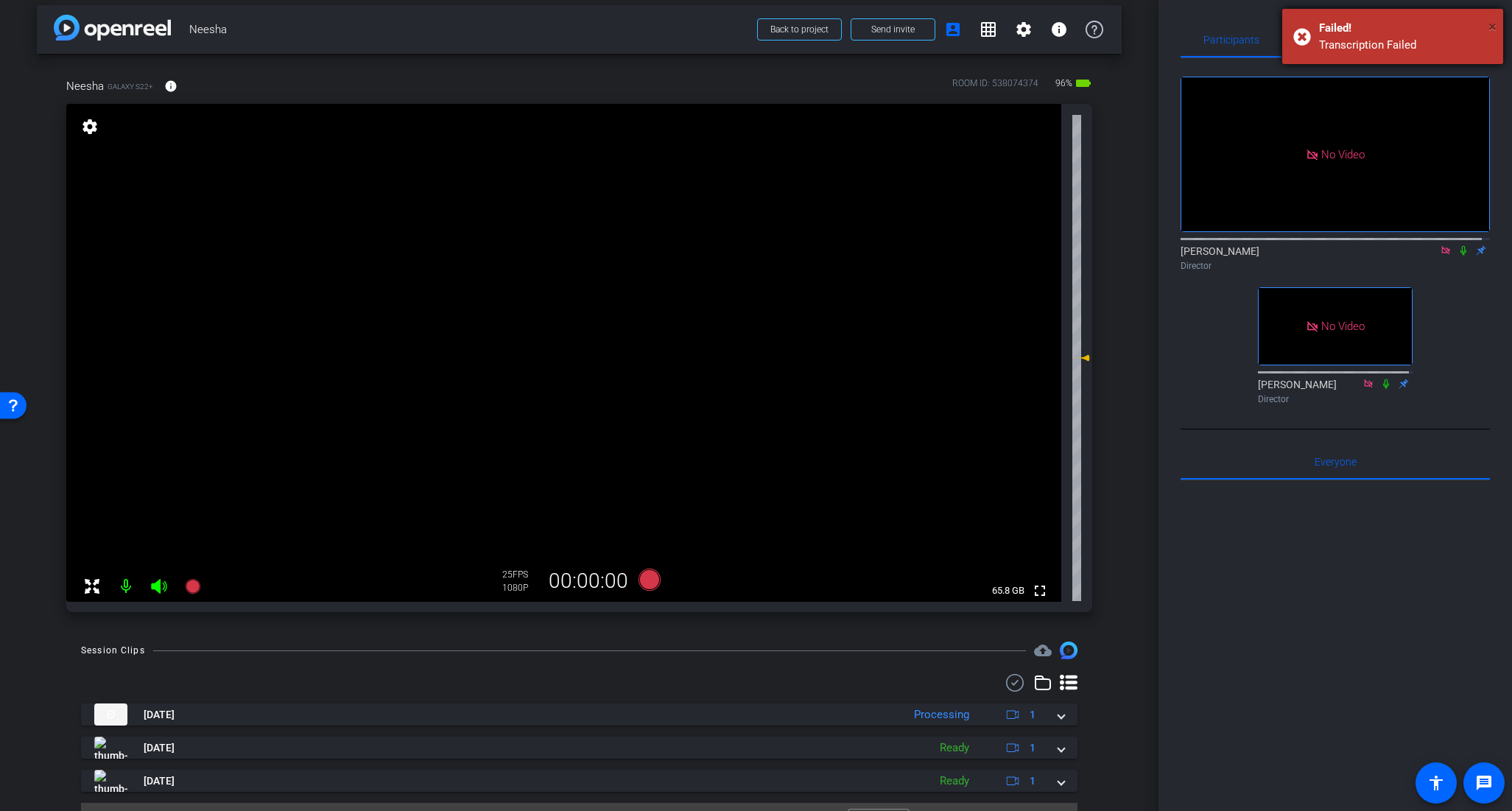
click at [1494, 29] on span "×" at bounding box center [1492, 27] width 8 height 18
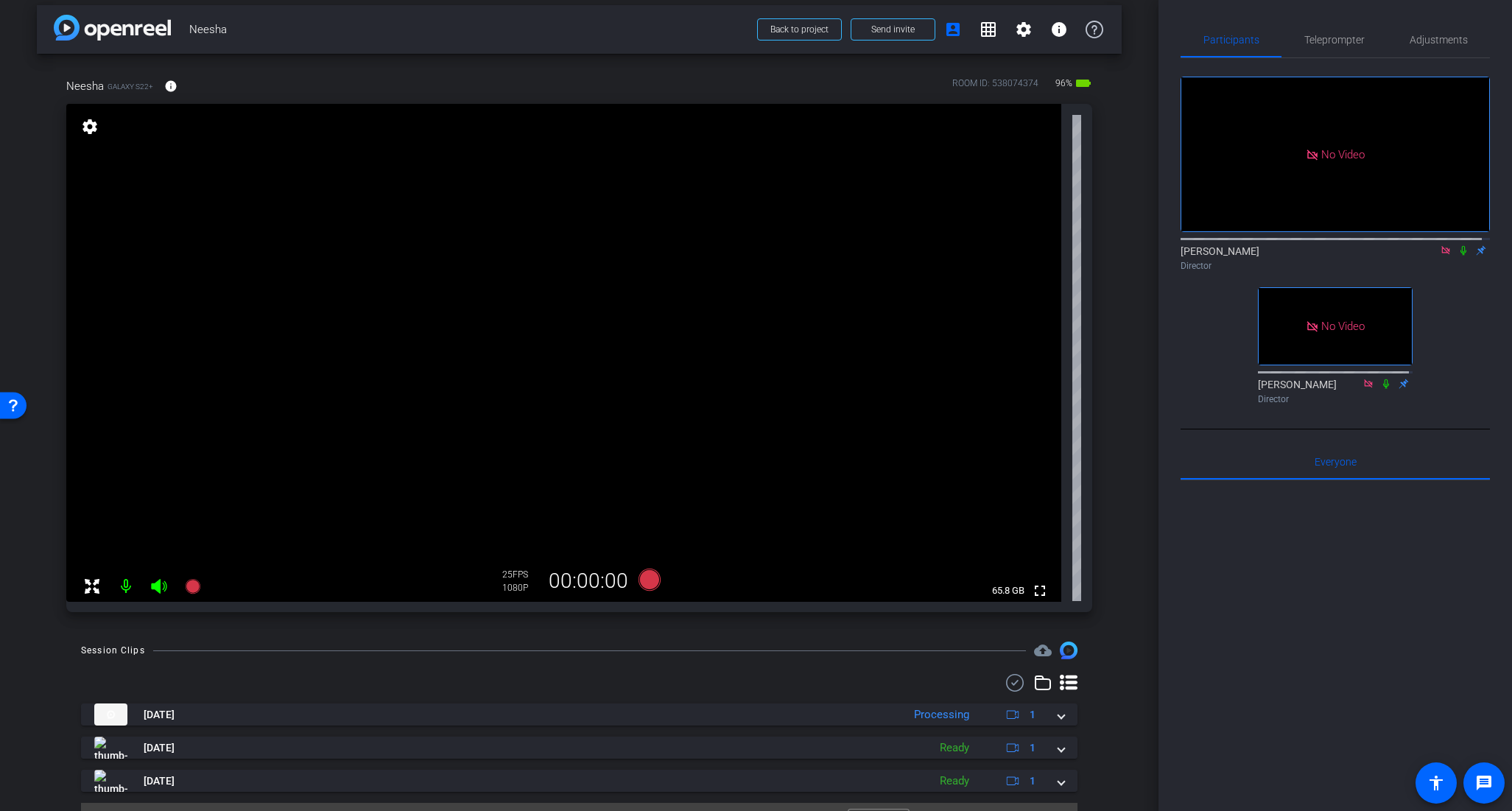
click at [1461, 246] on icon at bounding box center [1464, 251] width 6 height 9
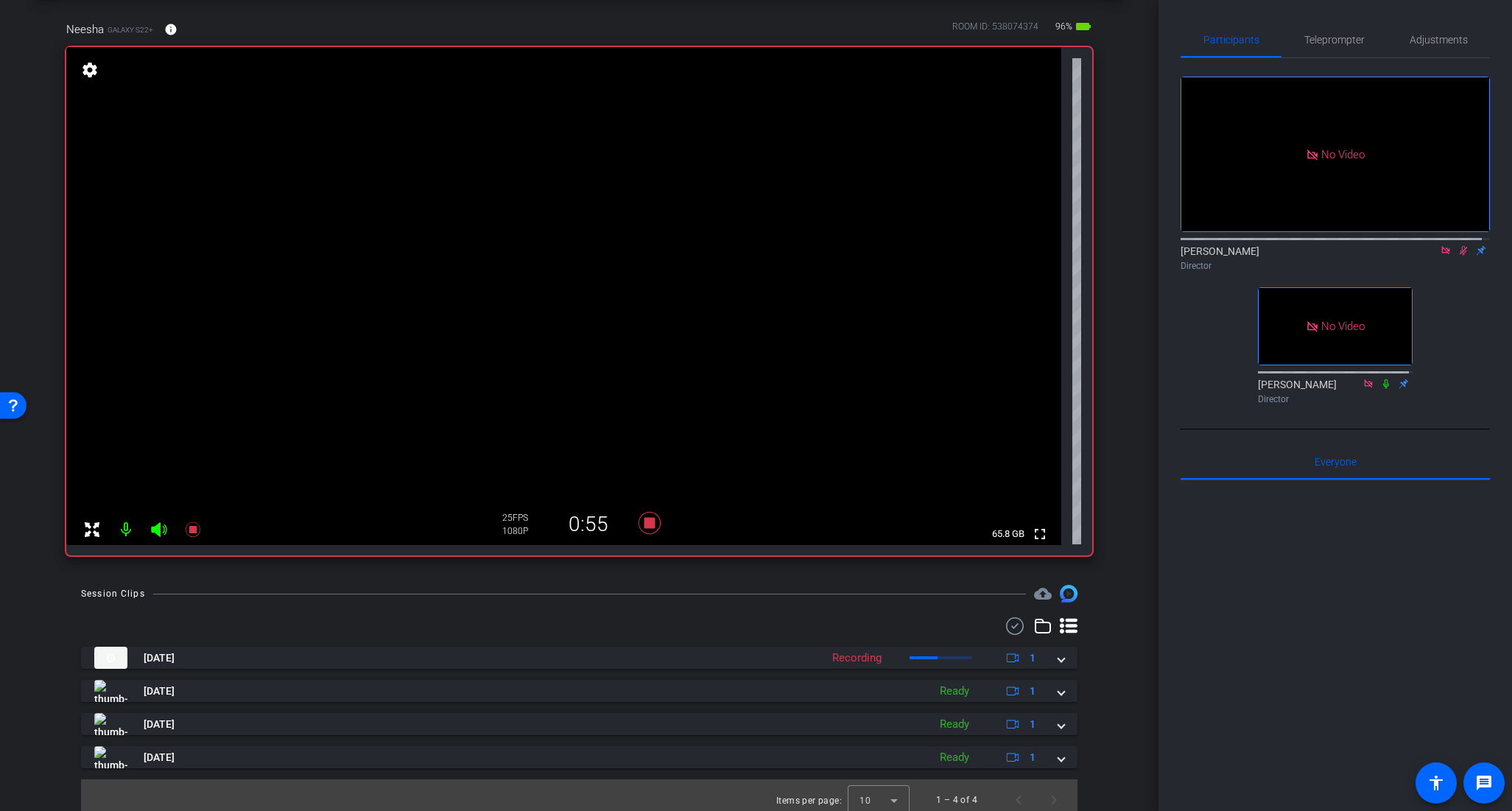
scroll to position [76, 0]
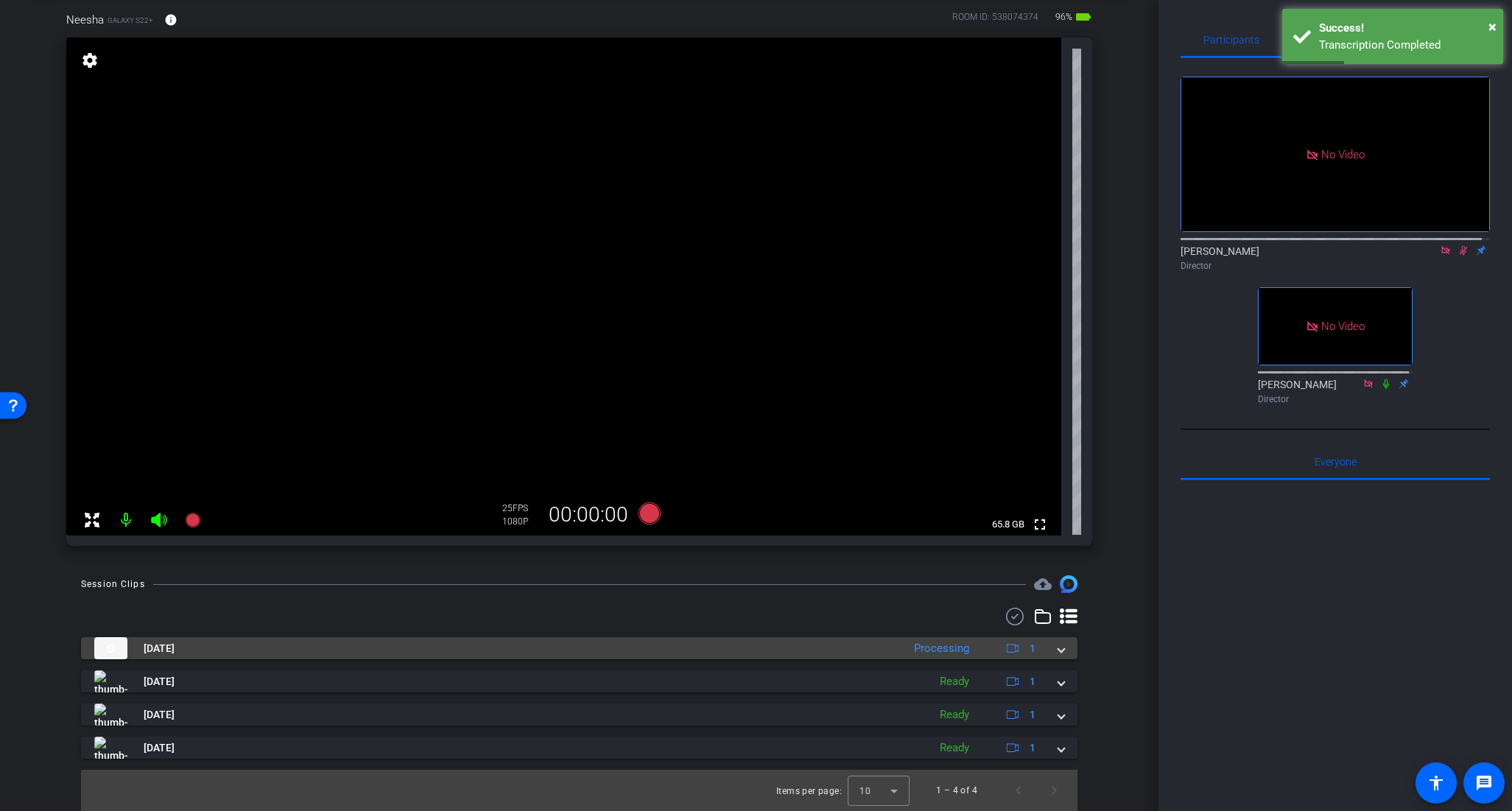
click at [1058, 653] on span at bounding box center [1062, 649] width 6 height 16
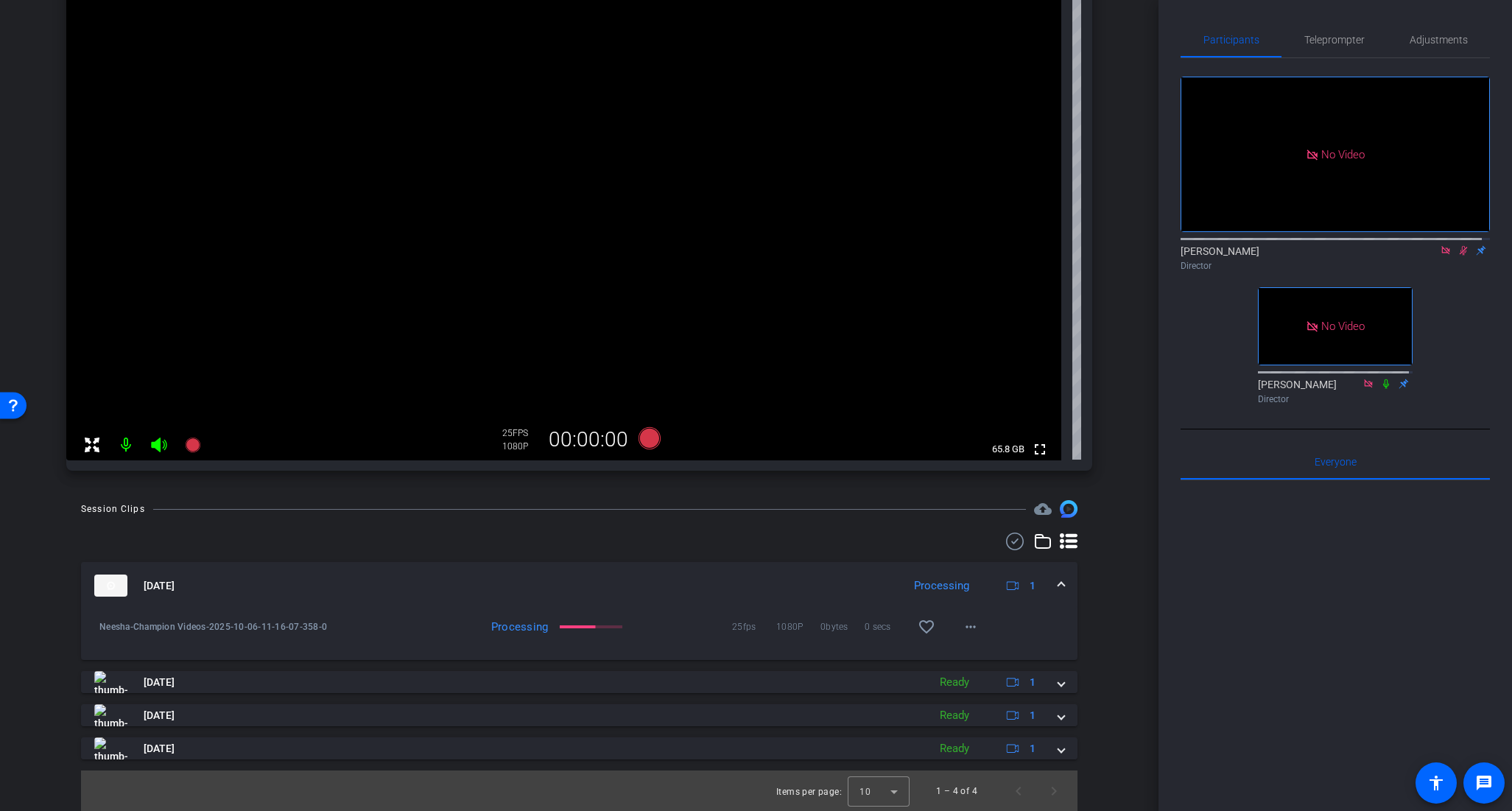
scroll to position [151, 0]
click at [1334, 44] on span "Teleprompter" at bounding box center [1335, 39] width 60 height 10
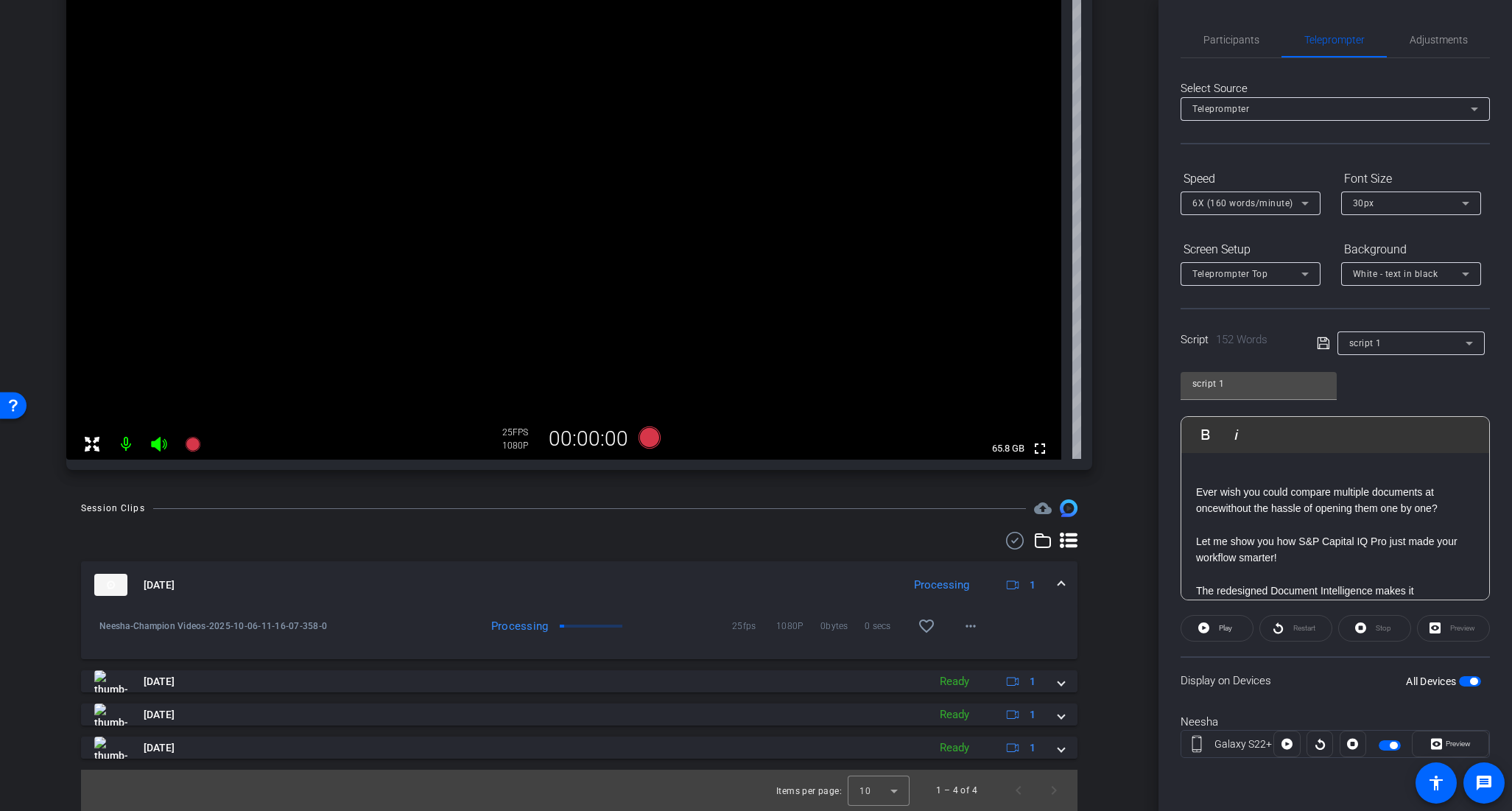
scroll to position [3, 0]
click at [964, 630] on mat-icon "more_horiz" at bounding box center [971, 626] width 18 height 18
click at [967, 656] on span "Download Original" at bounding box center [1001, 656] width 89 height 18
click at [1251, 39] on span "Participants" at bounding box center [1231, 39] width 56 height 10
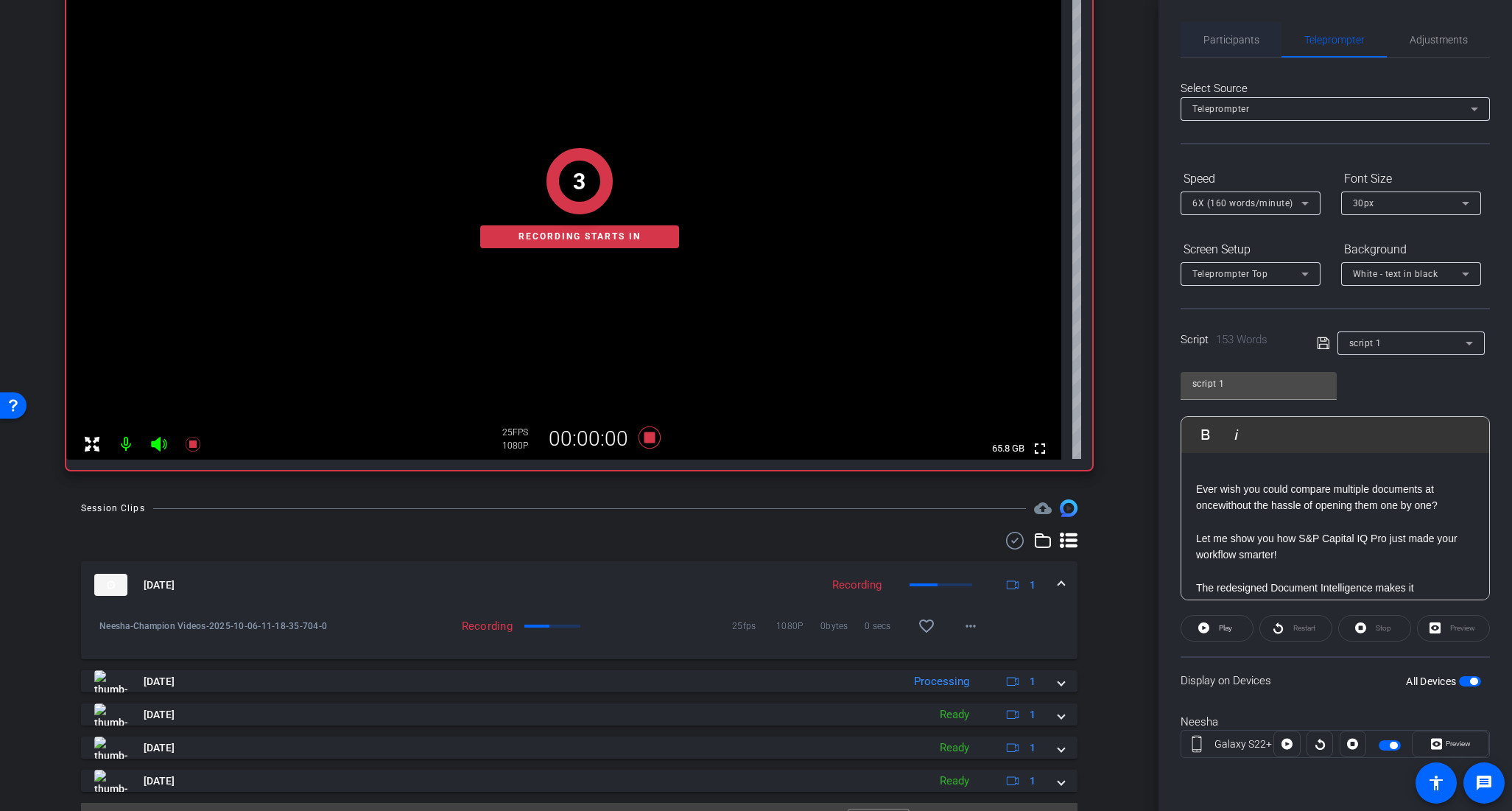
click at [1224, 42] on span "Participants" at bounding box center [1231, 39] width 56 height 10
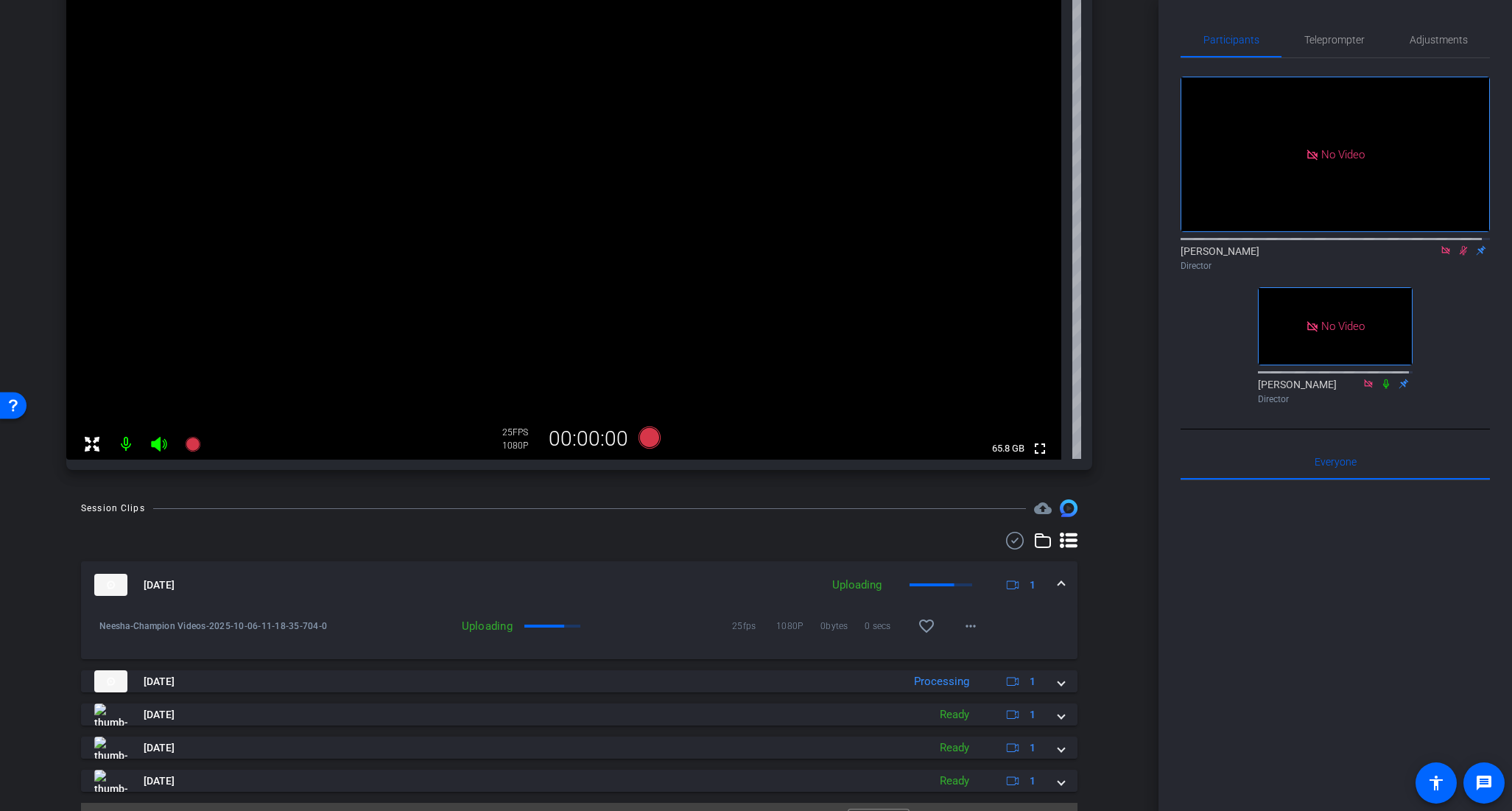
click at [1458, 245] on icon at bounding box center [1463, 250] width 12 height 10
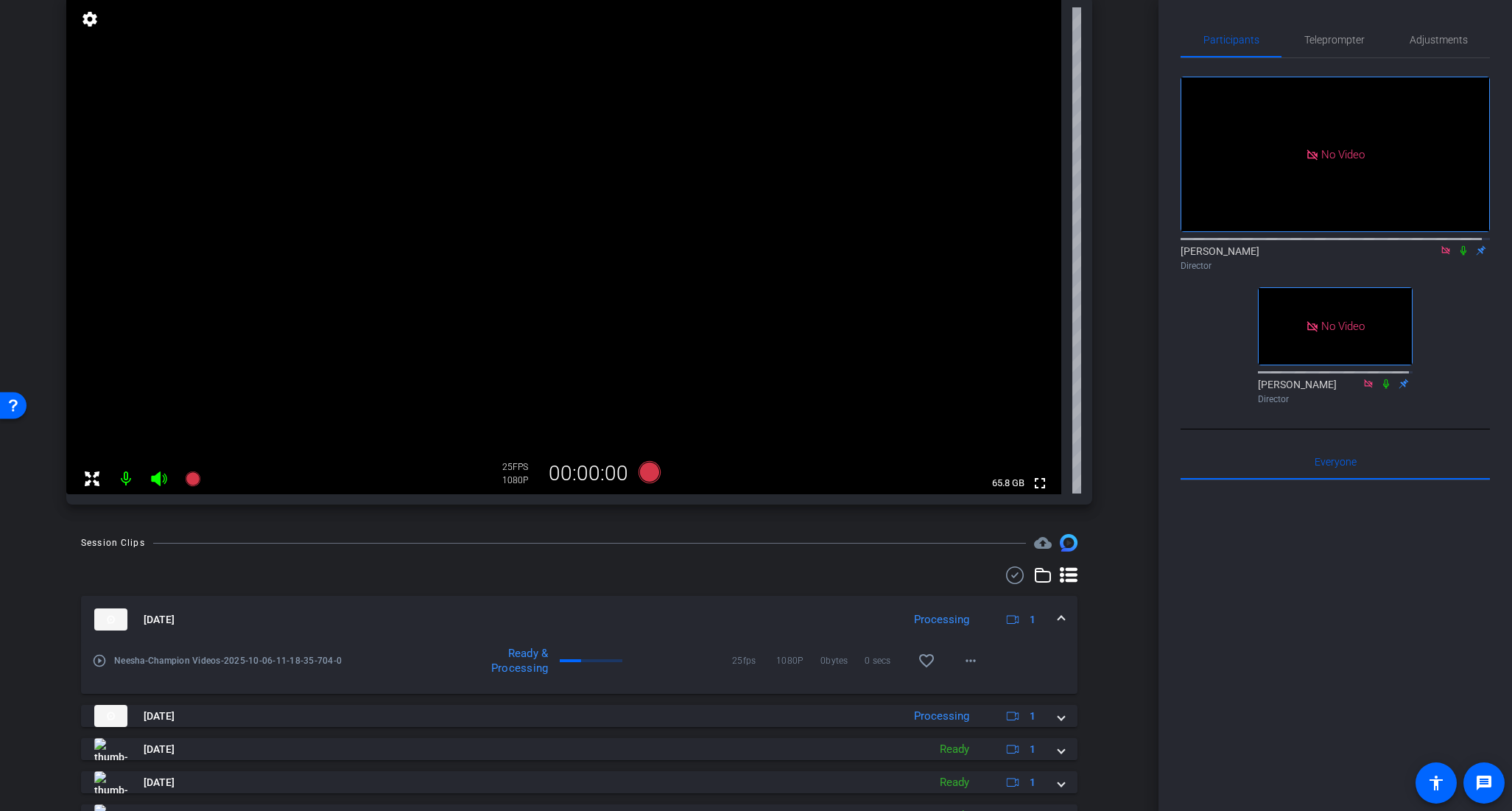
scroll to position [113, 0]
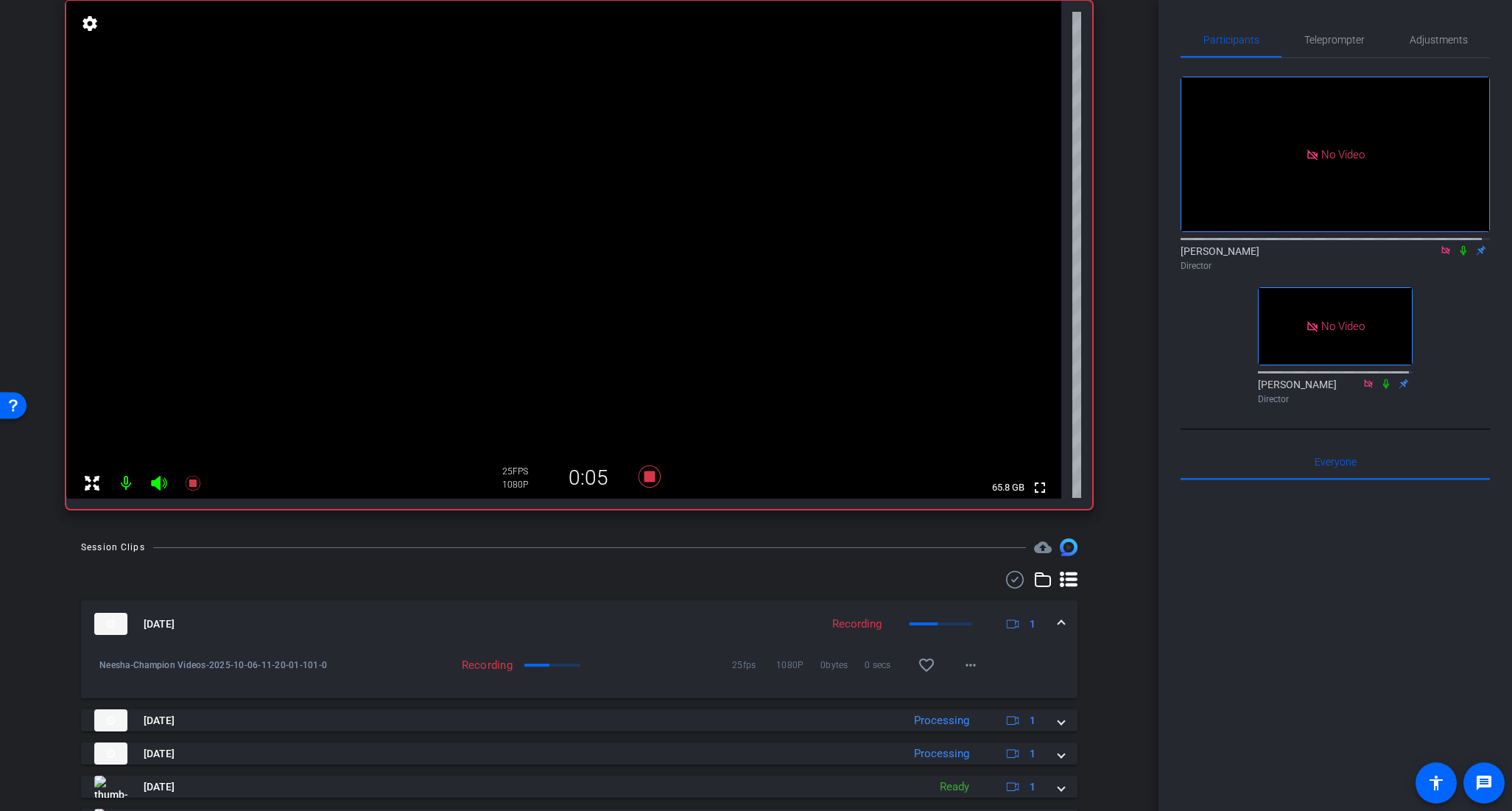
click at [1458, 245] on icon at bounding box center [1463, 250] width 12 height 10
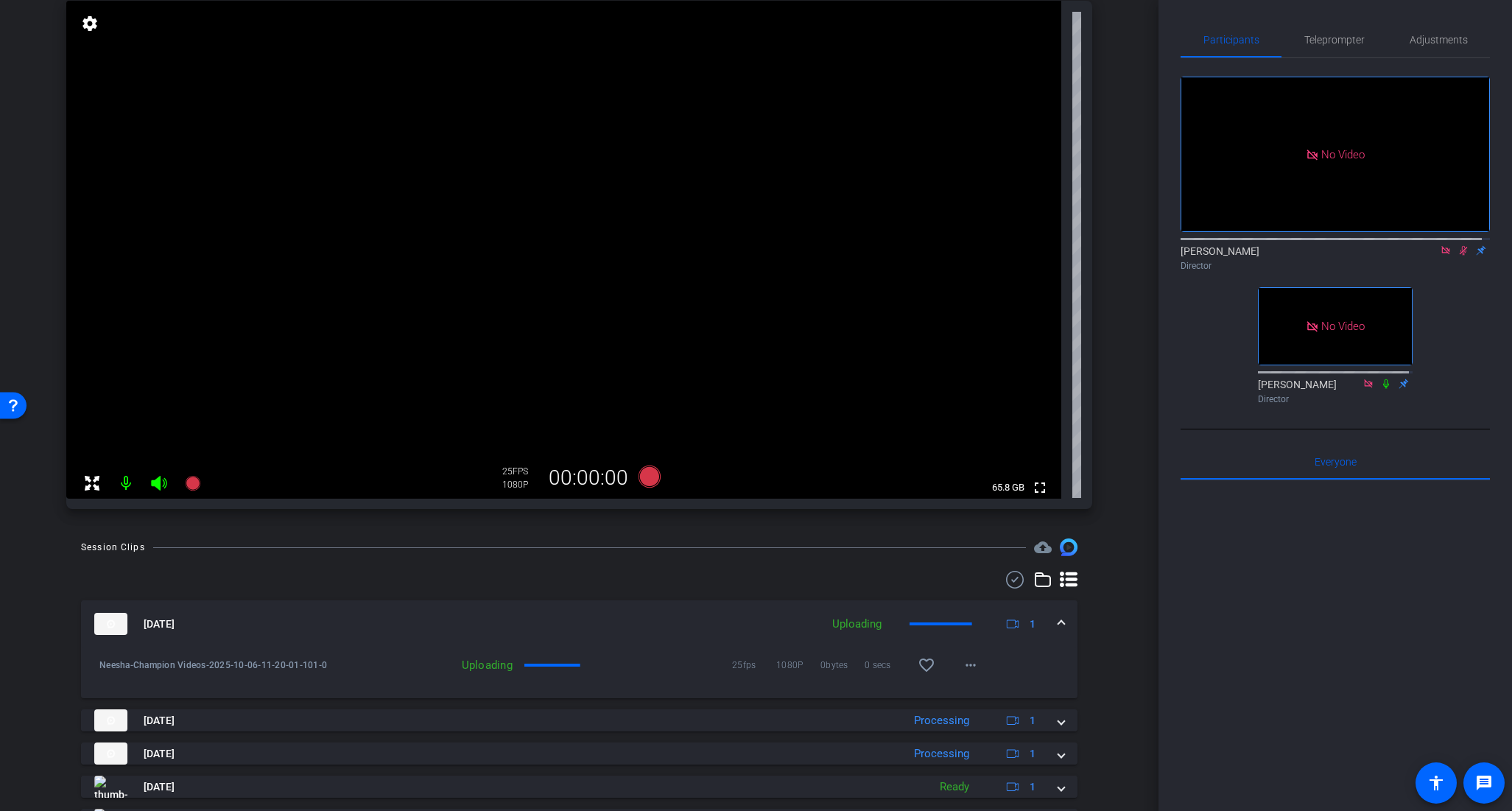
click at [1458, 245] on icon at bounding box center [1463, 250] width 12 height 10
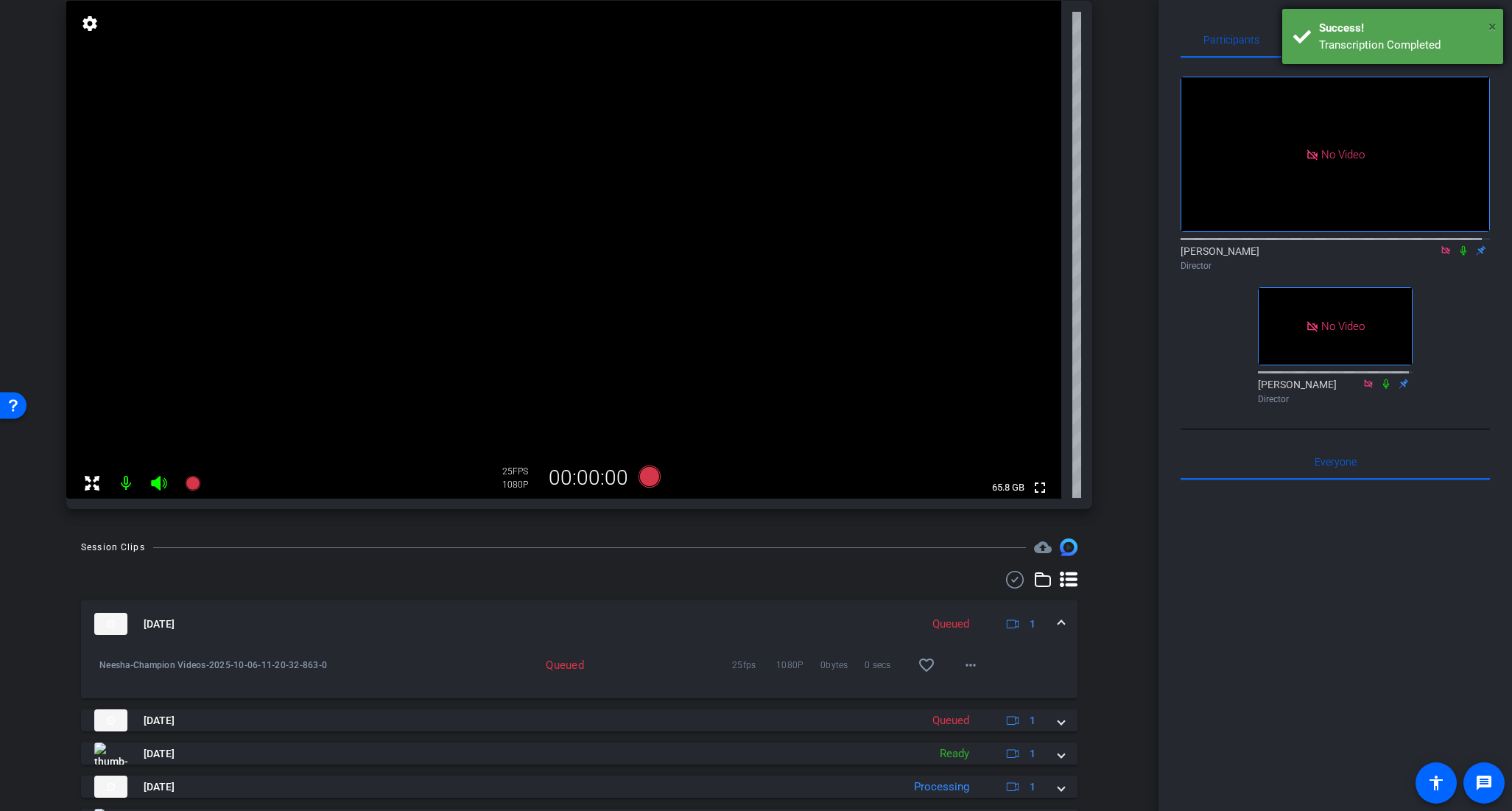
click at [1496, 27] on span "×" at bounding box center [1492, 27] width 8 height 18
click at [1125, 246] on div "arrow_back Neesha Back to project Send invite account_box grid_on settings info…" at bounding box center [579, 293] width 1159 height 811
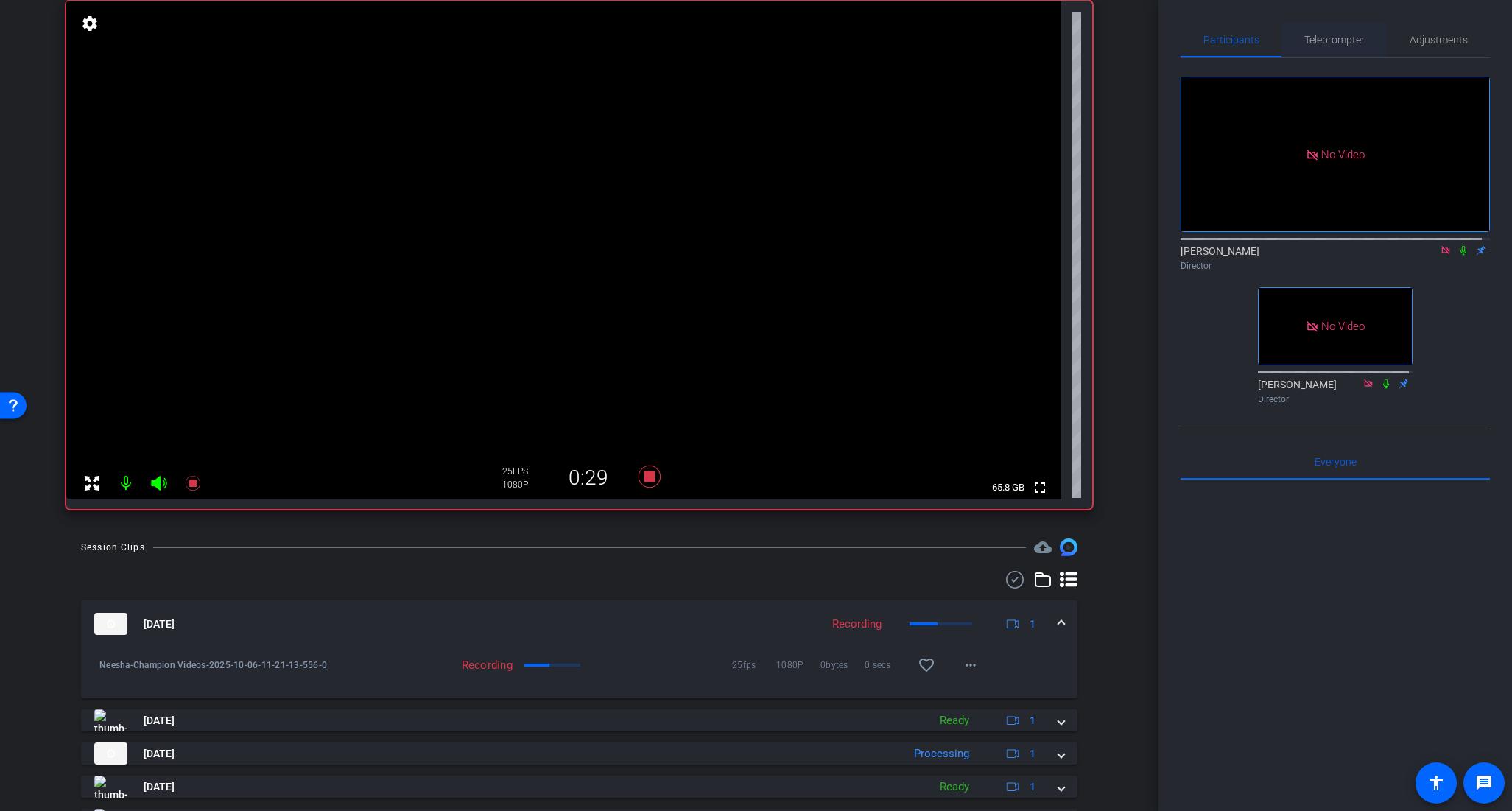
click at [1335, 42] on span "Teleprompter" at bounding box center [1335, 39] width 60 height 10
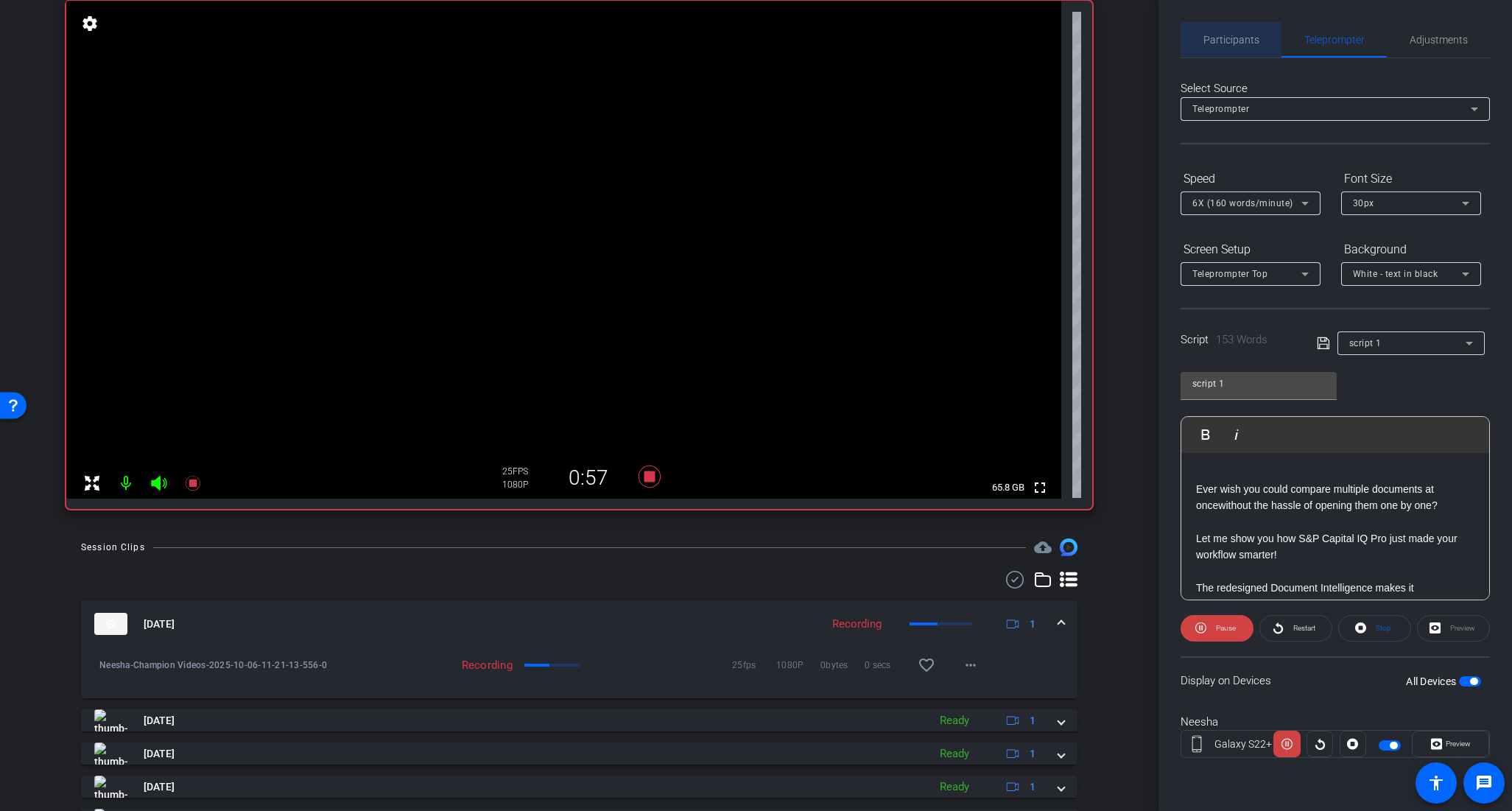
click at [1218, 31] on span "Participants" at bounding box center [1231, 39] width 56 height 35
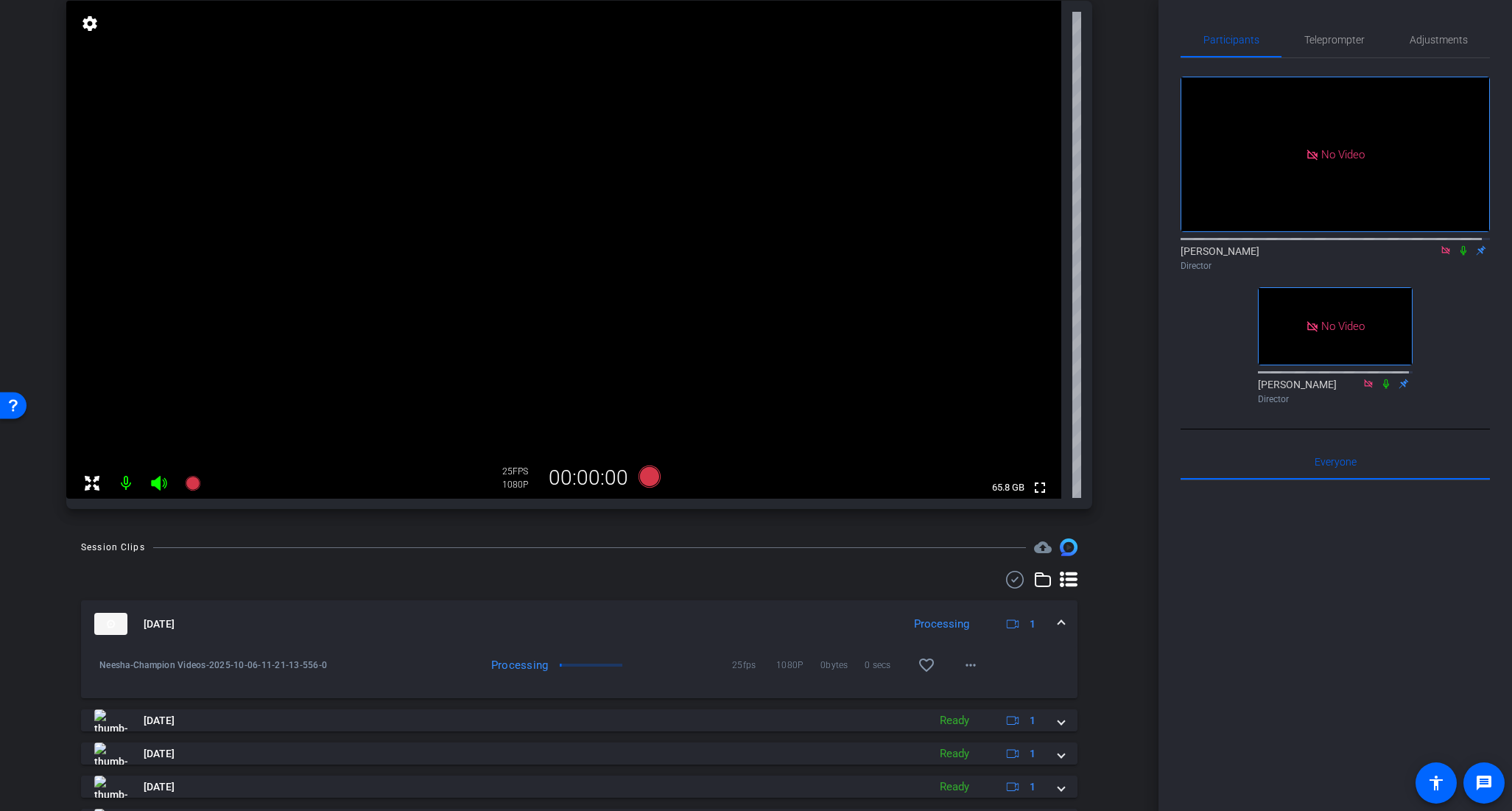
click at [1452, 259] on div "Director" at bounding box center [1335, 265] width 309 height 13
click at [1458, 245] on icon at bounding box center [1463, 250] width 12 height 10
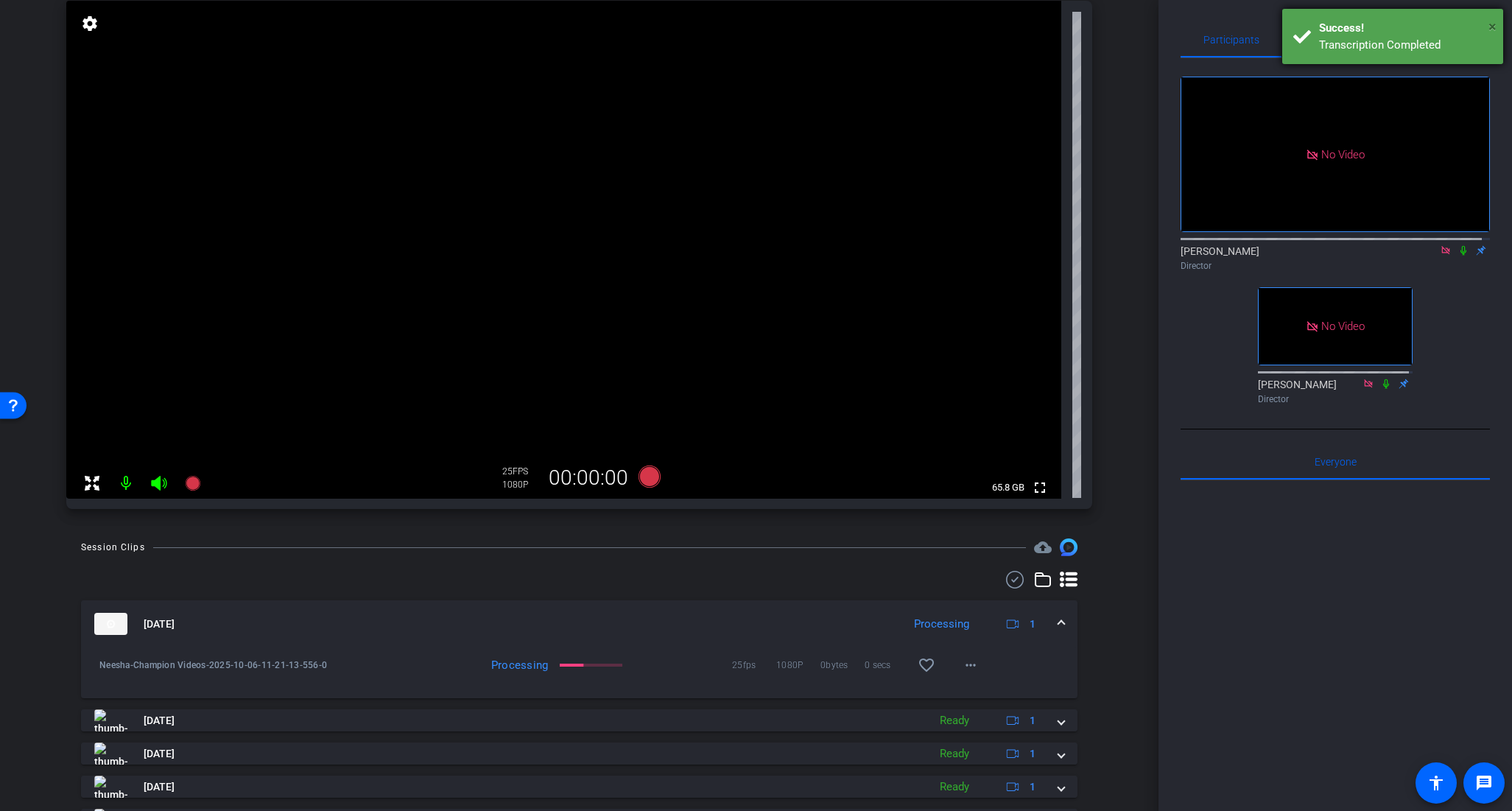
click at [1496, 24] on span "×" at bounding box center [1492, 27] width 8 height 18
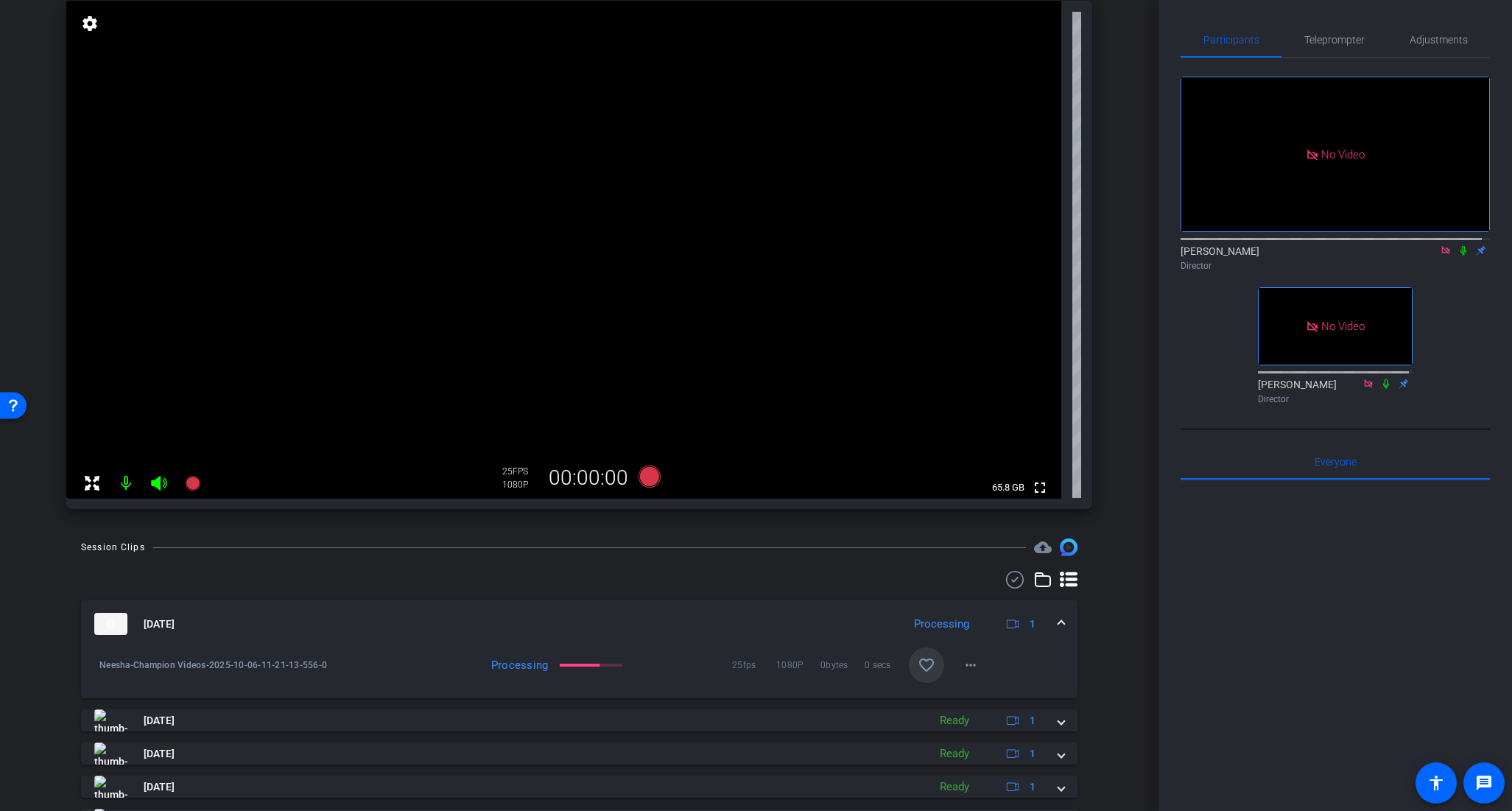
click at [920, 670] on mat-icon "favorite_border" at bounding box center [927, 664] width 18 height 18
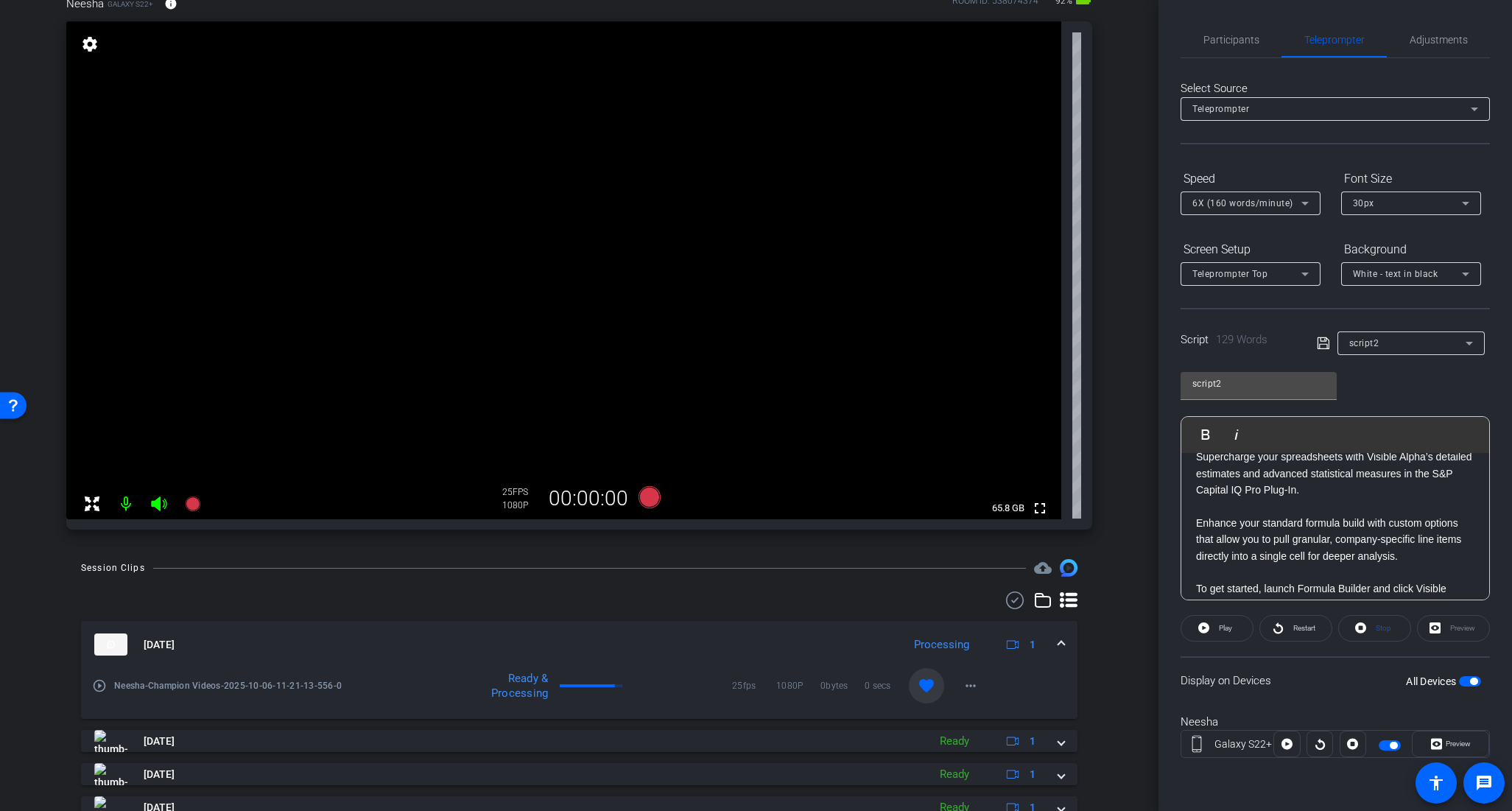
scroll to position [0, 0]
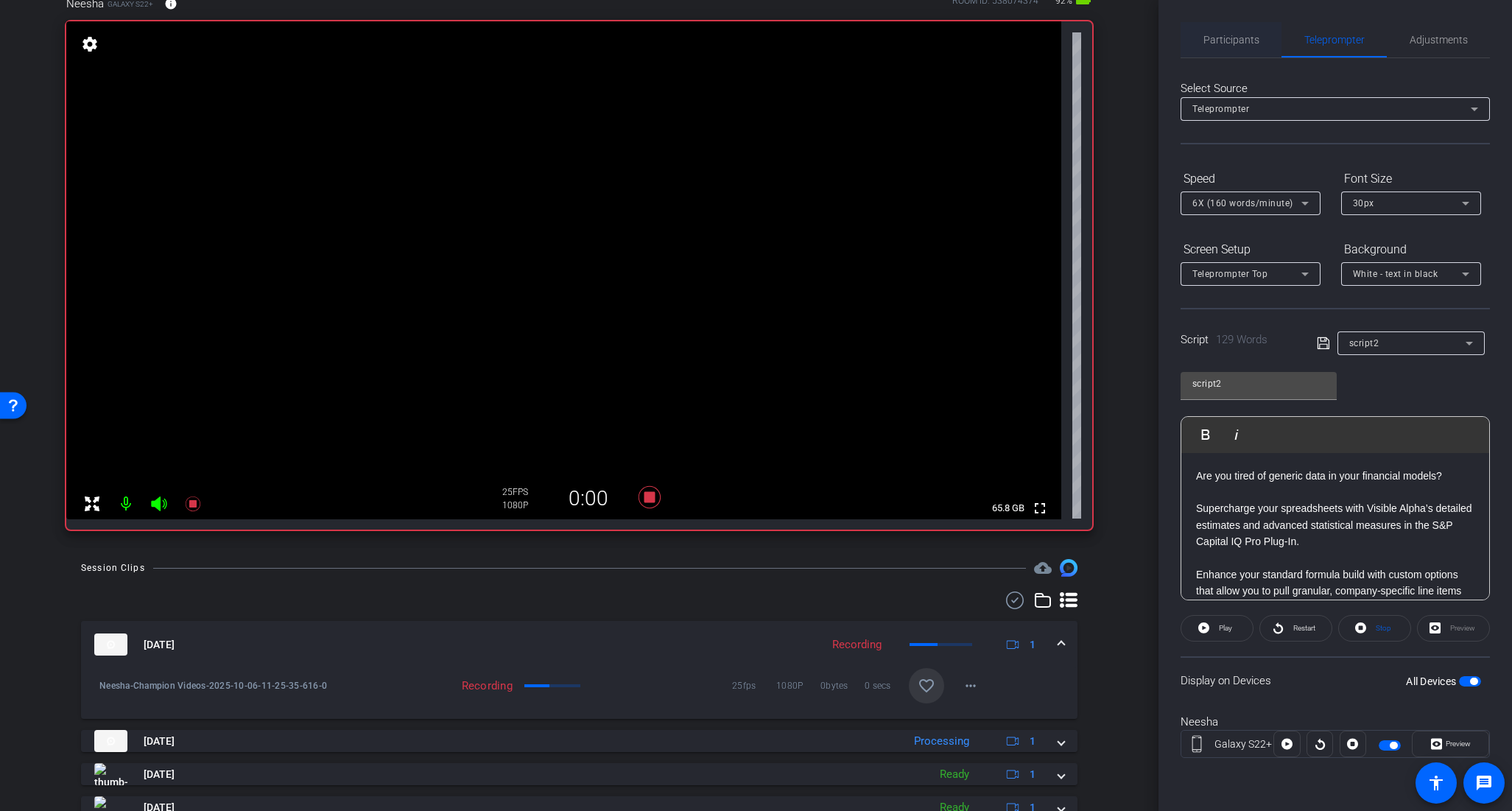
click at [1215, 27] on span "Participants" at bounding box center [1231, 39] width 56 height 35
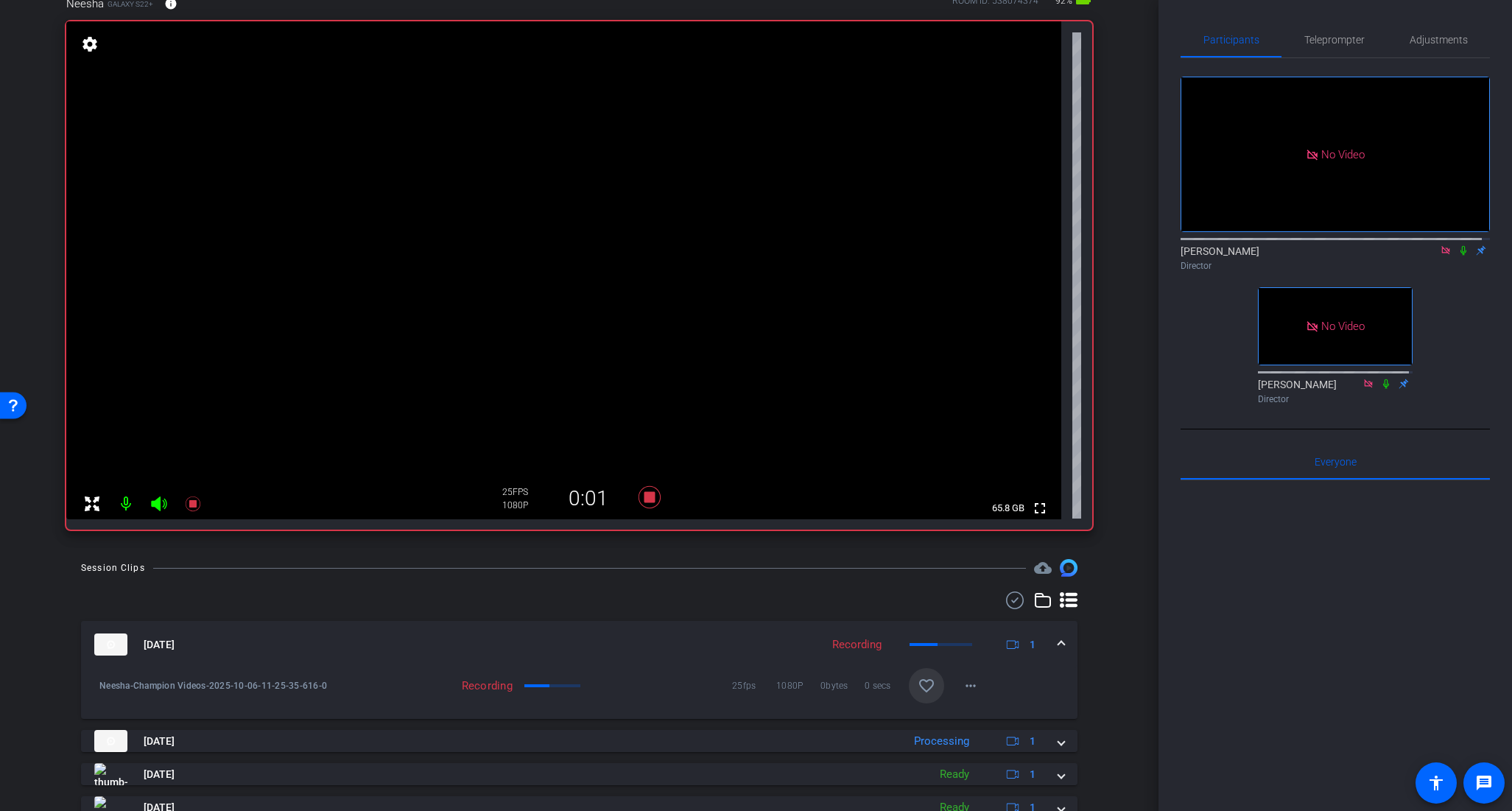
click at [1461, 246] on icon at bounding box center [1464, 251] width 6 height 9
click at [1347, 49] on span "Teleprompter" at bounding box center [1335, 39] width 60 height 35
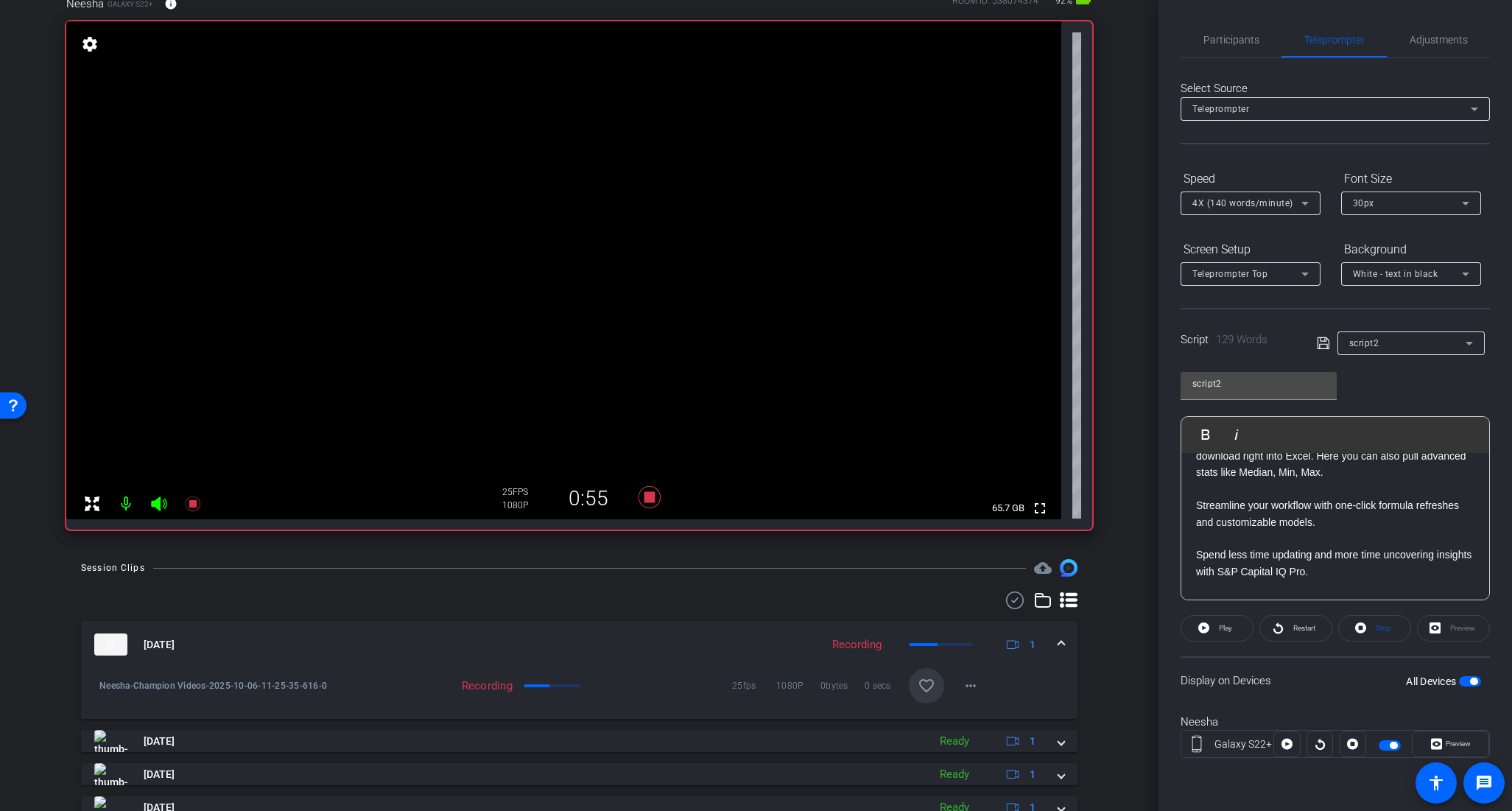
scroll to position [242, 0]
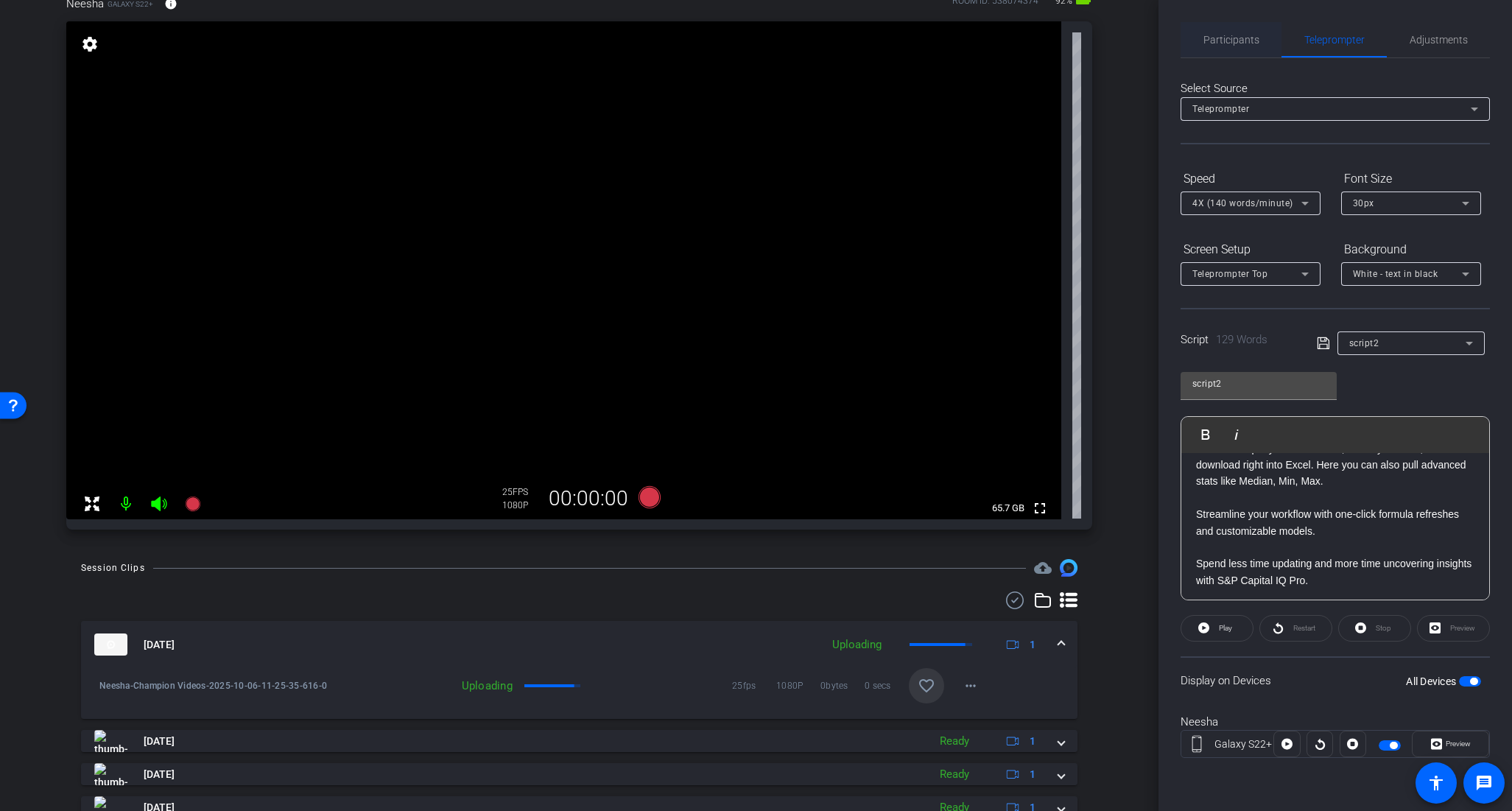
click at [1225, 31] on span "Participants" at bounding box center [1231, 39] width 56 height 35
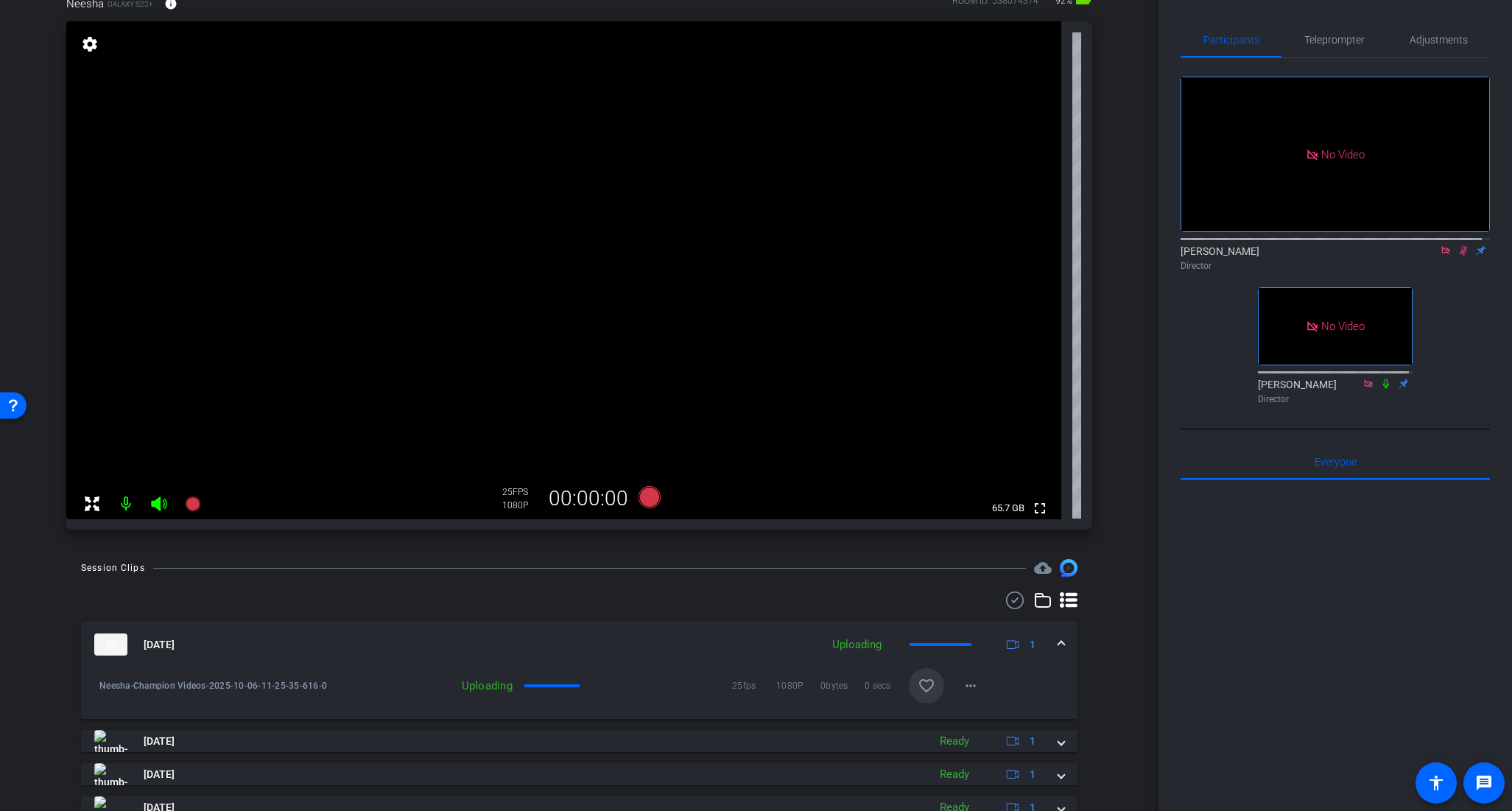
click at [1460, 246] on icon at bounding box center [1464, 251] width 8 height 9
click at [1323, 31] on span "Teleprompter" at bounding box center [1335, 39] width 60 height 35
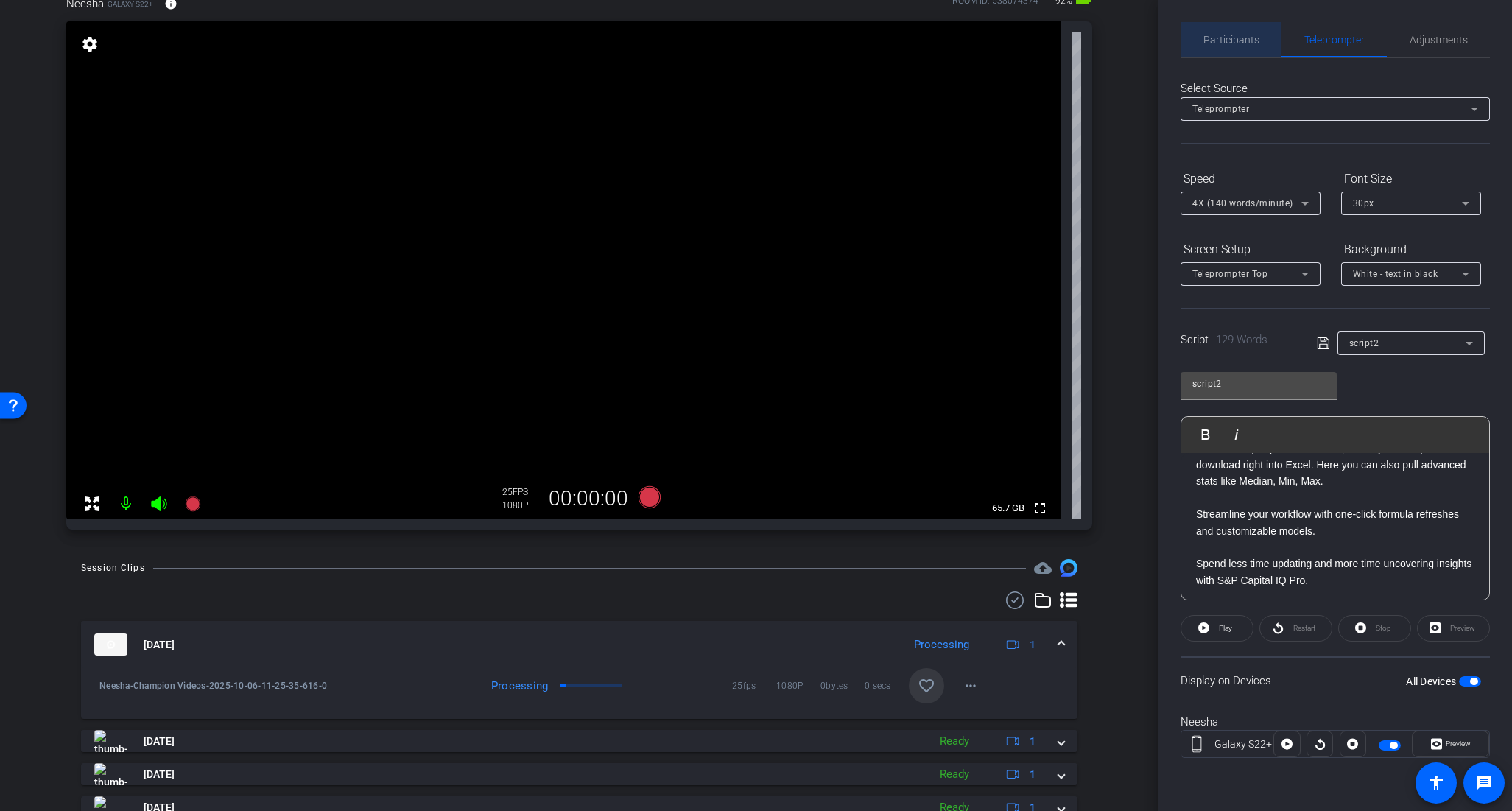
click at [1235, 38] on span "Participants" at bounding box center [1231, 39] width 56 height 10
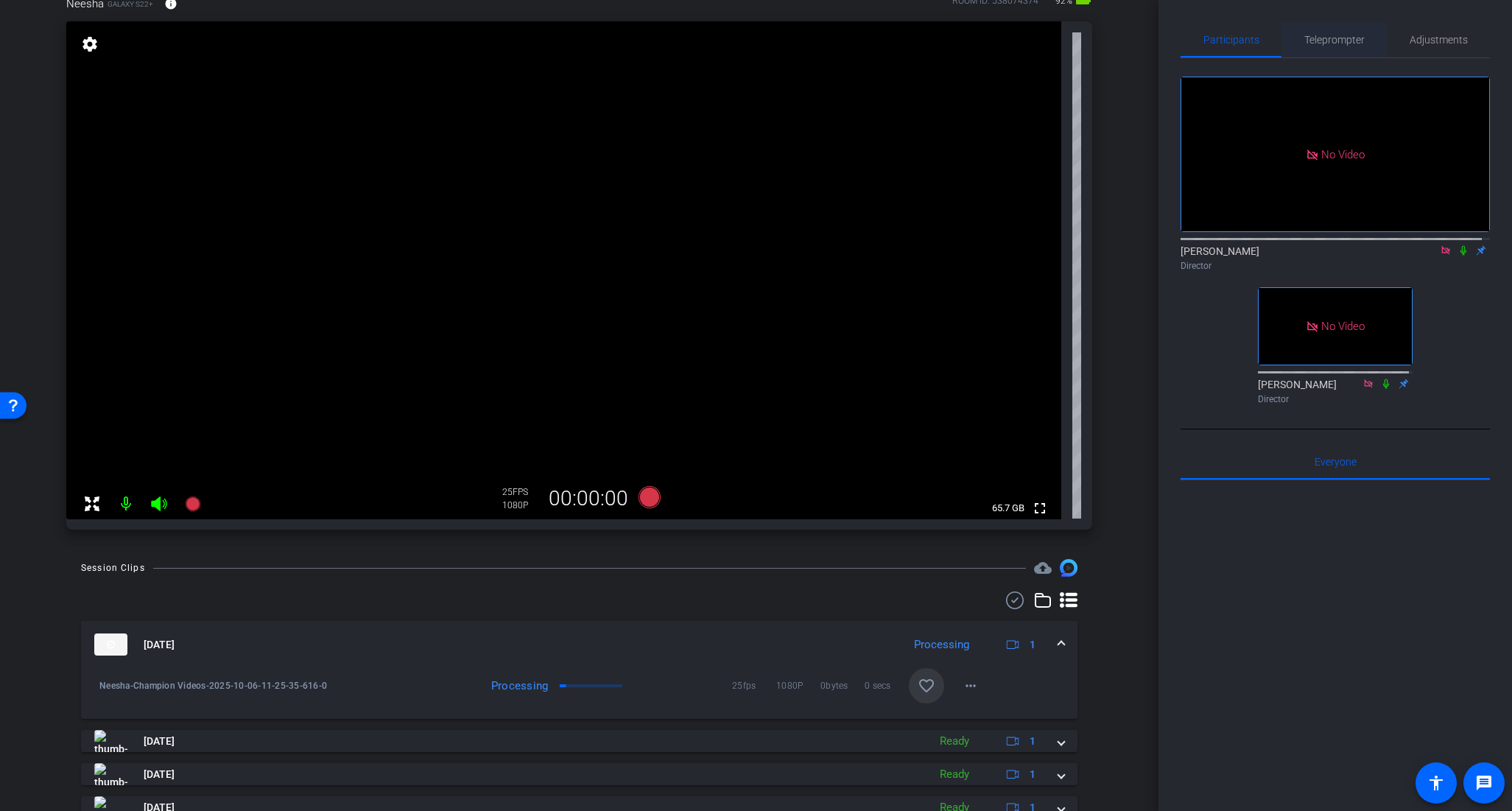
click at [1324, 38] on span "Teleprompter" at bounding box center [1335, 39] width 60 height 10
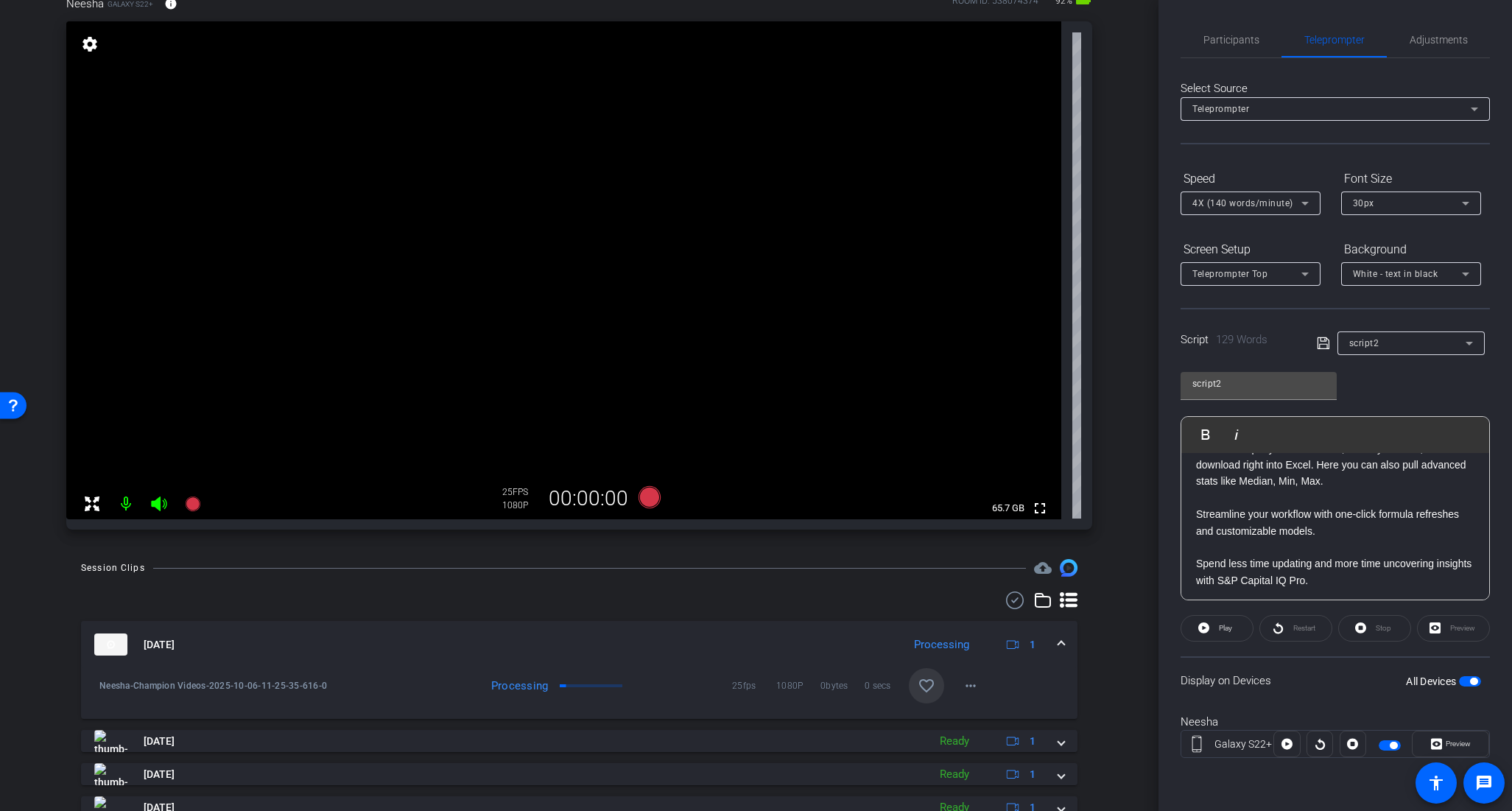
scroll to position [273, 0]
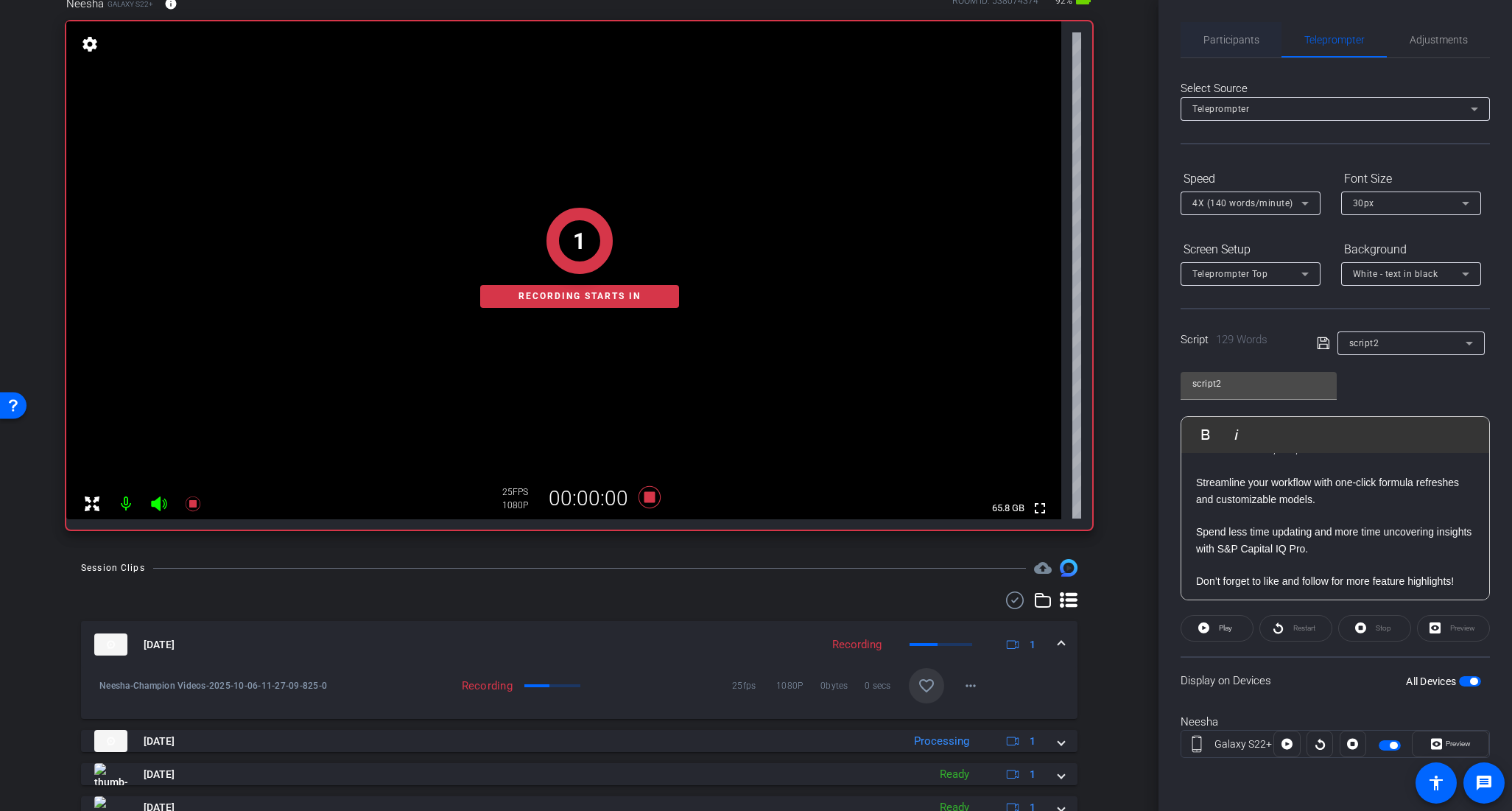
click at [1225, 37] on span "Participants" at bounding box center [1231, 39] width 56 height 10
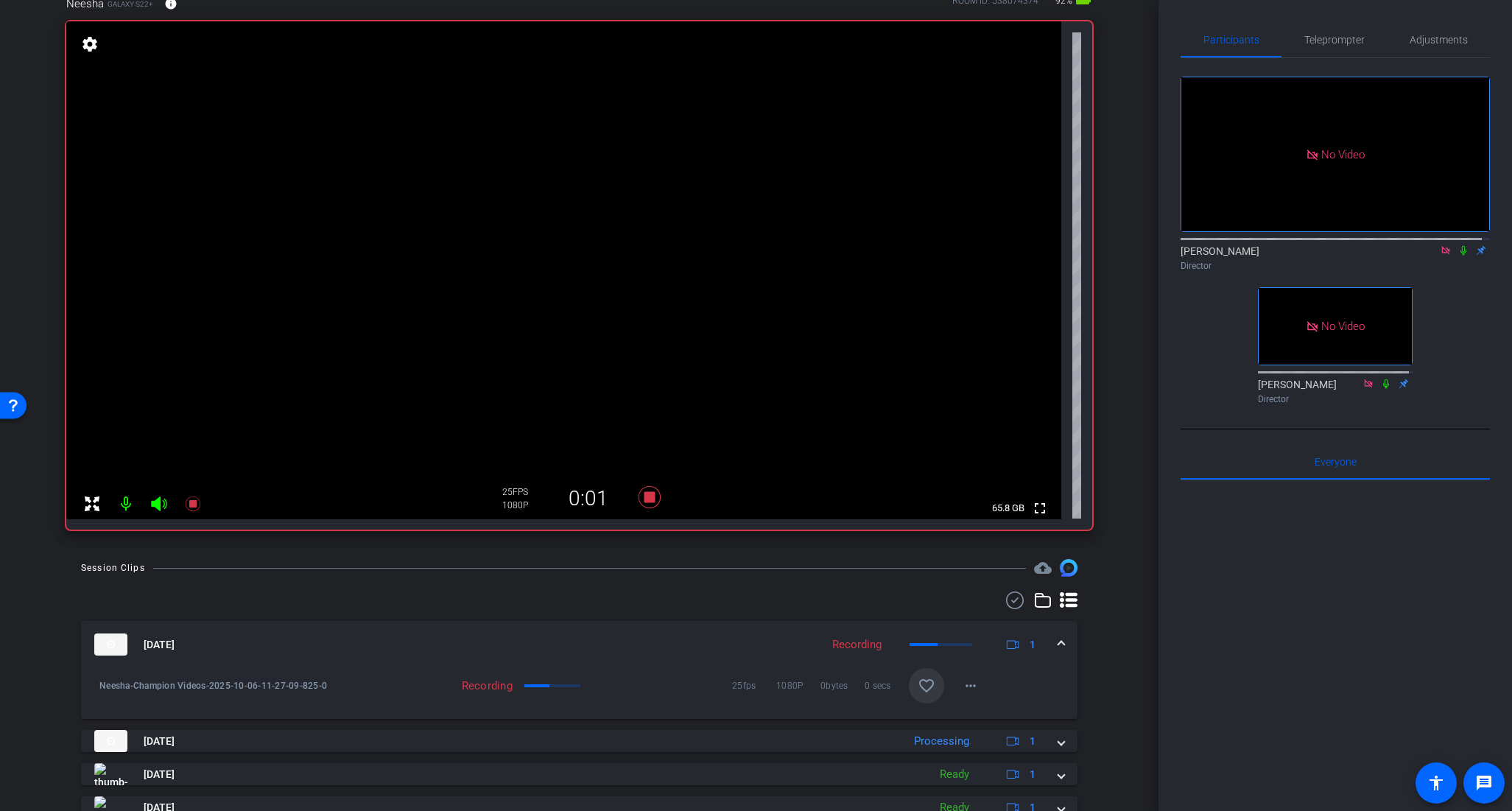
click at [1459, 245] on icon at bounding box center [1463, 250] width 12 height 10
click at [1345, 46] on span "Teleprompter" at bounding box center [1335, 39] width 60 height 35
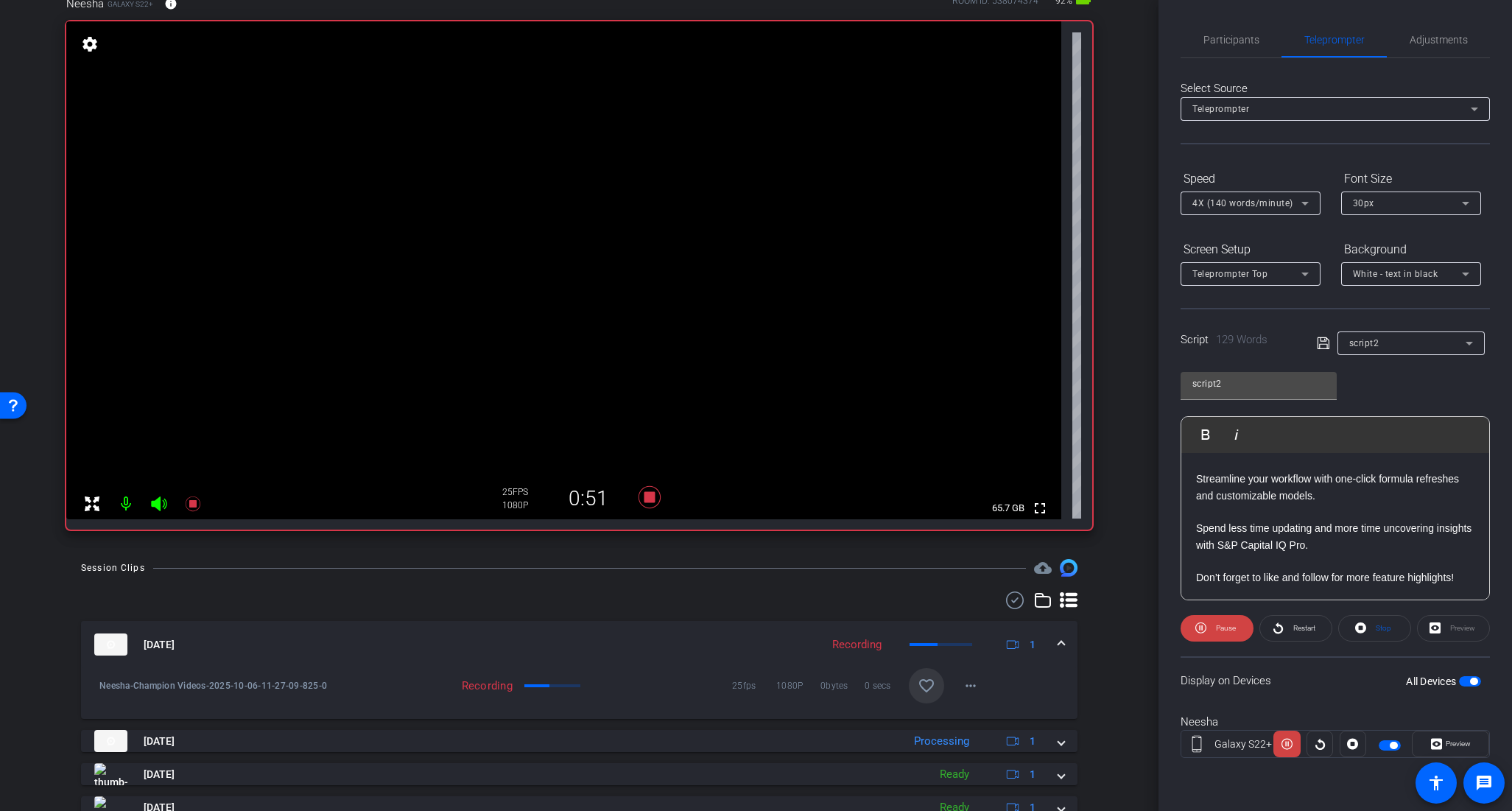
scroll to position [278, 0]
click at [1237, 38] on span "Participants" at bounding box center [1231, 39] width 56 height 10
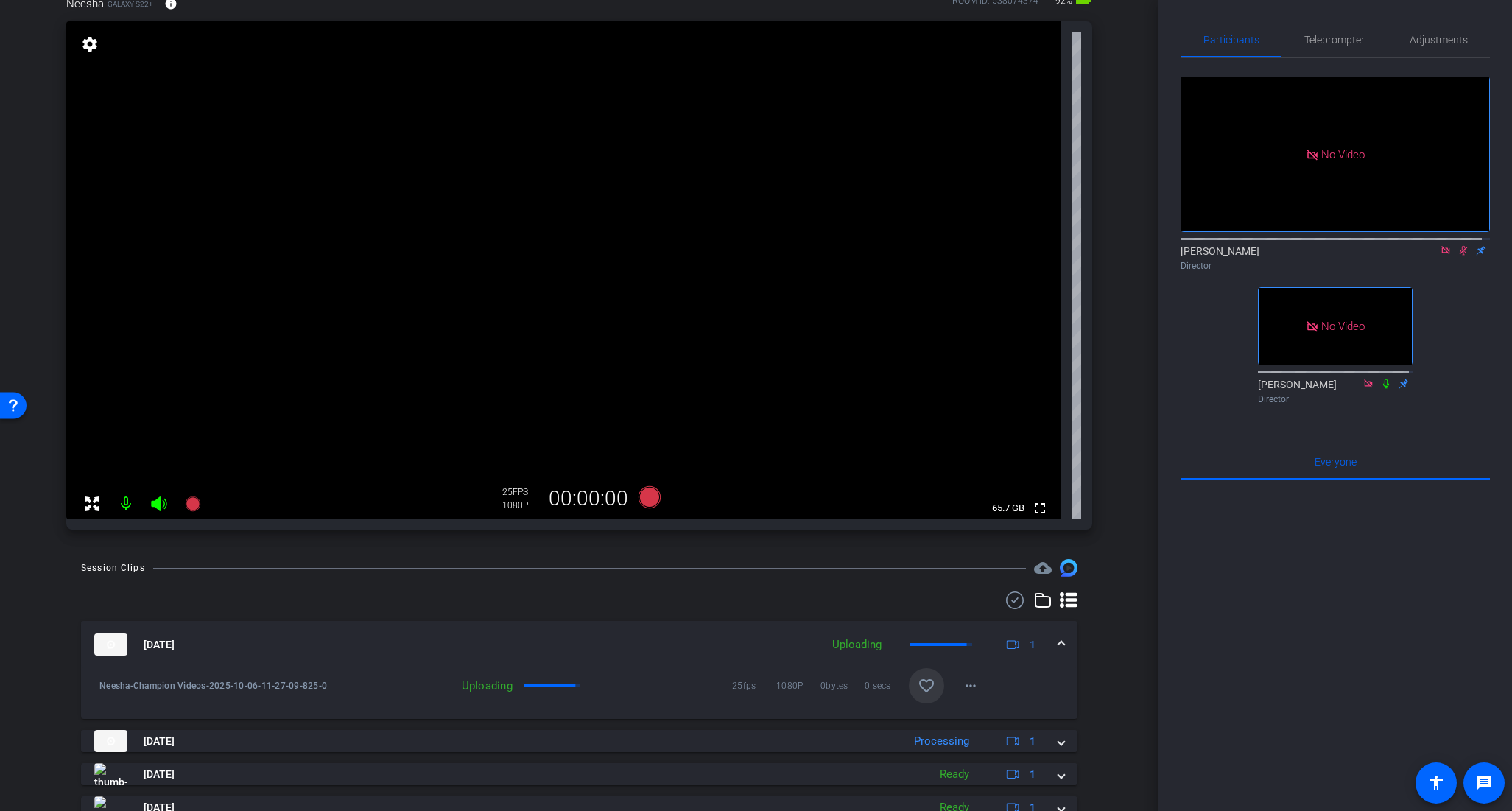
click at [1458, 245] on icon at bounding box center [1463, 250] width 12 height 10
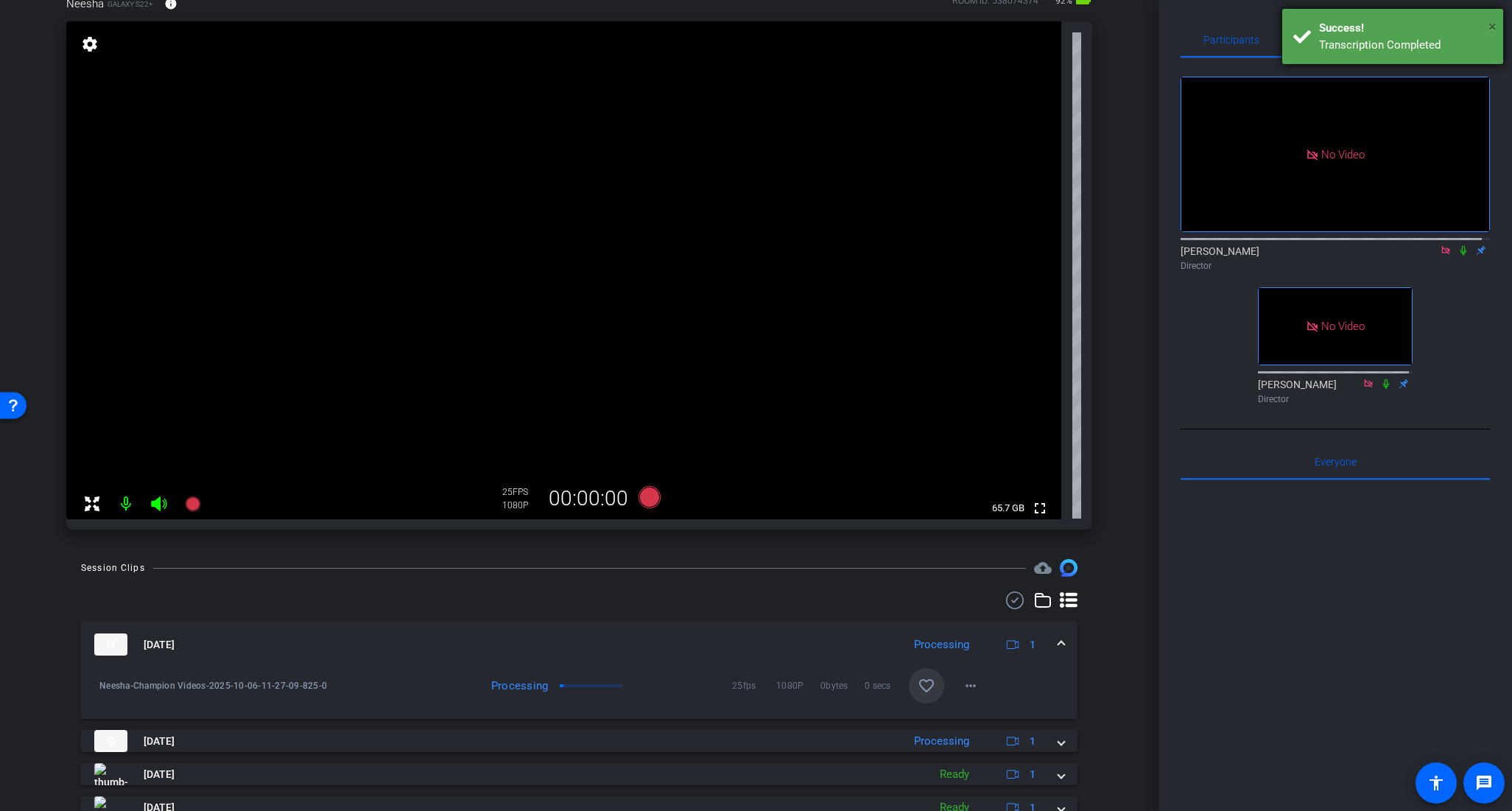
click at [1489, 21] on span "×" at bounding box center [1492, 27] width 8 height 18
click at [920, 681] on mat-icon "favorite_border" at bounding box center [927, 686] width 18 height 18
click at [1493, 20] on span "×" at bounding box center [1492, 27] width 8 height 18
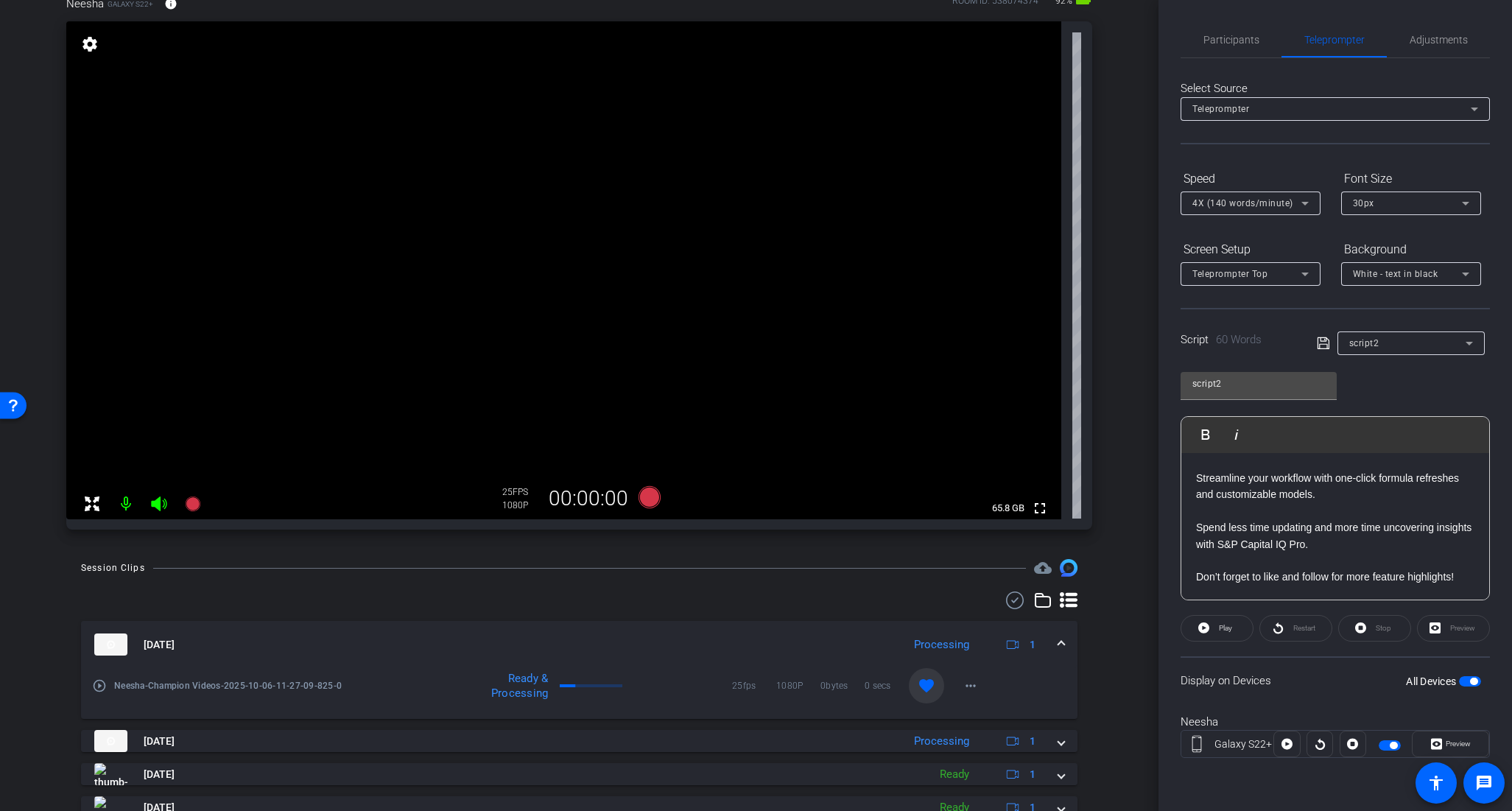
scroll to position [64, 0]
click at [1227, 31] on span "Participants" at bounding box center [1231, 39] width 56 height 35
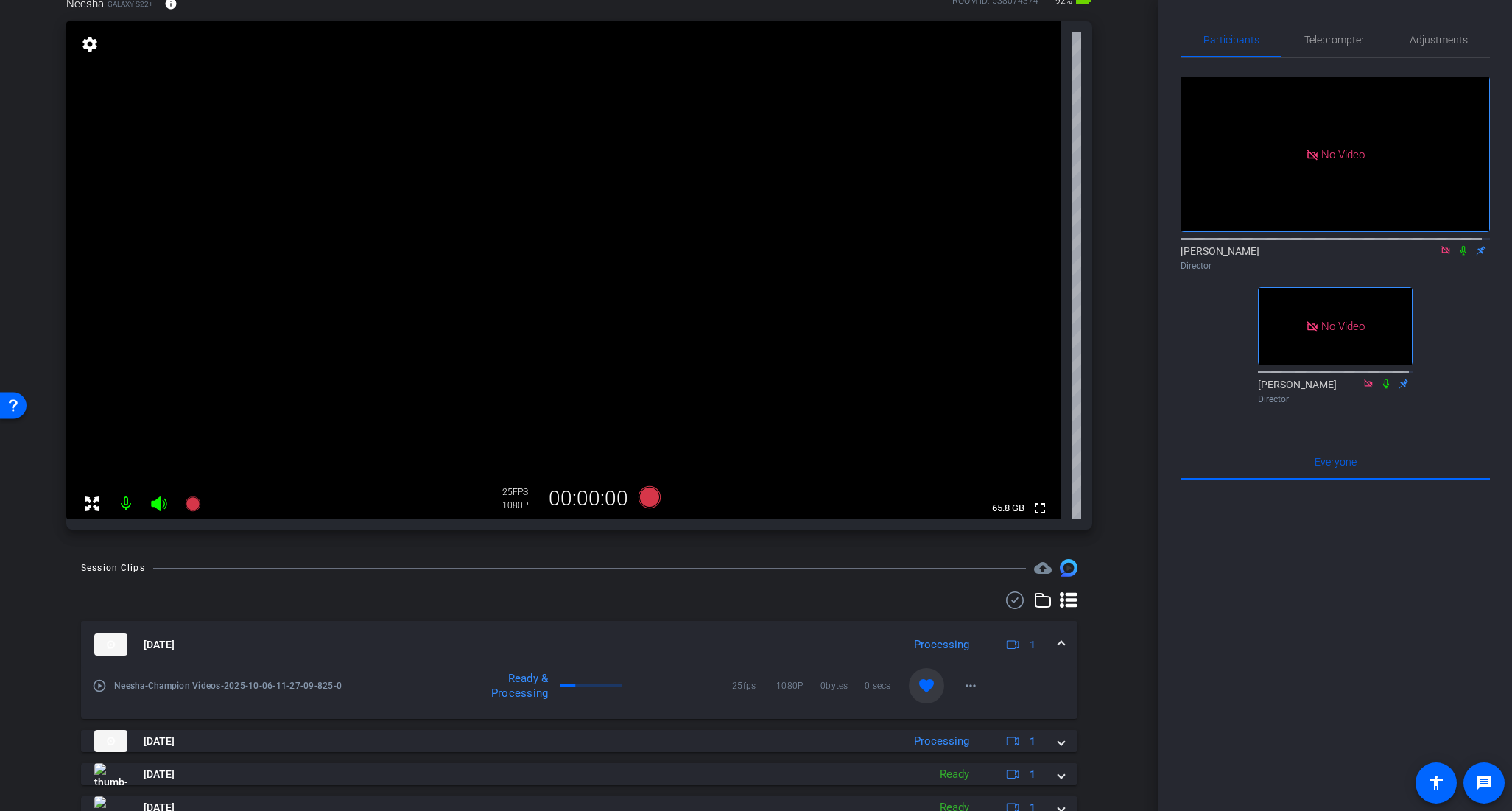
click at [1458, 245] on icon at bounding box center [1463, 250] width 12 height 10
click at [1313, 35] on span "Teleprompter" at bounding box center [1335, 39] width 60 height 10
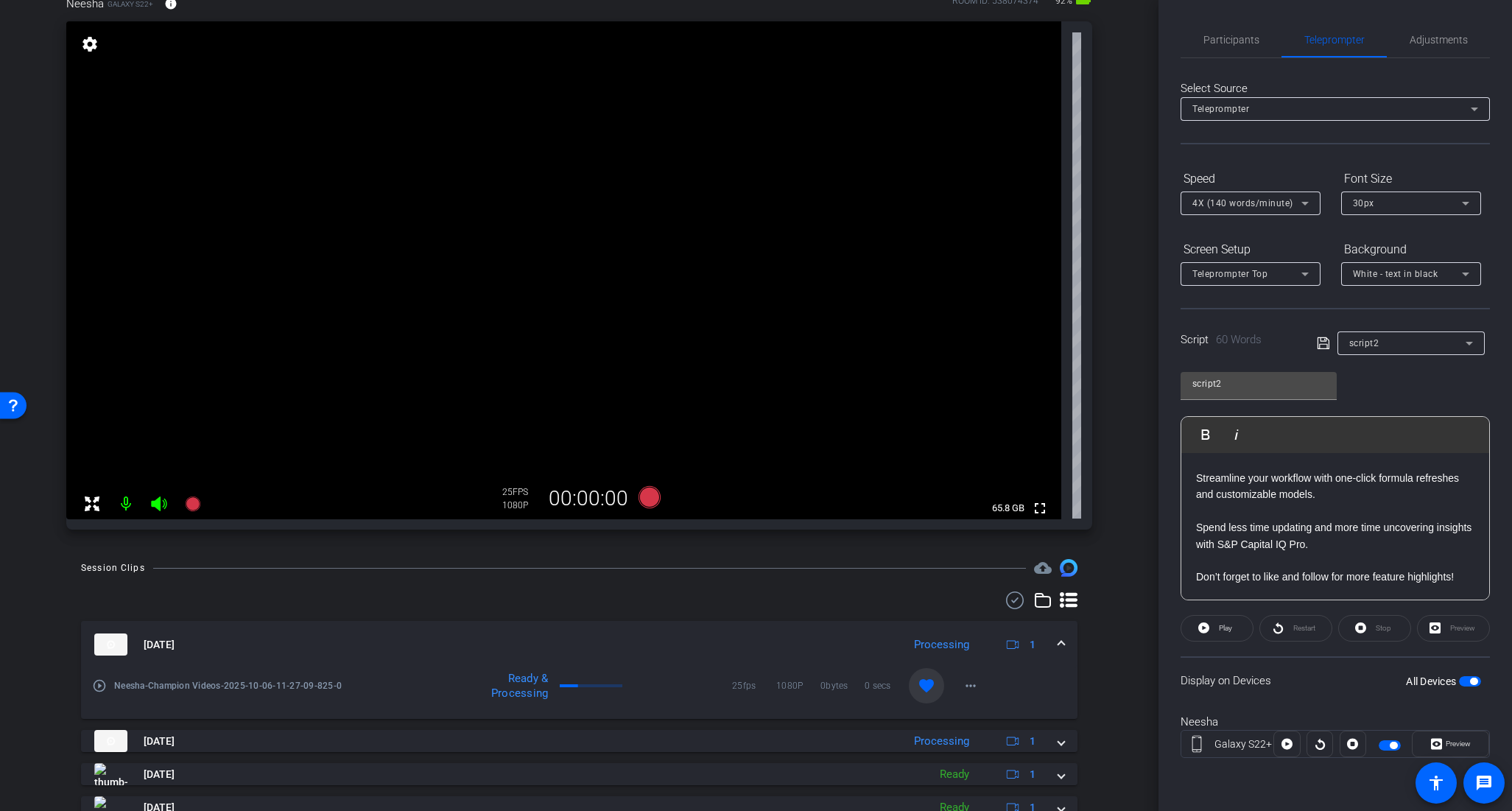
click at [1453, 553] on p at bounding box center [1335, 560] width 279 height 16
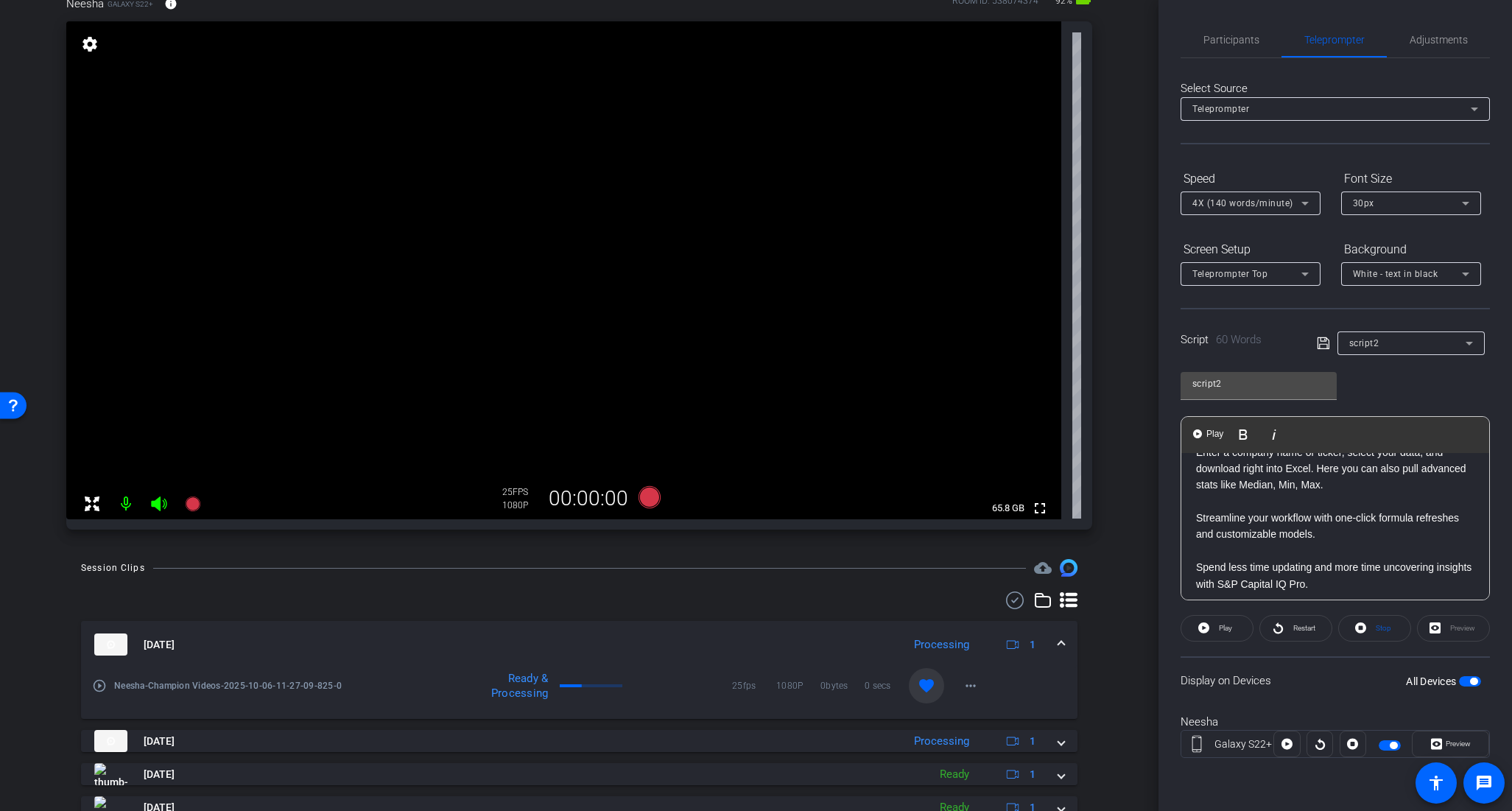
scroll to position [0, 0]
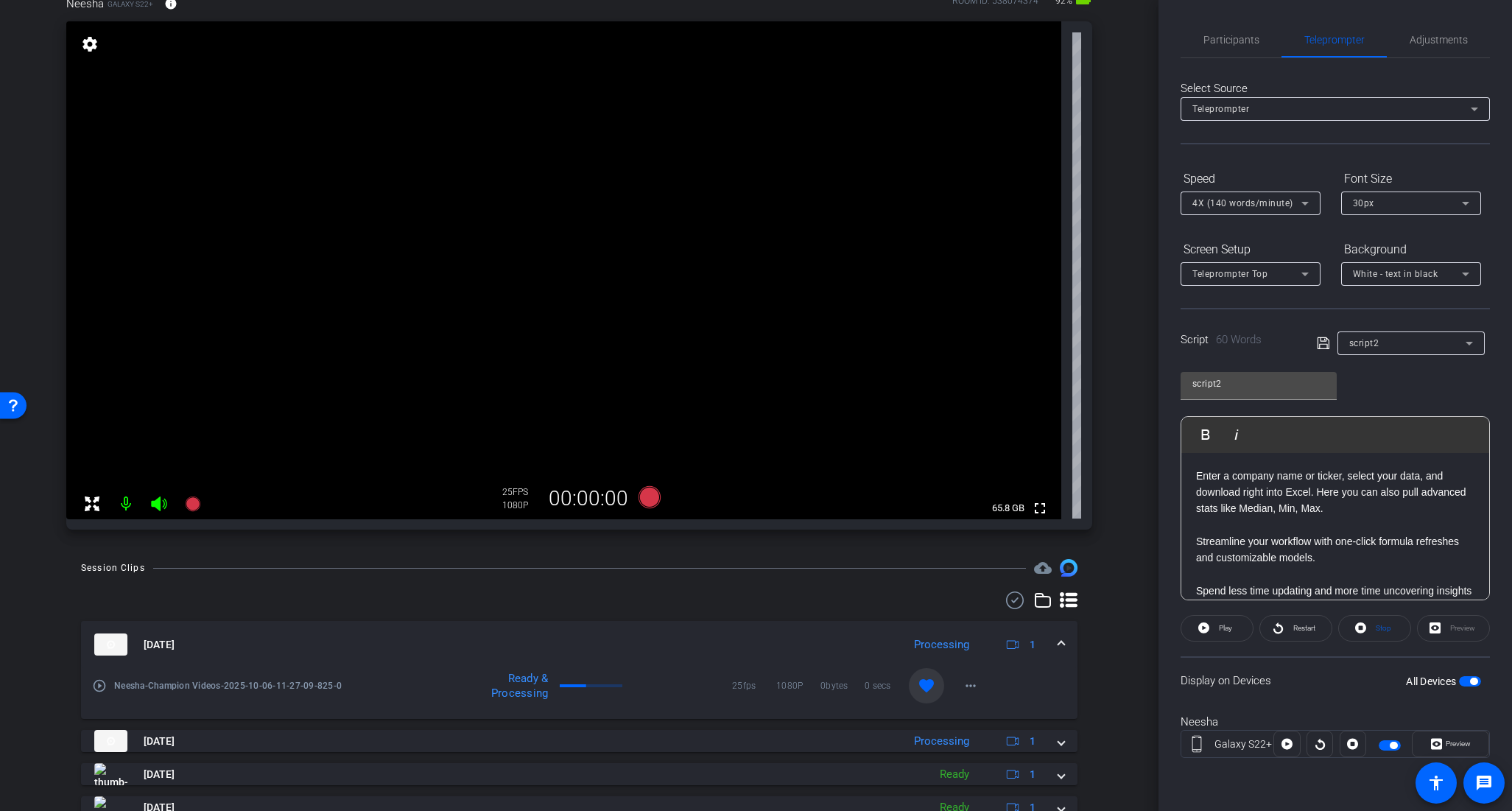
click at [1509, 533] on div "Participants Teleprompter Adjustments [PERSON_NAME] Director [PERSON_NAME] Dire…" at bounding box center [1335, 406] width 354 height 811
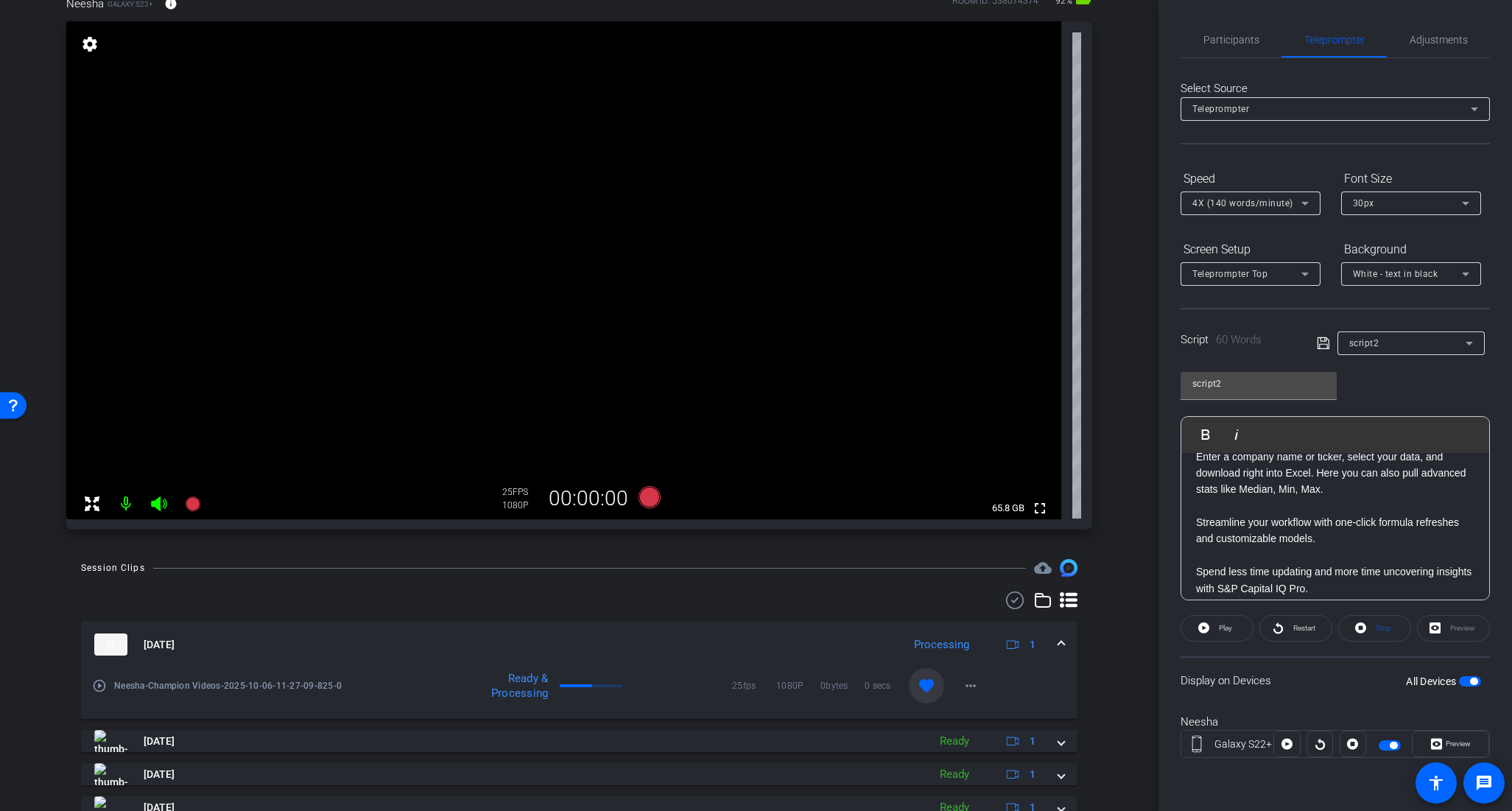
scroll to position [13, 0]
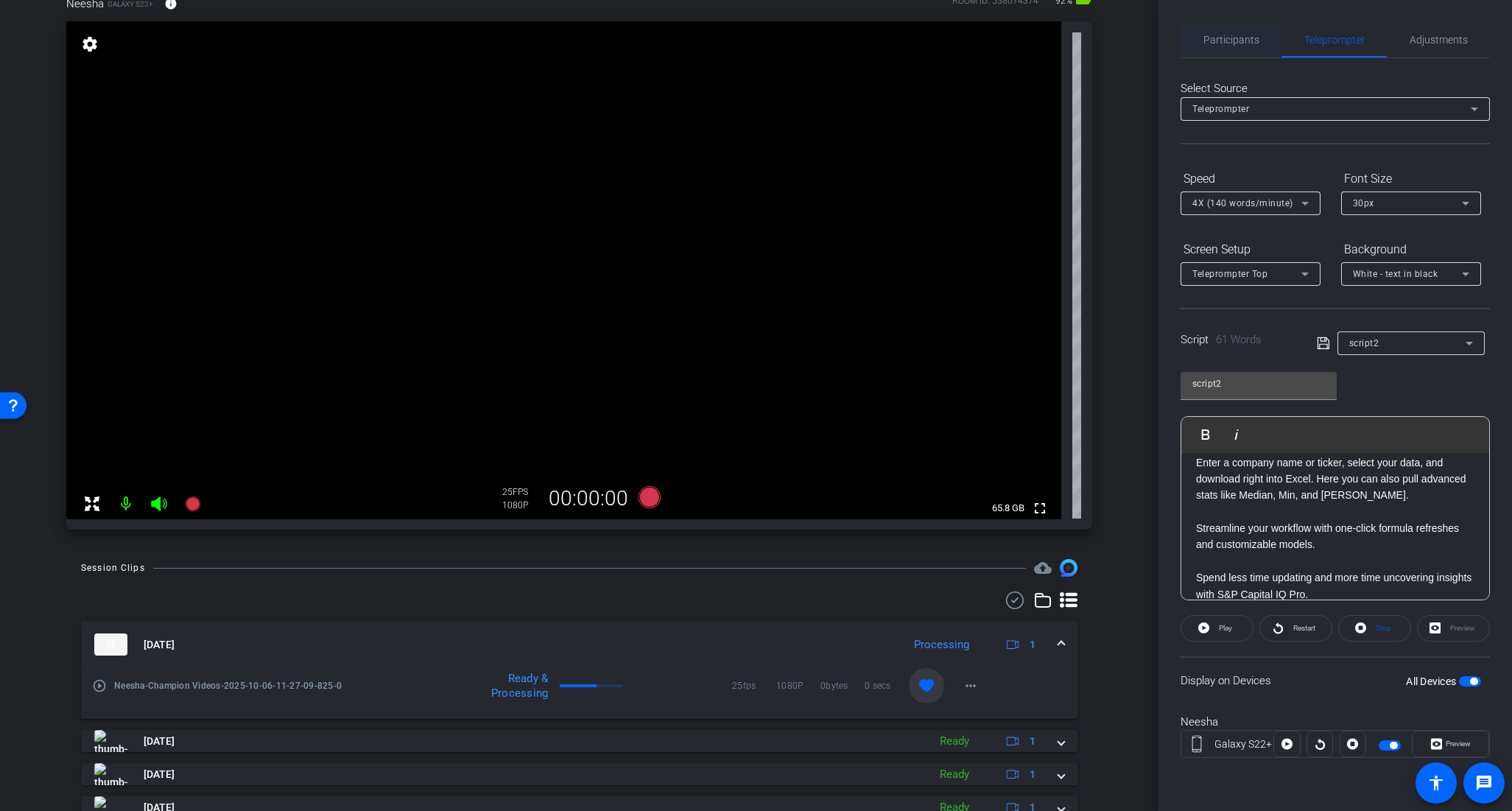
click at [1220, 36] on span "Participants" at bounding box center [1231, 39] width 56 height 10
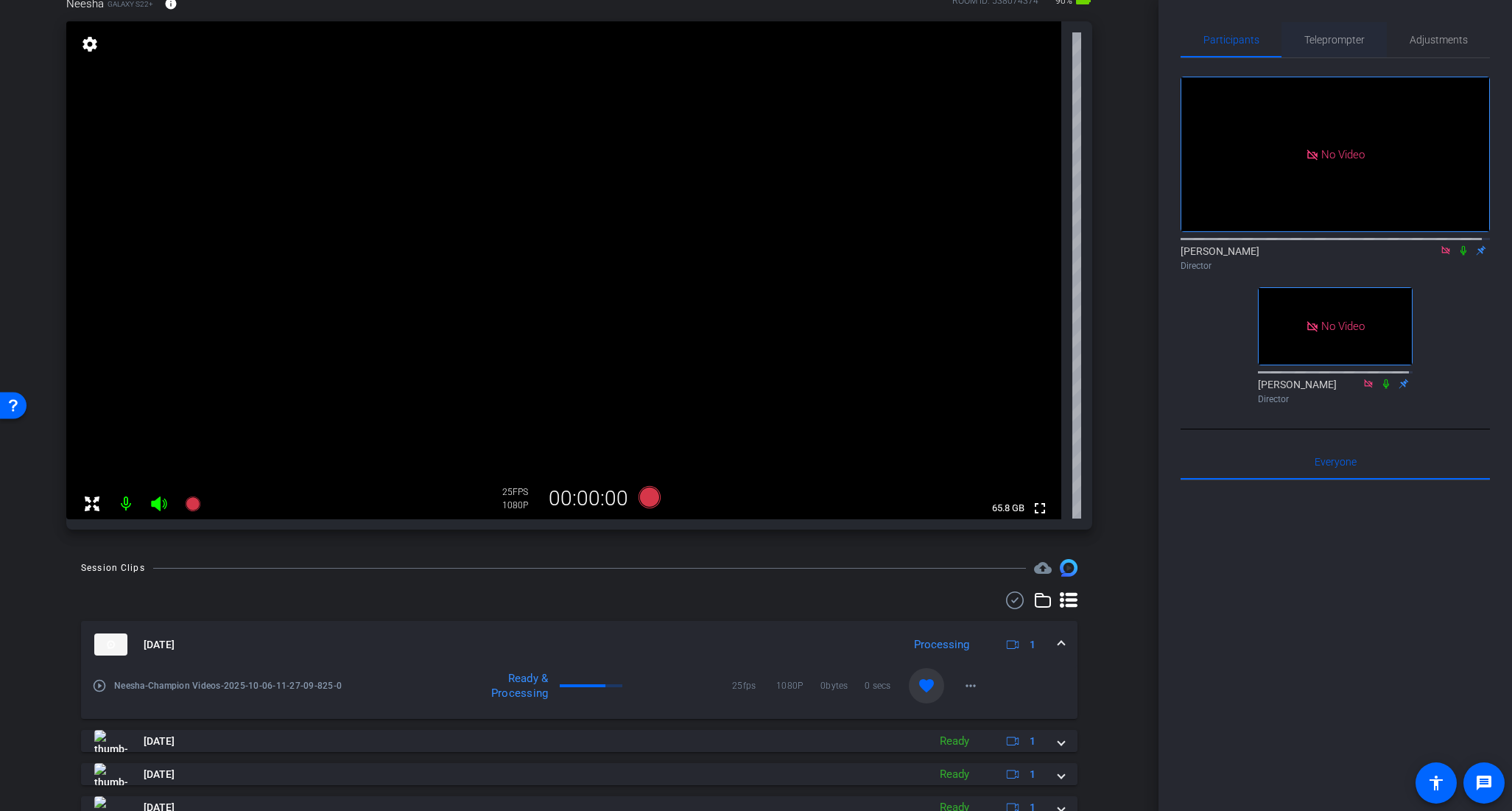
click at [1344, 35] on span "Teleprompter" at bounding box center [1335, 39] width 60 height 10
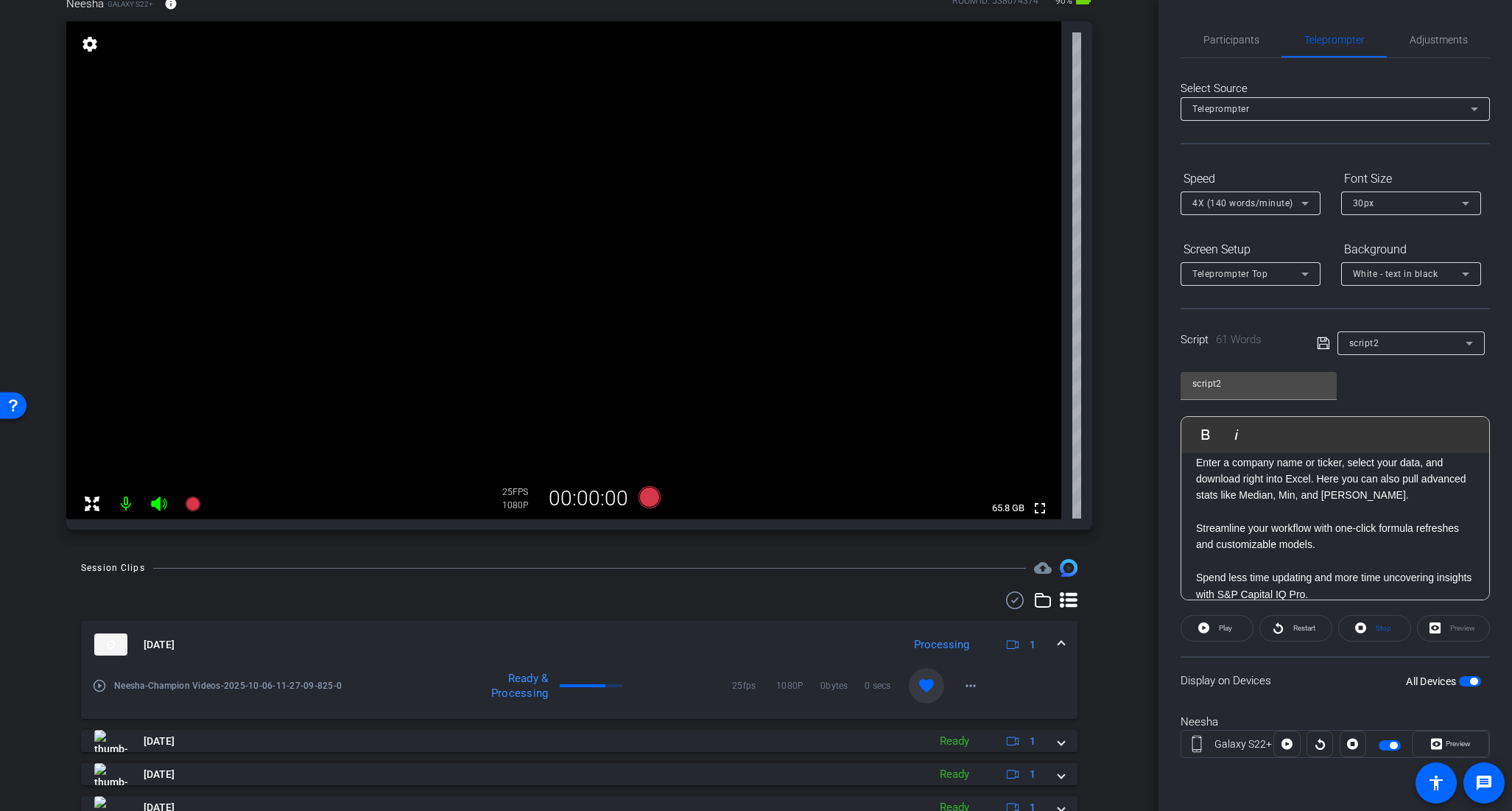
scroll to position [0, 0]
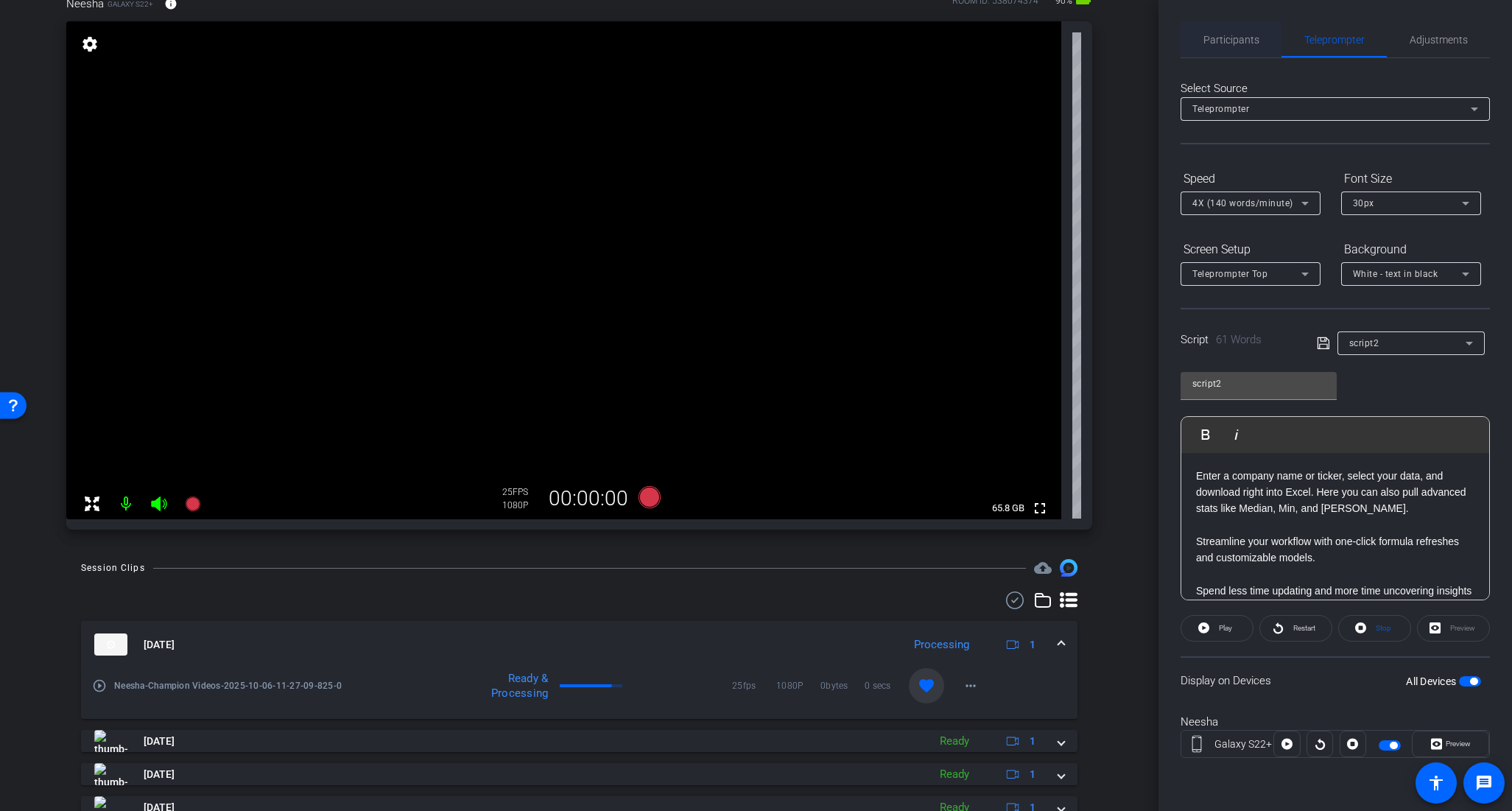
click at [1245, 35] on span "Participants" at bounding box center [1231, 39] width 56 height 10
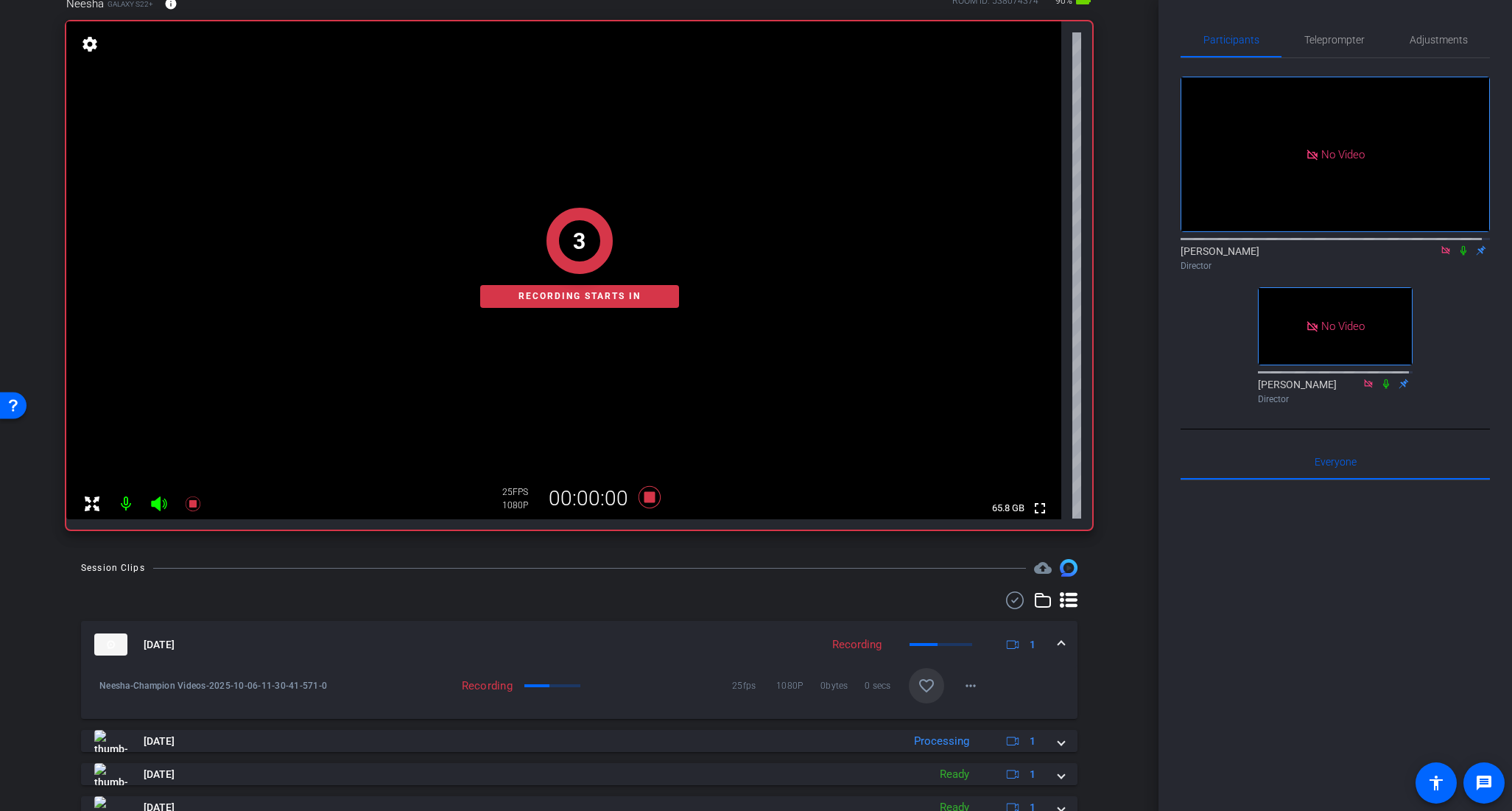
click at [1458, 245] on icon at bounding box center [1463, 250] width 12 height 10
click at [1330, 32] on span "Teleprompter" at bounding box center [1335, 39] width 60 height 35
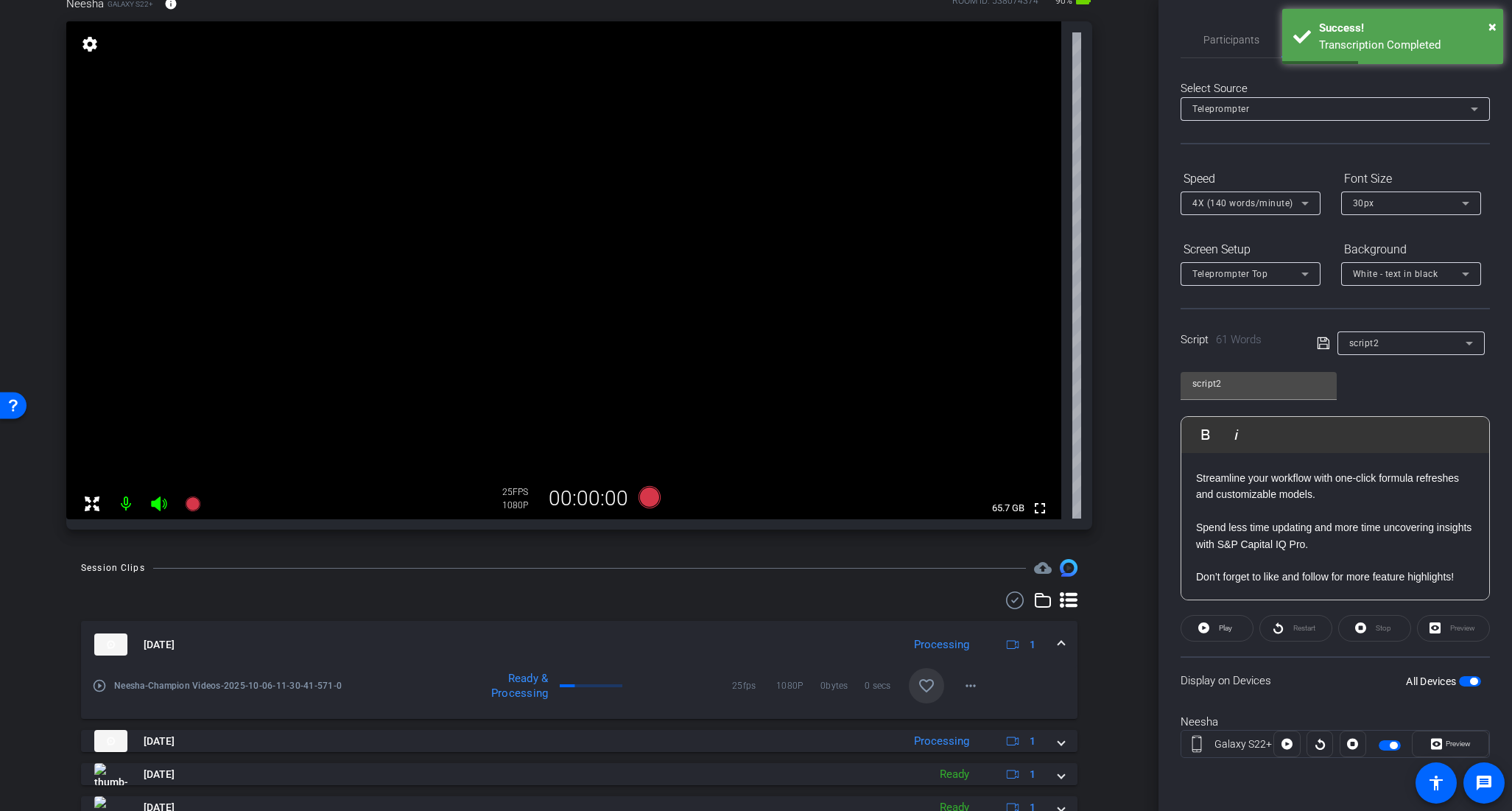
scroll to position [47, 0]
click at [924, 689] on mat-icon "favorite_border" at bounding box center [927, 686] width 18 height 18
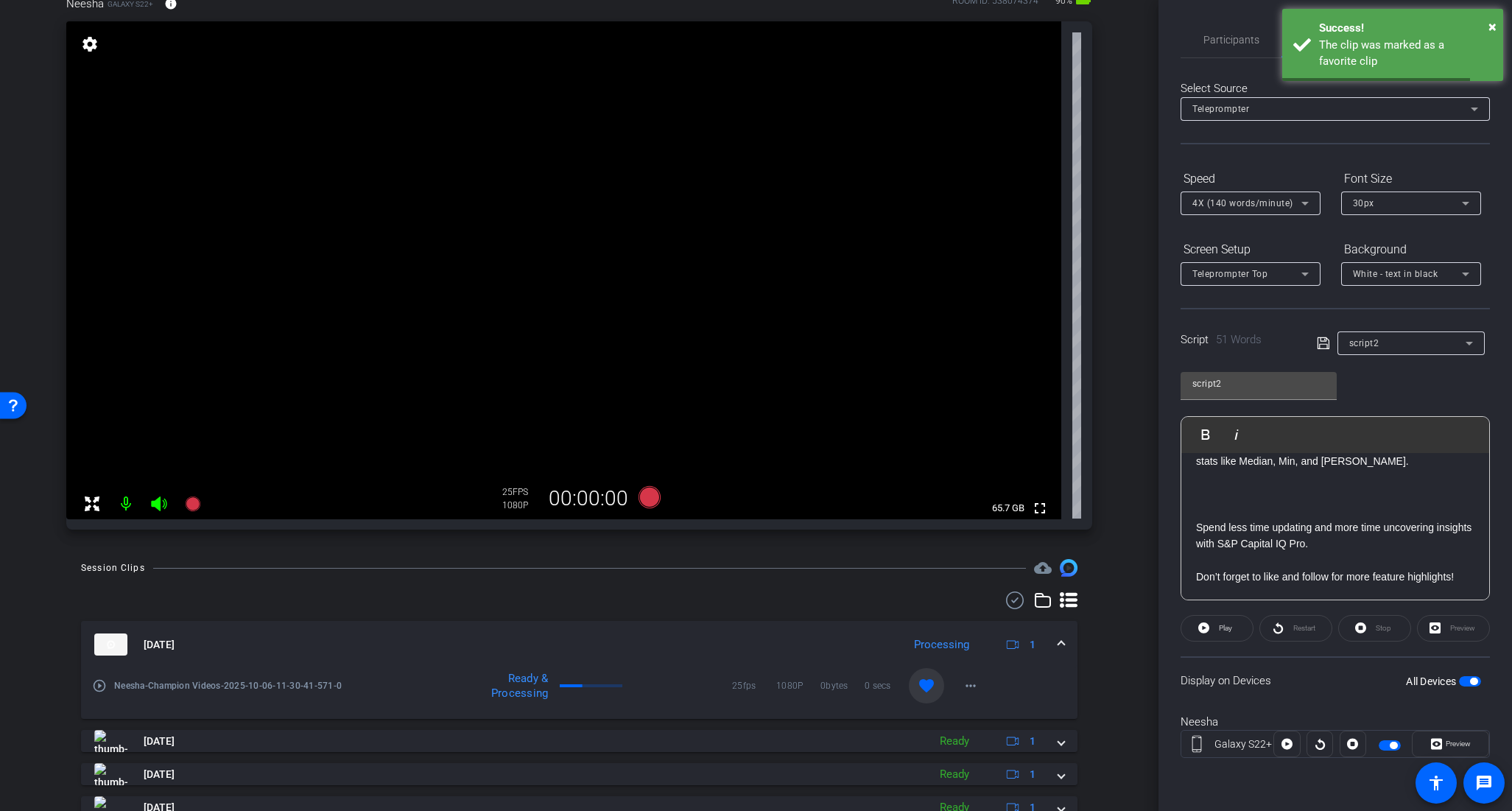
scroll to position [0, 0]
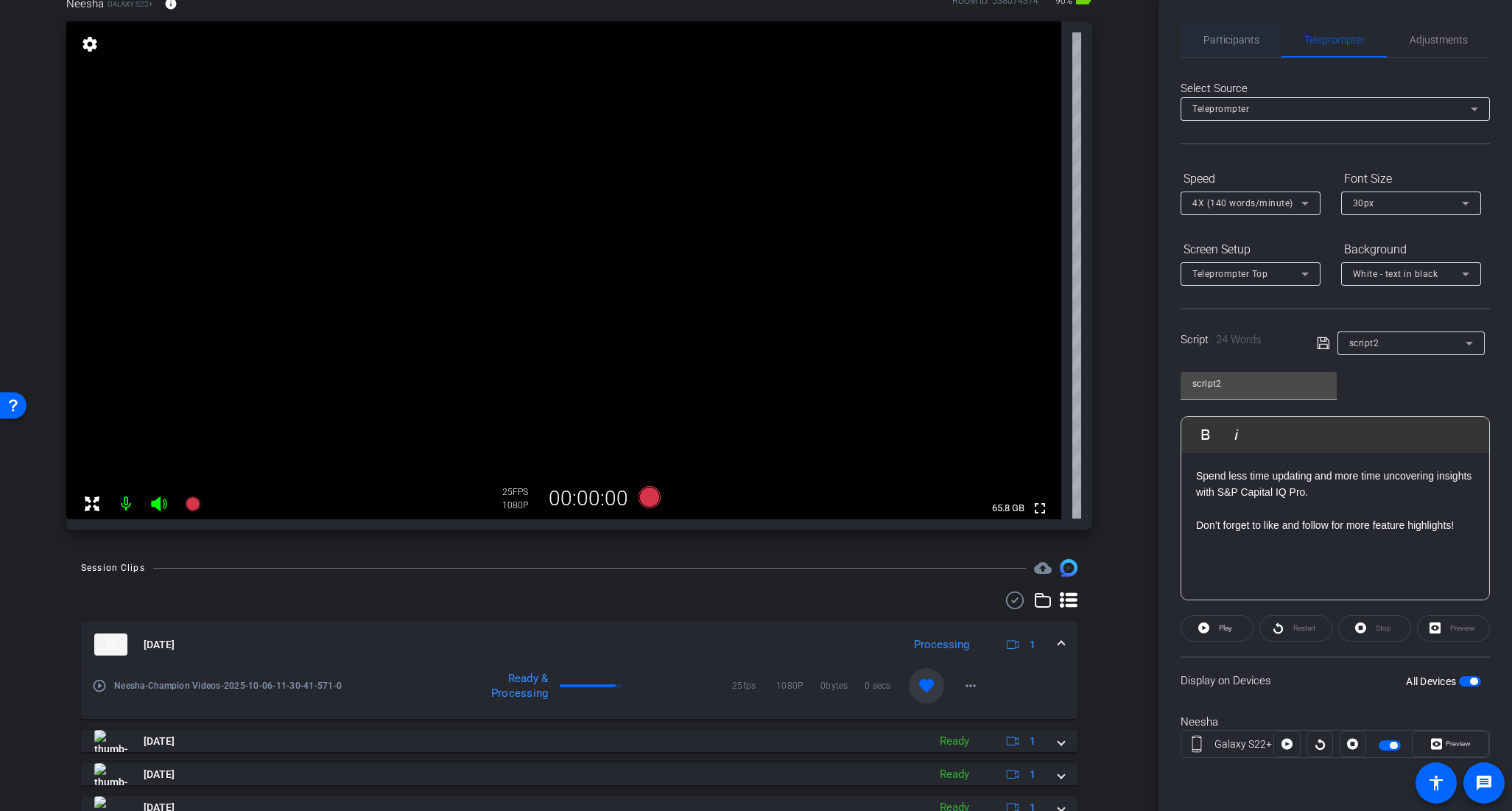
click at [1210, 30] on span "Participants" at bounding box center [1231, 39] width 56 height 35
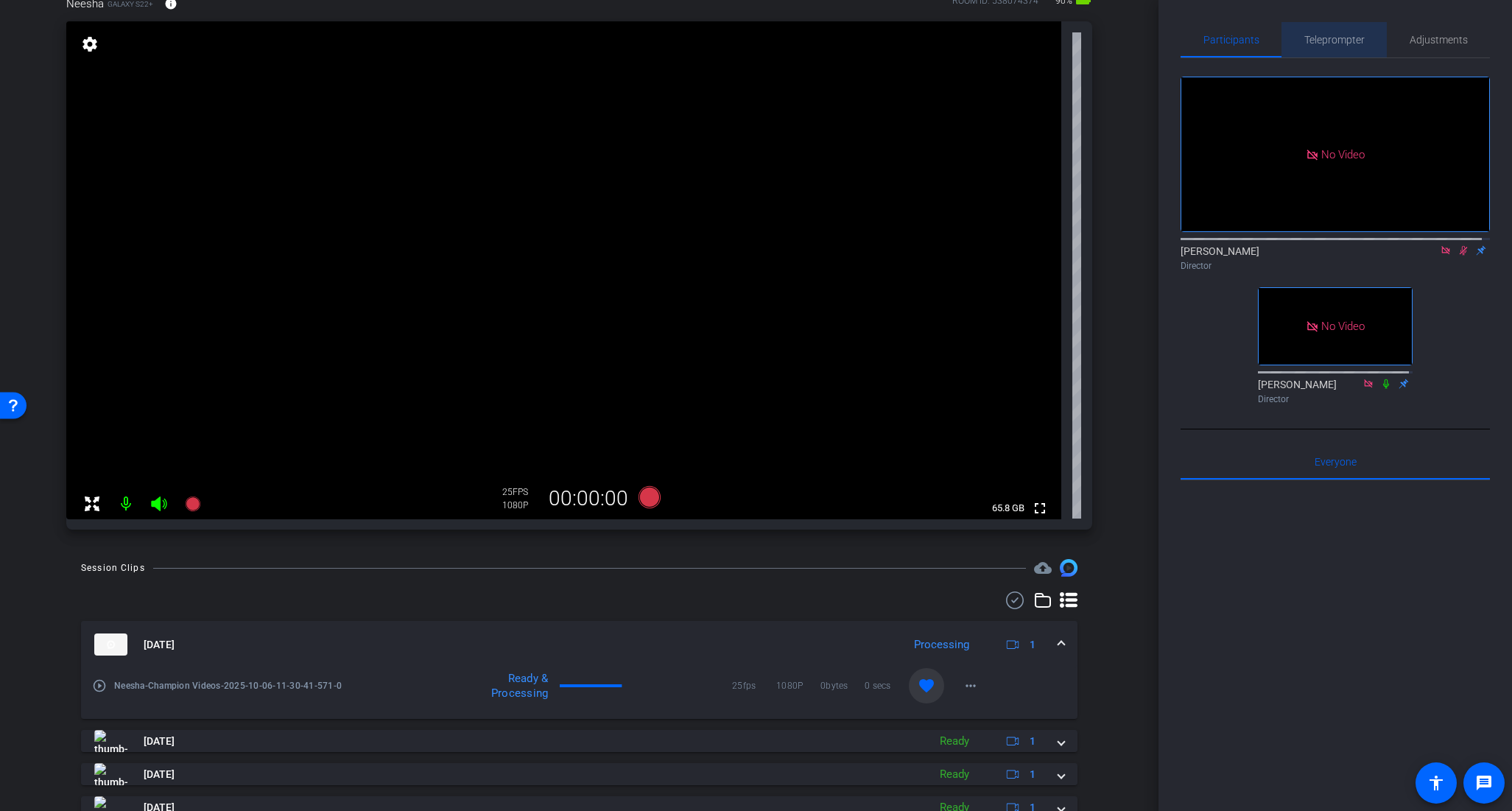
click at [1339, 38] on span "Teleprompter" at bounding box center [1335, 39] width 60 height 10
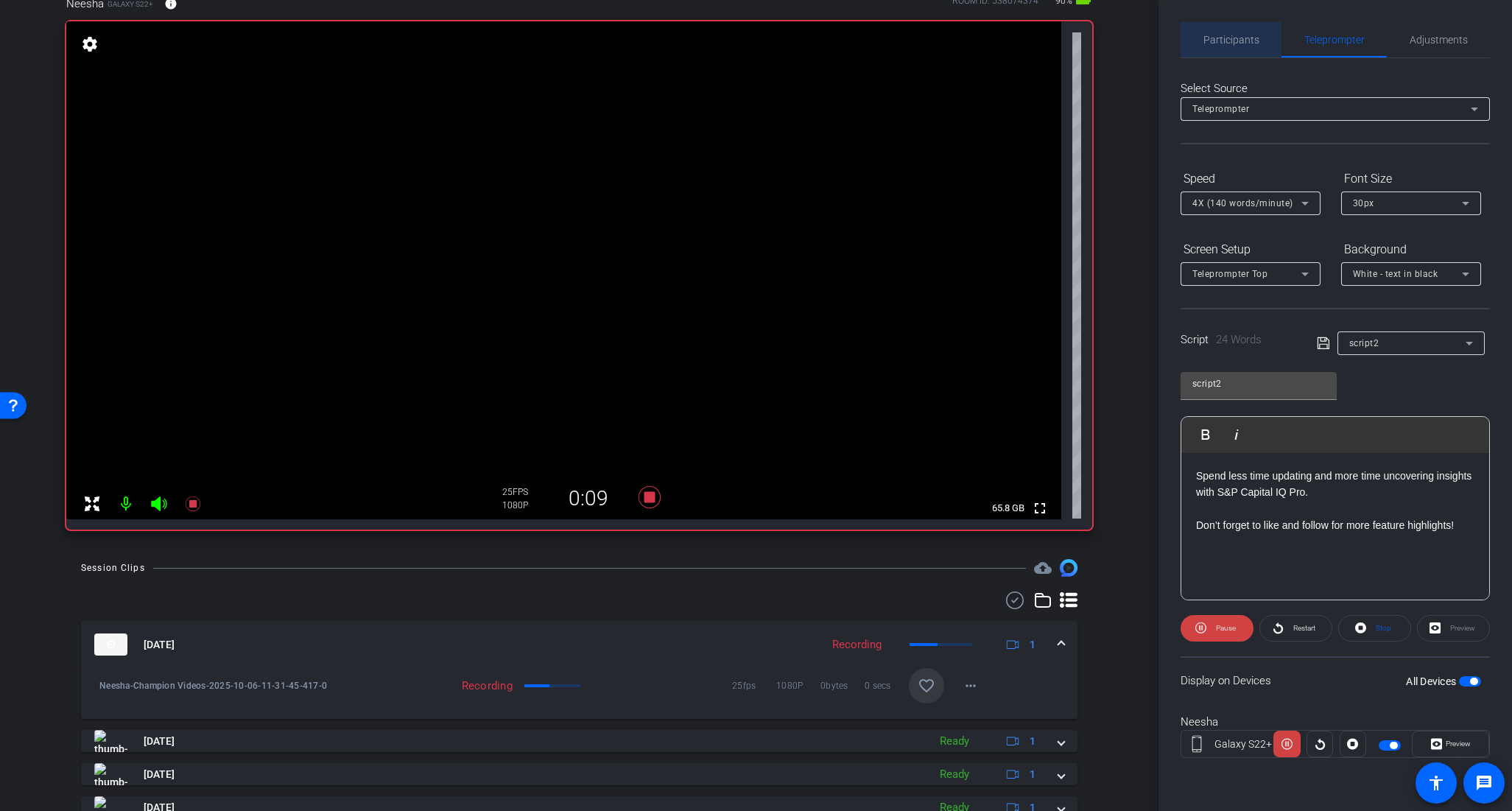
click at [1237, 35] on span "Participants" at bounding box center [1231, 39] width 56 height 10
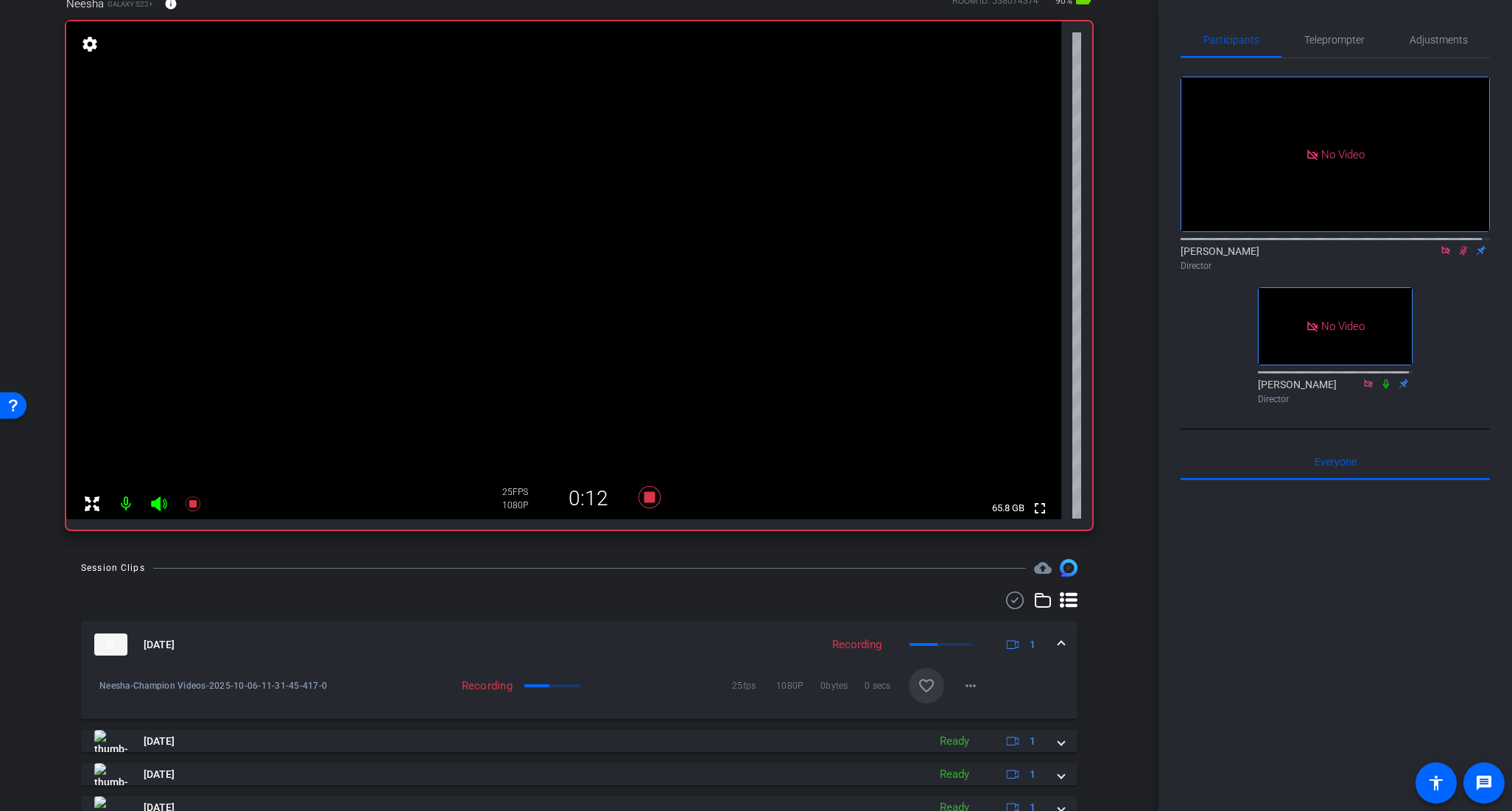
click at [1458, 245] on icon at bounding box center [1463, 250] width 12 height 10
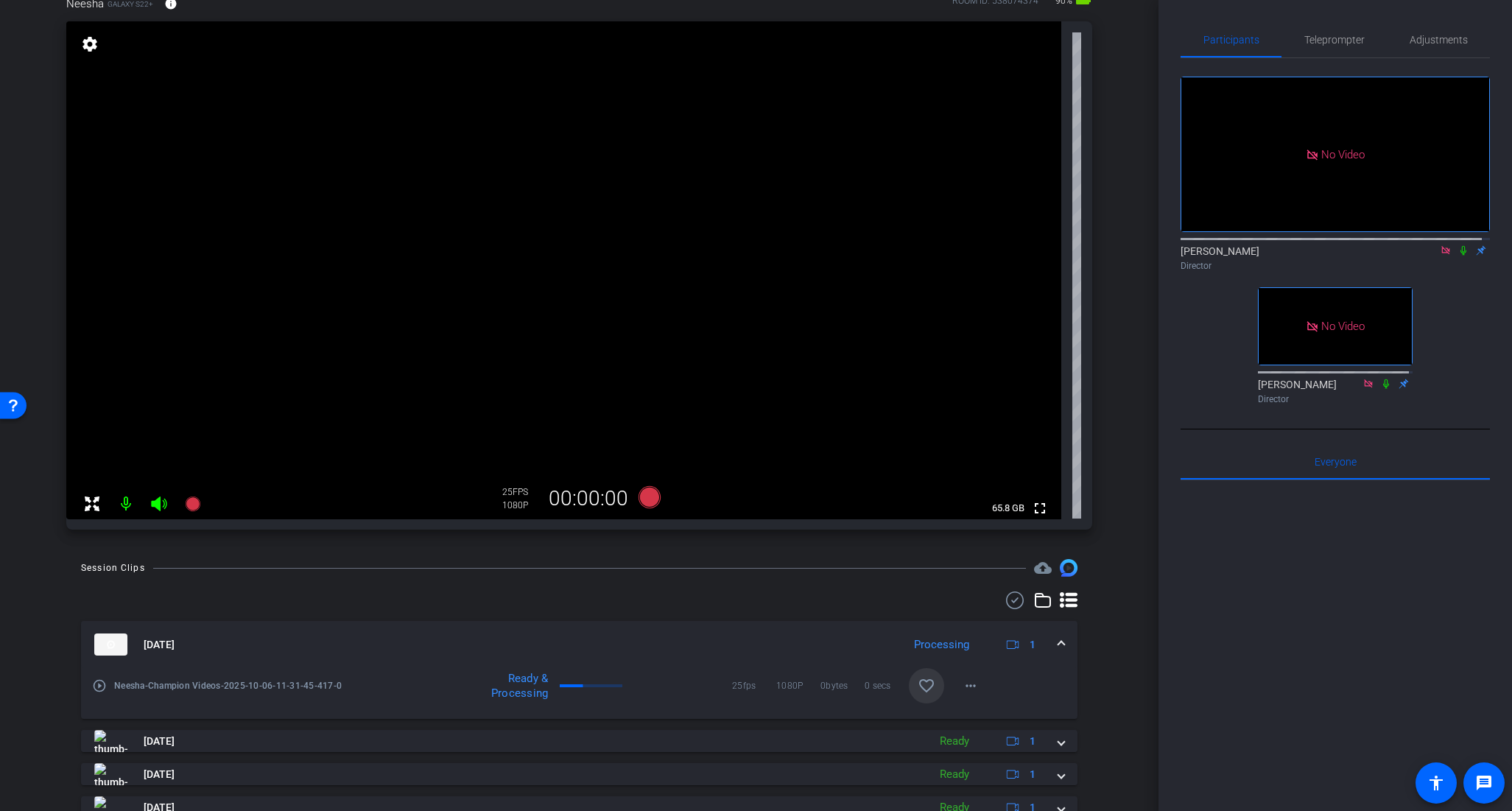
click at [1458, 245] on icon at bounding box center [1463, 250] width 12 height 10
click at [927, 692] on mat-icon "favorite_border" at bounding box center [927, 686] width 18 height 18
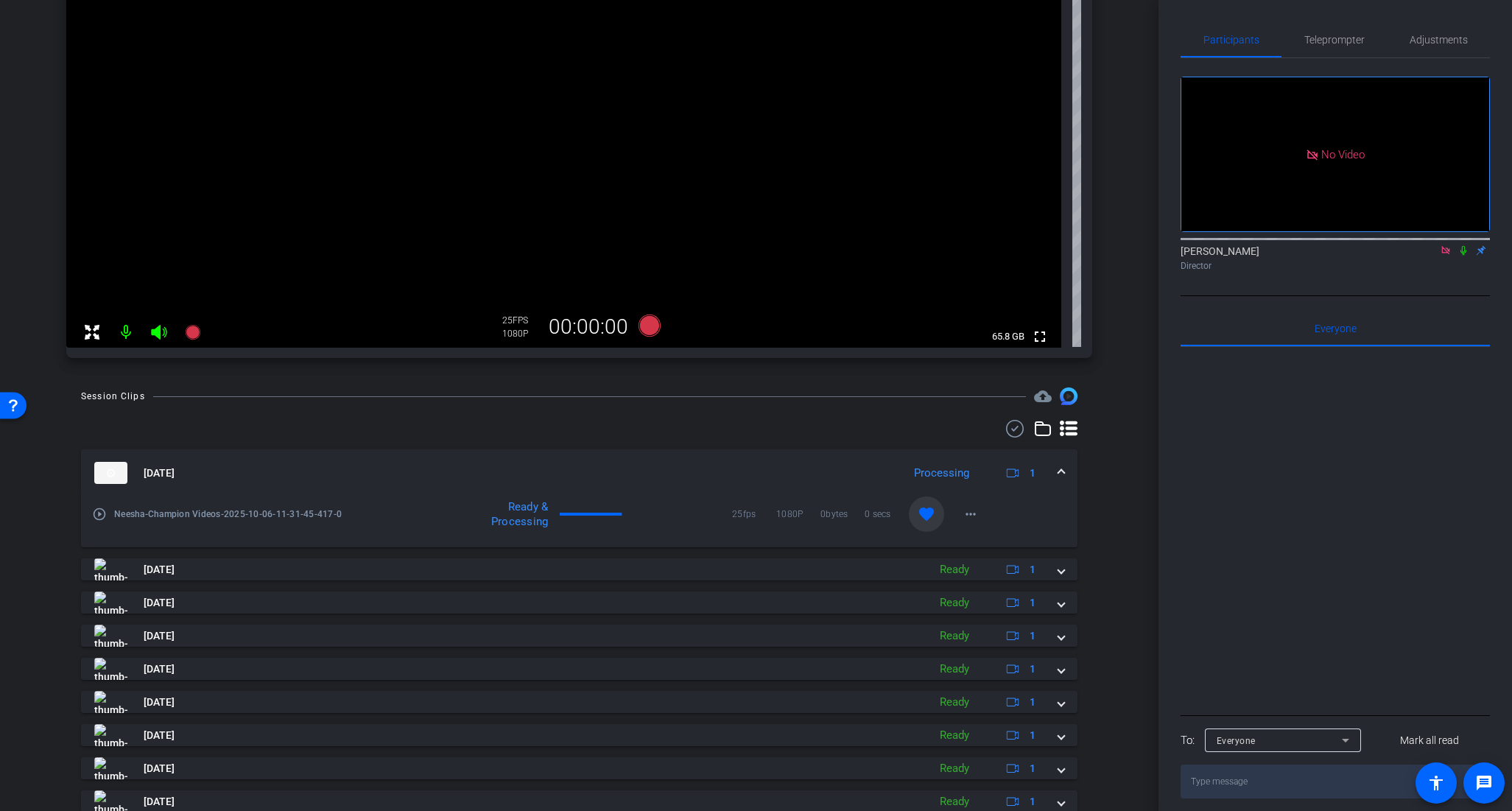
scroll to position [2, 0]
